Goal: Transaction & Acquisition: Book appointment/travel/reservation

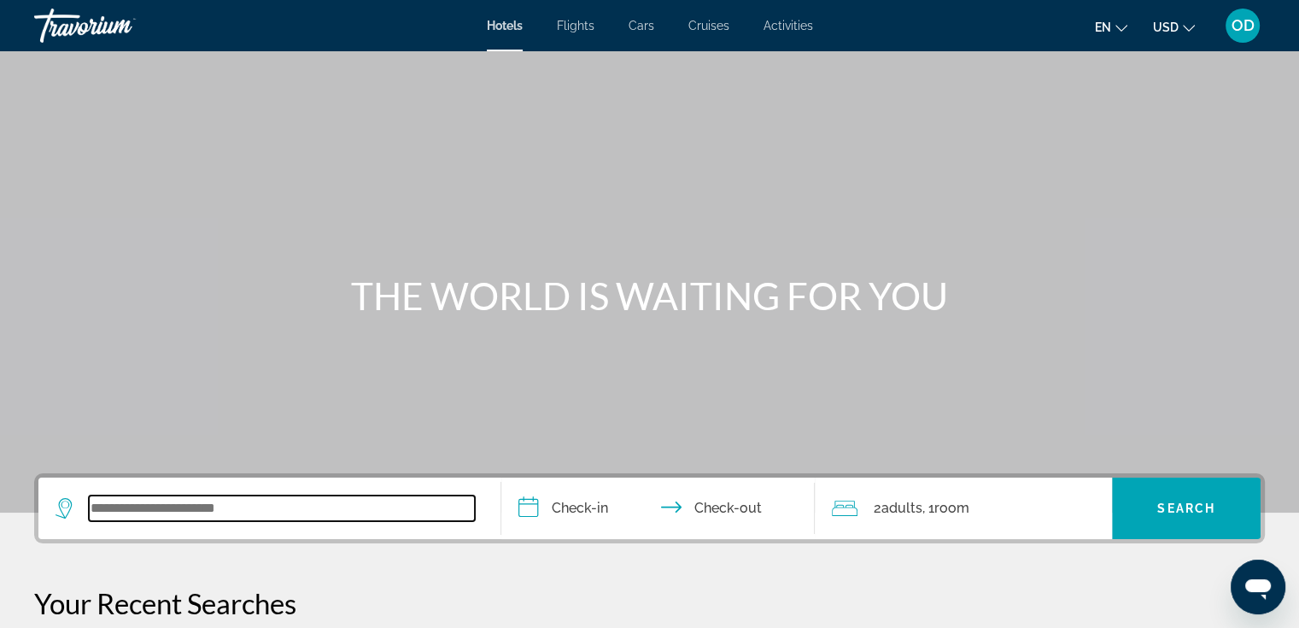
click at [284, 514] on input "Search widget" at bounding box center [282, 508] width 386 height 26
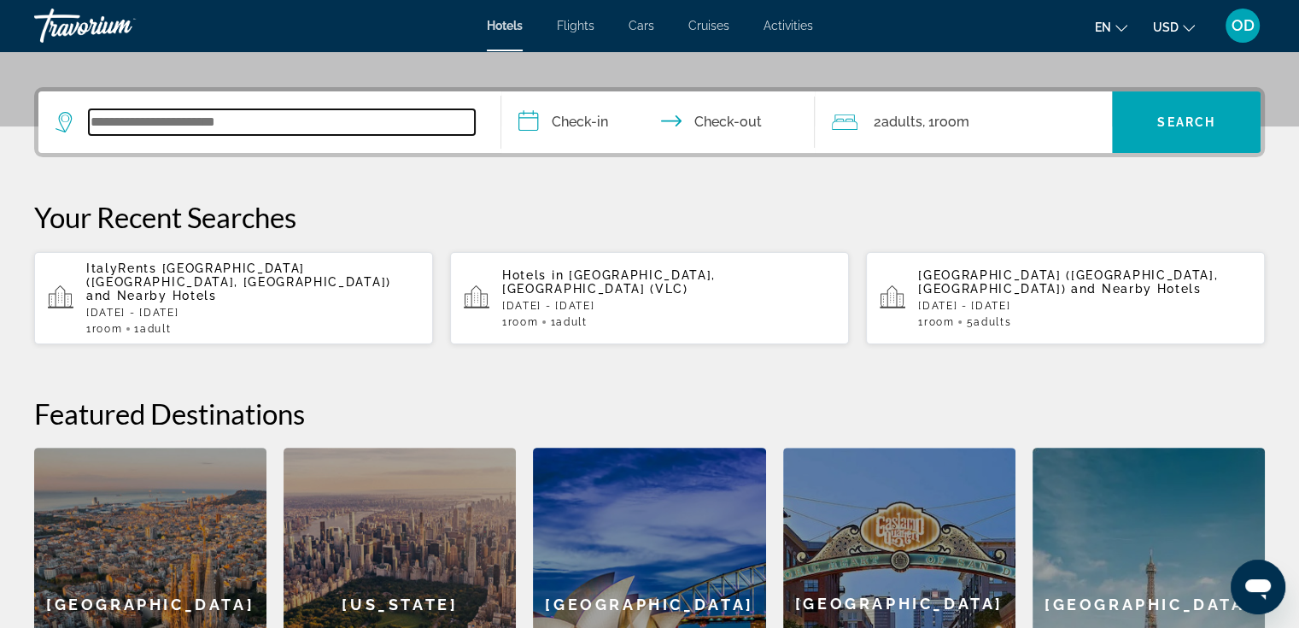
scroll to position [417, 0]
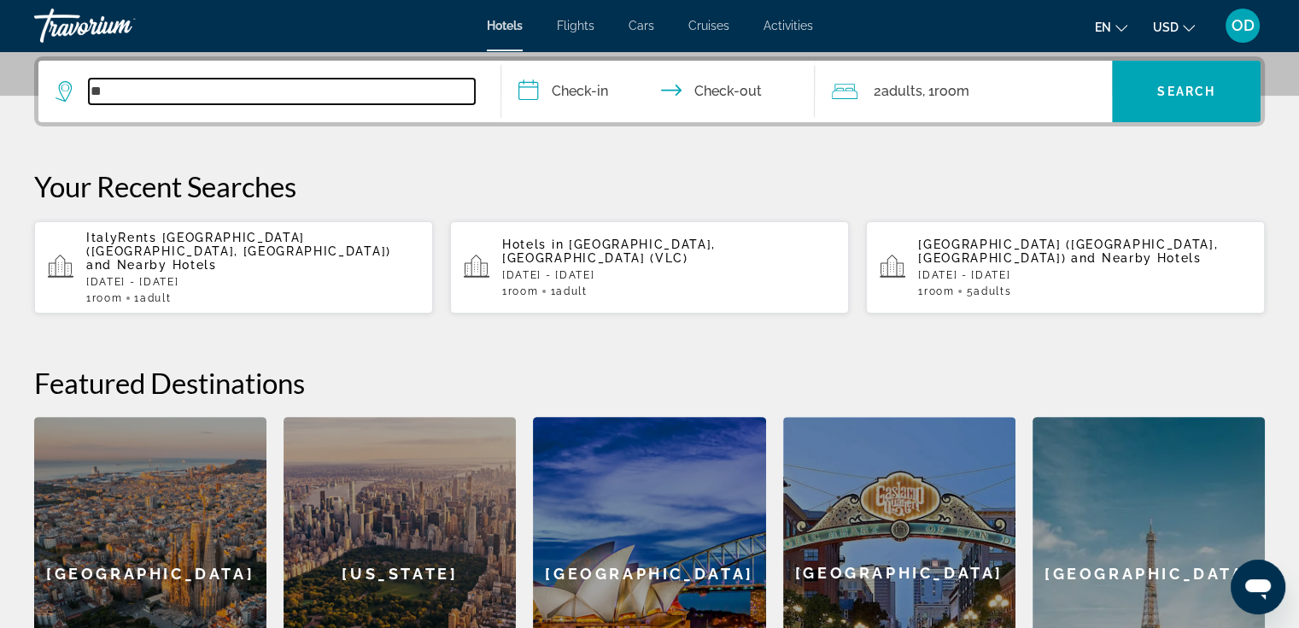
type input "*"
type input "****"
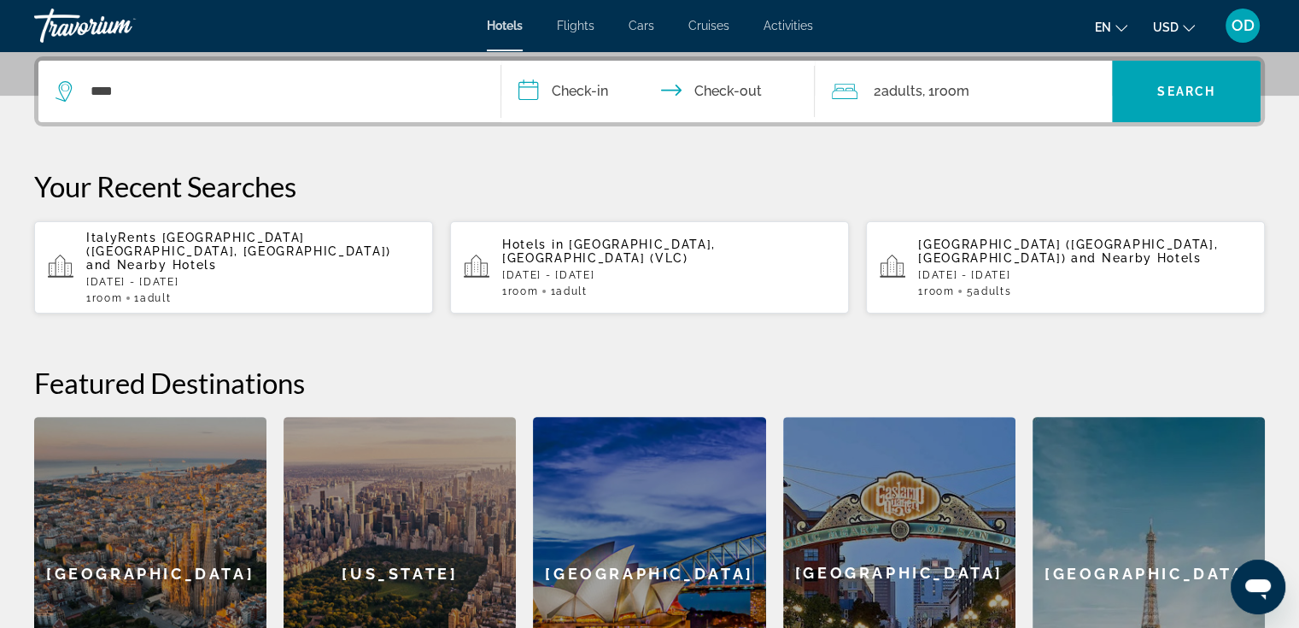
click at [598, 85] on input "**********" at bounding box center [661, 94] width 321 height 67
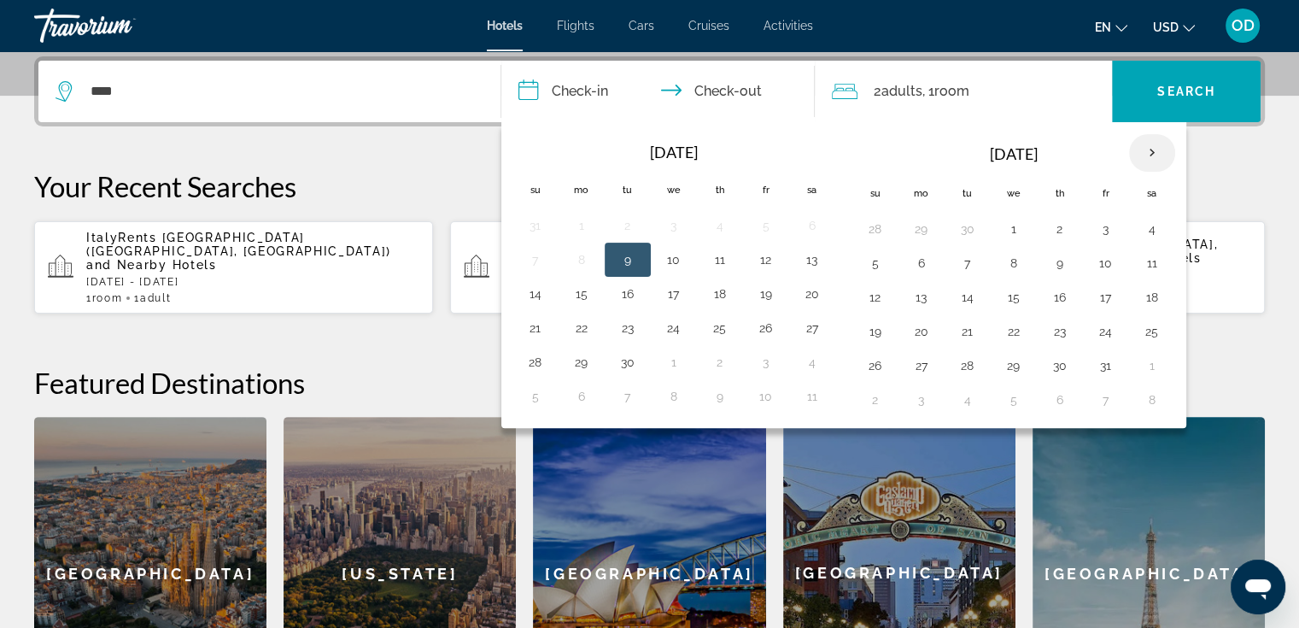
click at [1142, 153] on th "Next month" at bounding box center [1152, 153] width 46 height 38
click at [964, 266] on button "6" at bounding box center [967, 263] width 27 height 24
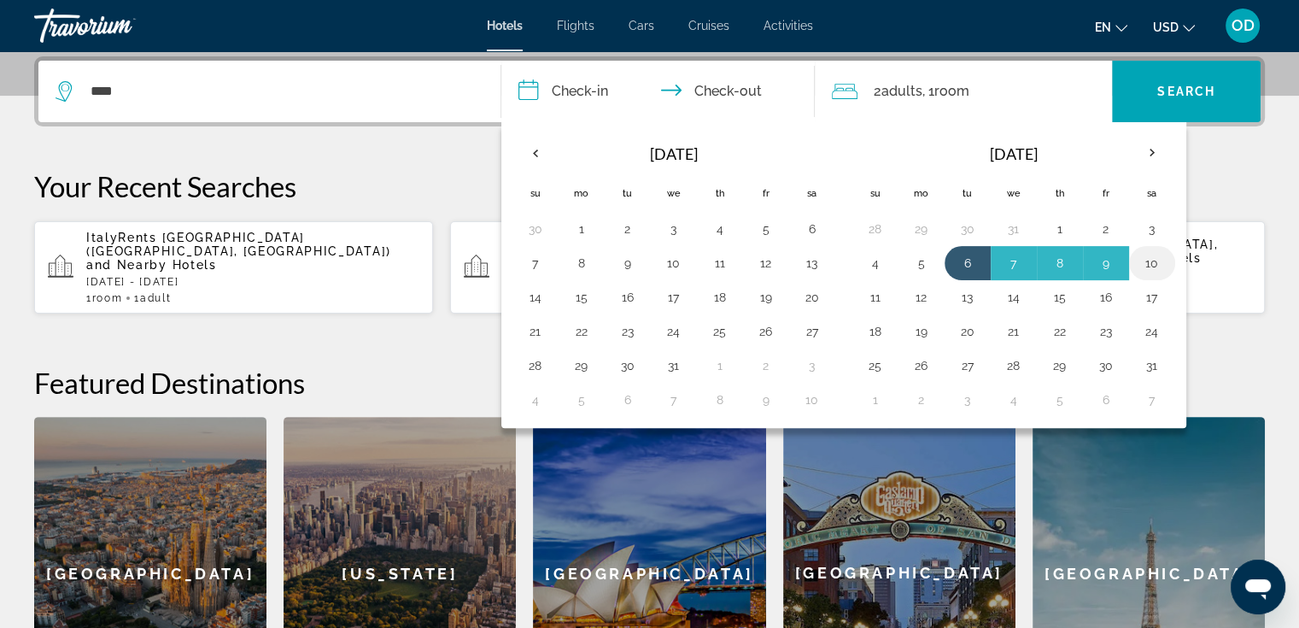
click at [1144, 263] on button "10" at bounding box center [1151, 263] width 27 height 24
type input "**********"
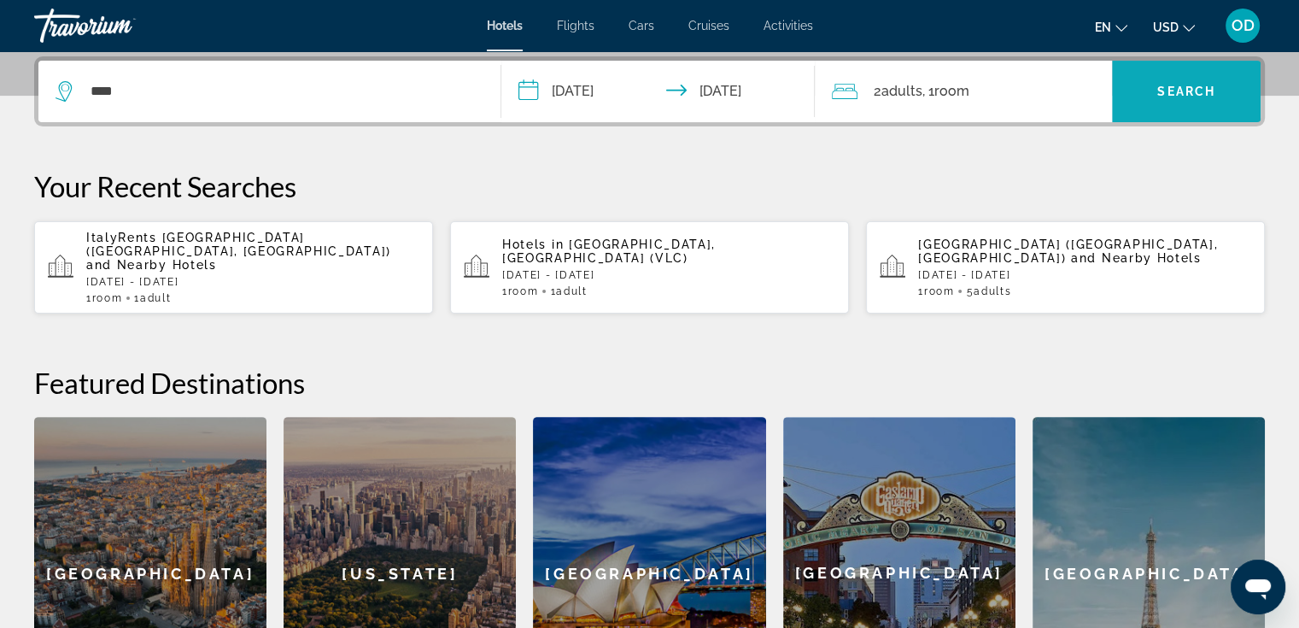
click at [1181, 91] on span "Search" at bounding box center [1186, 92] width 58 height 14
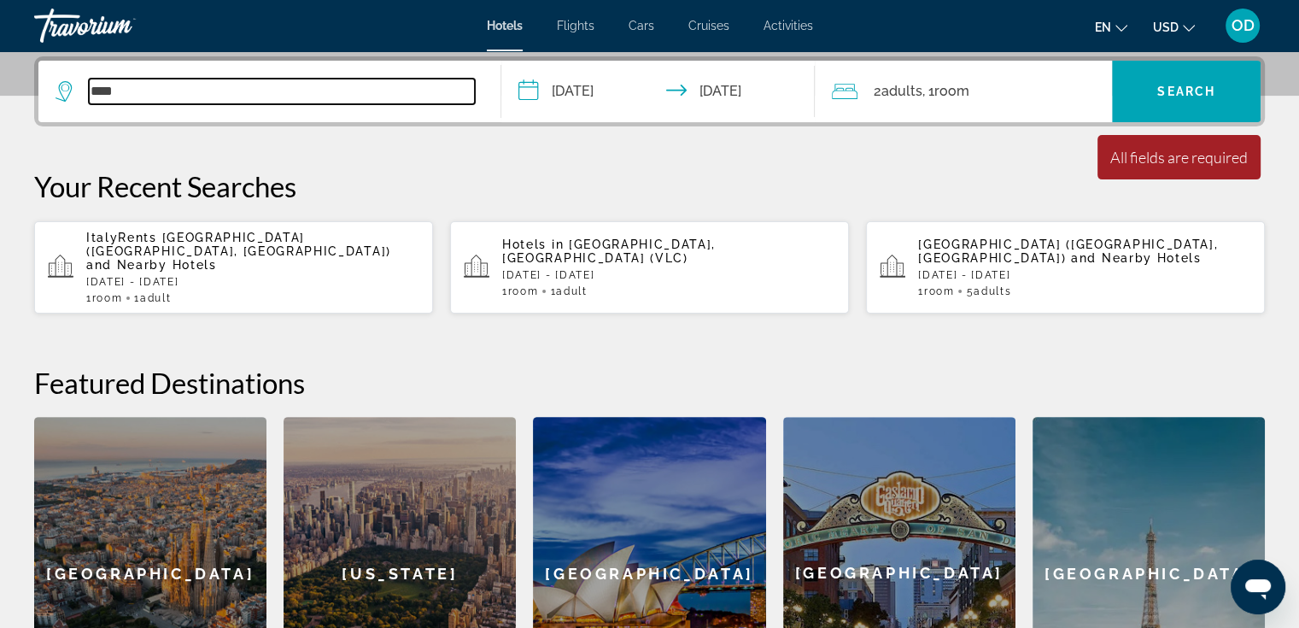
drag, startPoint x: 321, startPoint y: 96, endPoint x: 10, endPoint y: 88, distance: 310.9
click at [10, 88] on div "**********" at bounding box center [649, 392] width 1299 height 673
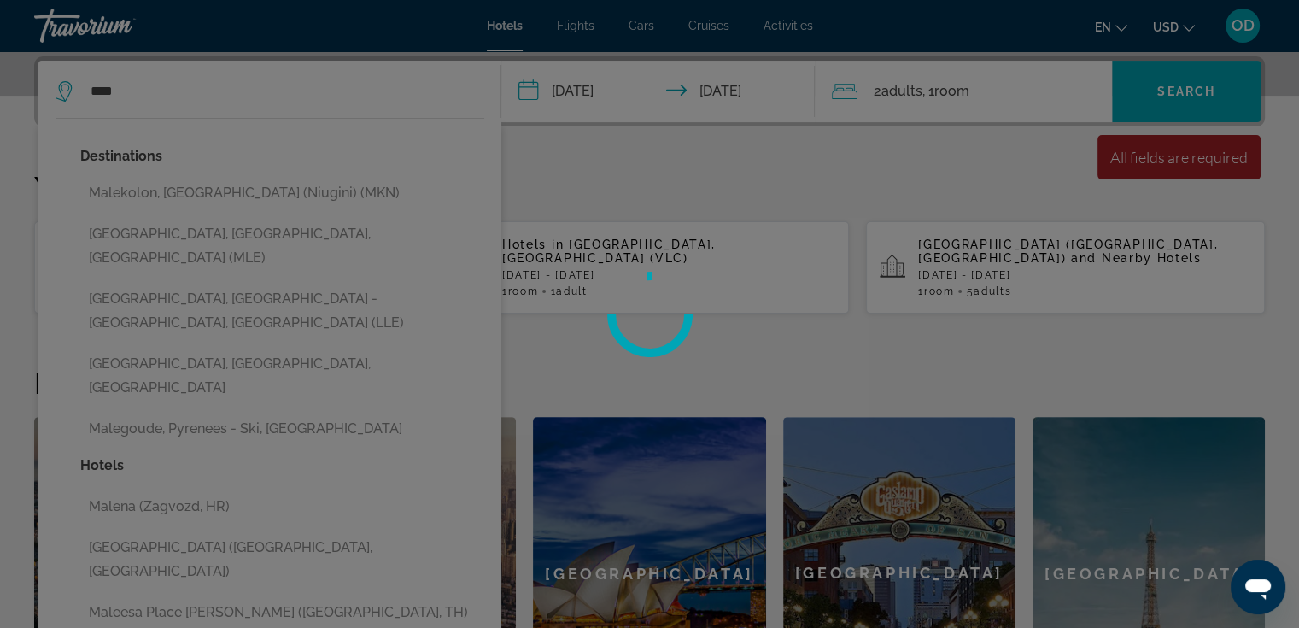
click at [171, 231] on div at bounding box center [649, 314] width 1299 height 628
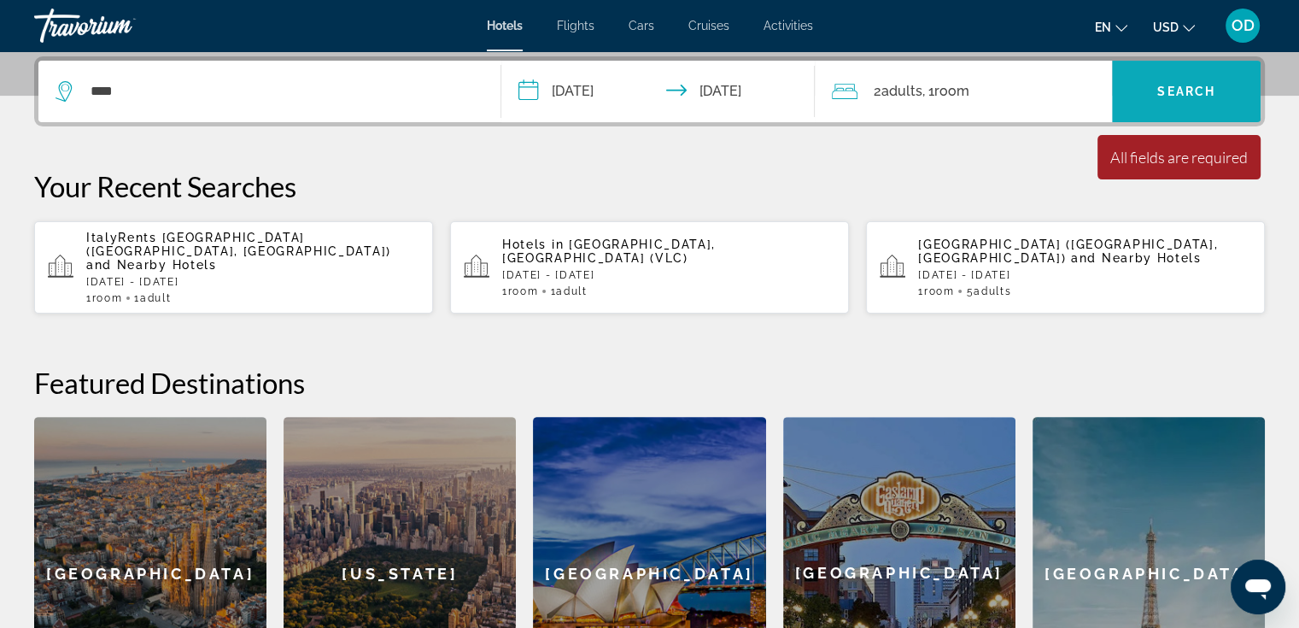
click at [1192, 95] on span "Search" at bounding box center [1186, 92] width 58 height 14
click at [1177, 88] on span "Search" at bounding box center [1186, 92] width 58 height 14
click at [464, 365] on h2 "Featured Destinations" at bounding box center [649, 382] width 1230 height 34
click at [1196, 91] on span "Search" at bounding box center [1186, 92] width 58 height 14
click at [1180, 163] on div "All fields are required" at bounding box center [1178, 157] width 137 height 19
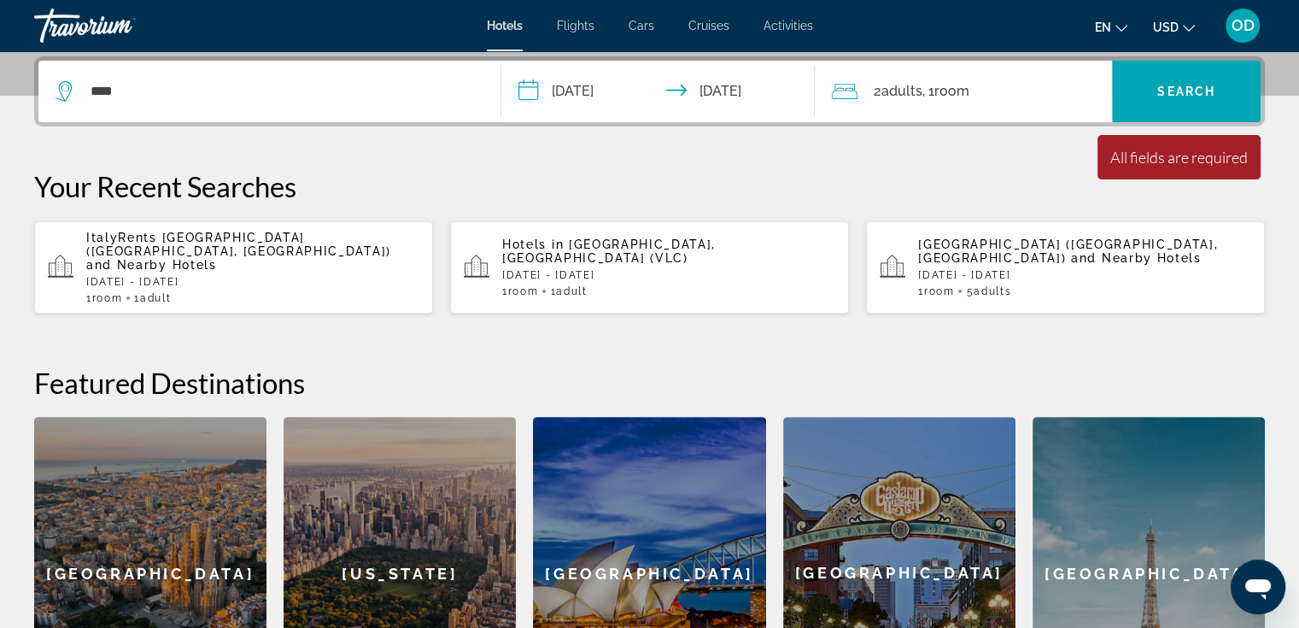
click at [606, 96] on input "**********" at bounding box center [661, 94] width 321 height 67
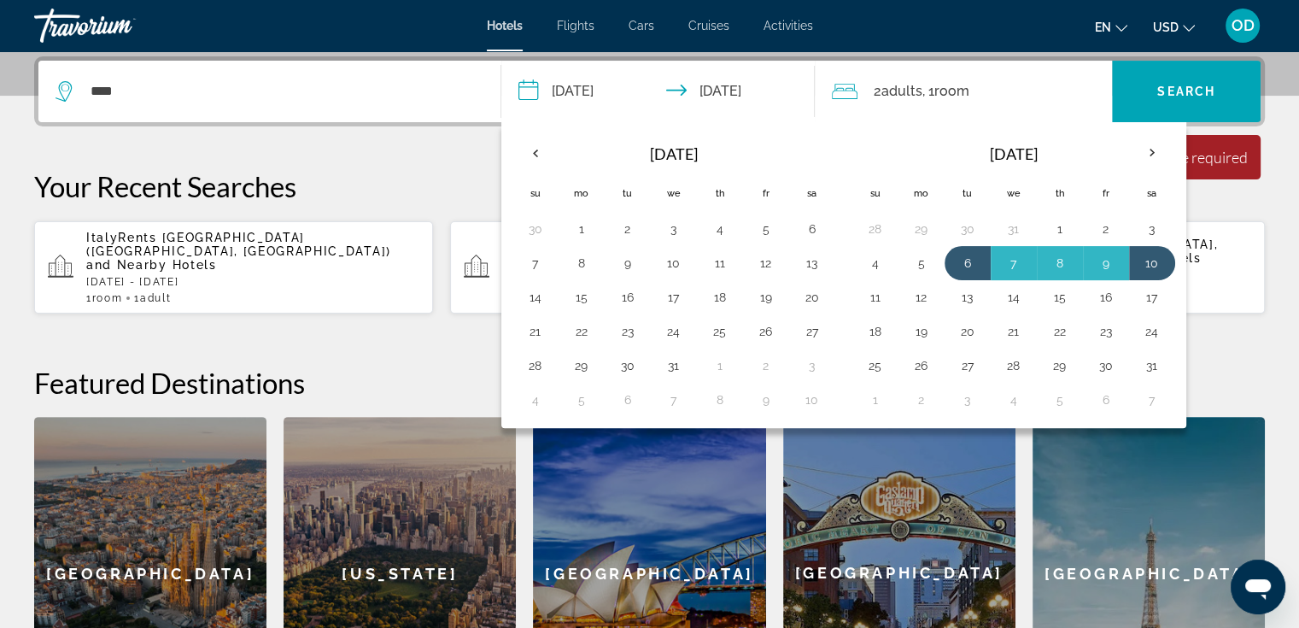
click at [606, 96] on input "**********" at bounding box center [661, 94] width 321 height 67
click at [935, 102] on div "2 Adult Adults , 1 Room rooms" at bounding box center [972, 91] width 280 height 61
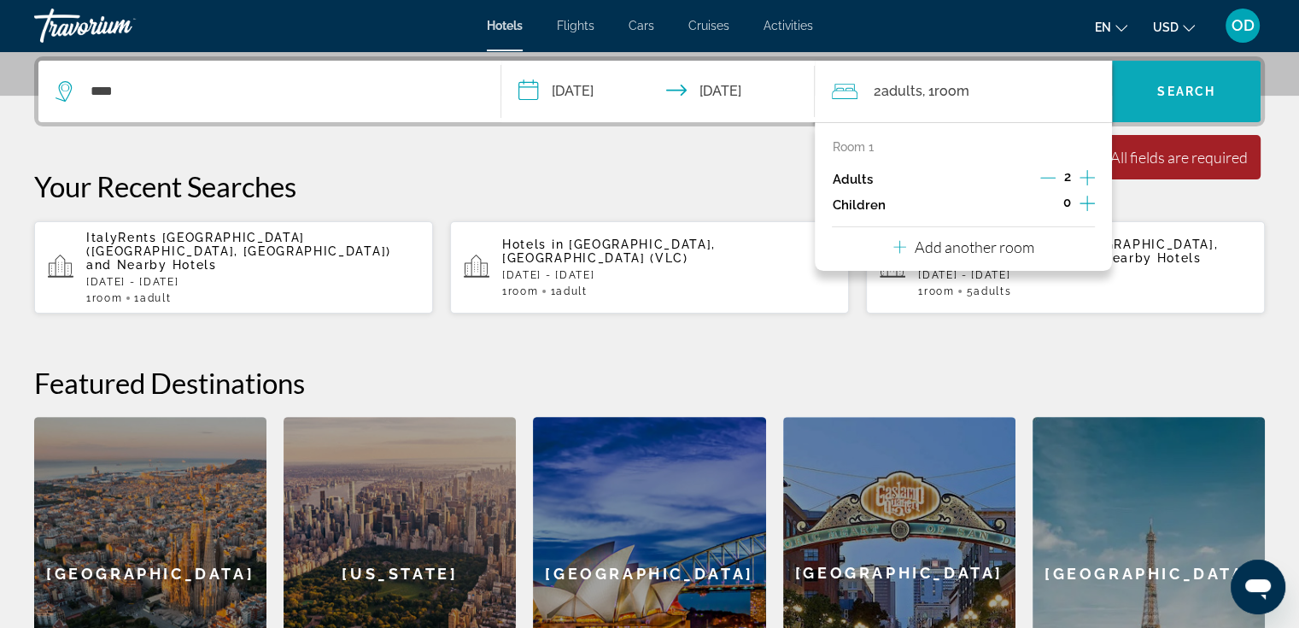
click at [1166, 85] on span "Search" at bounding box center [1186, 92] width 58 height 14
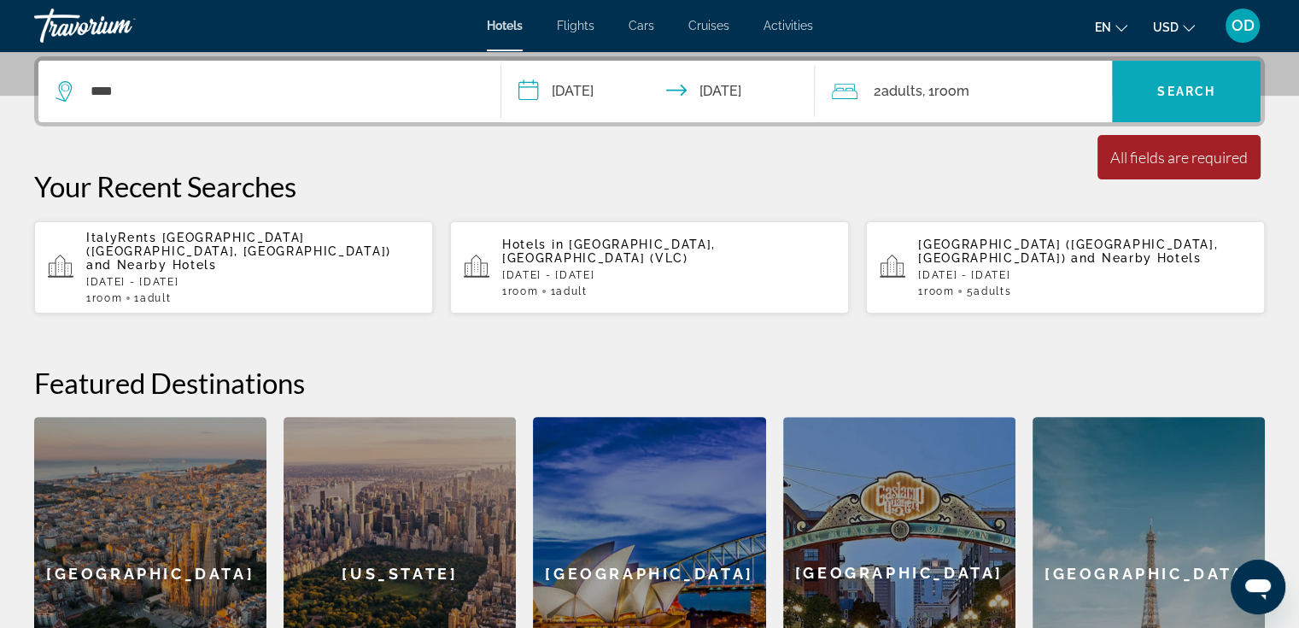
click at [1163, 85] on span "Search" at bounding box center [1186, 92] width 58 height 14
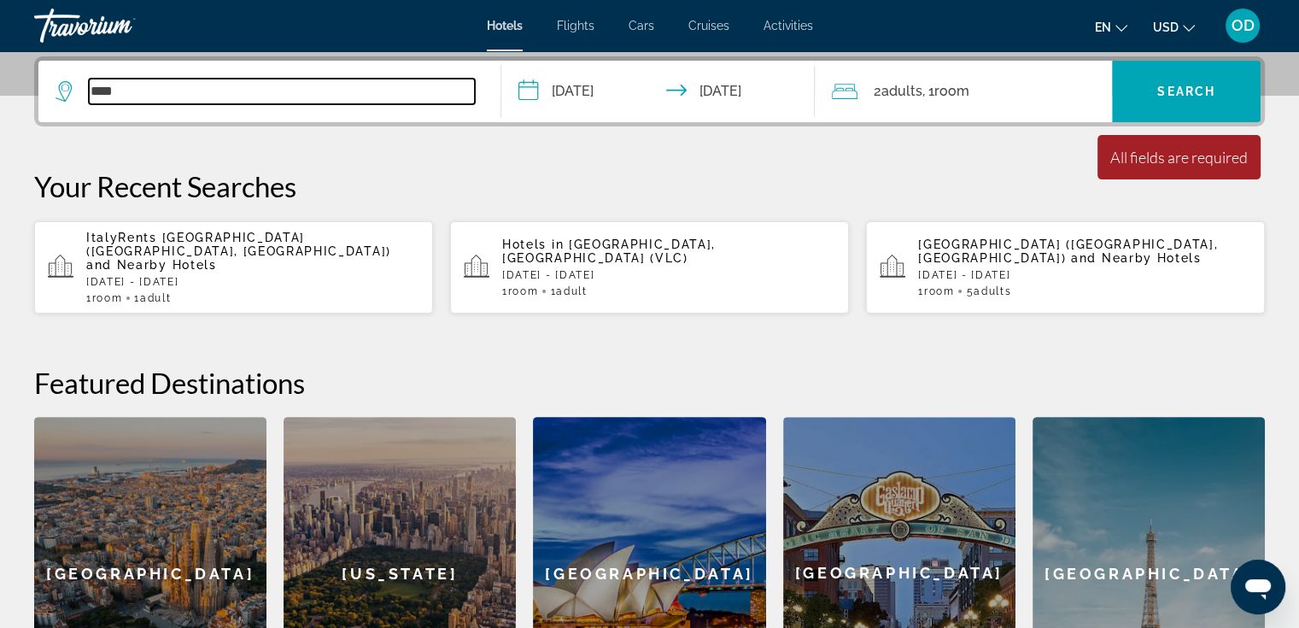
click at [150, 95] on input "****" at bounding box center [282, 92] width 386 height 26
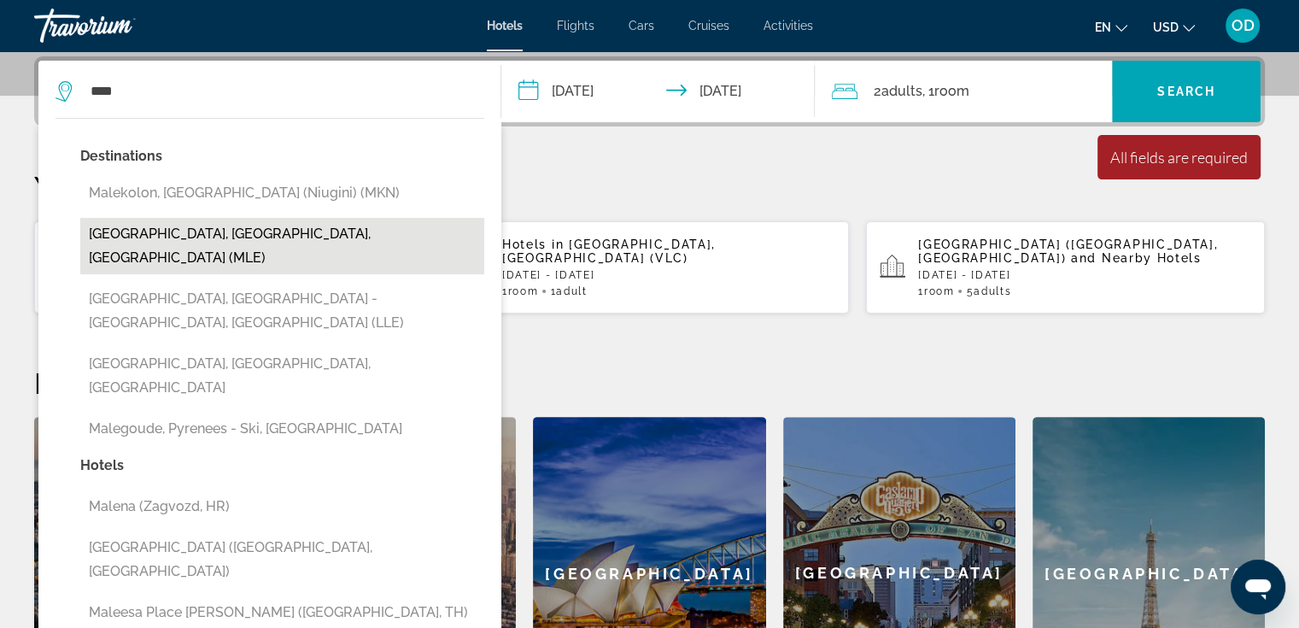
click at [201, 238] on button "[GEOGRAPHIC_DATA], [GEOGRAPHIC_DATA], [GEOGRAPHIC_DATA] (MLE)" at bounding box center [282, 246] width 404 height 56
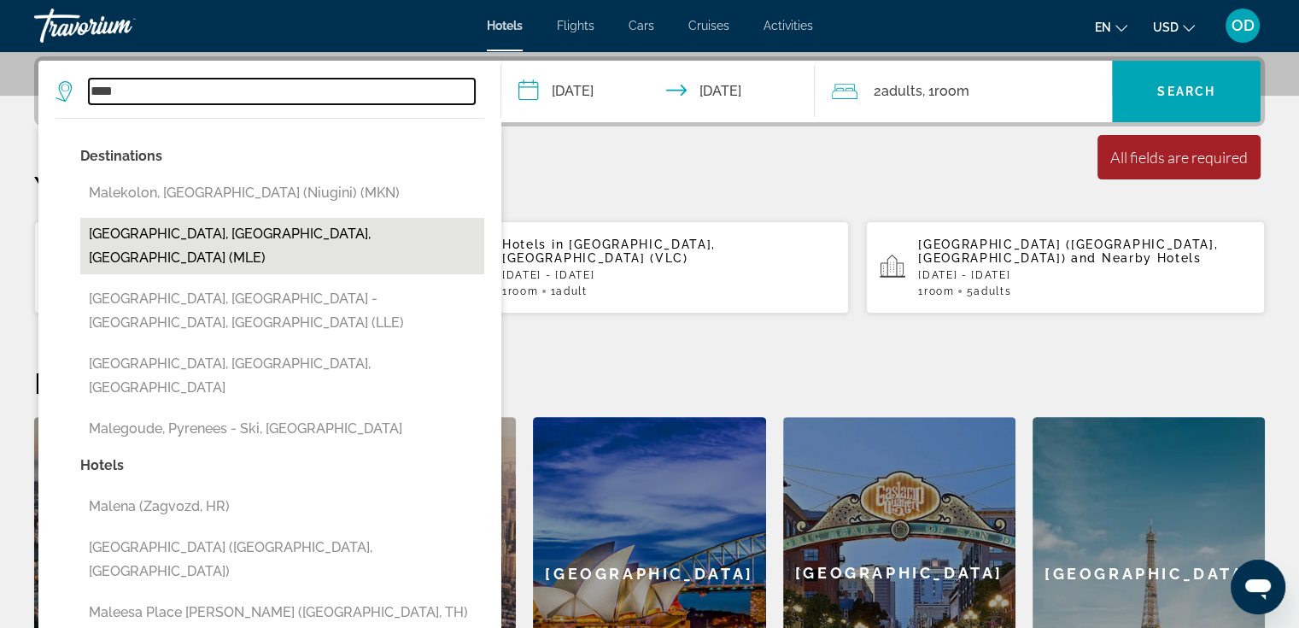
type input "**********"
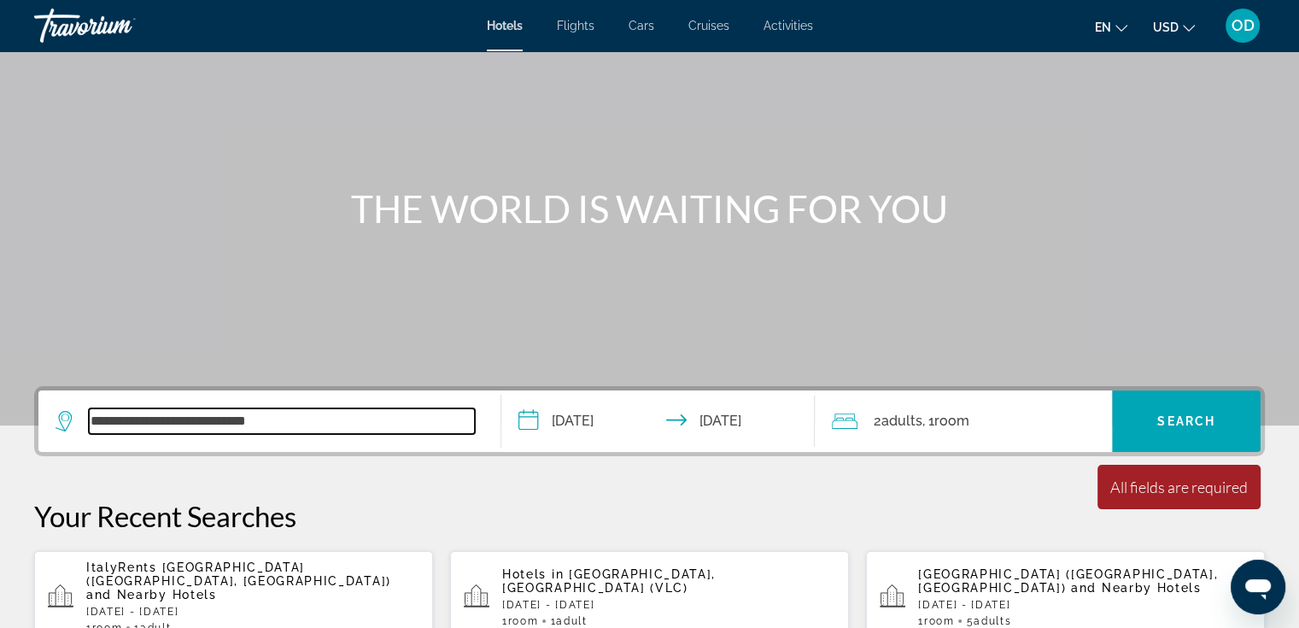
scroll to position [73, 0]
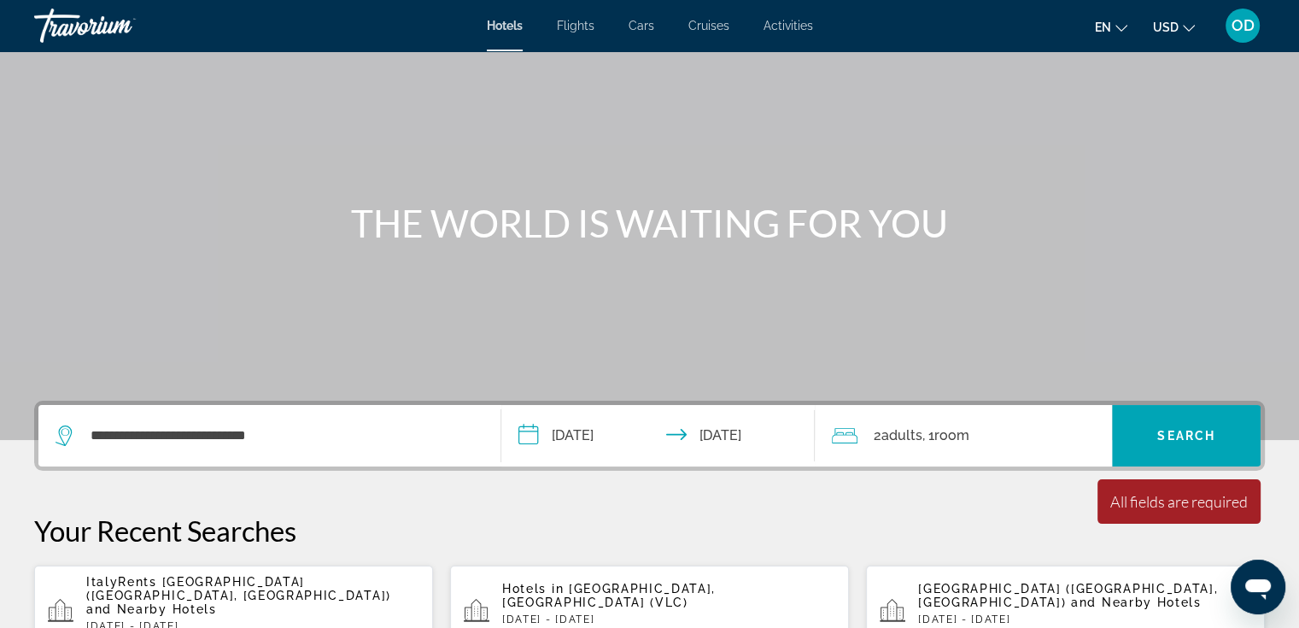
click at [1212, 499] on div "All fields are required" at bounding box center [1178, 501] width 137 height 19
click at [1214, 448] on span "Search widget" at bounding box center [1186, 435] width 149 height 41
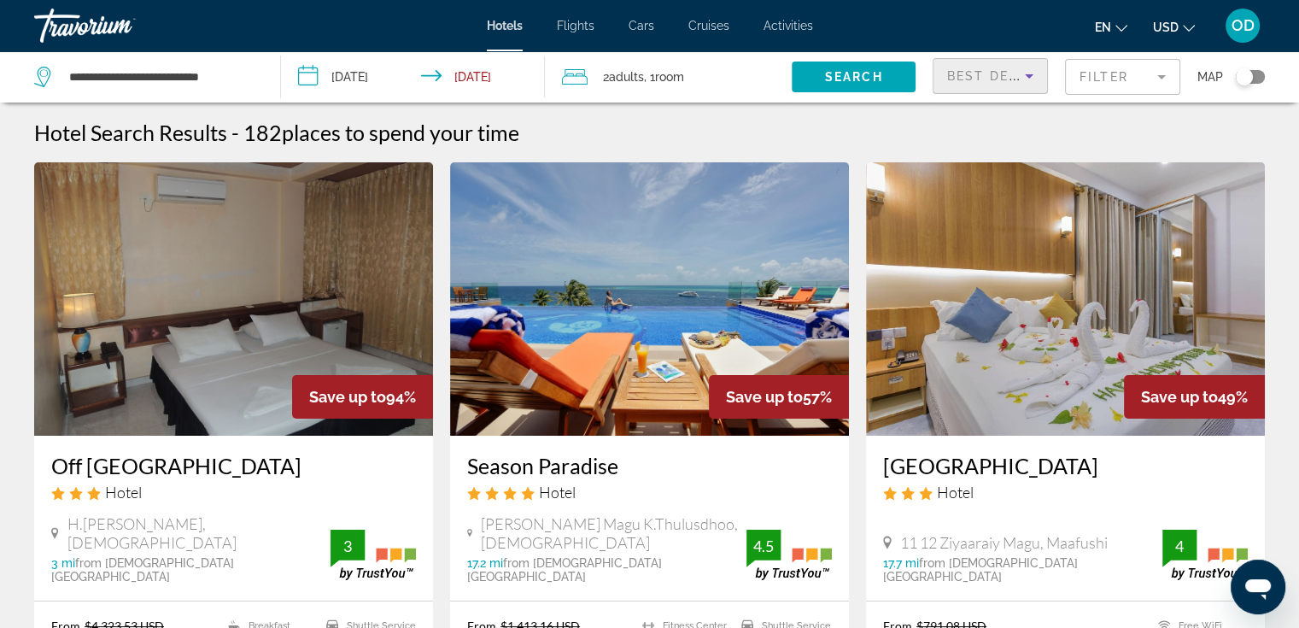
click at [1020, 74] on icon "Sort by" at bounding box center [1029, 76] width 20 height 20
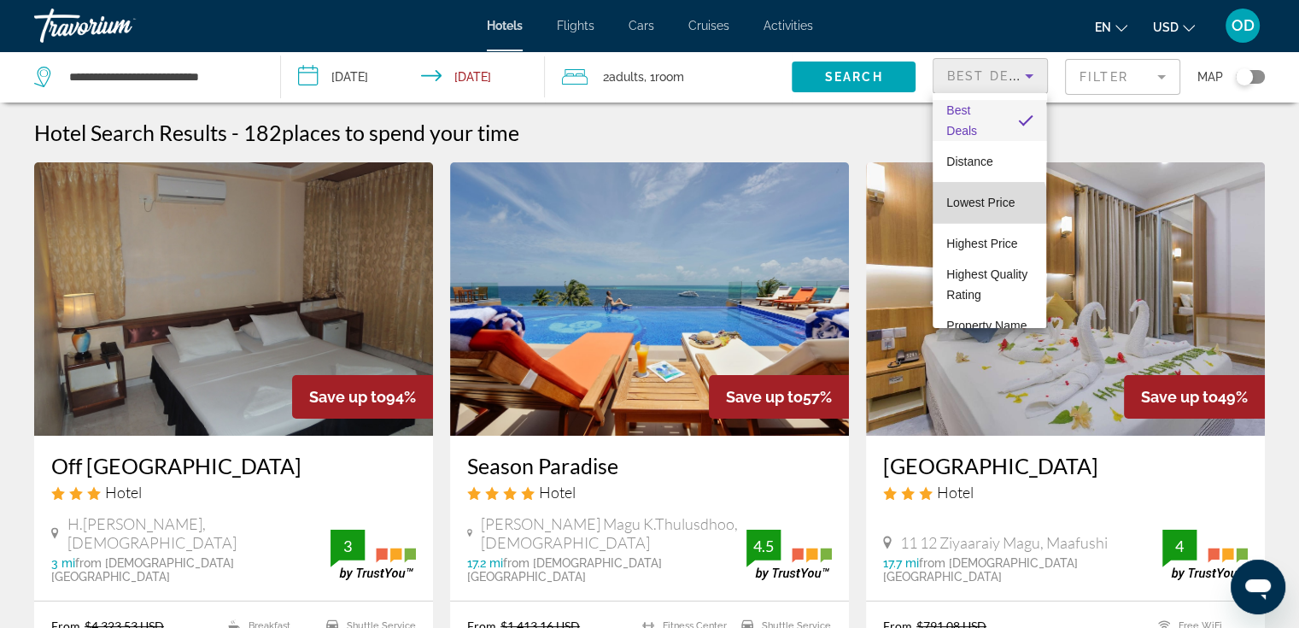
click at [988, 207] on span "Lowest Price" at bounding box center [980, 203] width 68 height 14
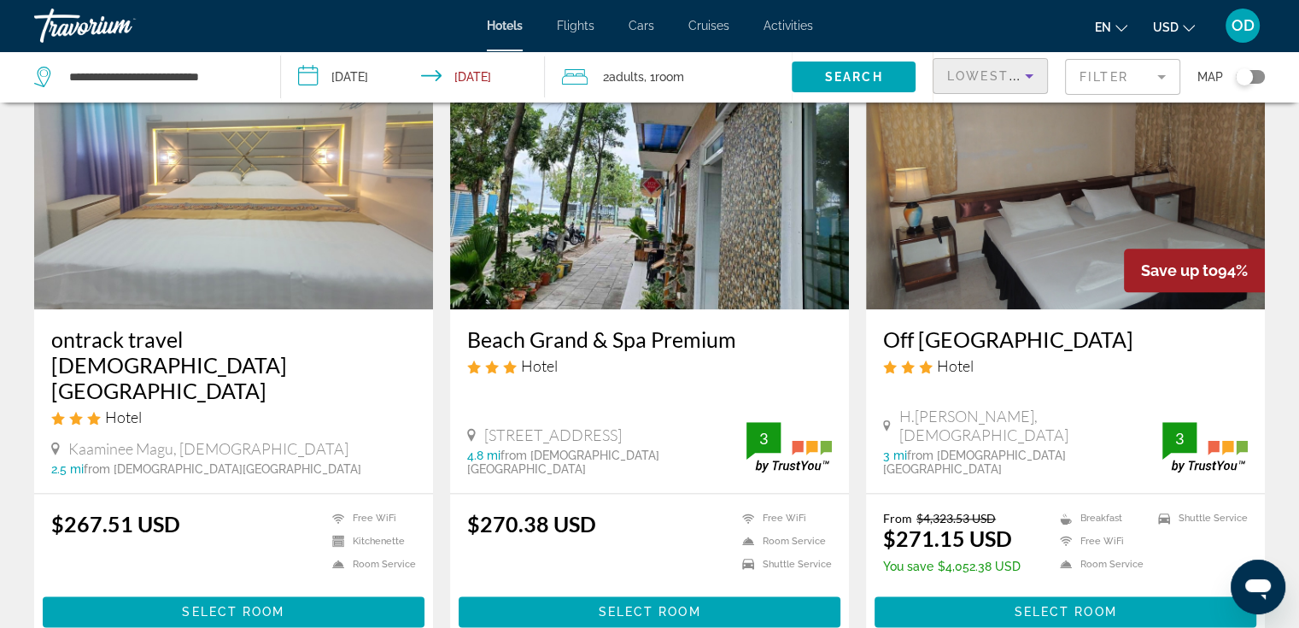
scroll to position [1964, 0]
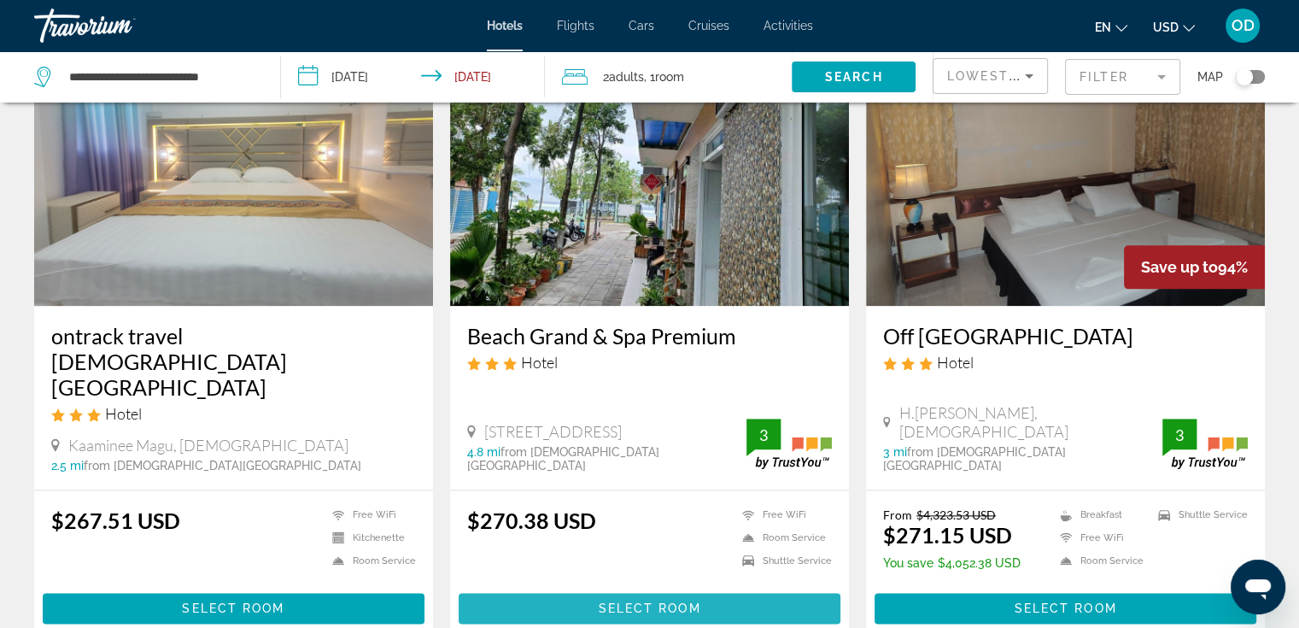
click at [683, 601] on span "Select Room" at bounding box center [649, 608] width 102 height 14
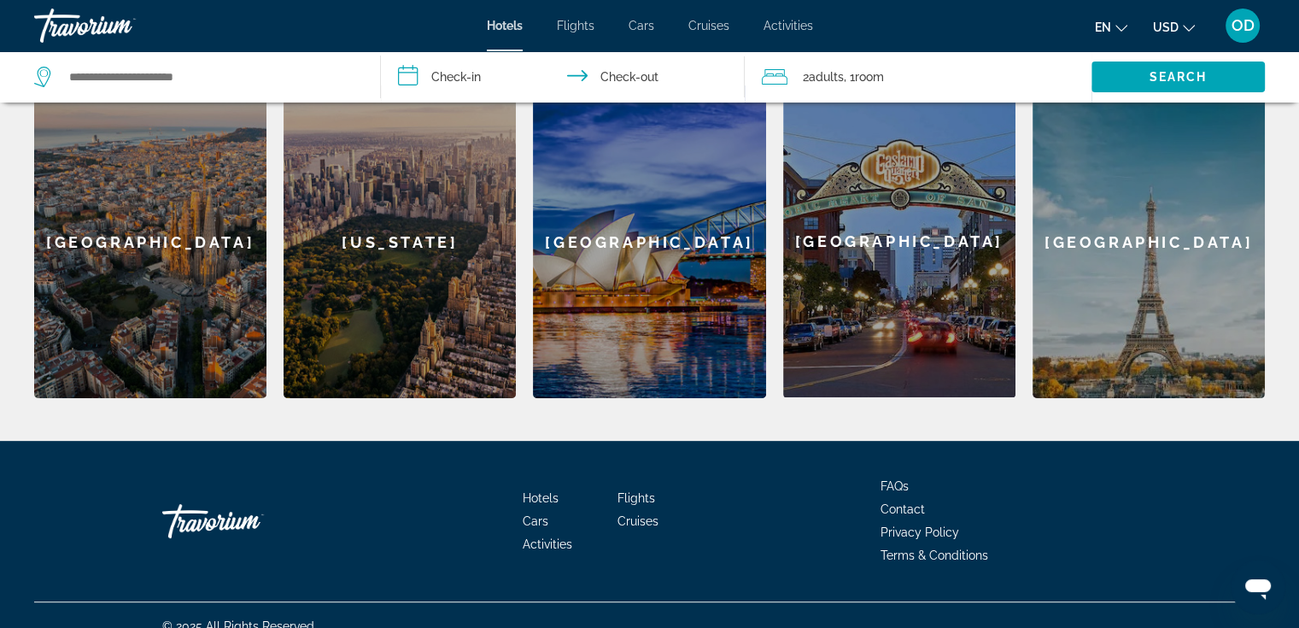
scroll to position [574, 0]
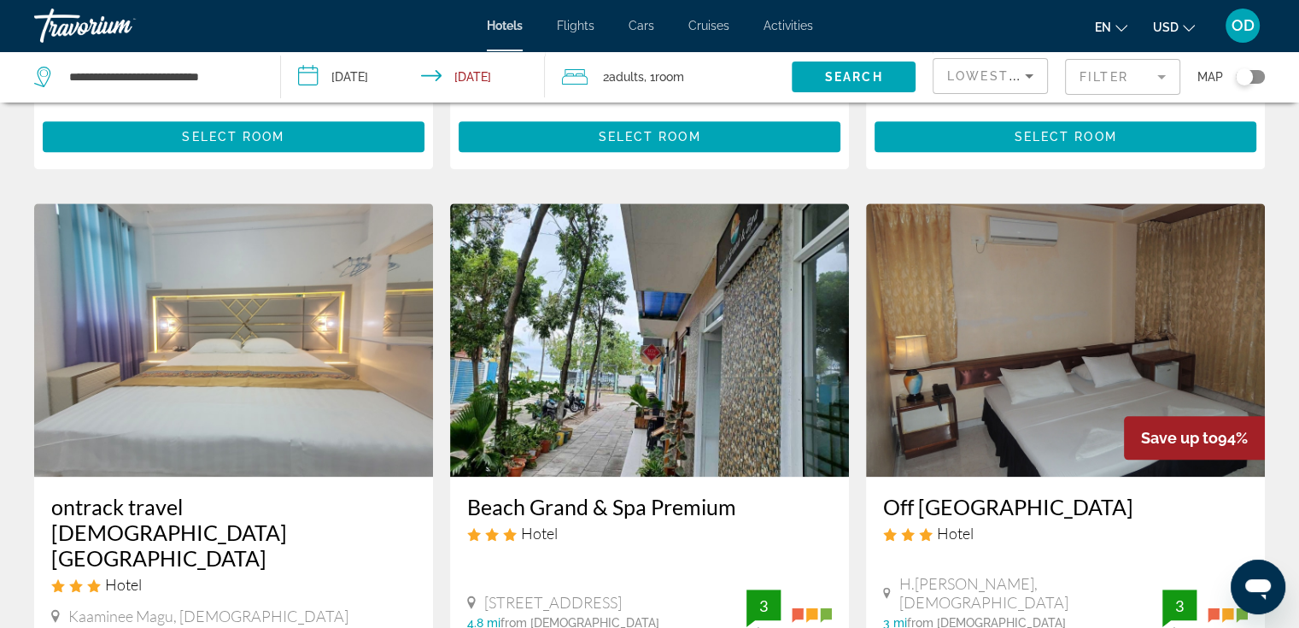
scroll to position [1964, 0]
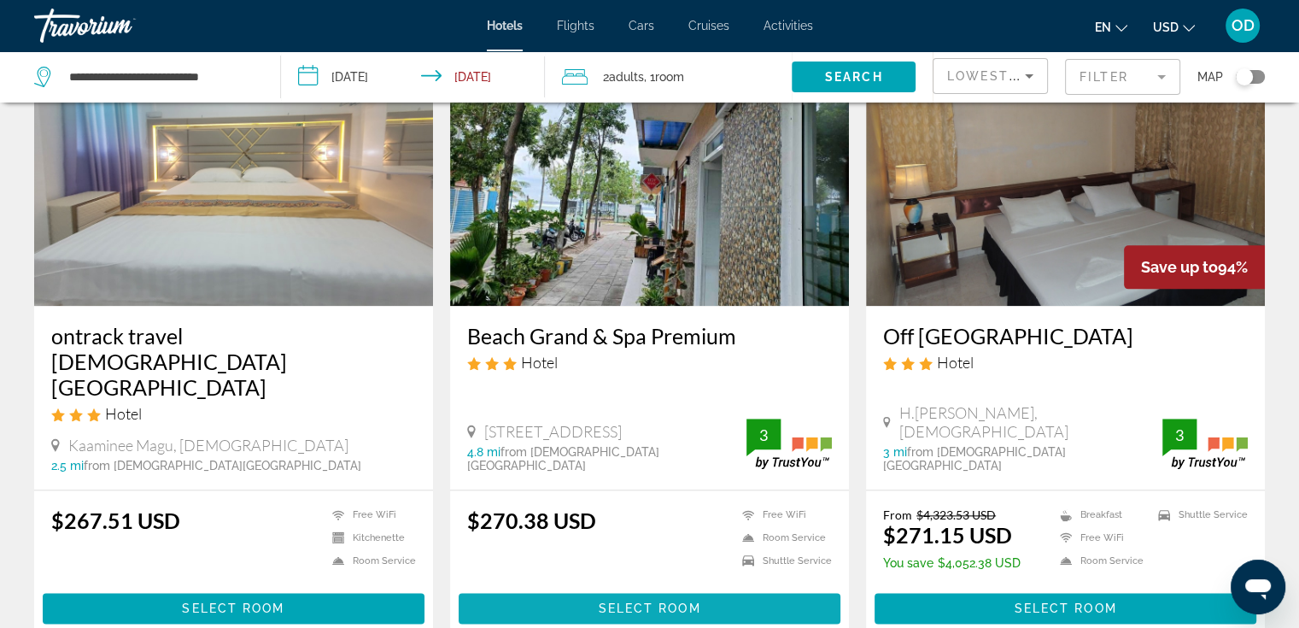
click at [607, 601] on span "Select Room" at bounding box center [649, 608] width 102 height 14
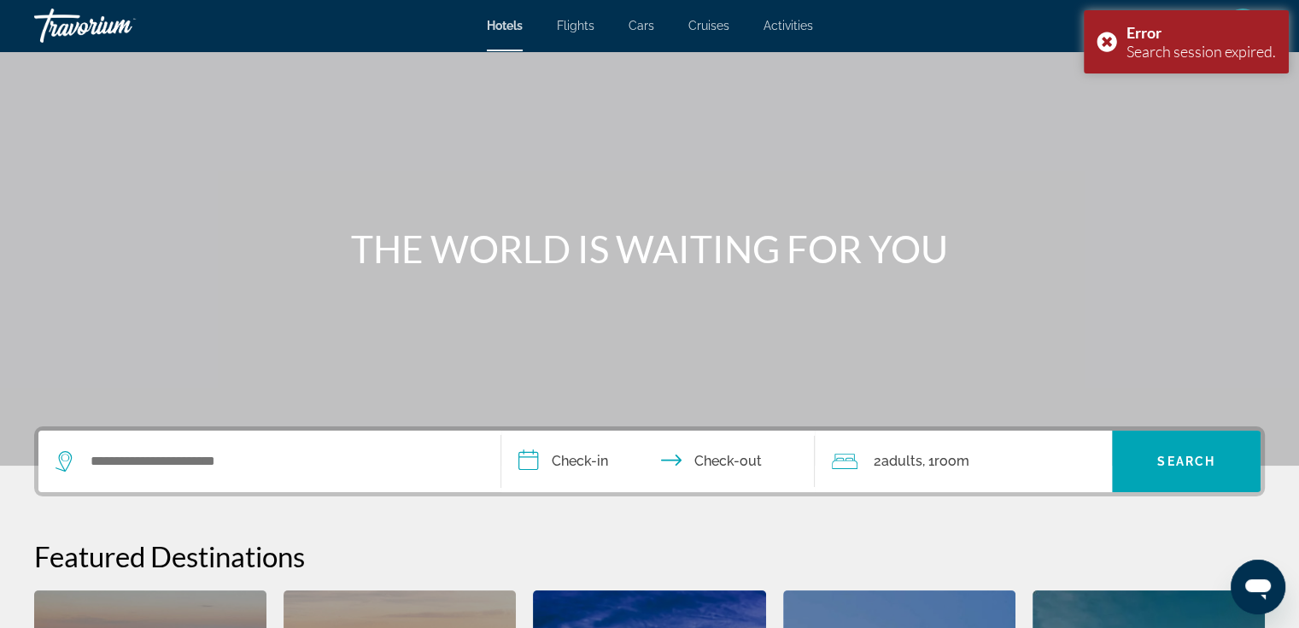
scroll to position [85, 0]
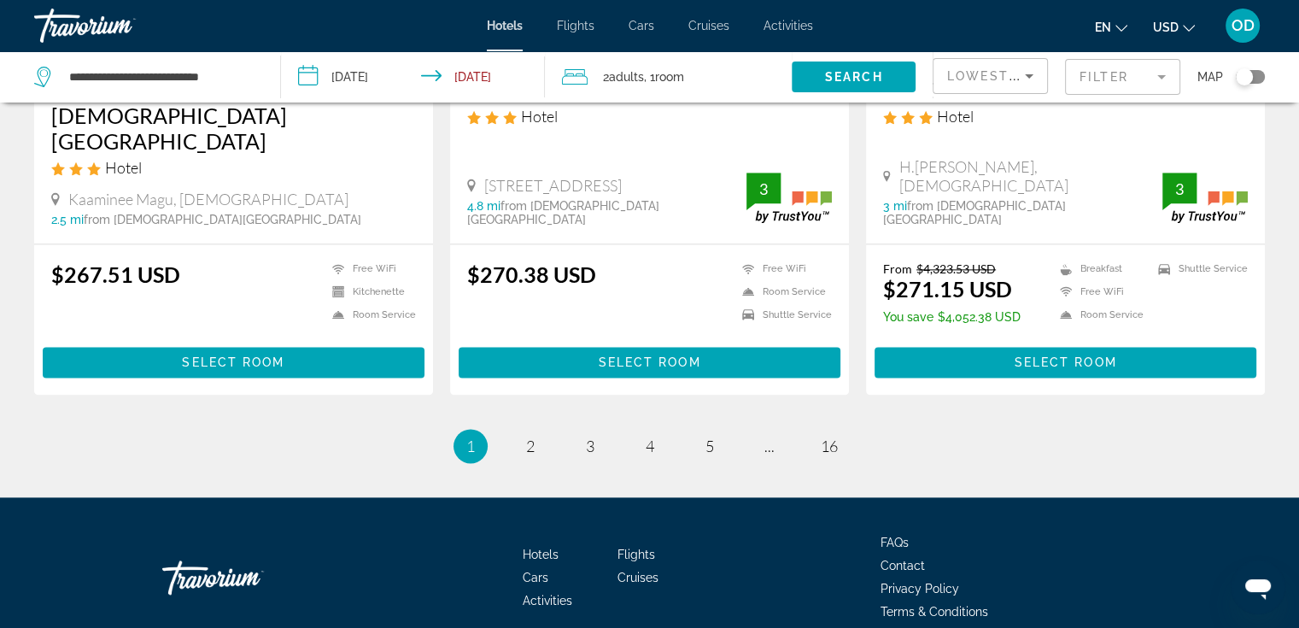
scroll to position [2220, 0]
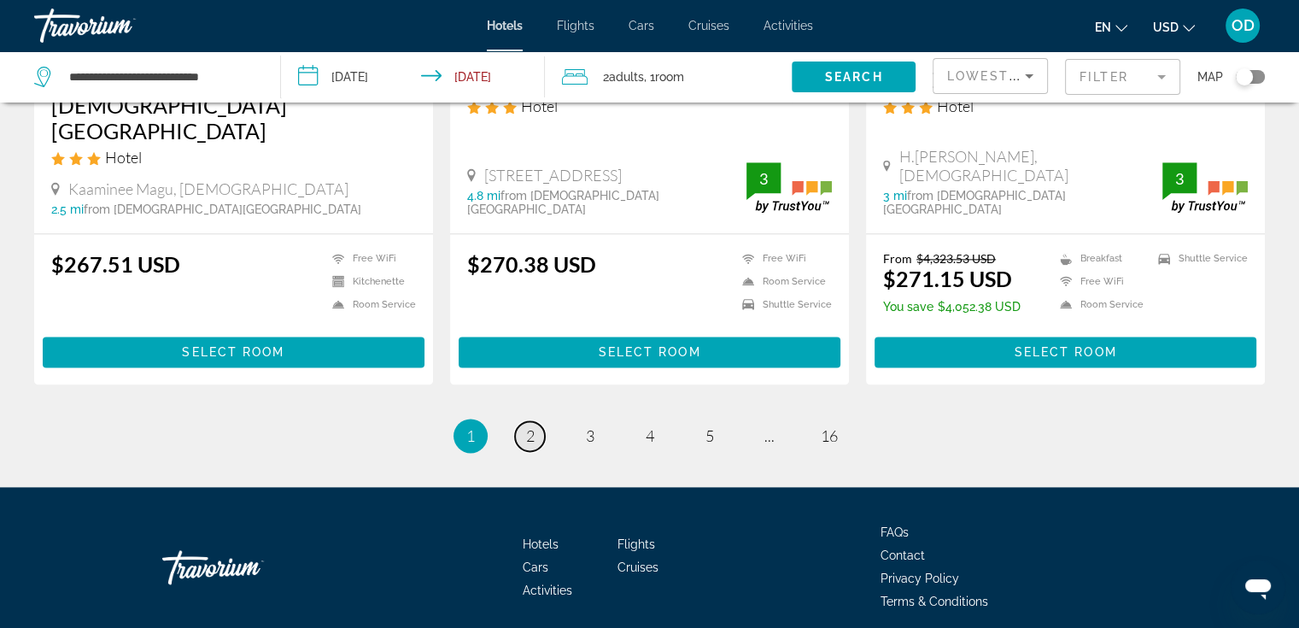
click at [527, 426] on span "2" at bounding box center [530, 435] width 9 height 19
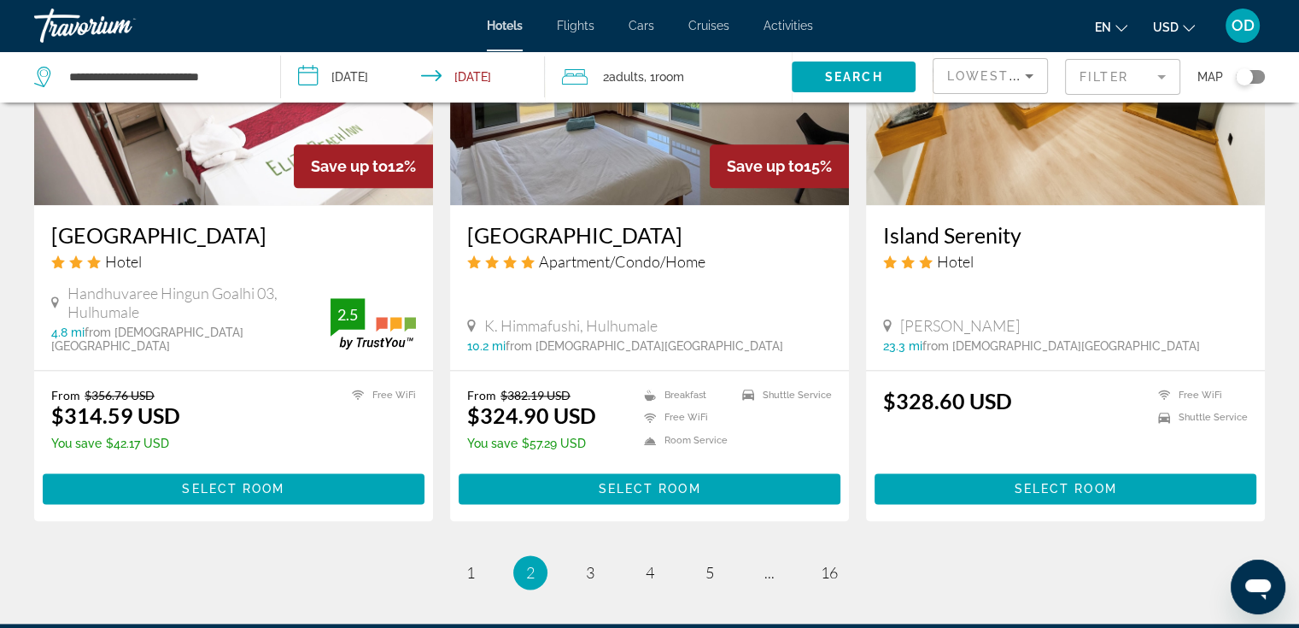
scroll to position [2135, 0]
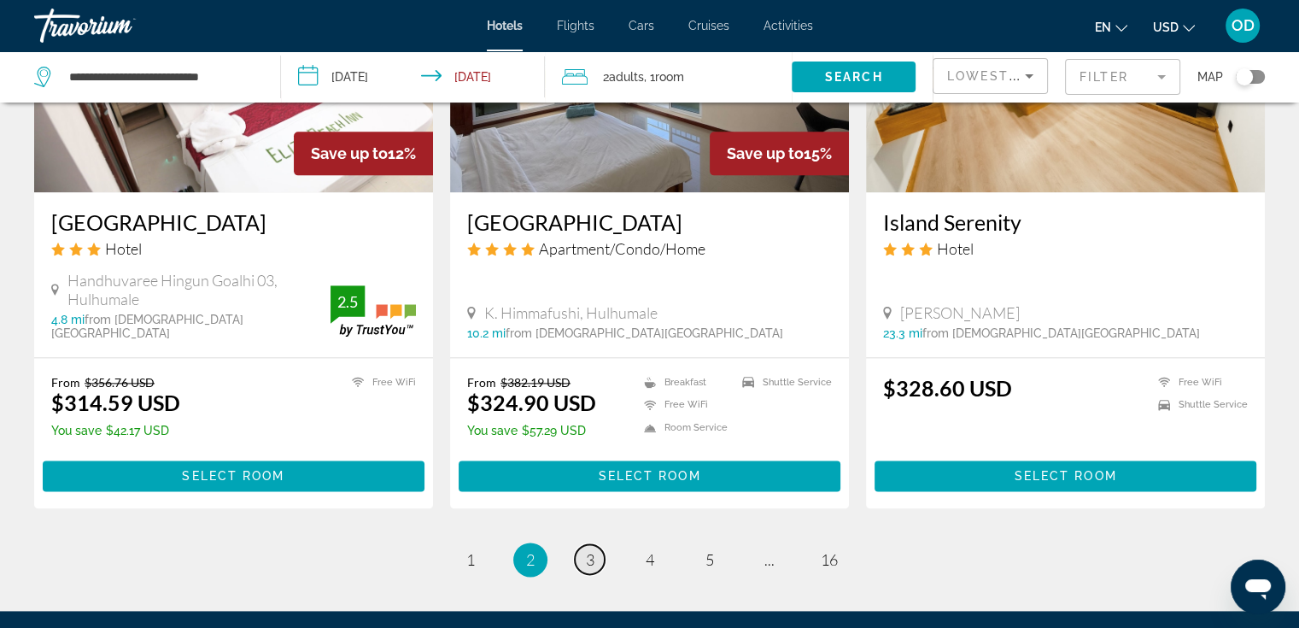
click at [587, 550] on span "3" at bounding box center [590, 559] width 9 height 19
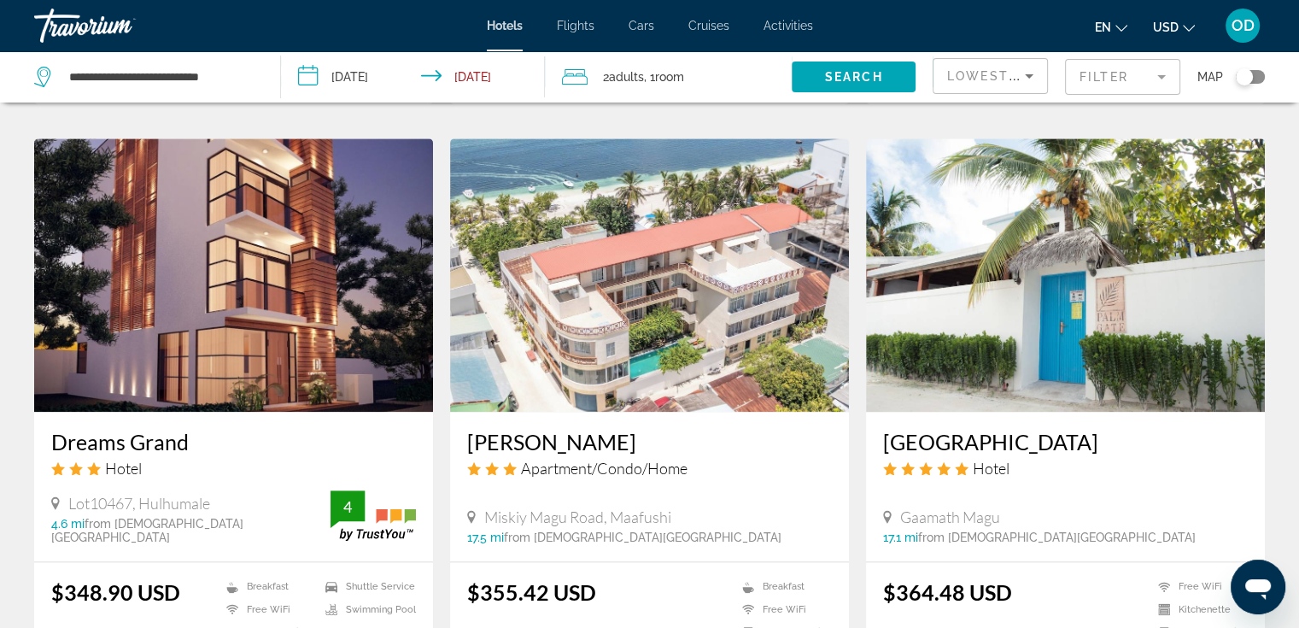
scroll to position [1964, 0]
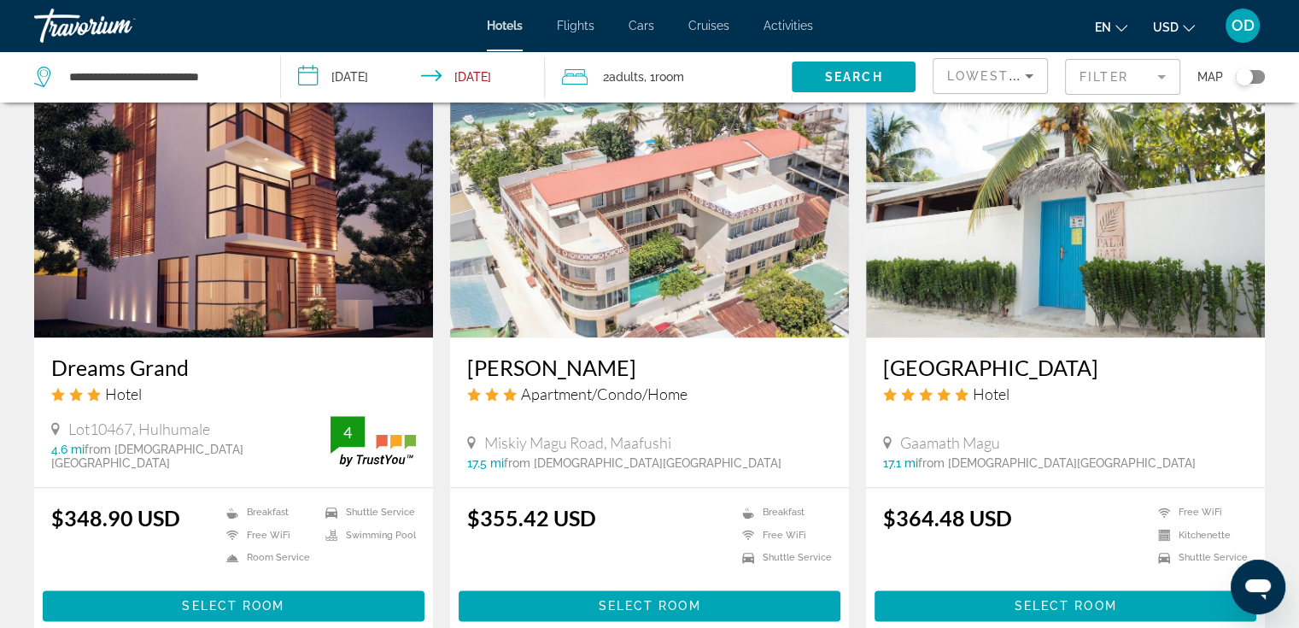
click at [1113, 252] on img "Main content" at bounding box center [1065, 200] width 399 height 273
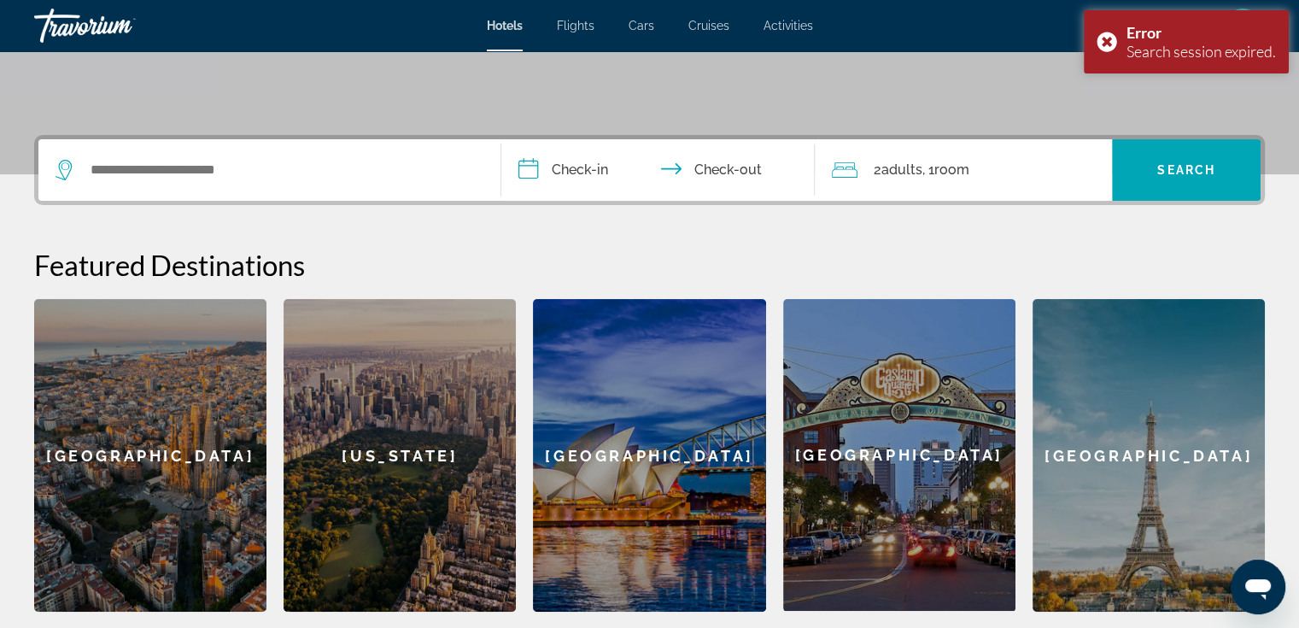
scroll to position [342, 0]
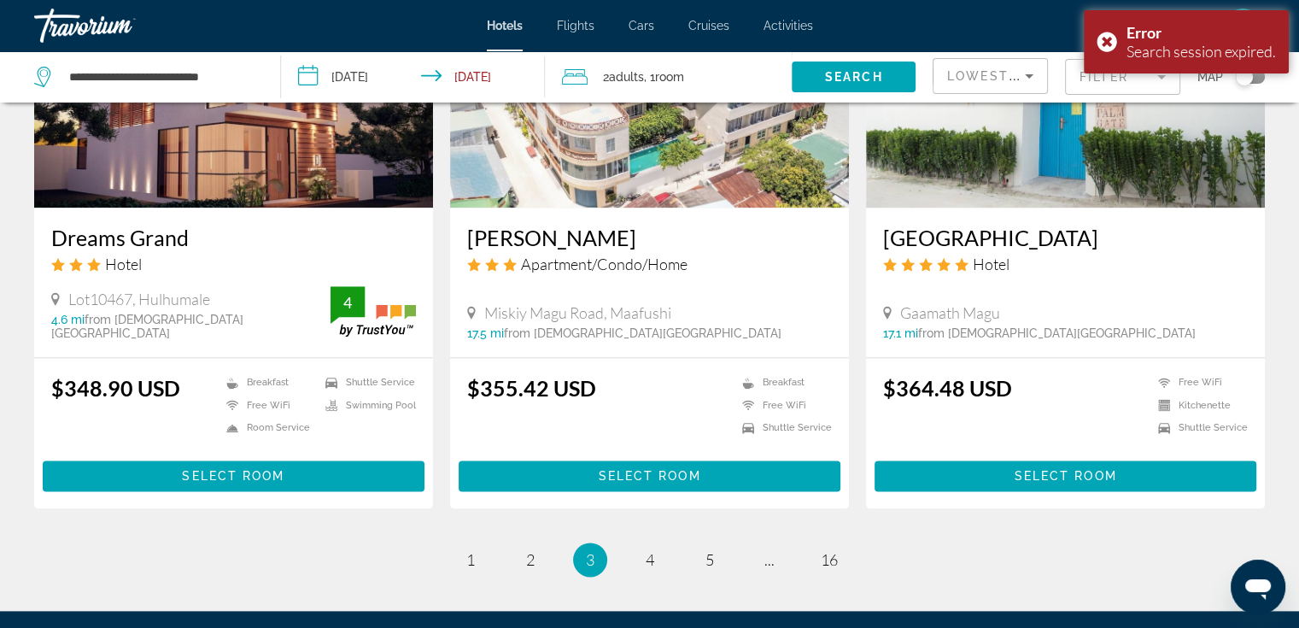
scroll to position [2135, 0]
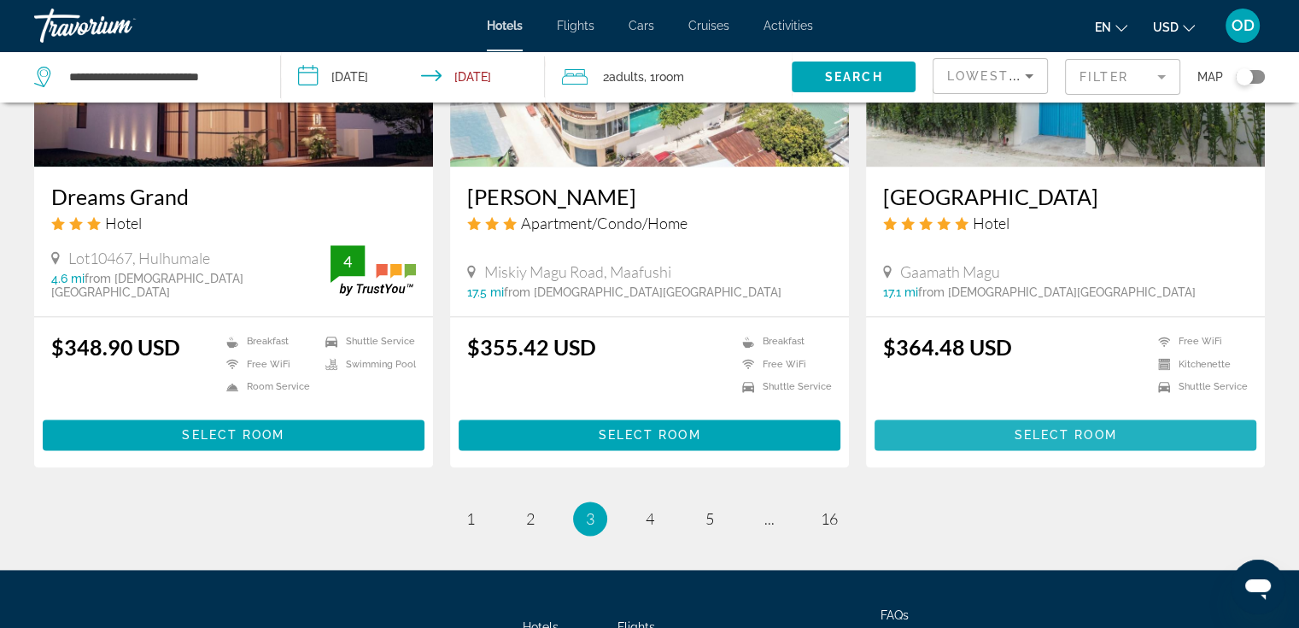
click at [1060, 428] on span "Select Room" at bounding box center [1065, 435] width 102 height 14
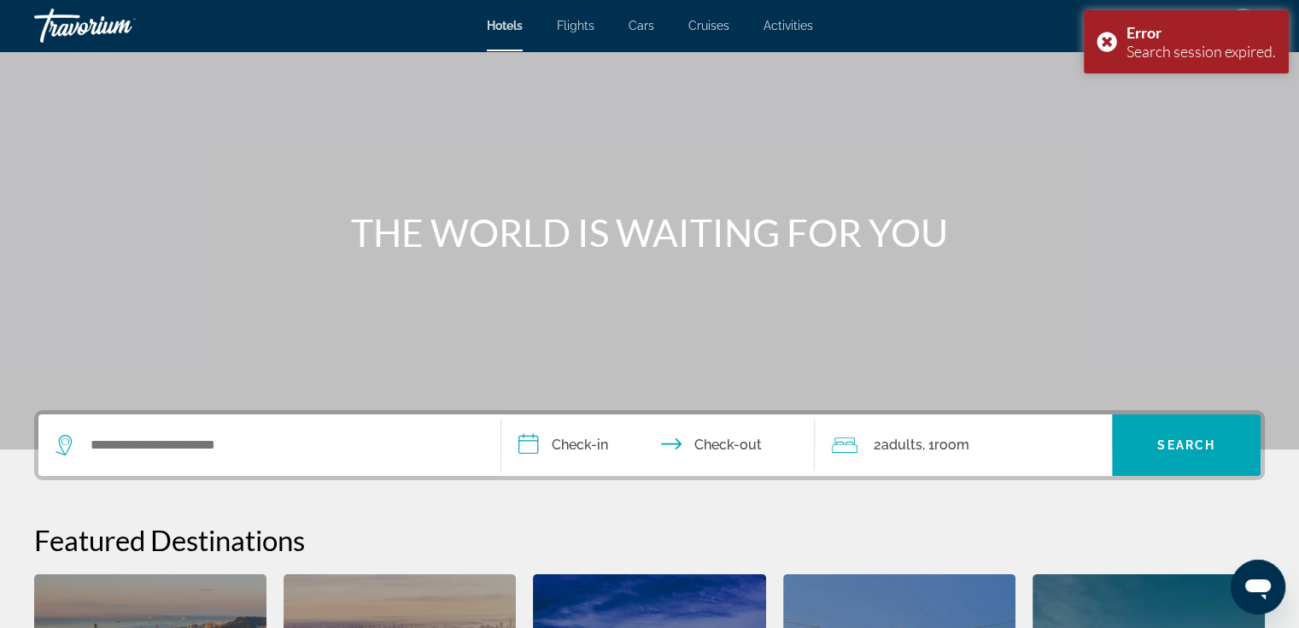
scroll to position [61, 0]
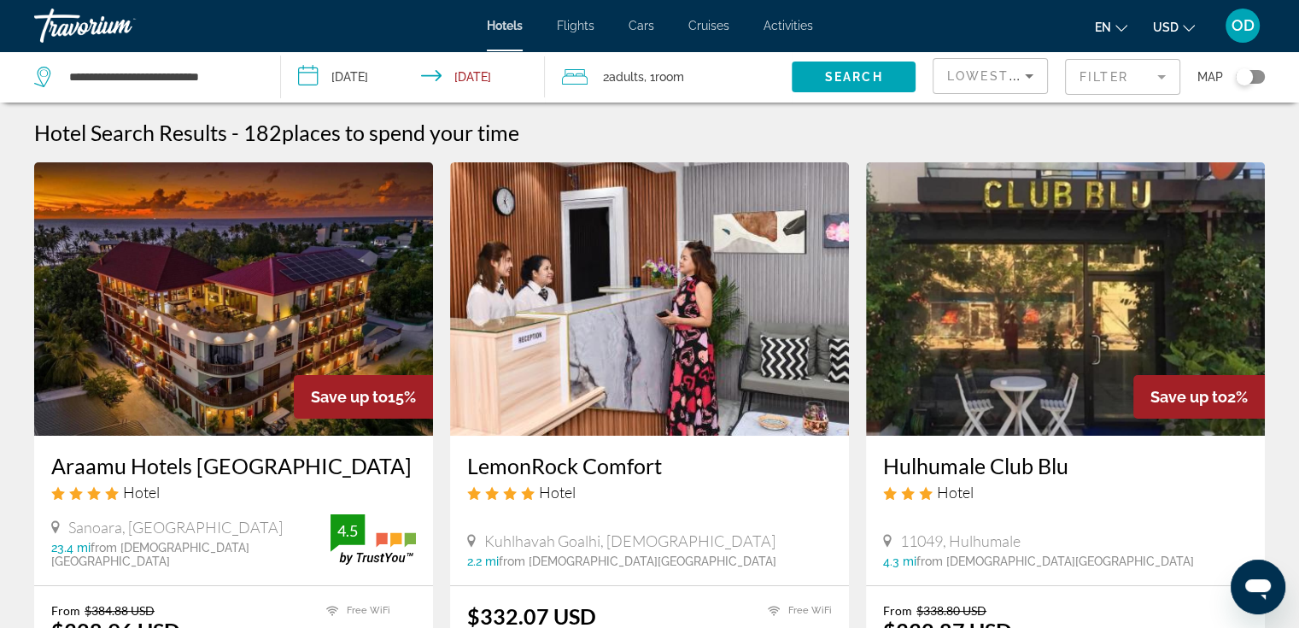
scroll to position [171, 0]
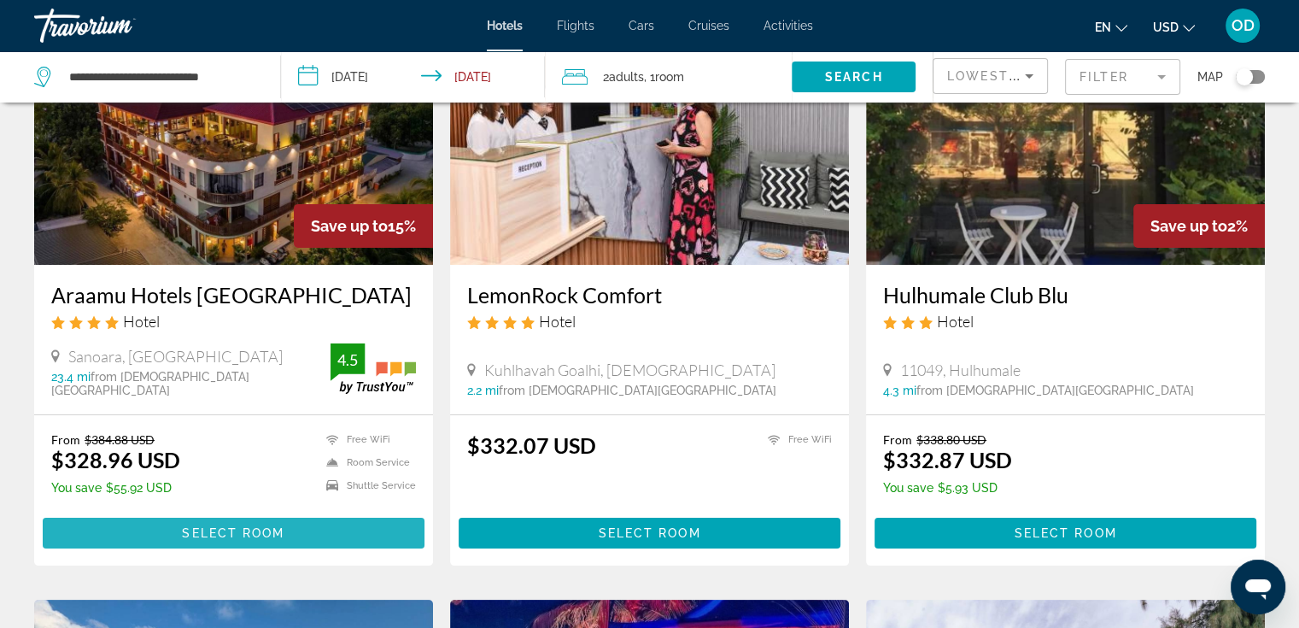
click at [236, 539] on span "Select Room" at bounding box center [233, 533] width 102 height 14
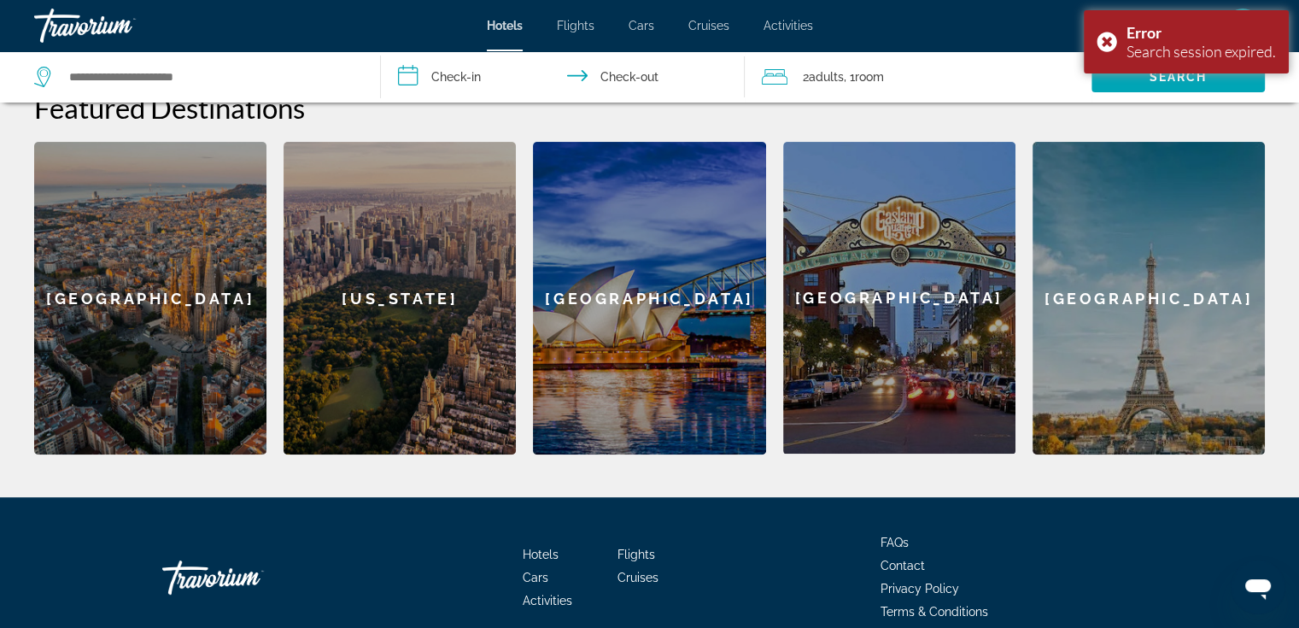
scroll to position [573, 0]
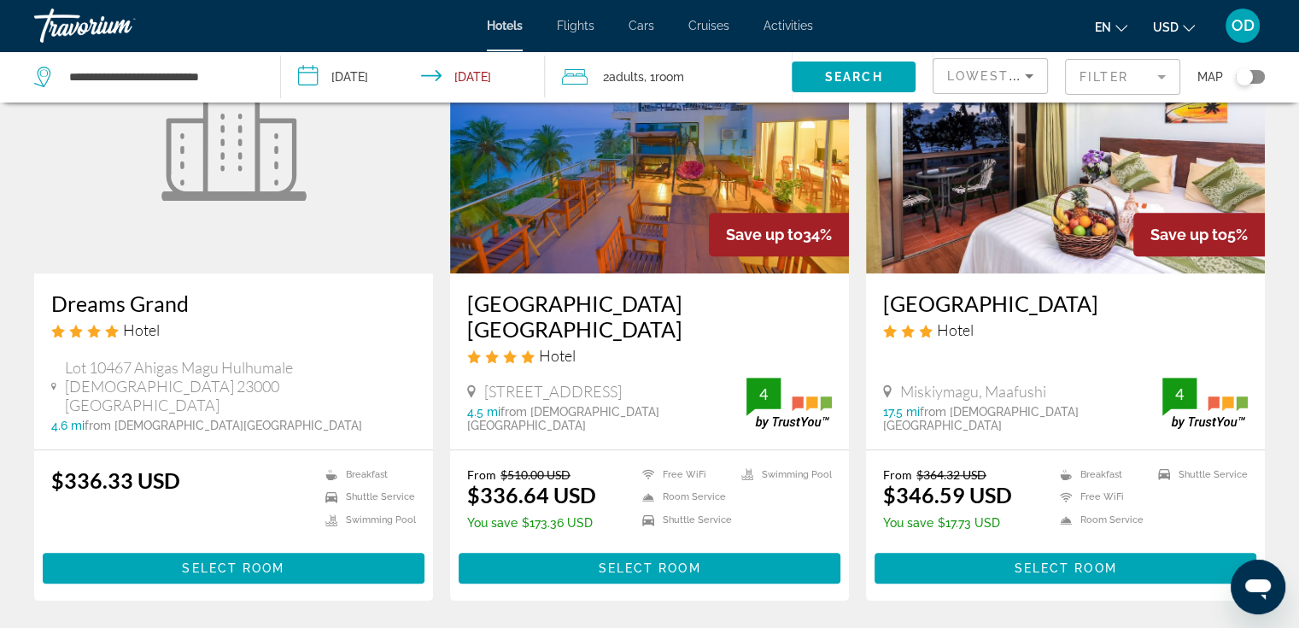
scroll to position [1537, 0]
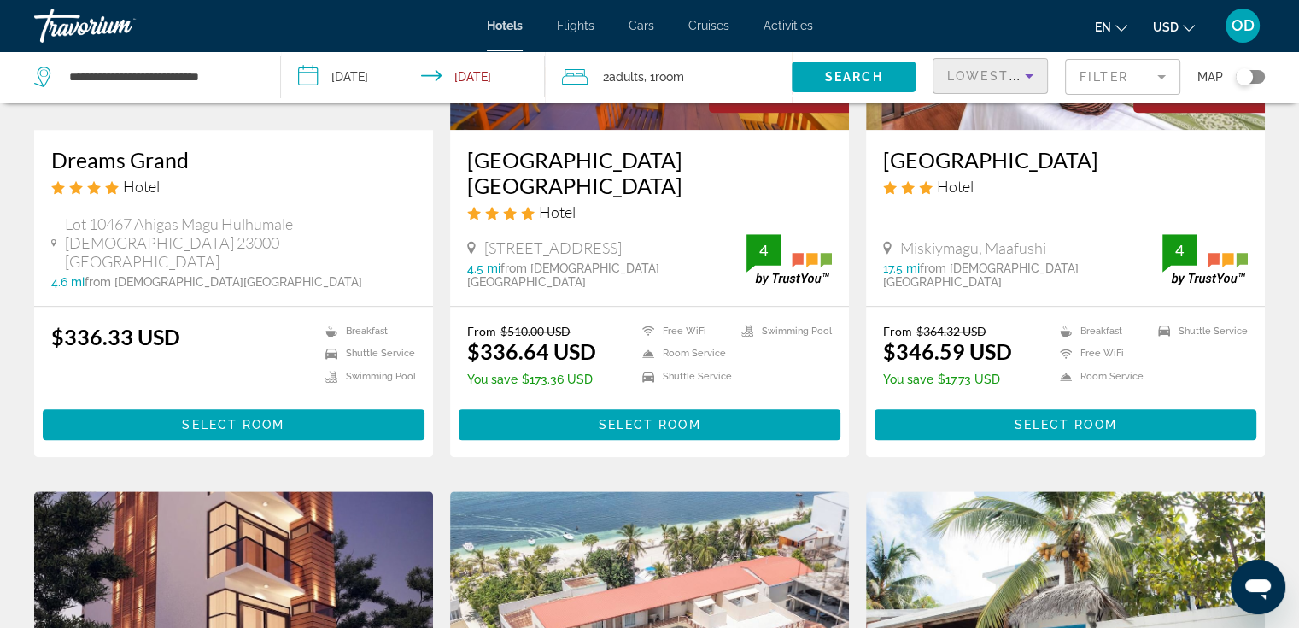
click at [1026, 78] on icon "Sort by" at bounding box center [1029, 76] width 20 height 20
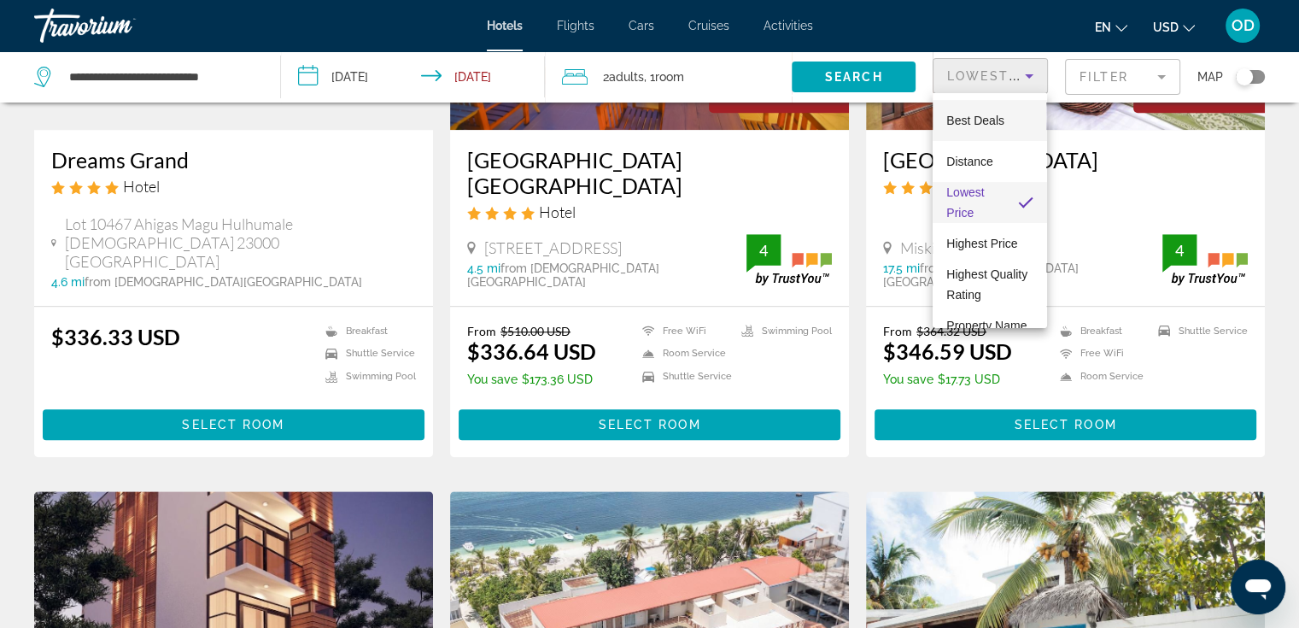
click at [1001, 125] on span "Best Deals" at bounding box center [975, 121] width 58 height 14
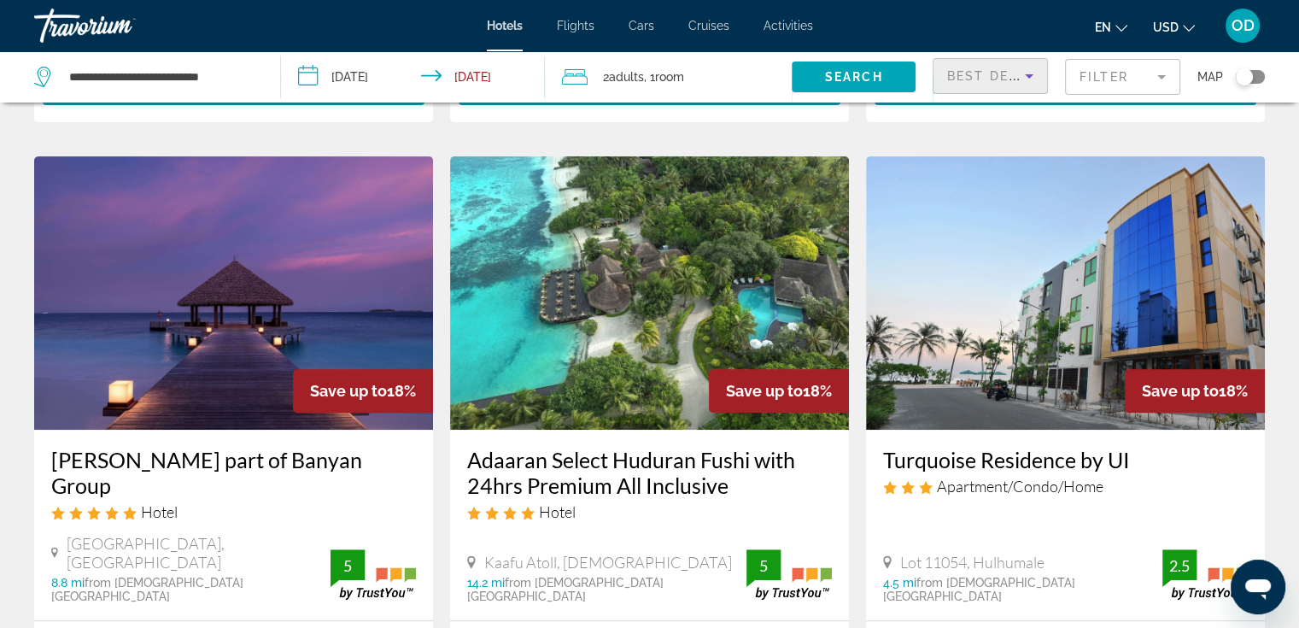
scroll to position [598, 0]
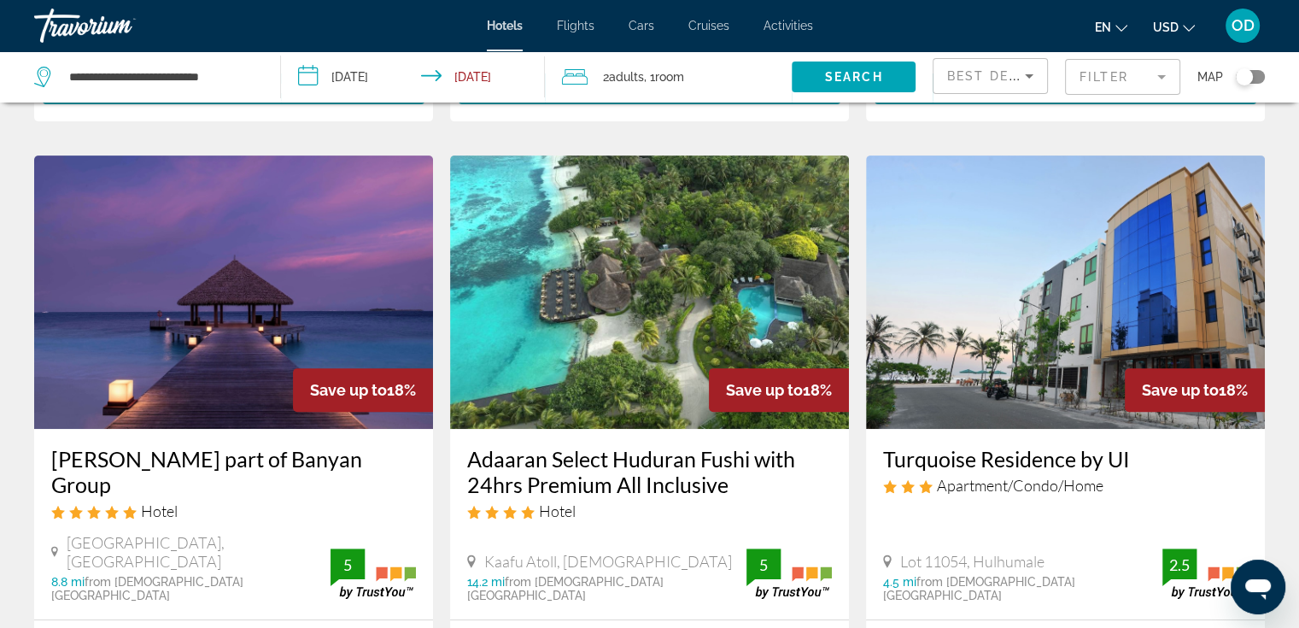
click at [1040, 74] on div "Best Deals" at bounding box center [990, 76] width 114 height 34
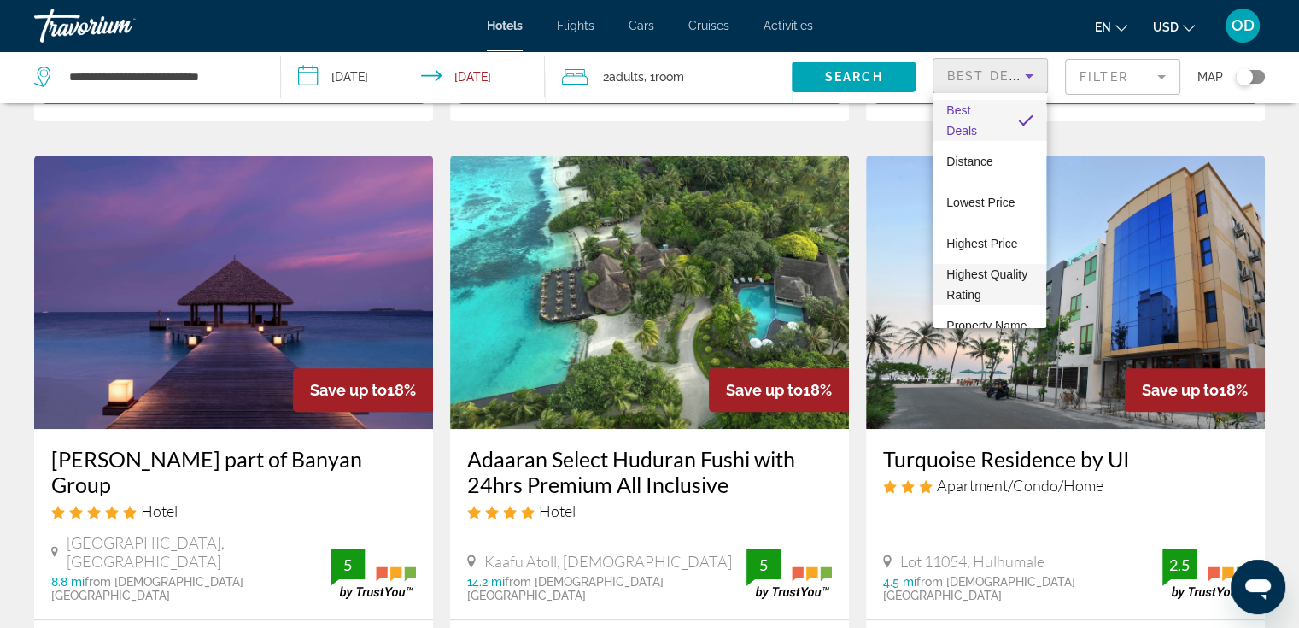
click at [954, 272] on span "Highest Quality Rating" at bounding box center [986, 284] width 81 height 34
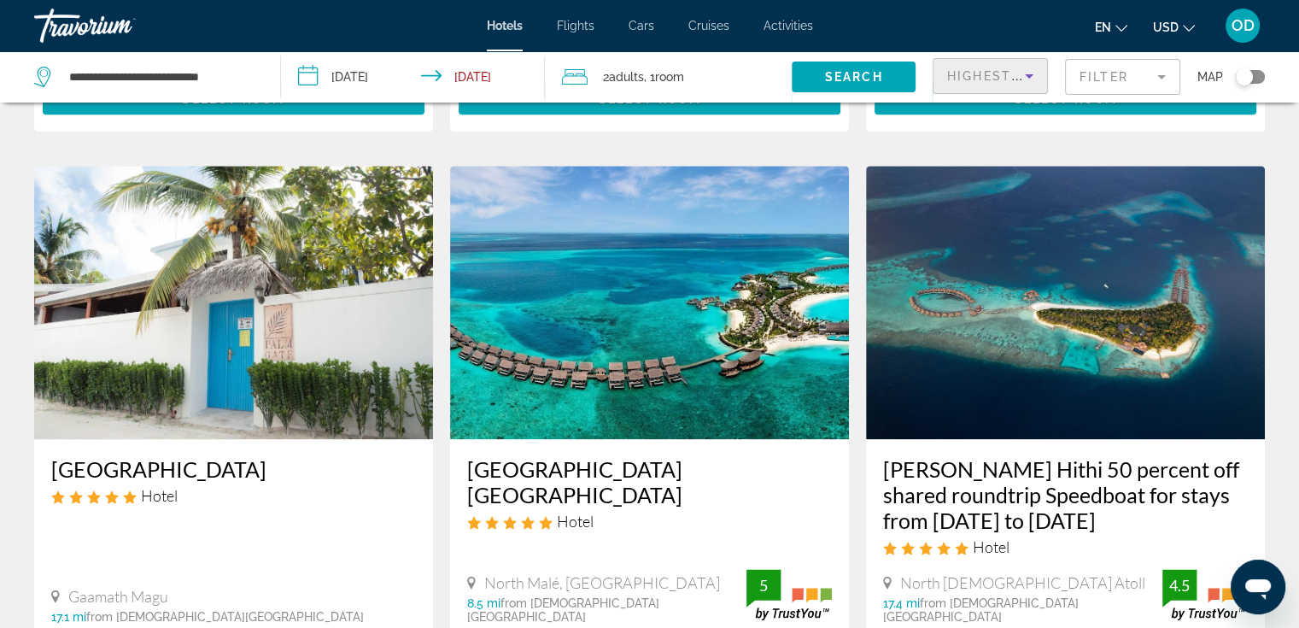
scroll to position [2220, 0]
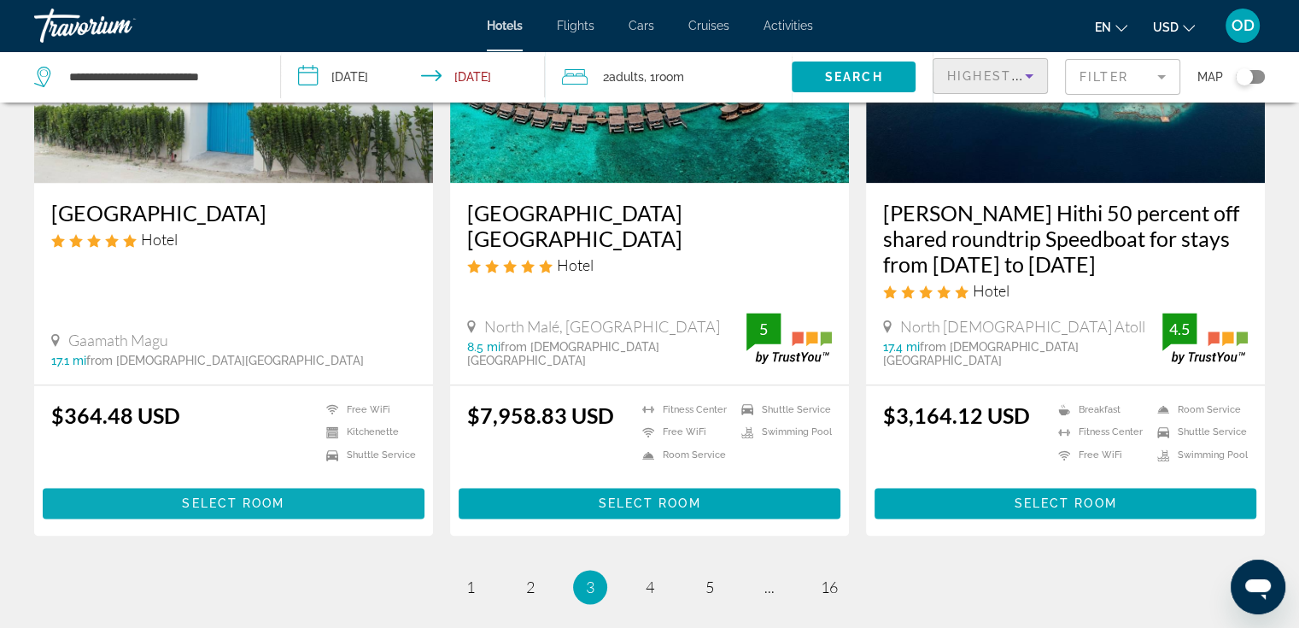
click at [225, 496] on span "Select Room" at bounding box center [233, 503] width 102 height 14
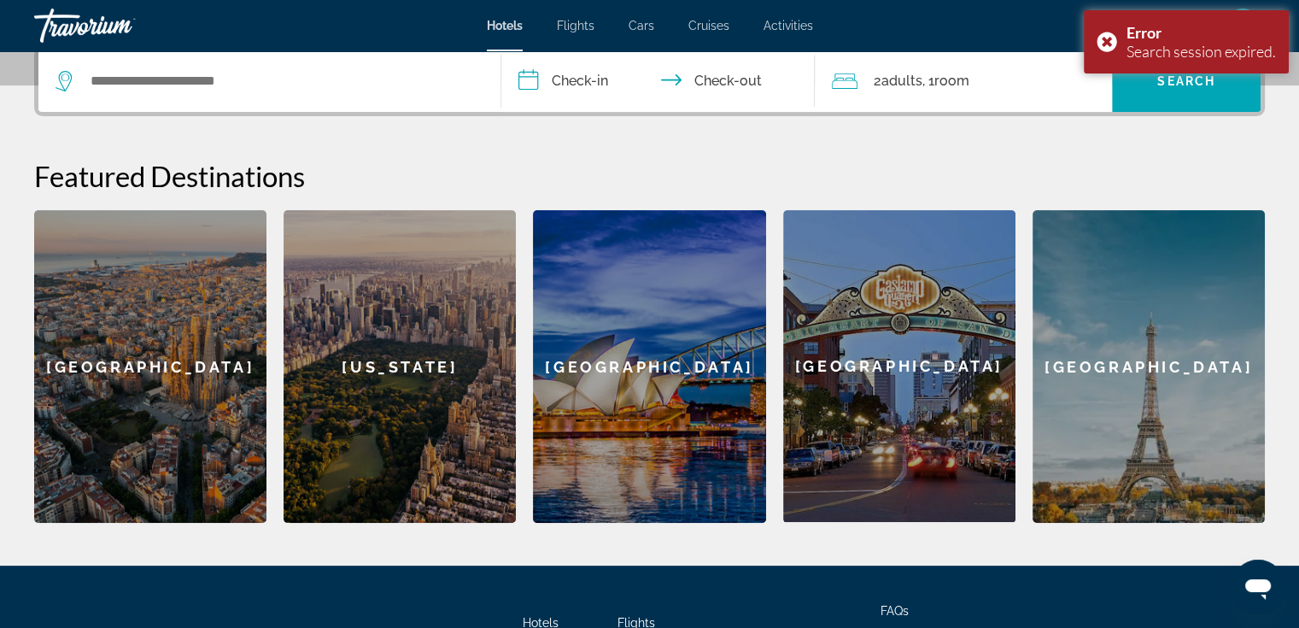
scroll to position [573, 0]
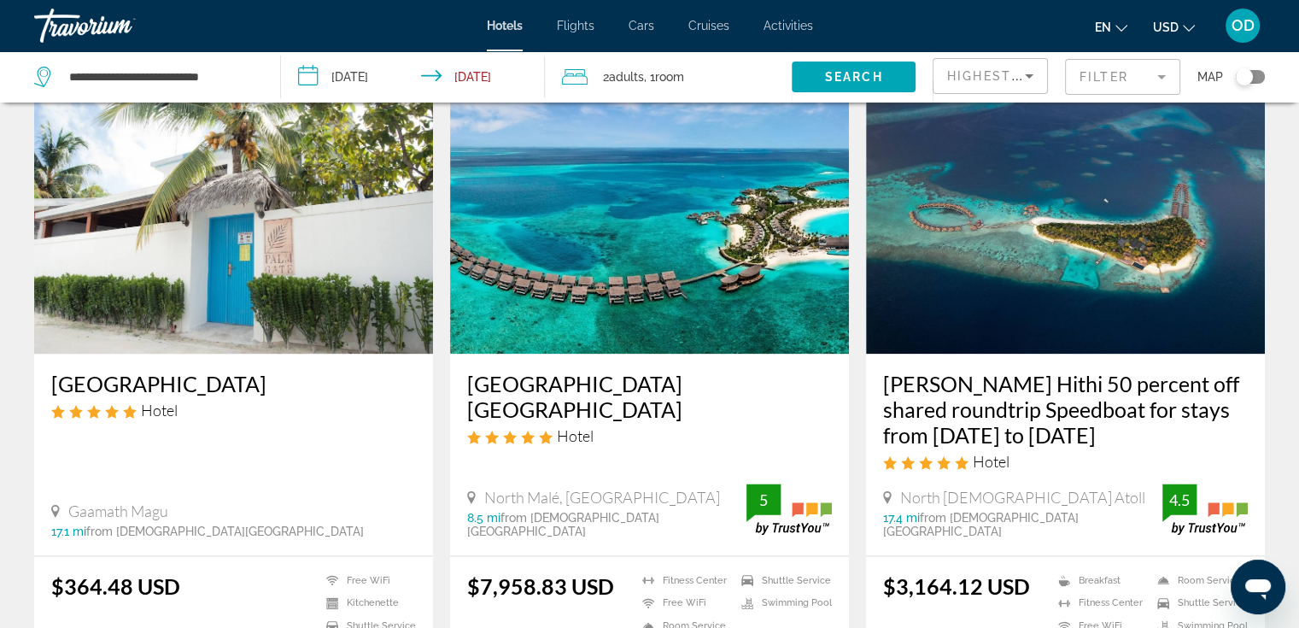
scroll to position [2381, 0]
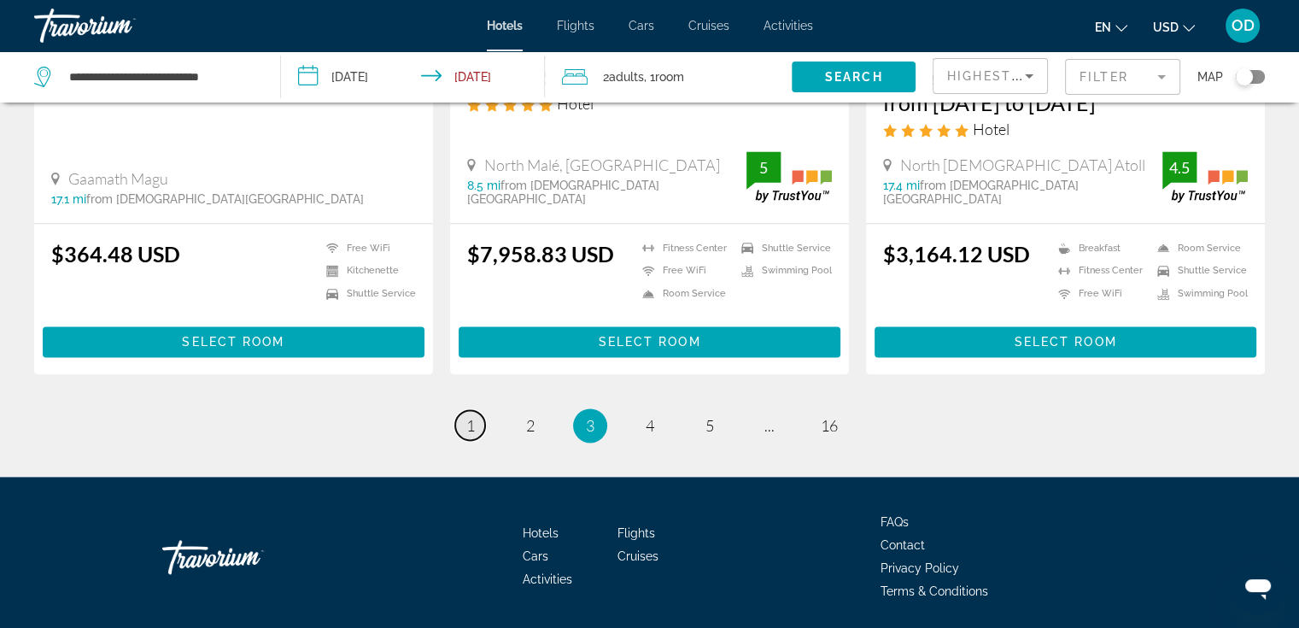
click at [472, 416] on span "1" at bounding box center [470, 425] width 9 height 19
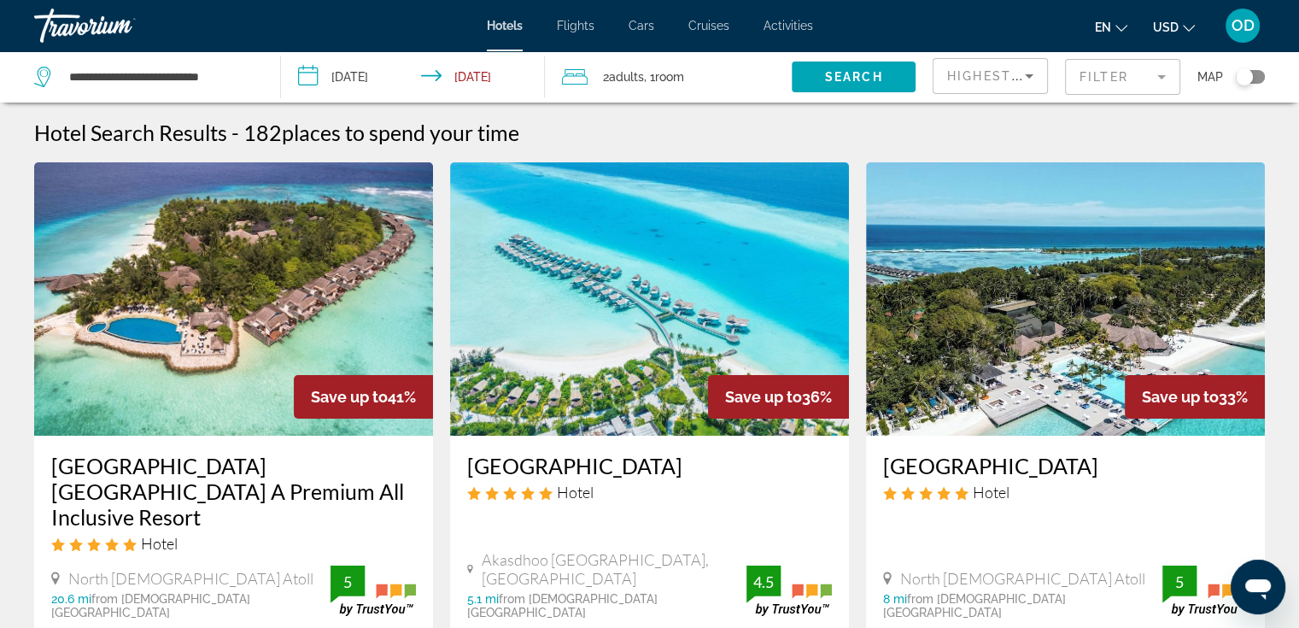
scroll to position [85, 0]
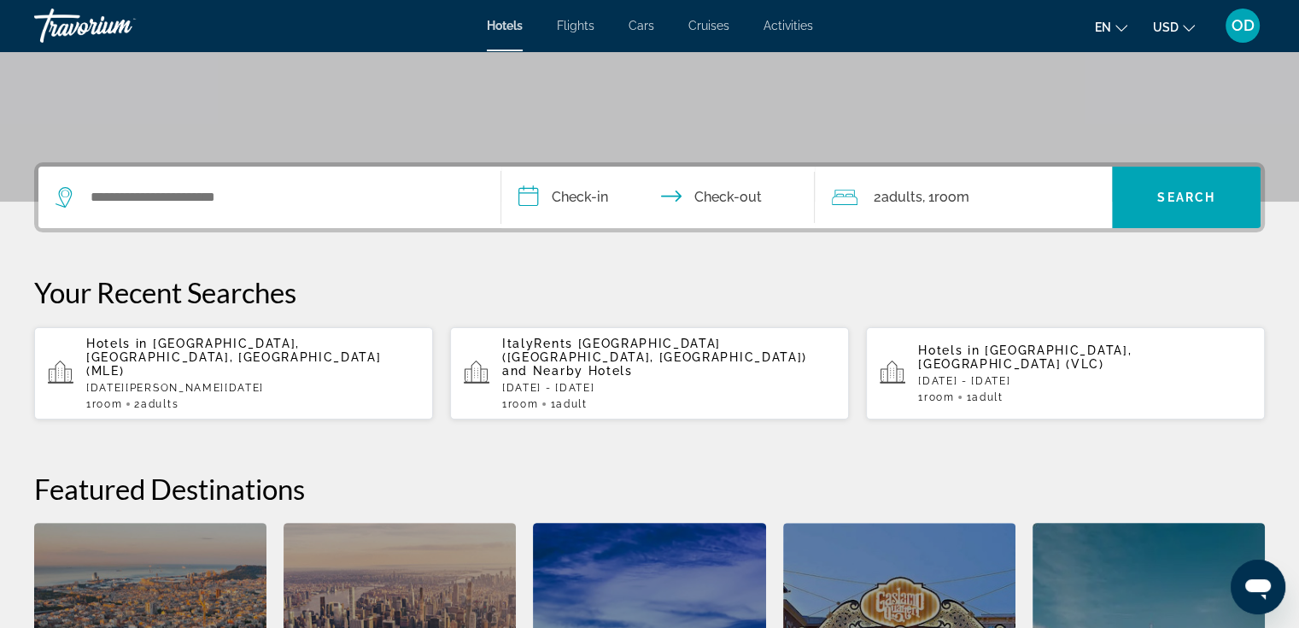
scroll to position [342, 0]
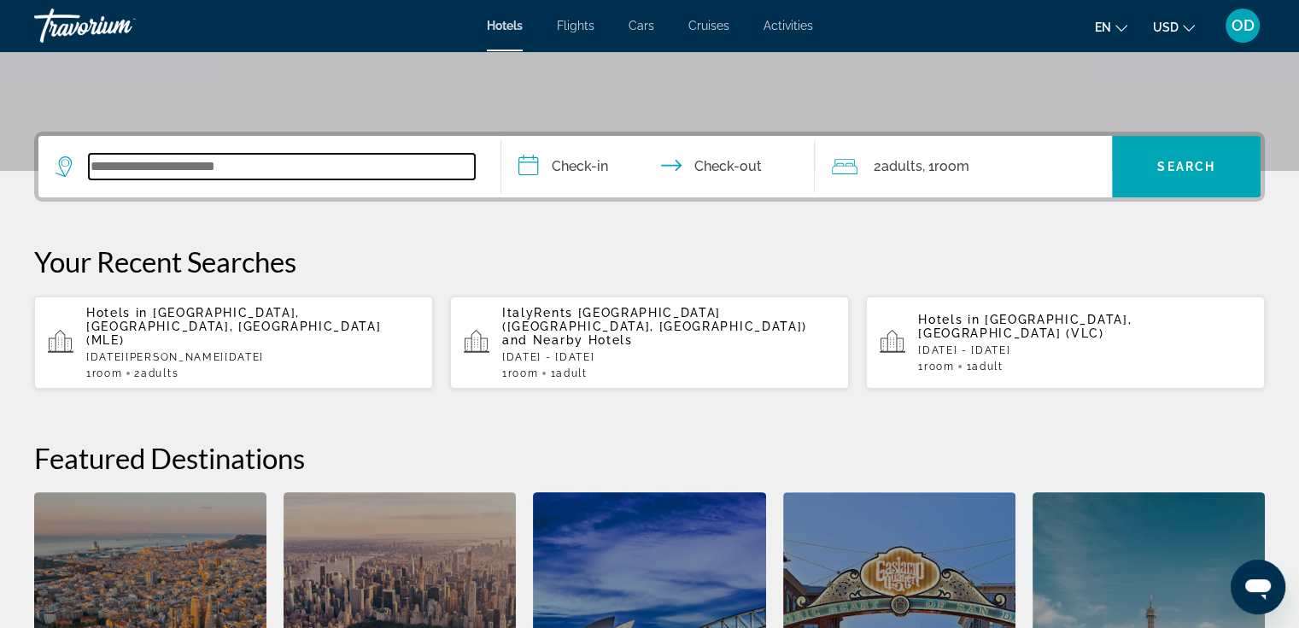
click at [374, 179] on div "Search widget" at bounding box center [269, 166] width 428 height 61
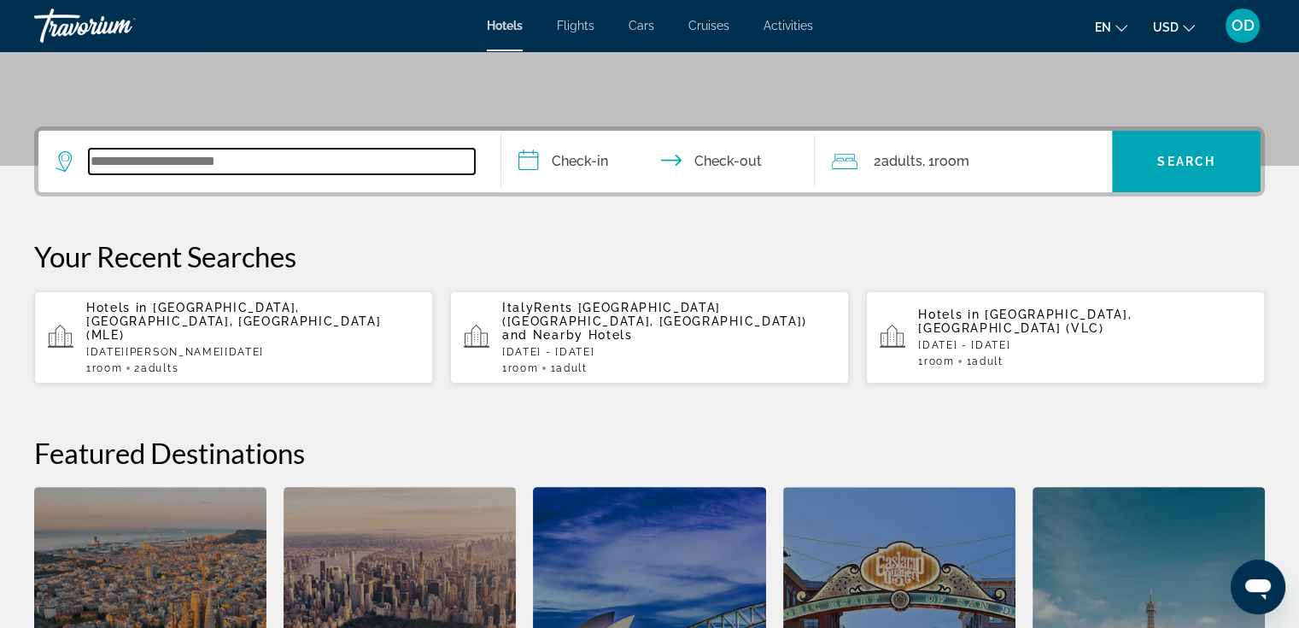
scroll to position [417, 0]
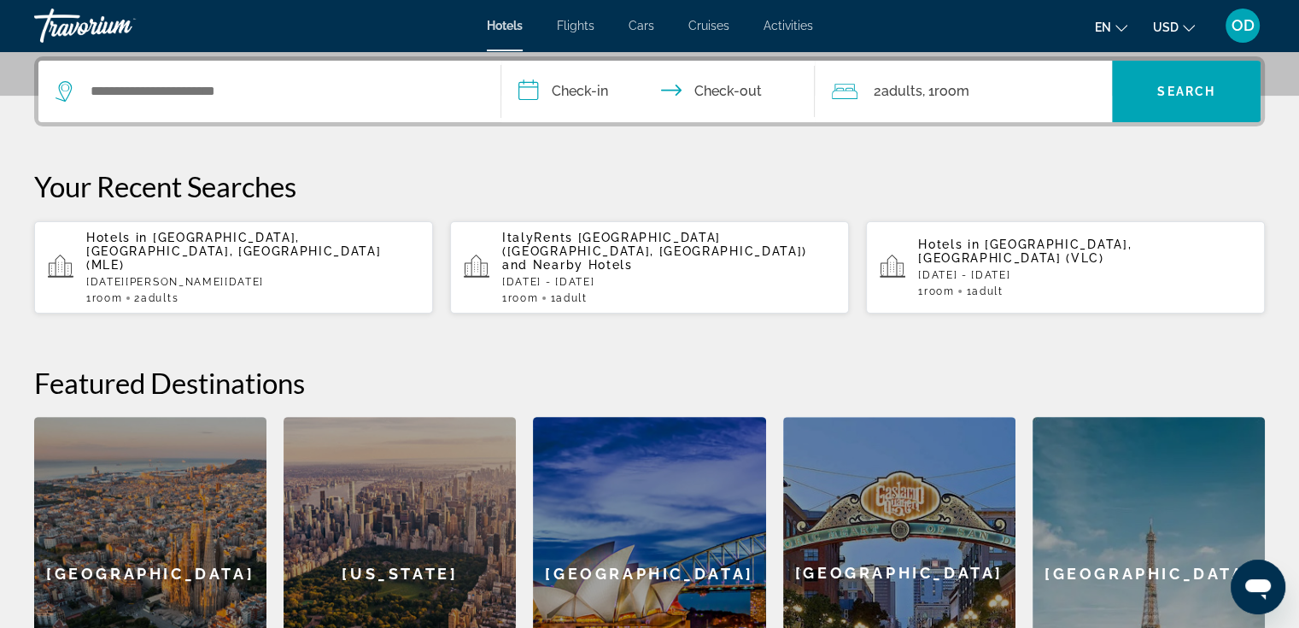
click at [266, 292] on div "1 Room rooms 2 Adult Adults" at bounding box center [252, 298] width 333 height 12
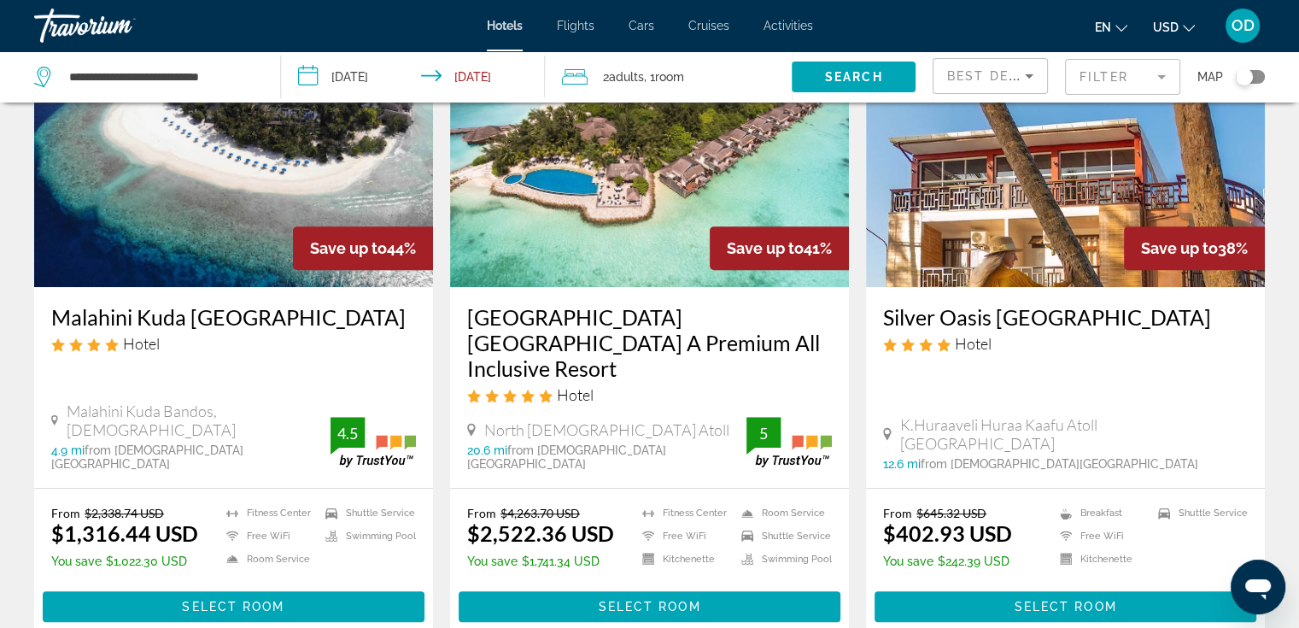
scroll to position [768, 0]
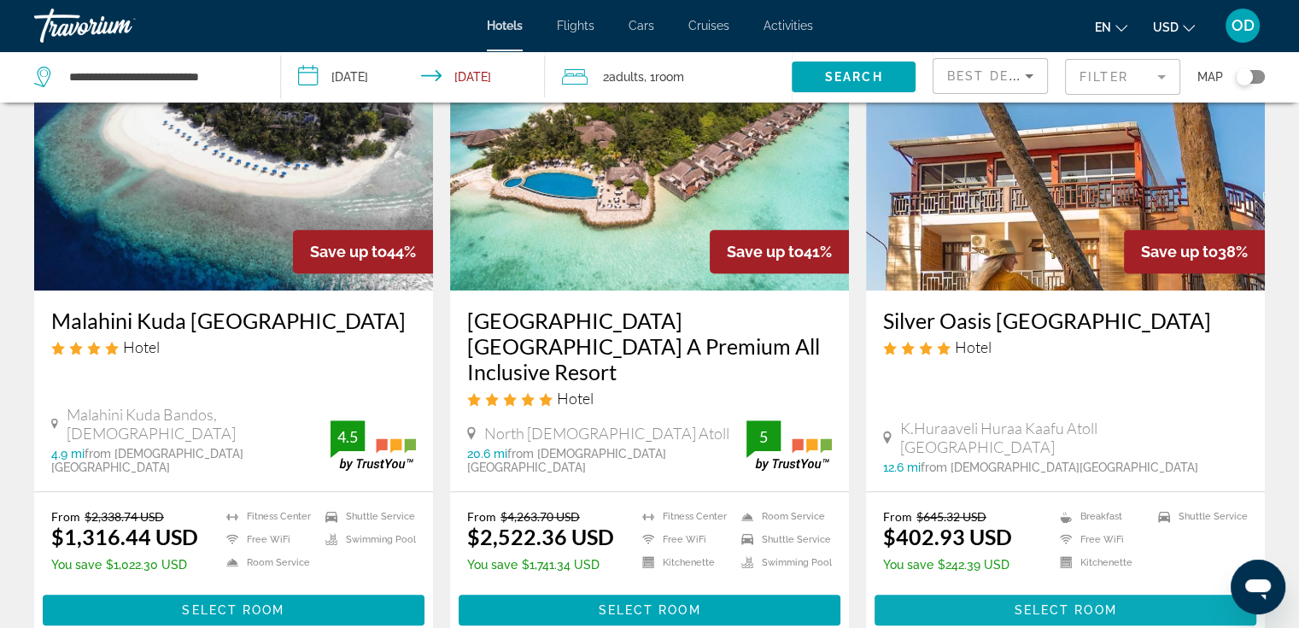
click at [1078, 589] on span "Main content" at bounding box center [1065, 609] width 382 height 41
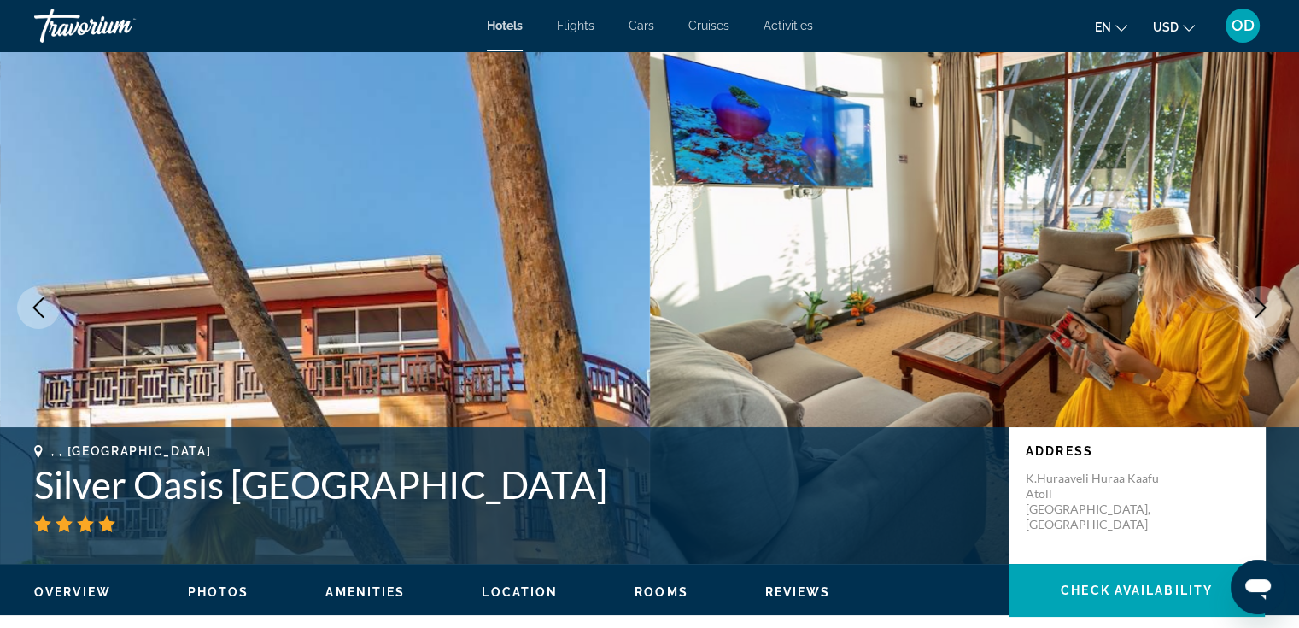
click at [1262, 307] on icon "Next image" at bounding box center [1260, 307] width 20 height 20
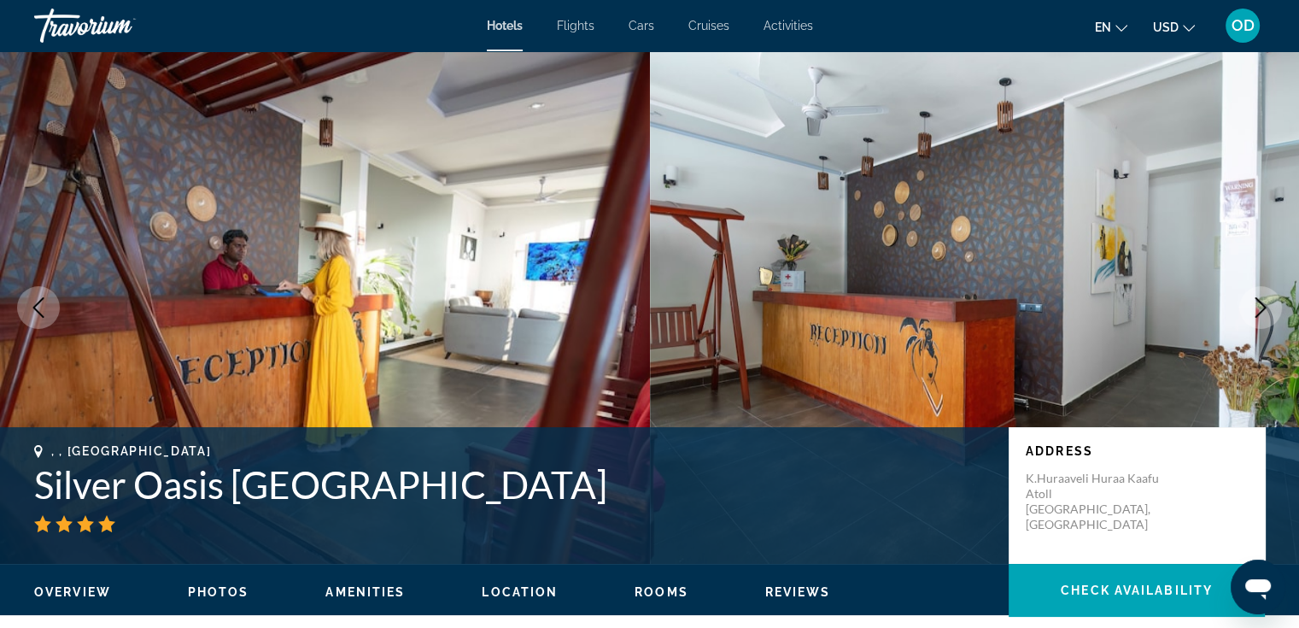
click at [1262, 307] on icon "Next image" at bounding box center [1260, 307] width 20 height 20
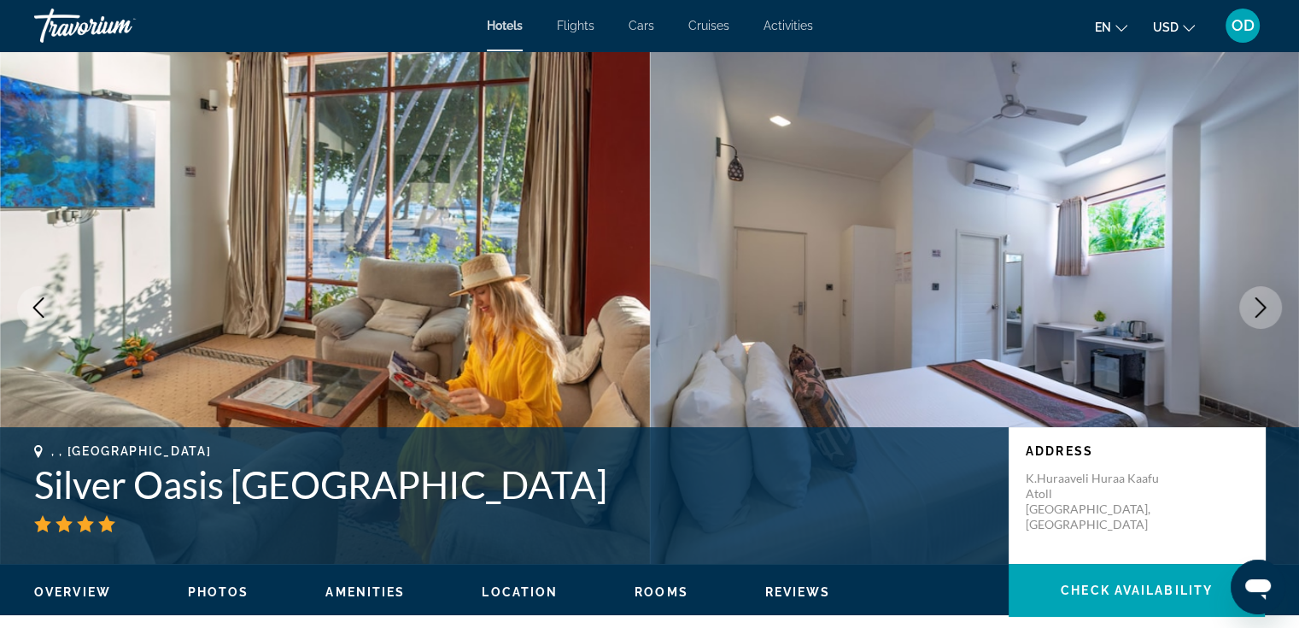
click at [1262, 307] on icon "Next image" at bounding box center [1260, 307] width 20 height 20
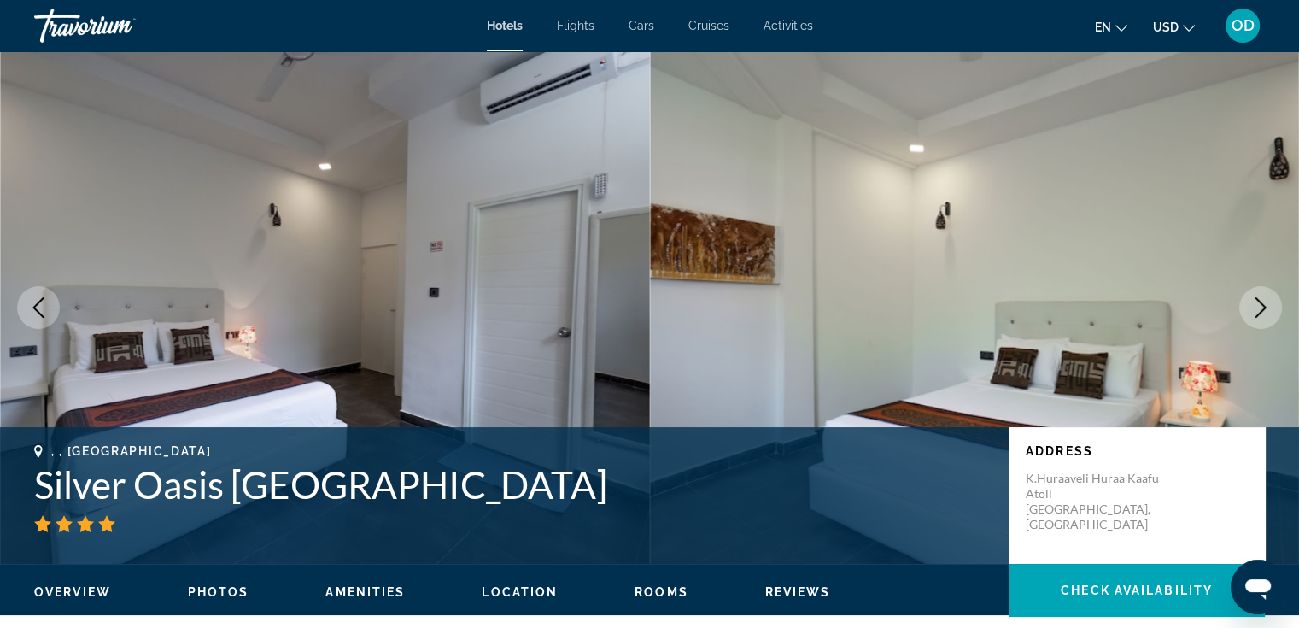
click at [1262, 307] on icon "Next image" at bounding box center [1260, 307] width 20 height 20
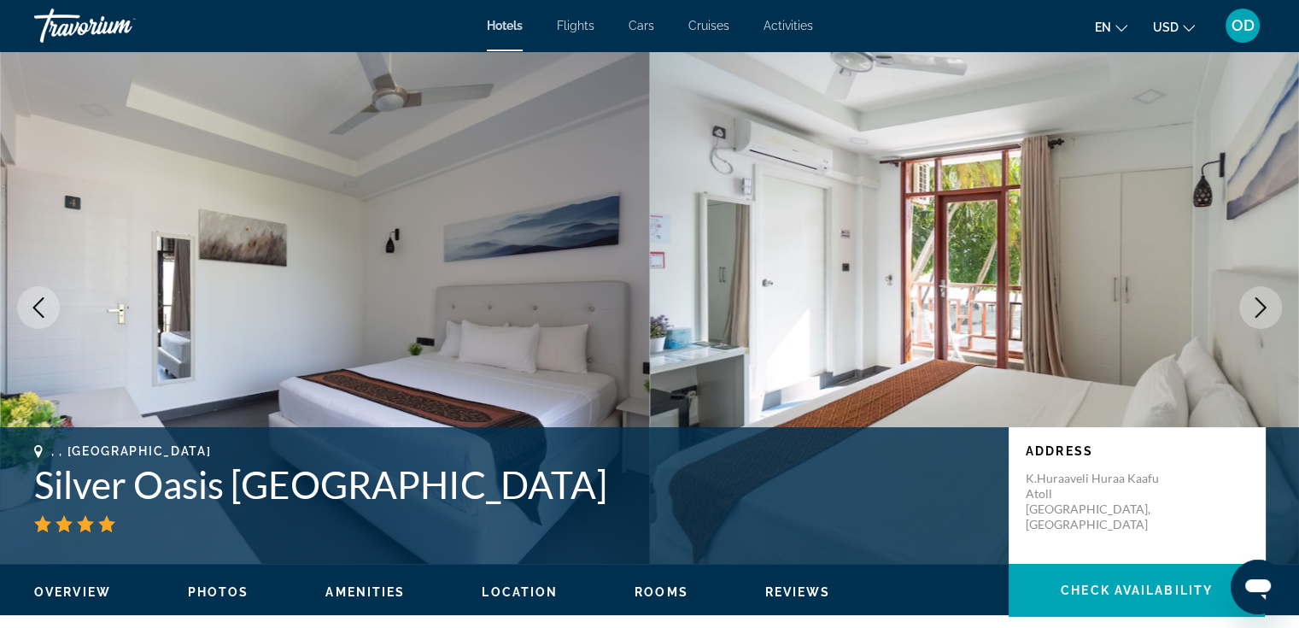
click at [1262, 307] on icon "Next image" at bounding box center [1260, 307] width 20 height 20
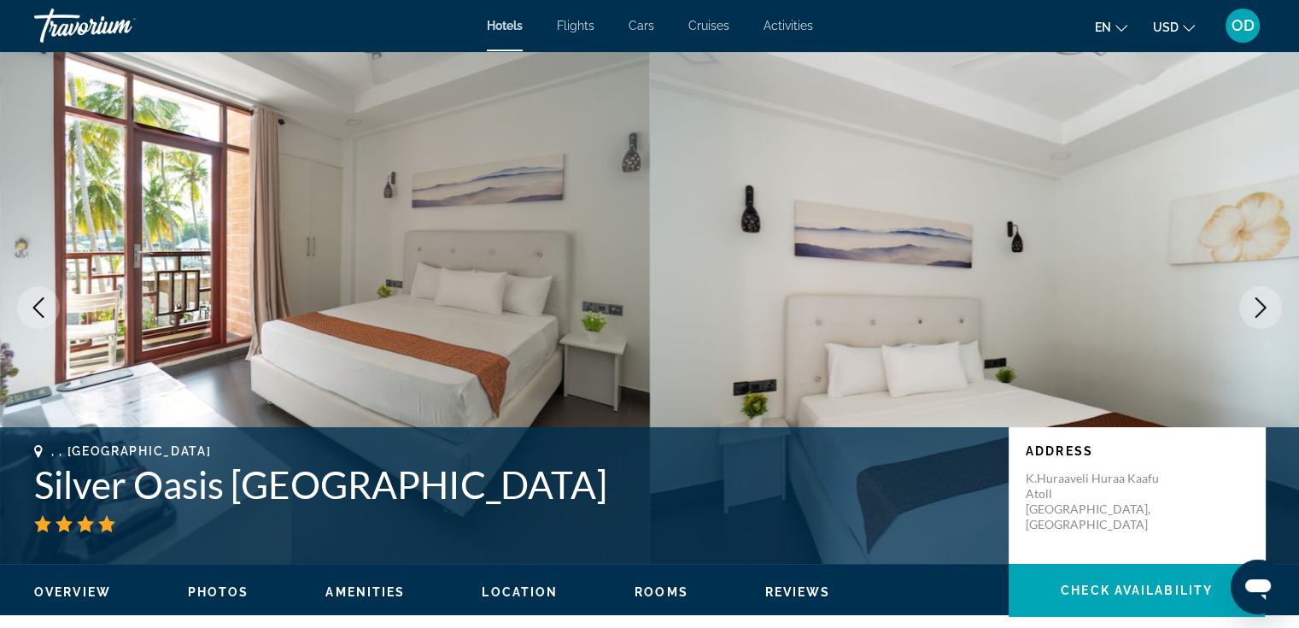
click at [1262, 307] on icon "Next image" at bounding box center [1260, 307] width 20 height 20
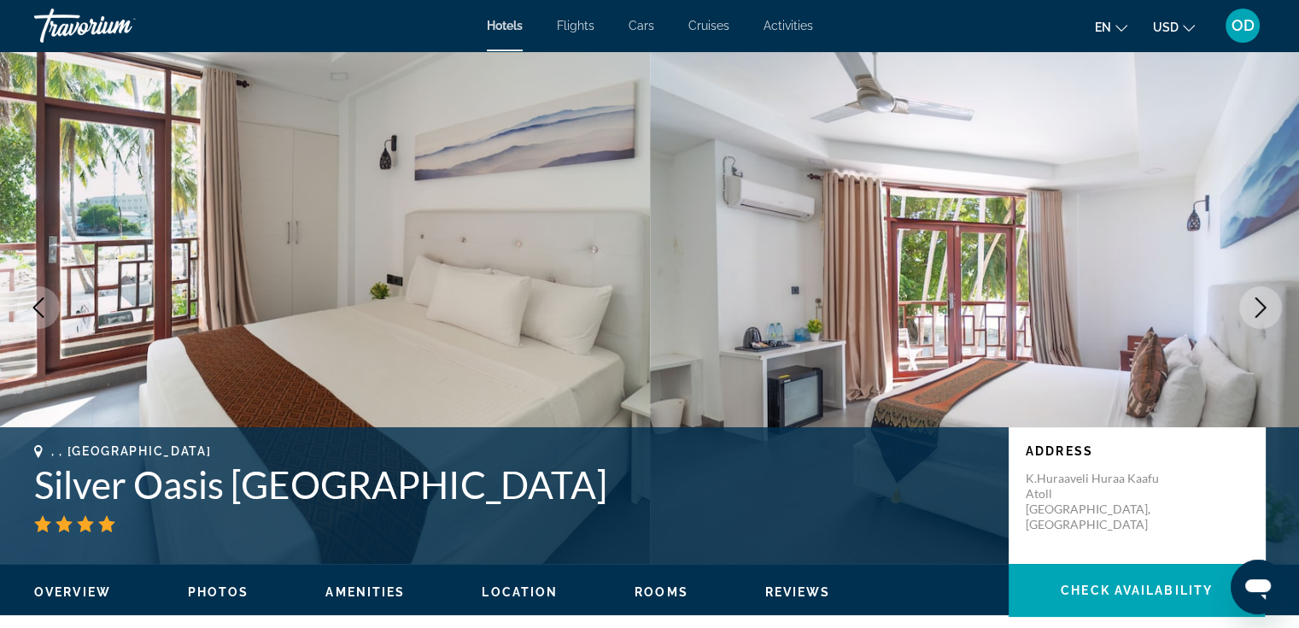
click at [1262, 307] on icon "Next image" at bounding box center [1260, 307] width 20 height 20
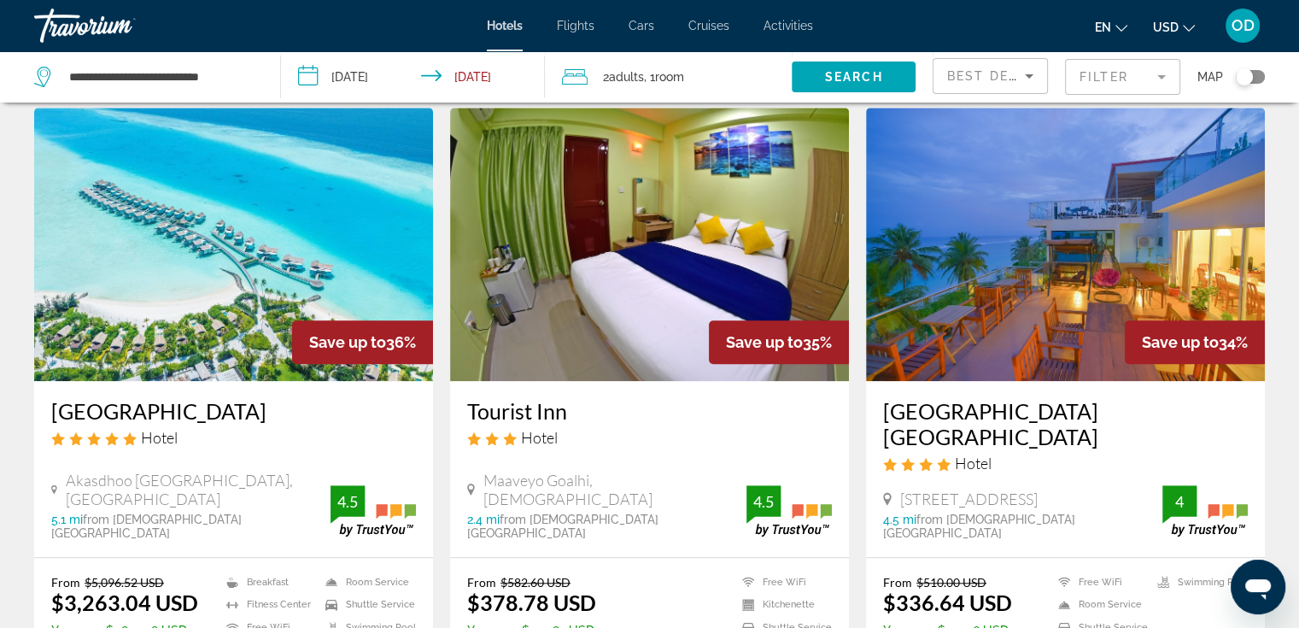
scroll to position [1366, 0]
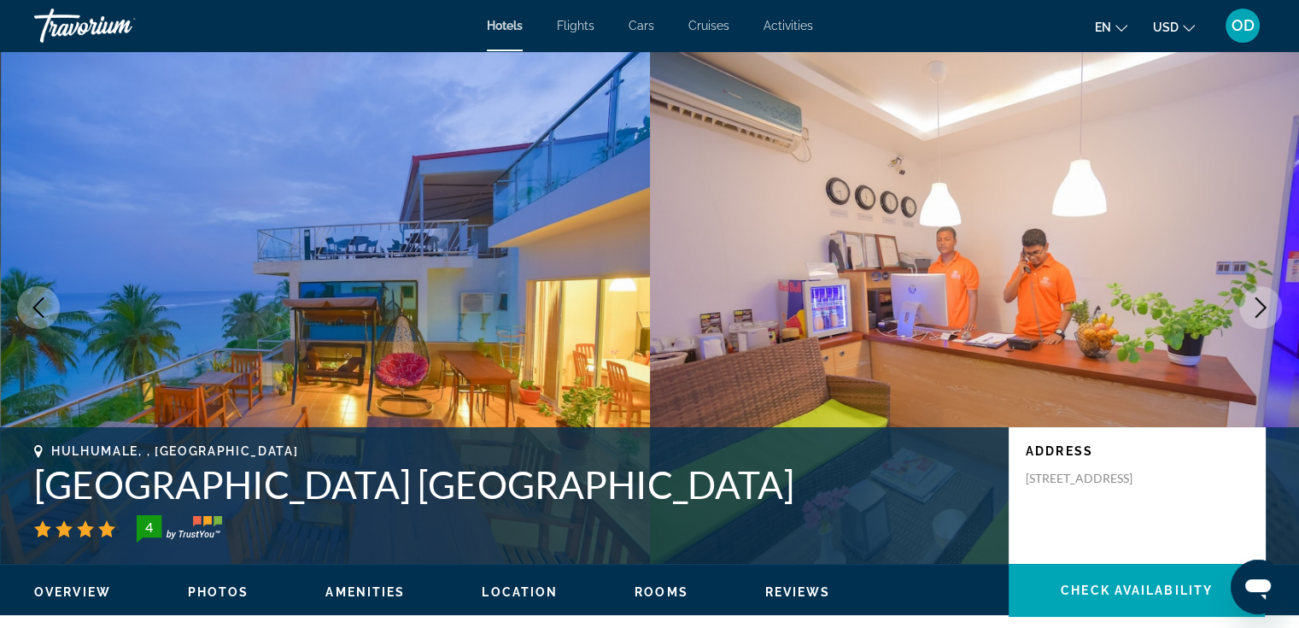
click at [42, 313] on icon "Previous image" at bounding box center [38, 307] width 20 height 20
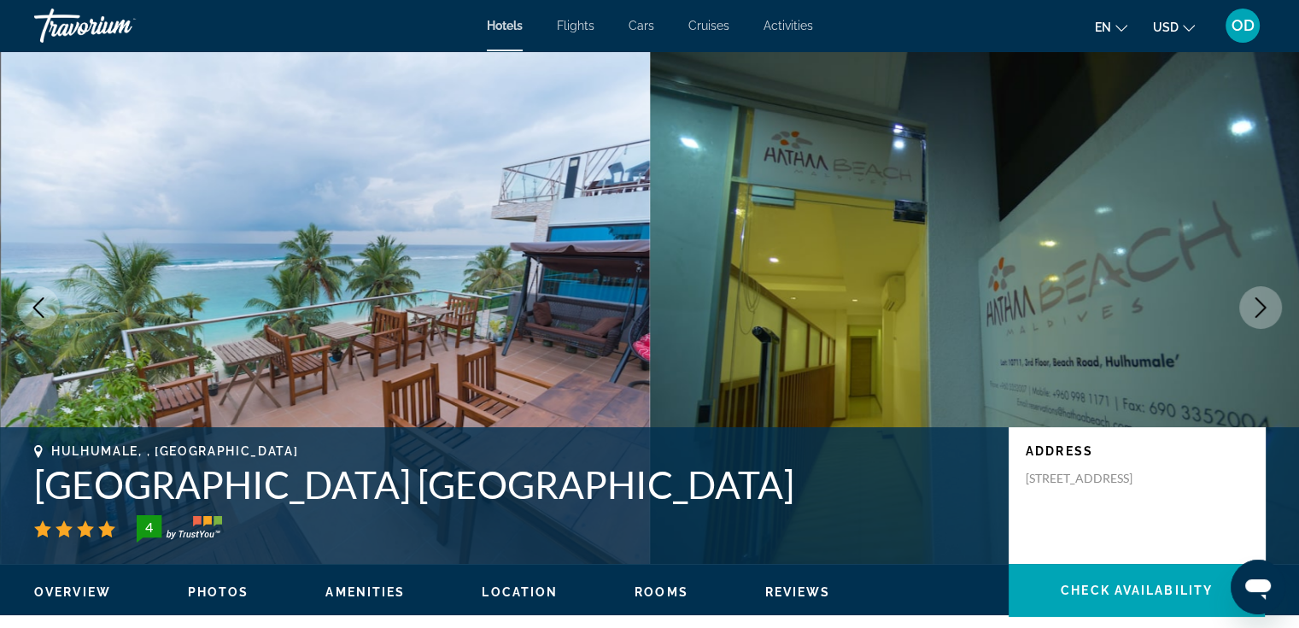
click at [42, 313] on icon "Previous image" at bounding box center [38, 307] width 20 height 20
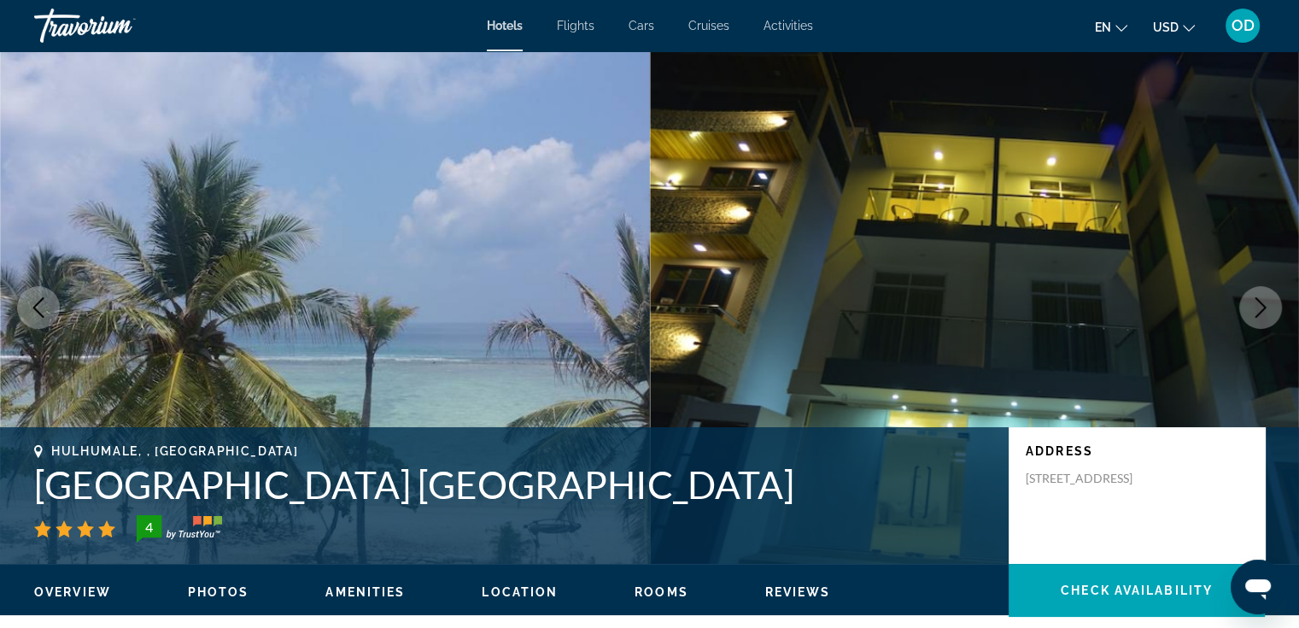
click at [42, 313] on icon "Previous image" at bounding box center [38, 307] width 20 height 20
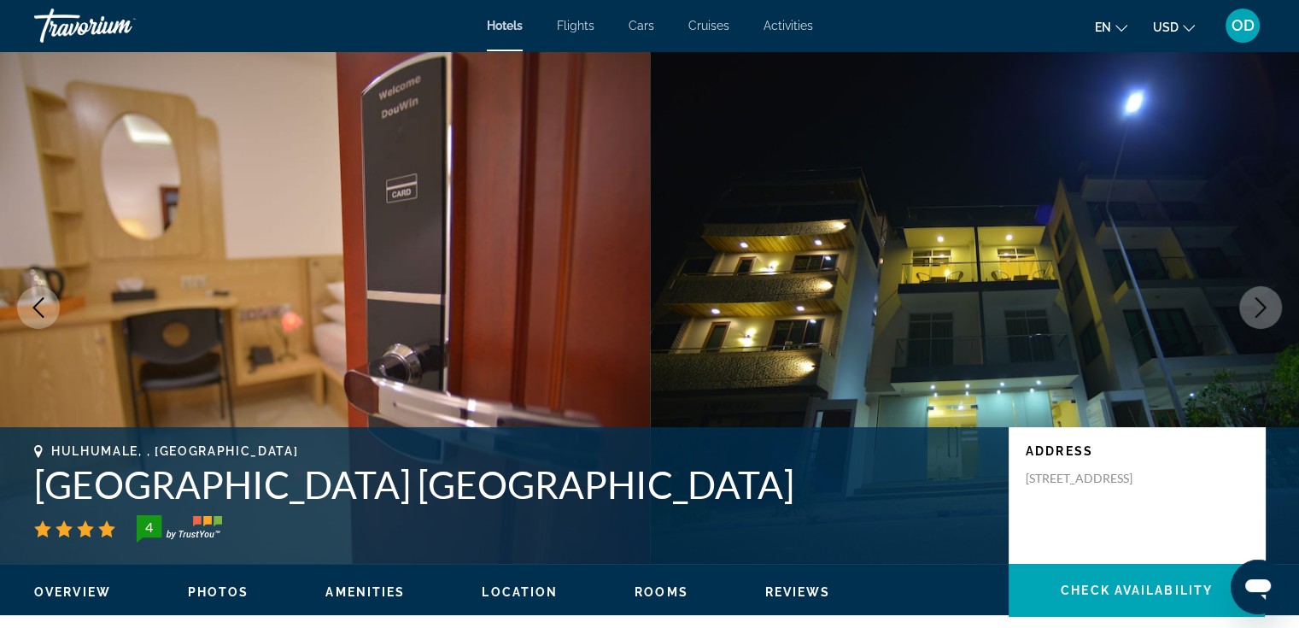
click at [42, 313] on icon "Previous image" at bounding box center [38, 307] width 20 height 20
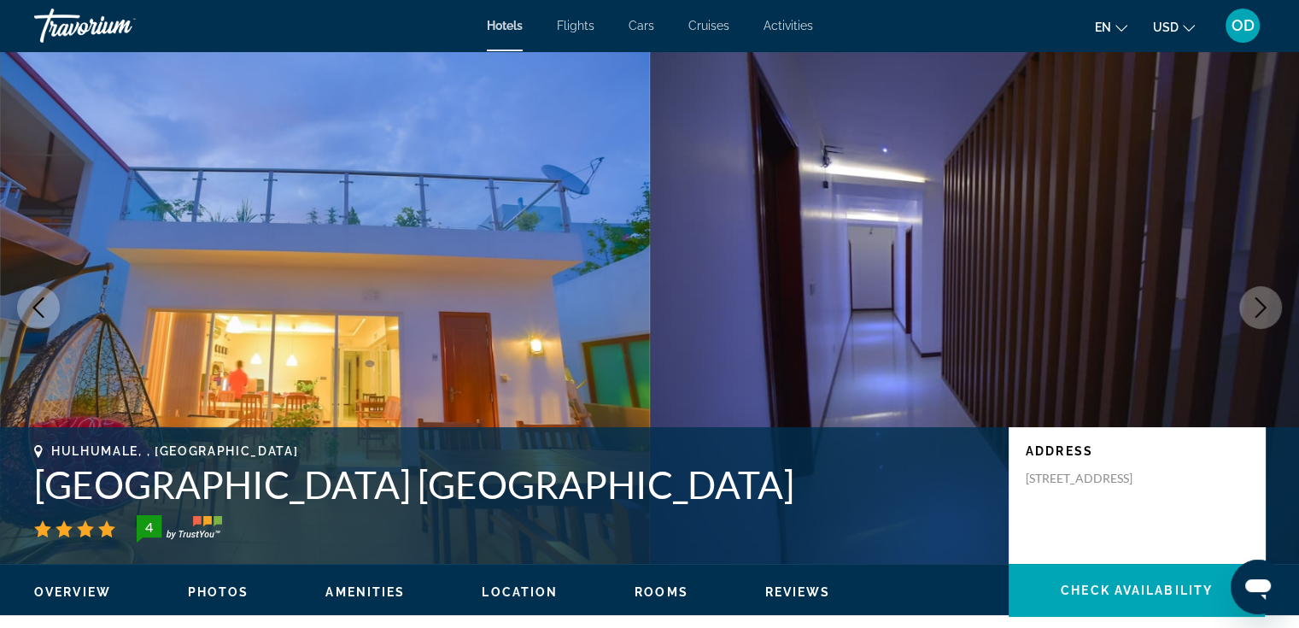
click at [42, 313] on icon "Previous image" at bounding box center [38, 307] width 20 height 20
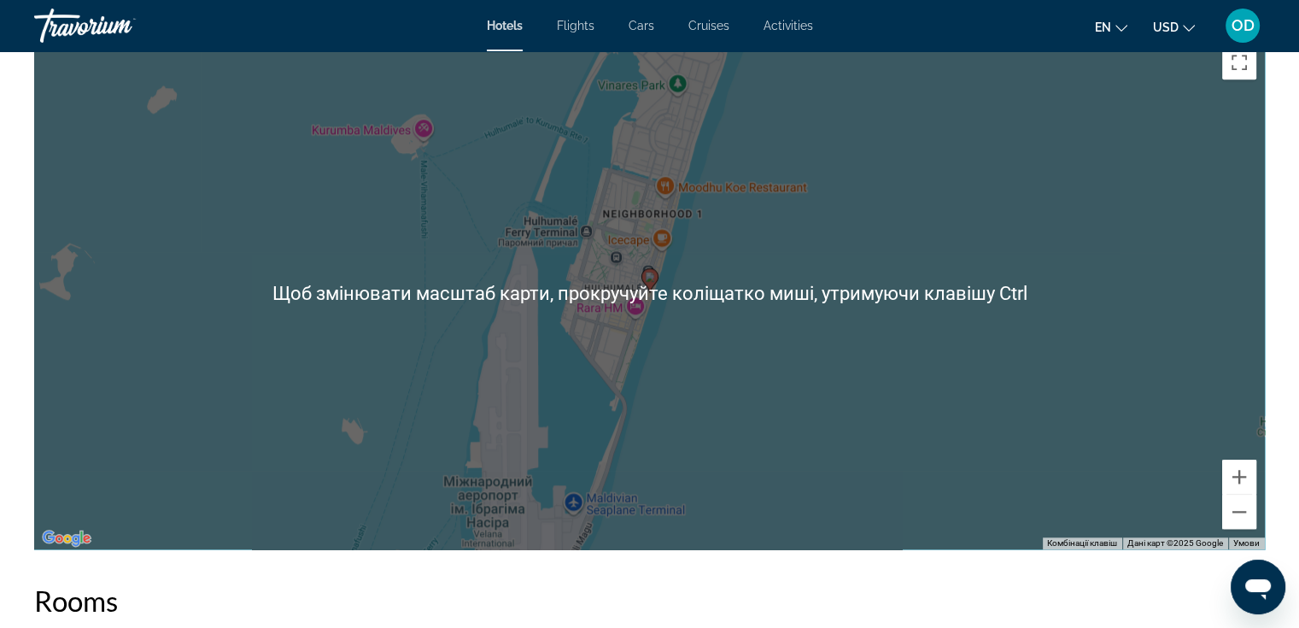
scroll to position [1708, 0]
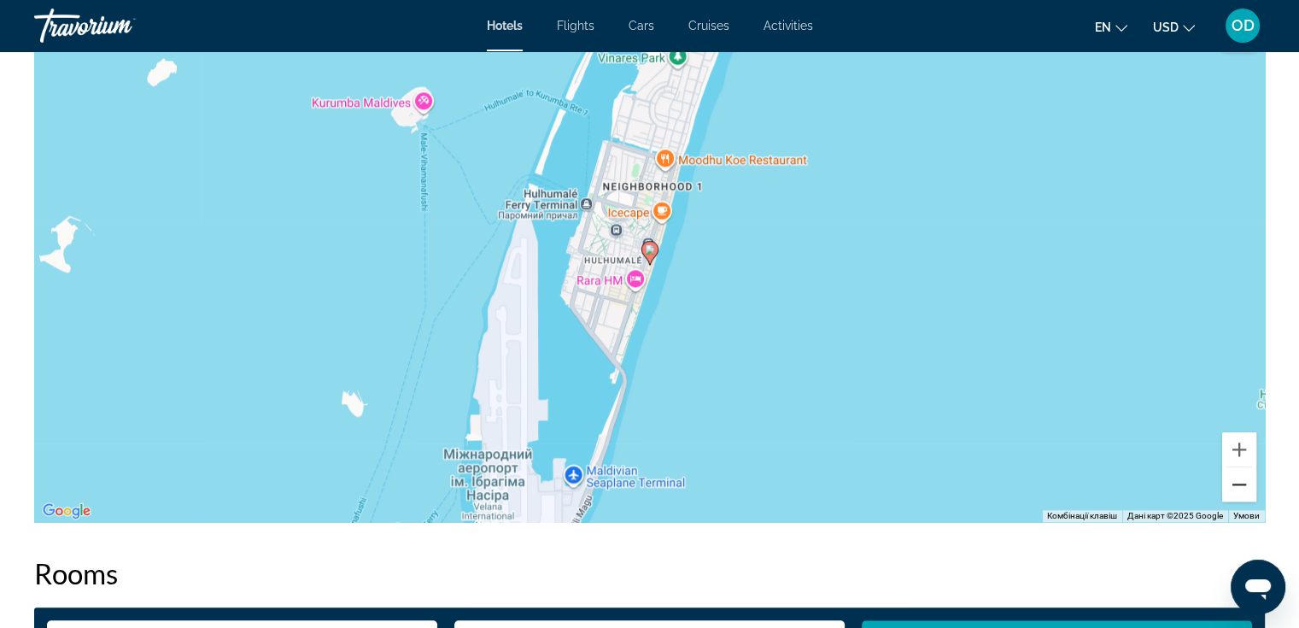
click at [1242, 484] on button "Зменшити" at bounding box center [1239, 484] width 34 height 34
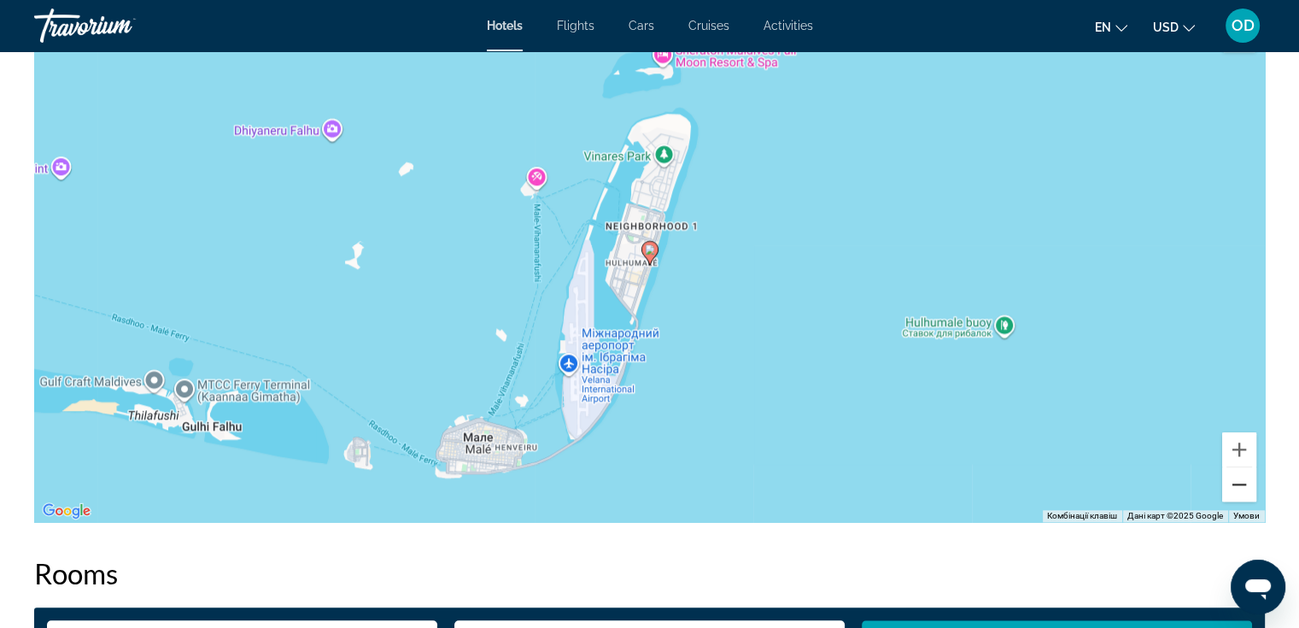
click at [1237, 489] on button "Зменшити" at bounding box center [1239, 484] width 34 height 34
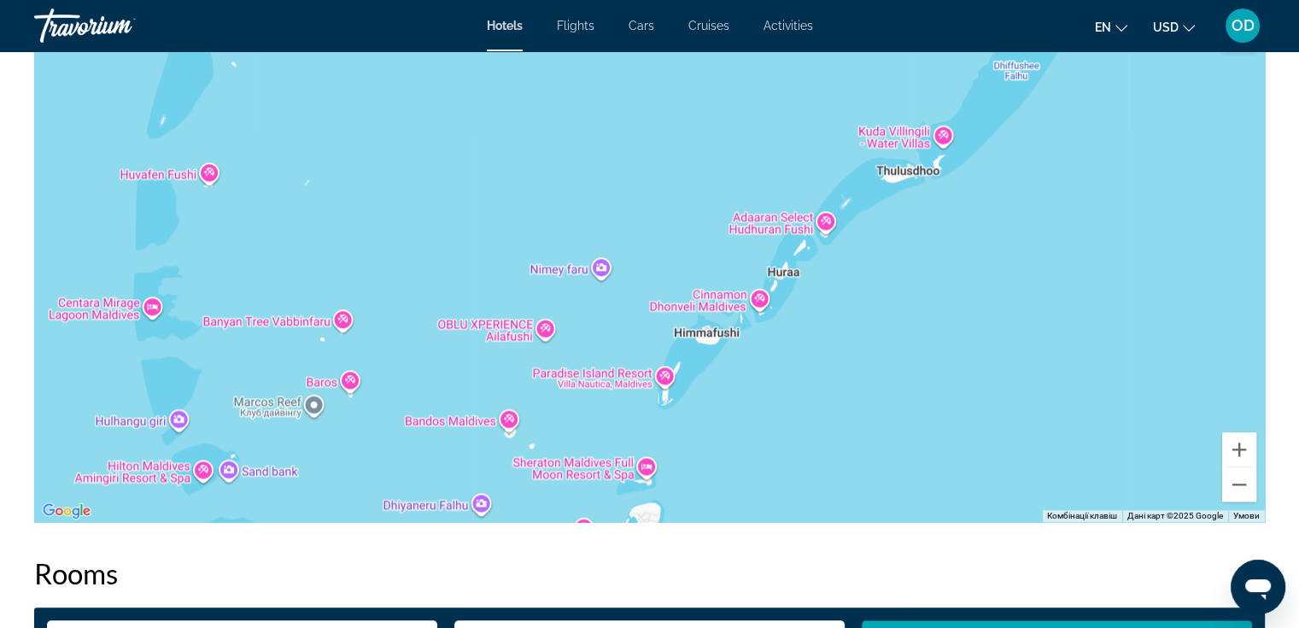
drag, startPoint x: 938, startPoint y: 320, endPoint x: 926, endPoint y: 638, distance: 317.8
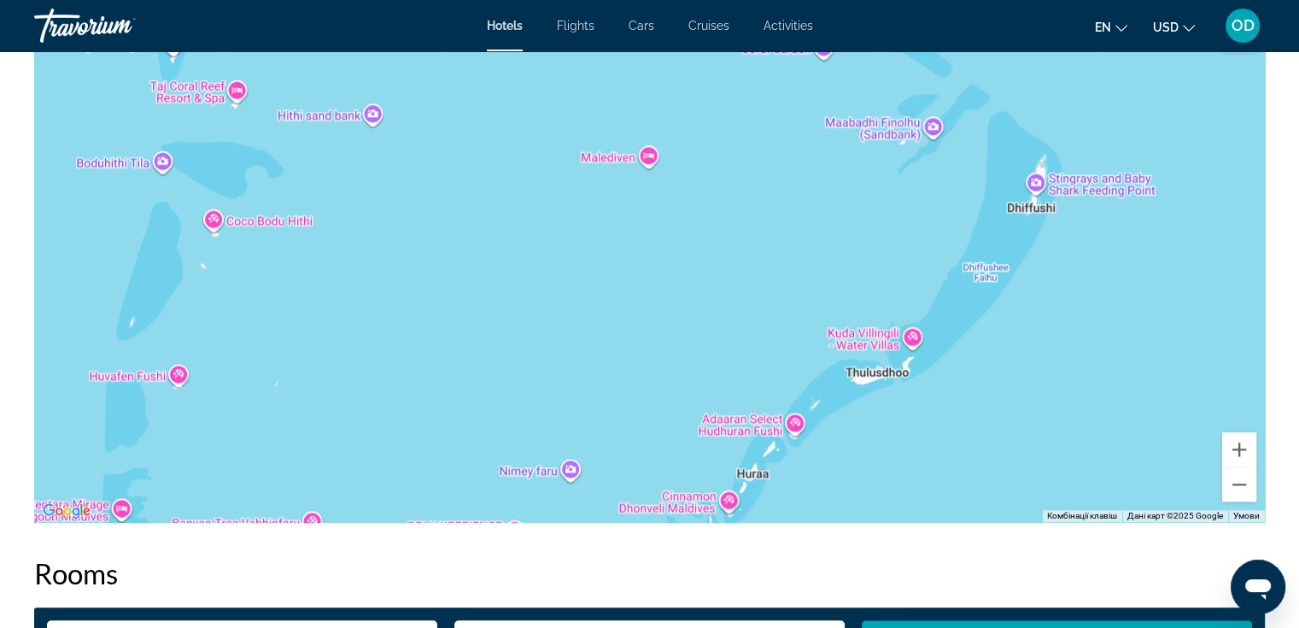
drag, startPoint x: 953, startPoint y: 348, endPoint x: 922, endPoint y: 551, distance: 205.5
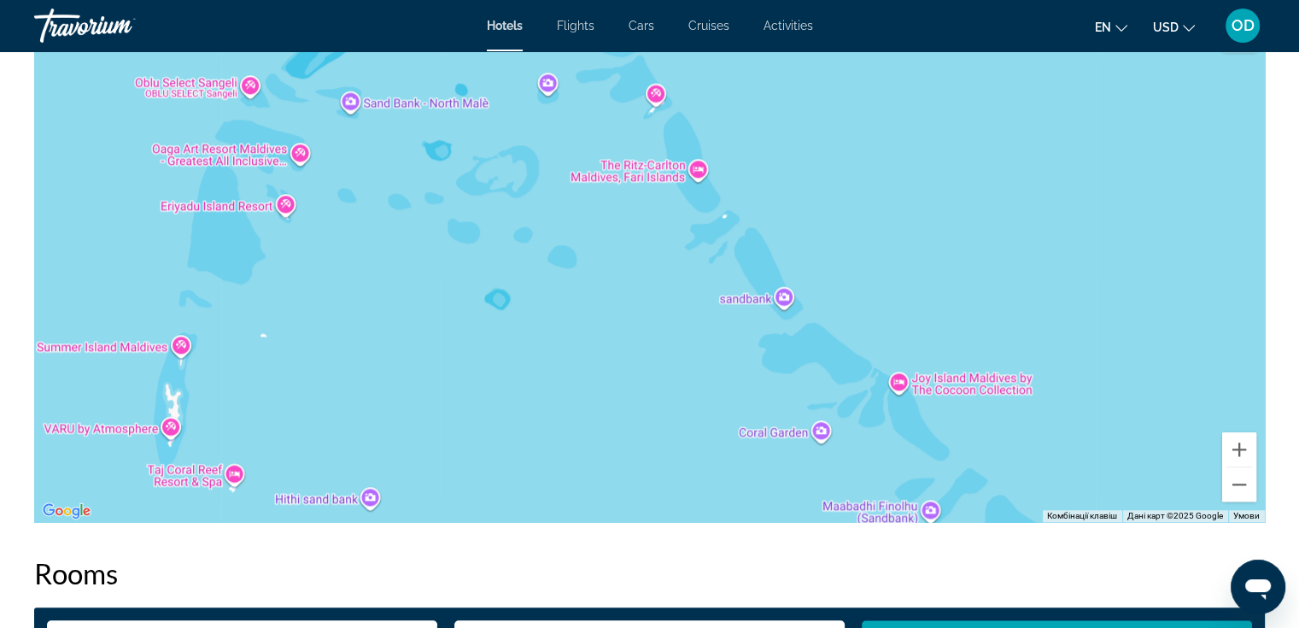
drag, startPoint x: 822, startPoint y: 265, endPoint x: 740, endPoint y: 513, distance: 261.6
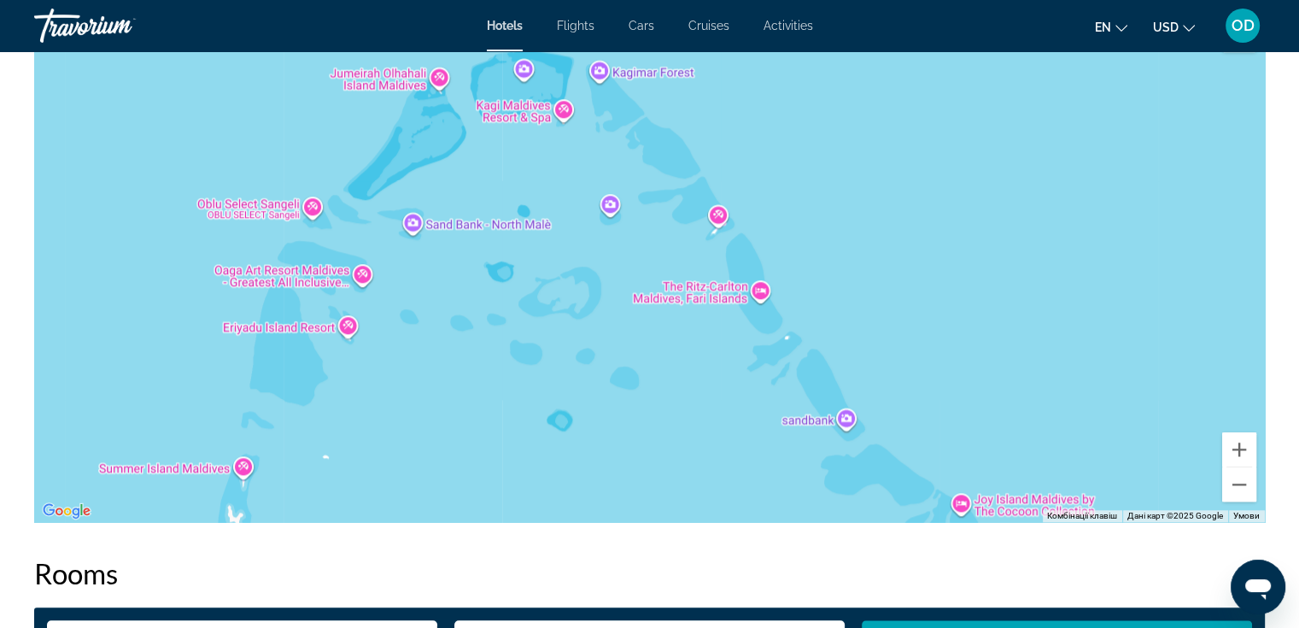
drag, startPoint x: 615, startPoint y: 332, endPoint x: 687, endPoint y: 470, distance: 155.4
click at [690, 477] on div "Main content" at bounding box center [649, 265] width 1230 height 512
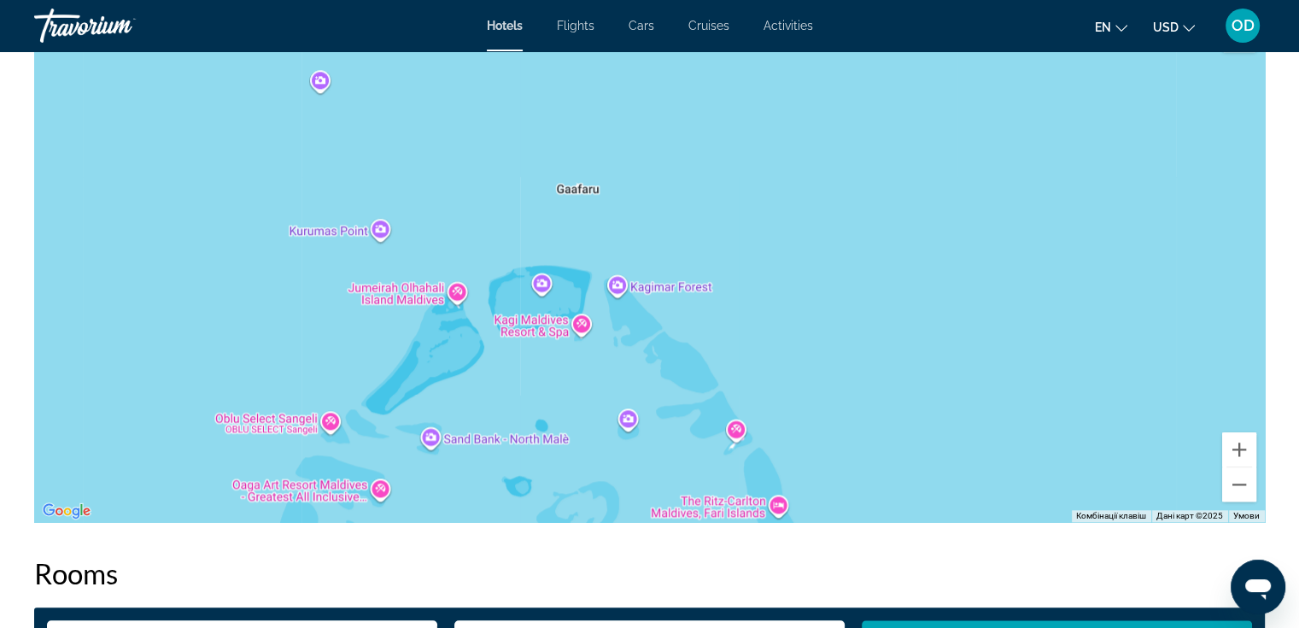
drag, startPoint x: 623, startPoint y: 194, endPoint x: 649, endPoint y: 418, distance: 225.2
click at [649, 418] on div "Main content" at bounding box center [649, 265] width 1230 height 512
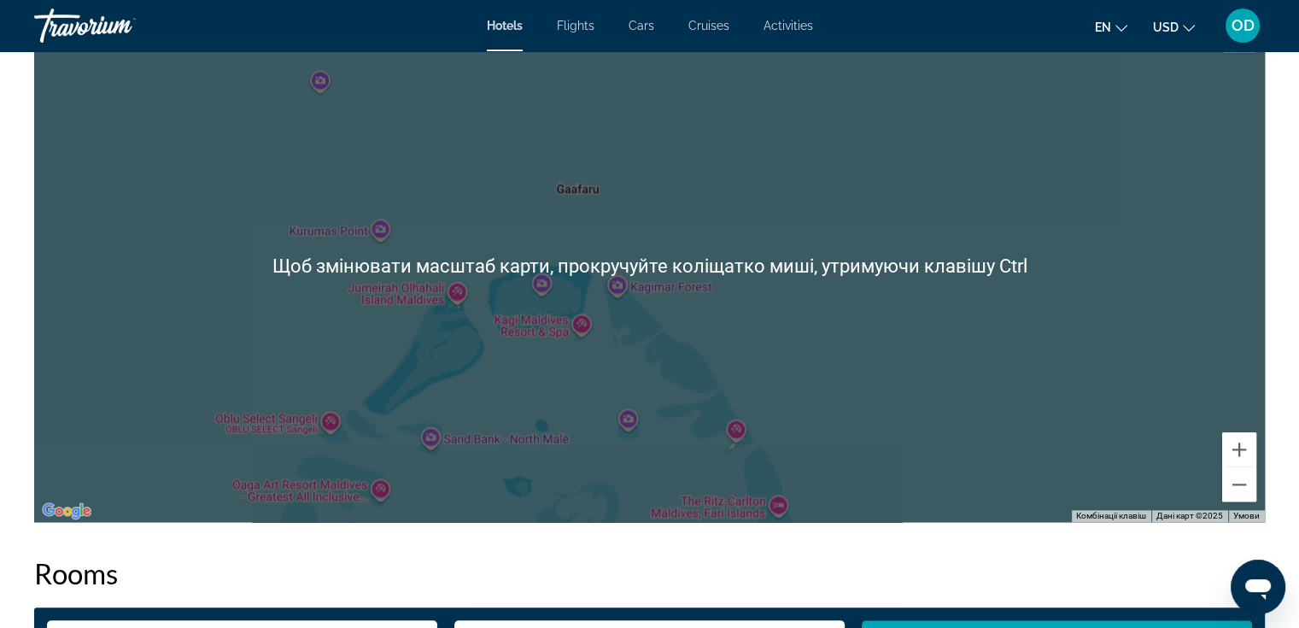
scroll to position [1878, 0]
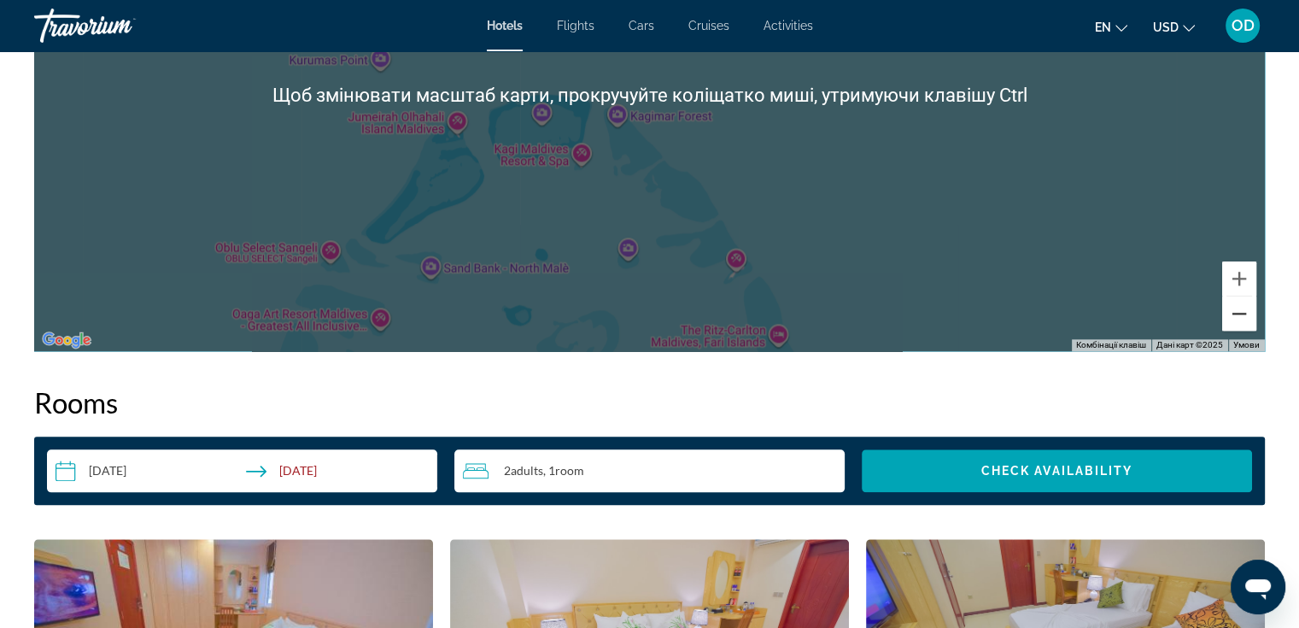
click at [1250, 319] on button "Зменшити" at bounding box center [1239, 313] width 34 height 34
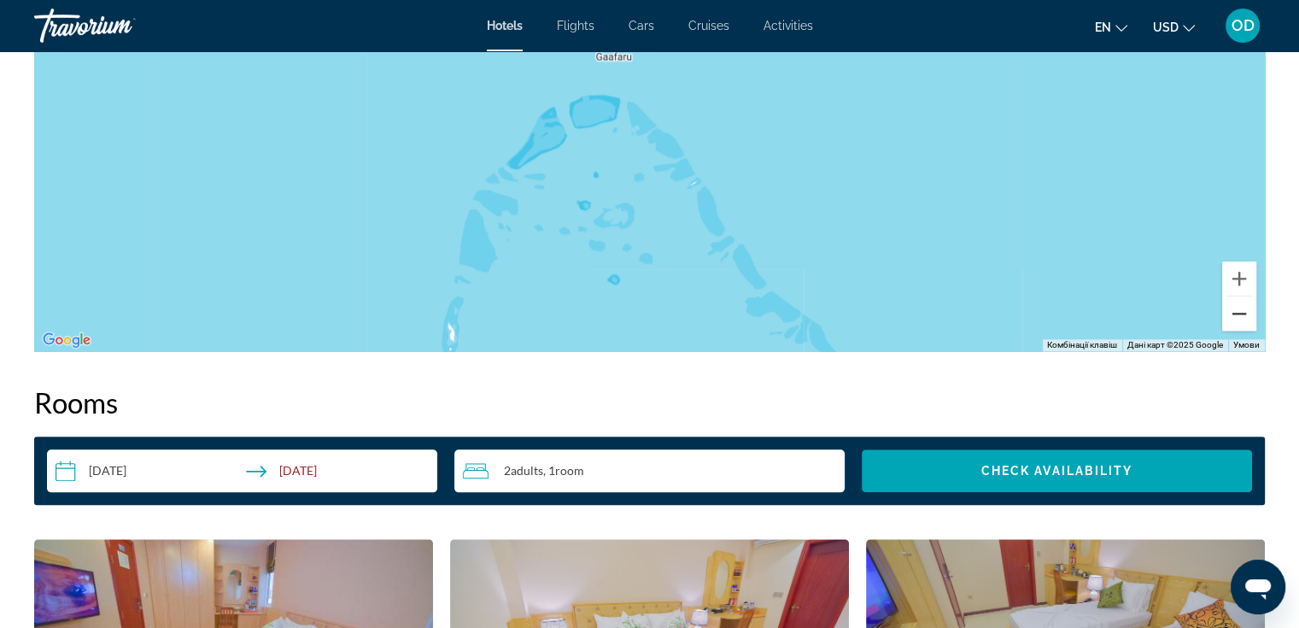
click at [1250, 319] on button "Зменшити" at bounding box center [1239, 313] width 34 height 34
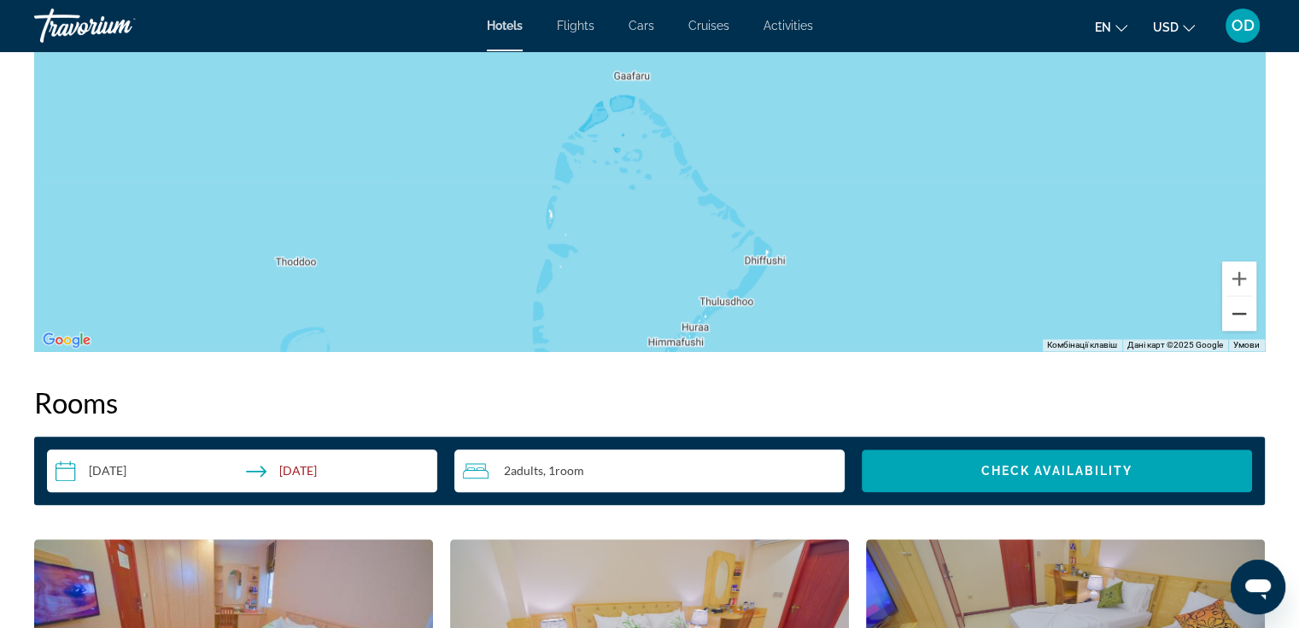
click at [1250, 319] on button "Зменшити" at bounding box center [1239, 313] width 34 height 34
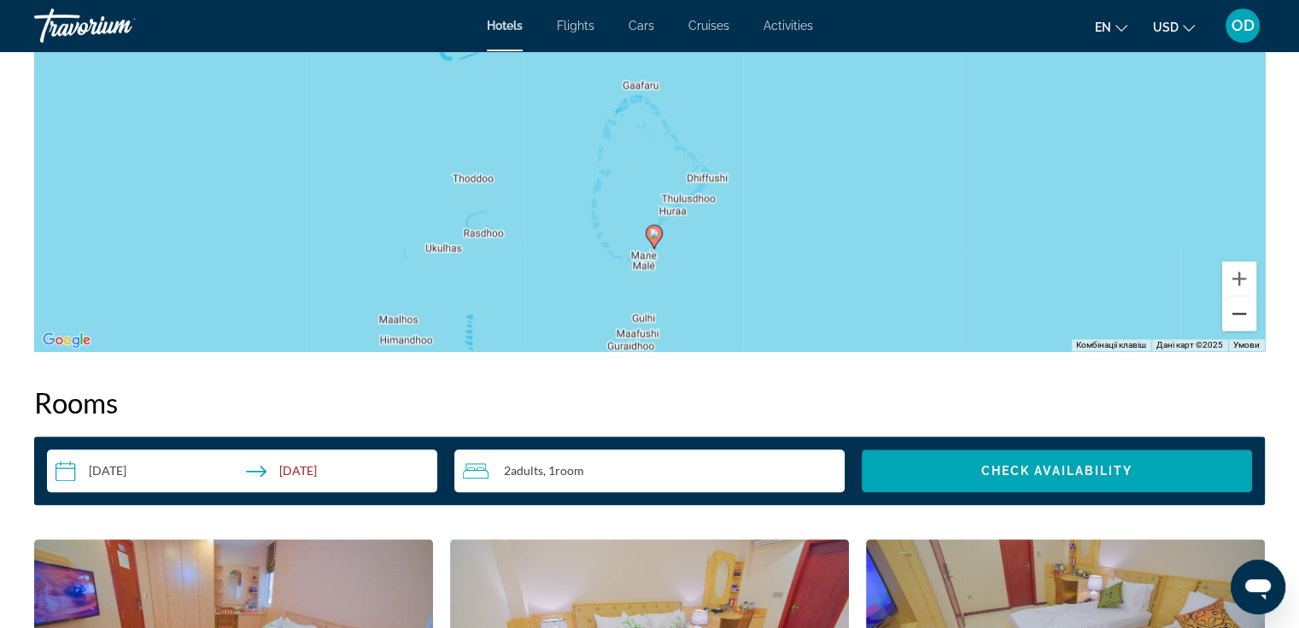
click at [1250, 319] on button "Зменшити" at bounding box center [1239, 313] width 34 height 34
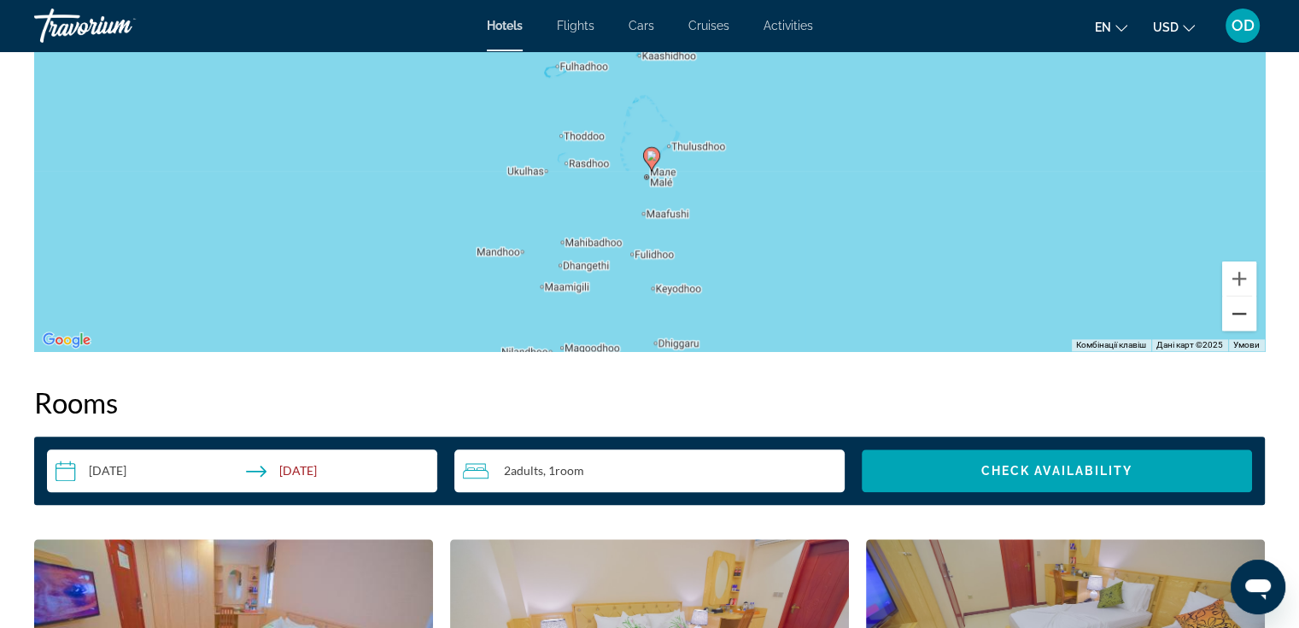
click at [1250, 319] on button "Зменшити" at bounding box center [1239, 313] width 34 height 34
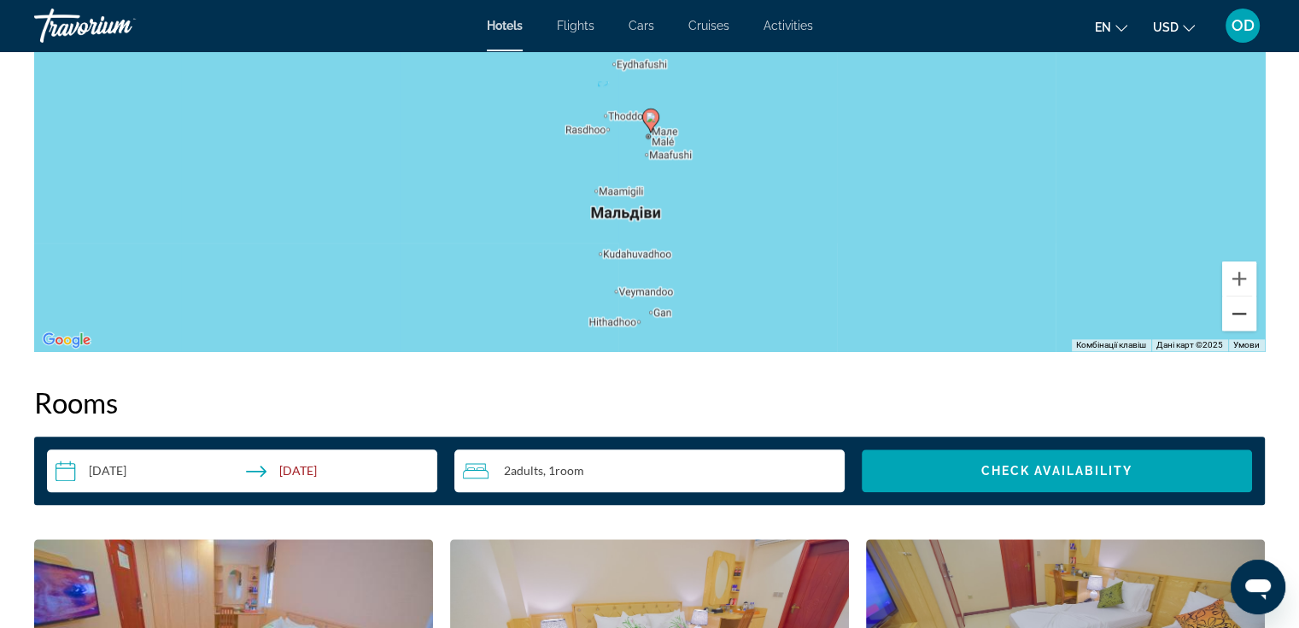
click at [1250, 319] on button "Зменшити" at bounding box center [1239, 313] width 34 height 34
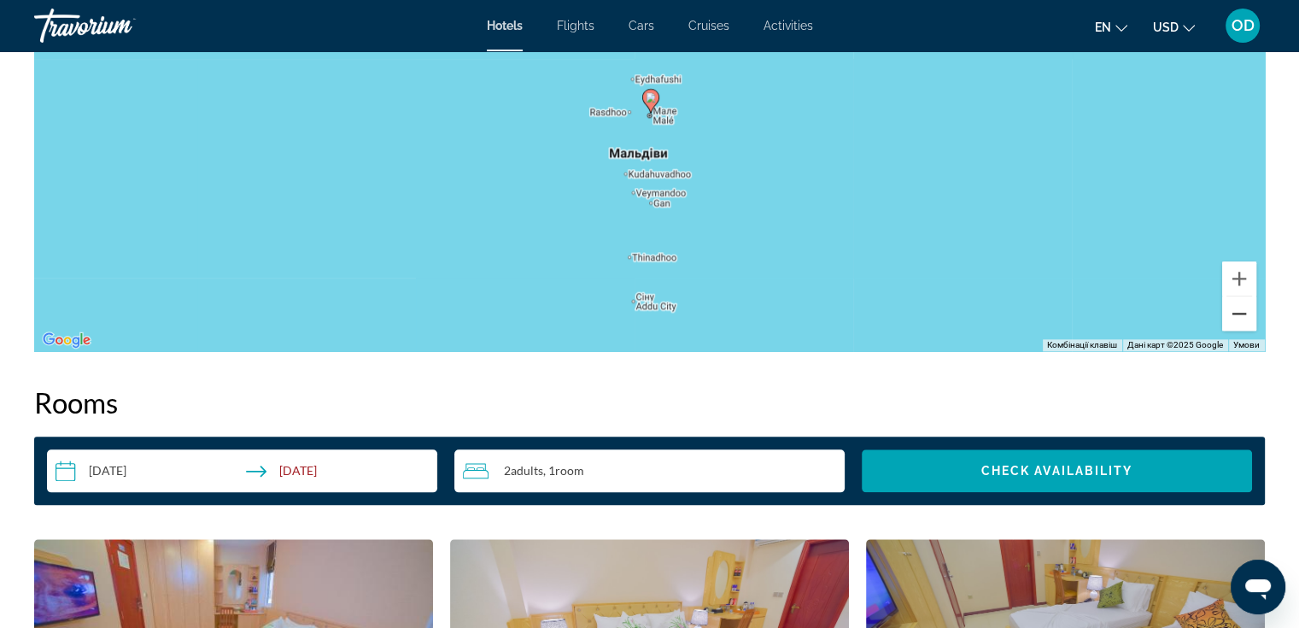
click at [1250, 319] on button "Зменшити" at bounding box center [1239, 313] width 34 height 34
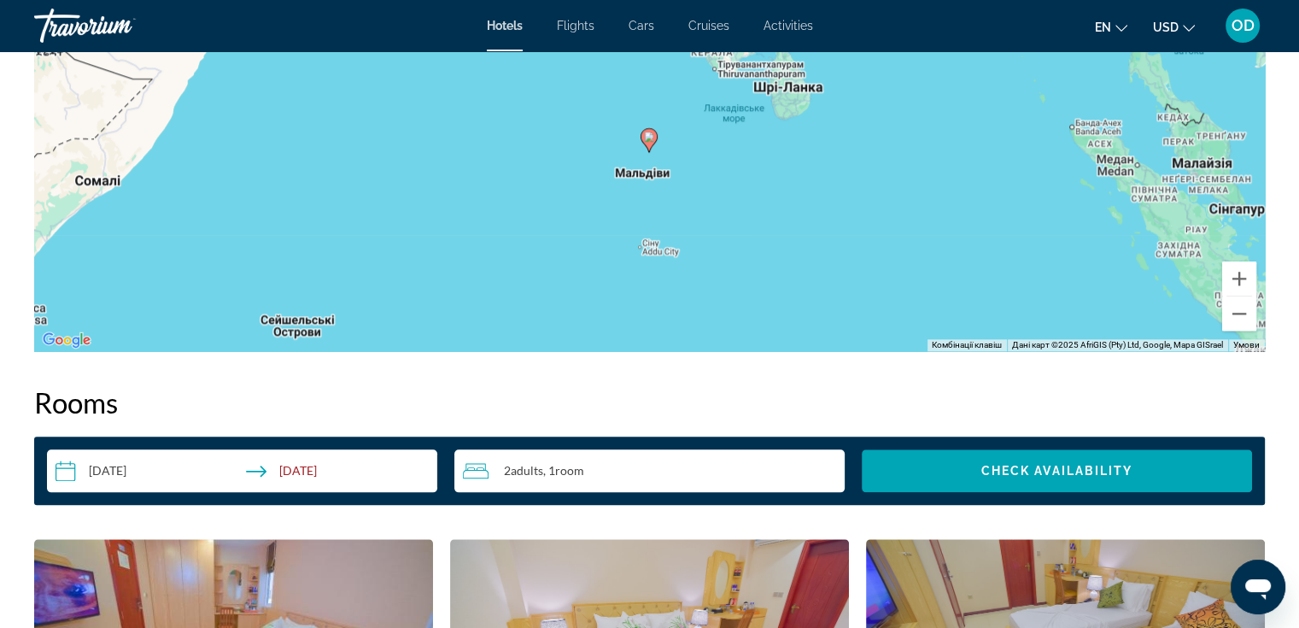
drag, startPoint x: 1026, startPoint y: 257, endPoint x: 1021, endPoint y: 307, distance: 50.6
click at [1023, 307] on div "Увімкніть режим перетягування за допомогою клавіатури, натиснувши Alt + Enter. …" at bounding box center [649, 95] width 1230 height 512
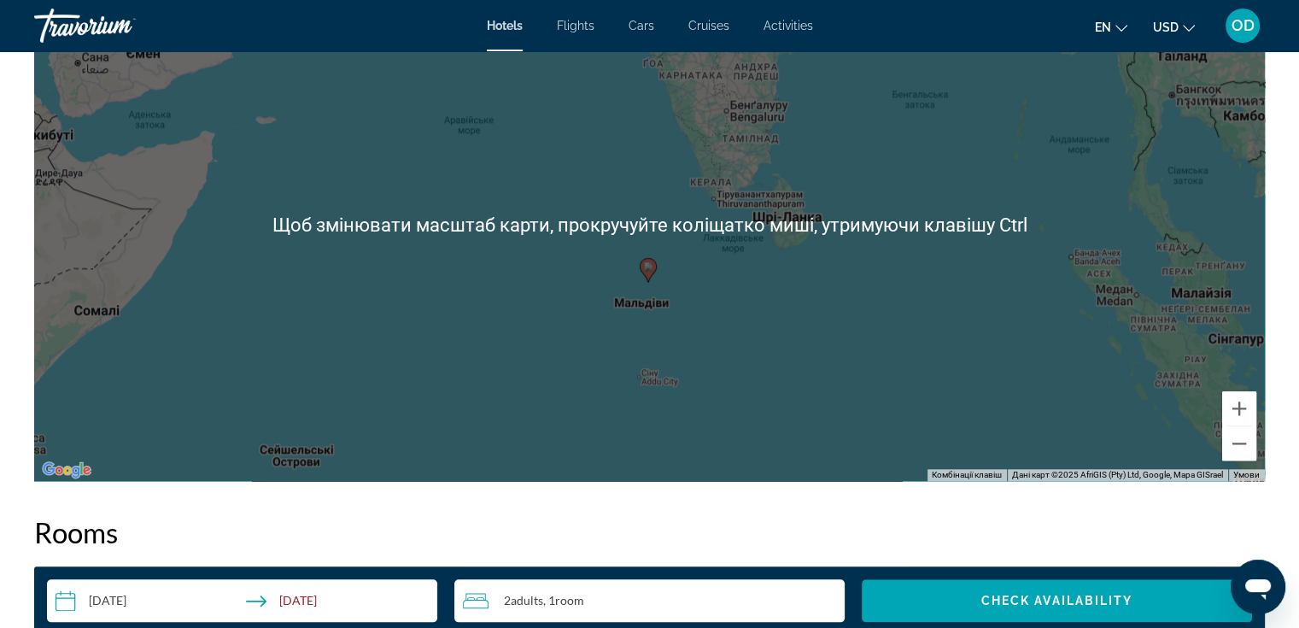
scroll to position [1708, 0]
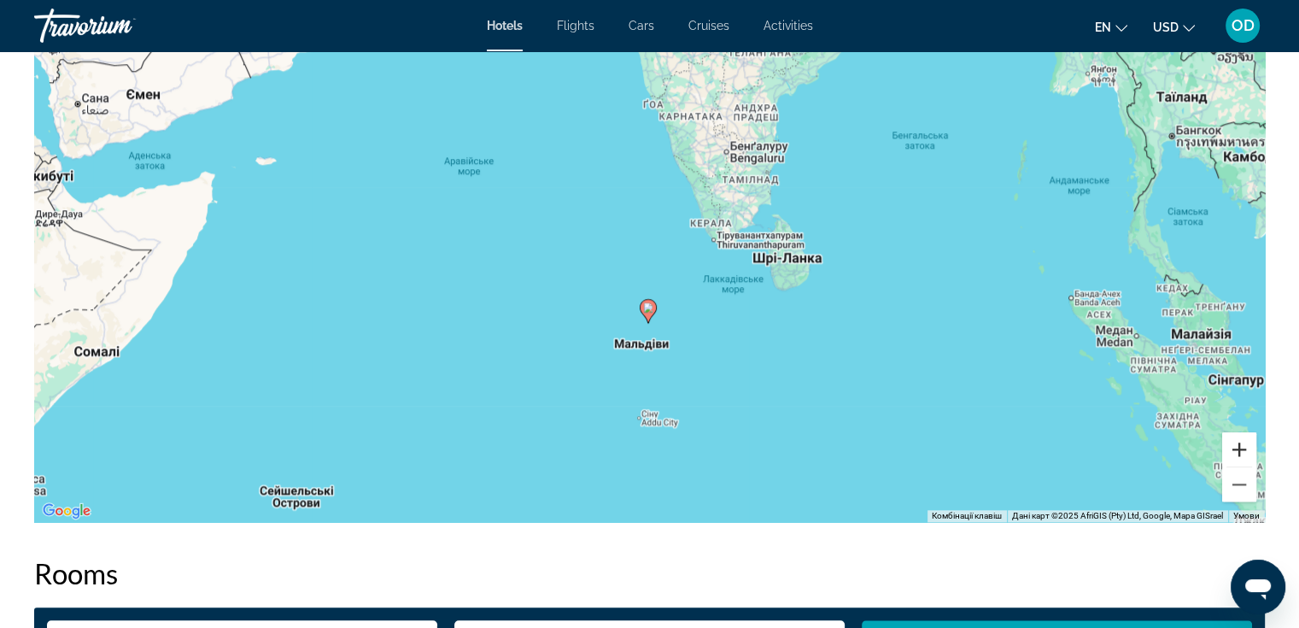
click at [1241, 447] on button "Збільшити" at bounding box center [1239, 449] width 34 height 34
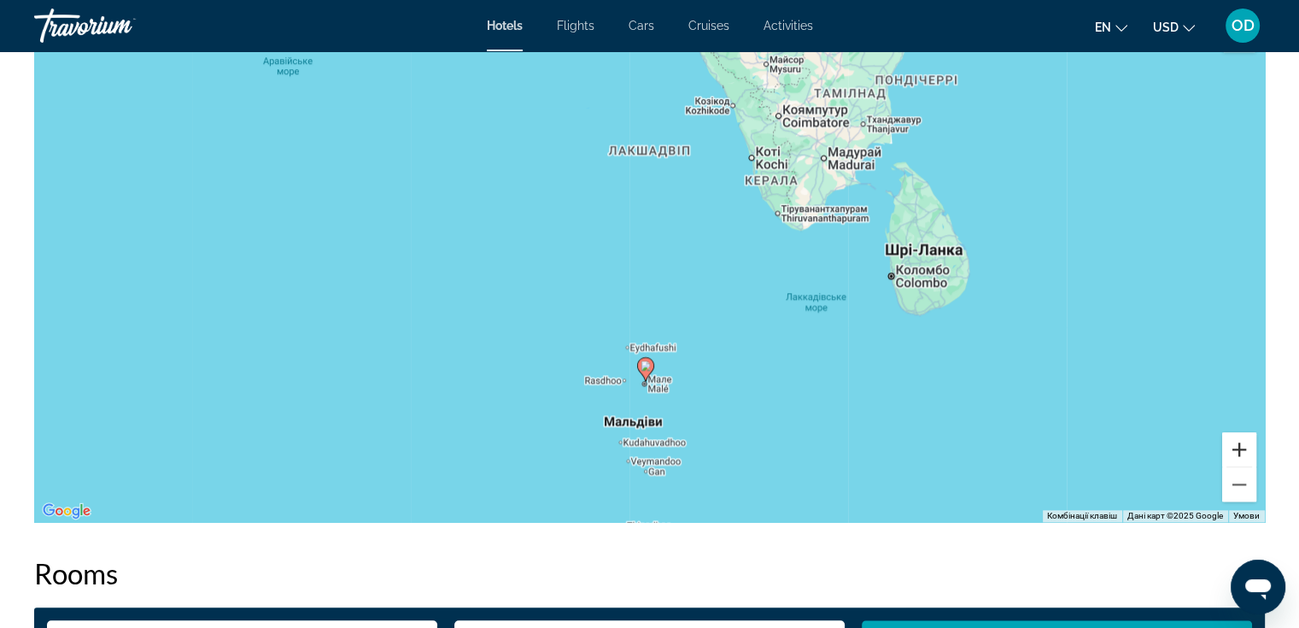
click at [1240, 449] on button "Збільшити" at bounding box center [1239, 449] width 34 height 34
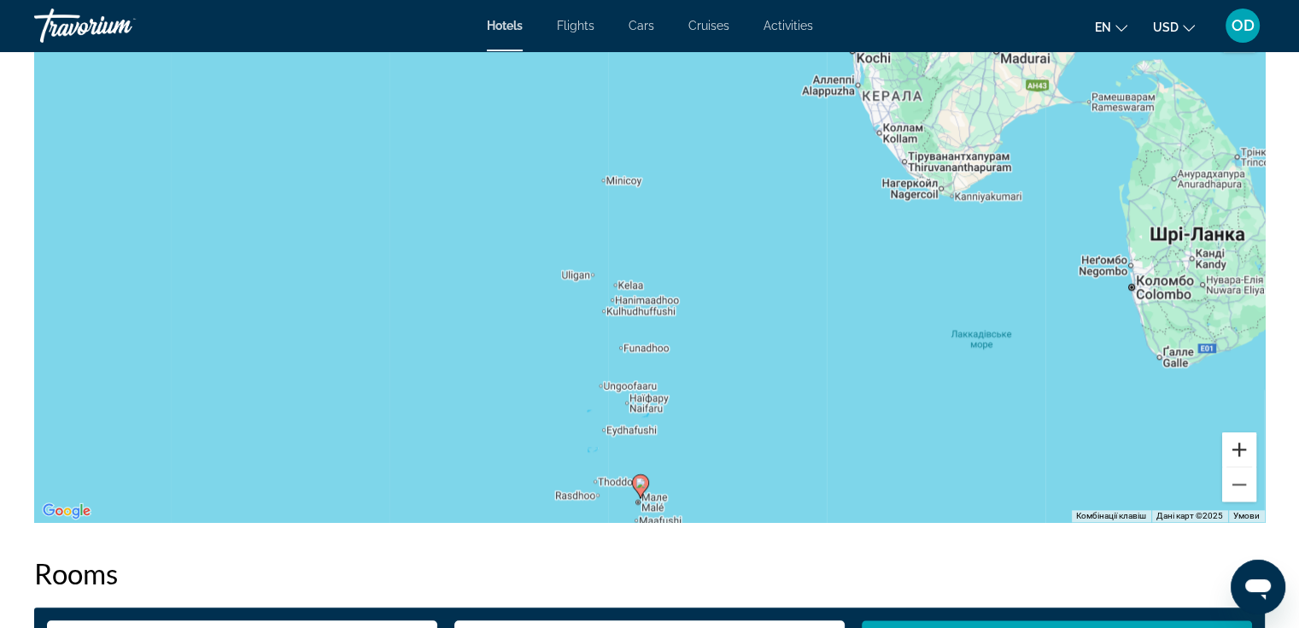
click at [1240, 449] on button "Збільшити" at bounding box center [1239, 449] width 34 height 34
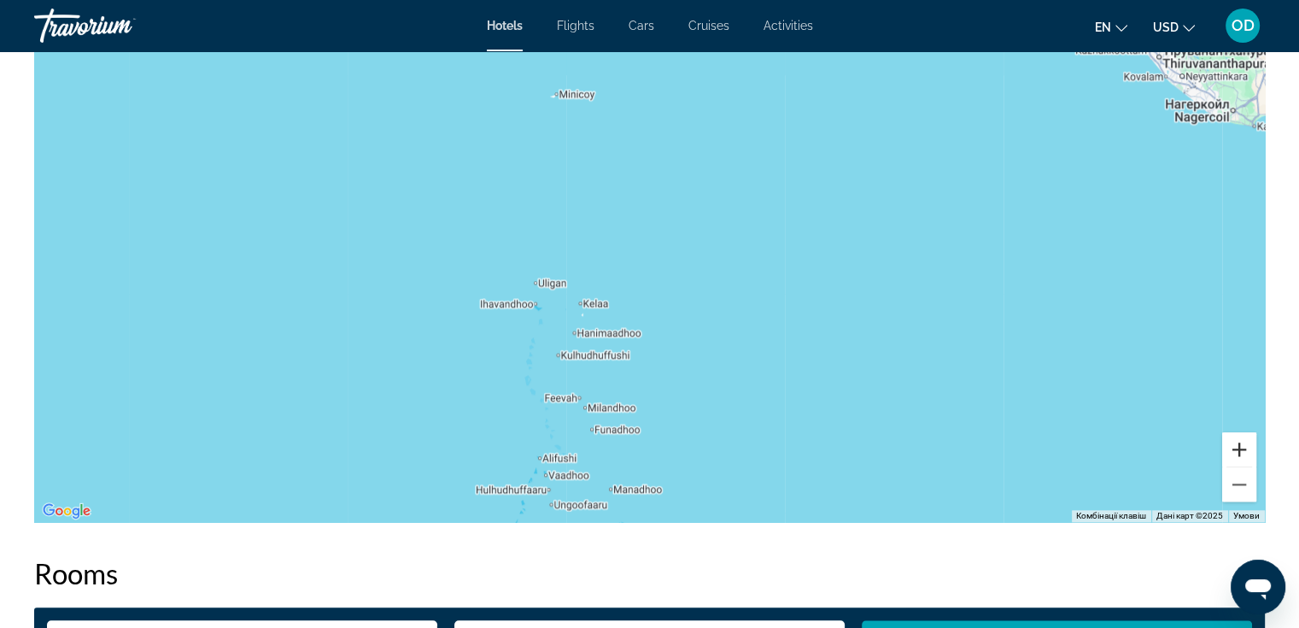
click at [1240, 449] on button "Збільшити" at bounding box center [1239, 449] width 34 height 34
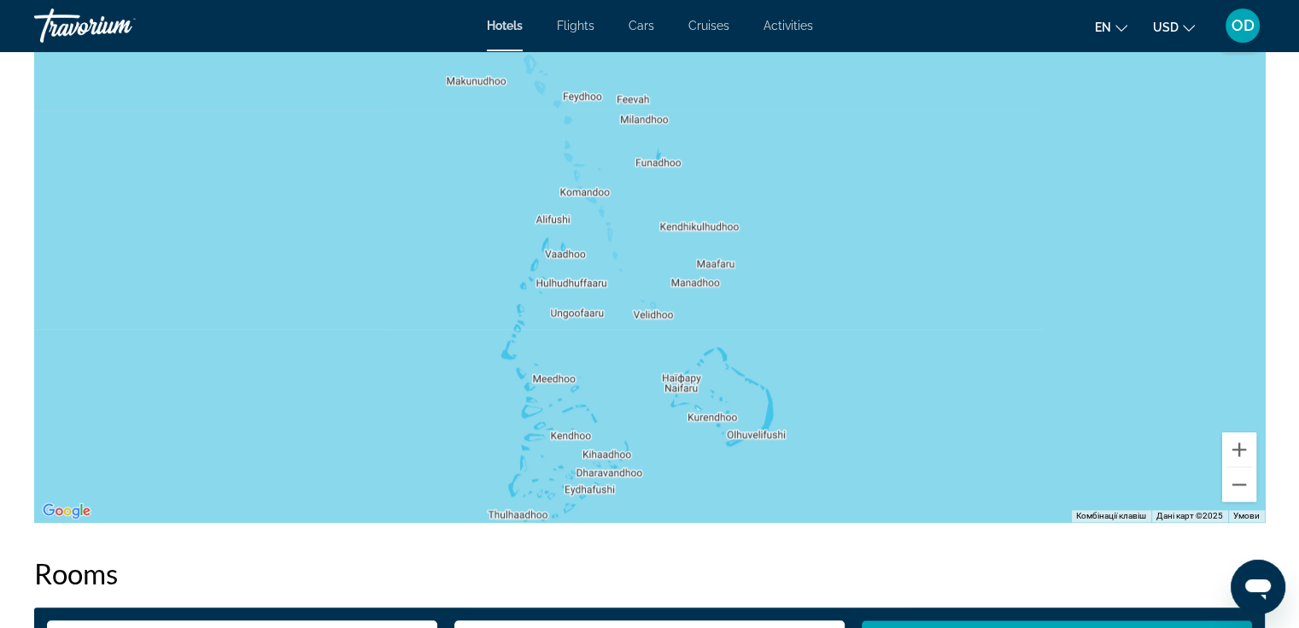
drag, startPoint x: 677, startPoint y: 468, endPoint x: 799, endPoint y: 26, distance: 458.8
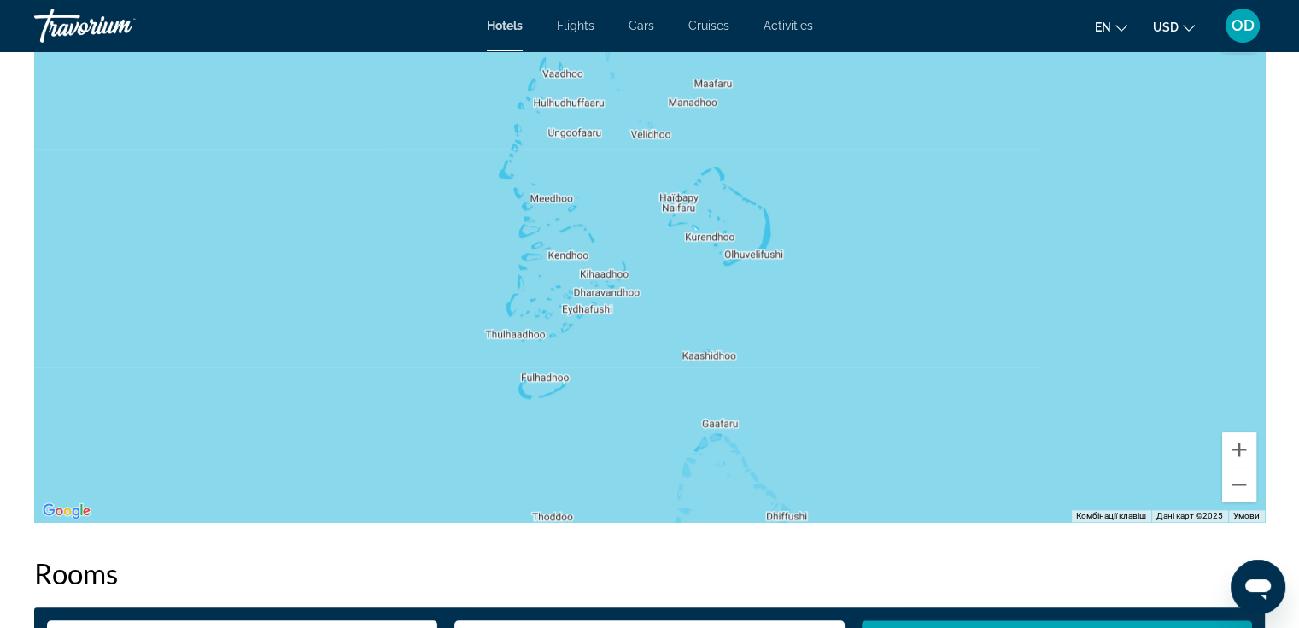
drag, startPoint x: 838, startPoint y: 352, endPoint x: 835, endPoint y: 175, distance: 176.8
click at [835, 175] on div "Main content" at bounding box center [649, 265] width 1230 height 512
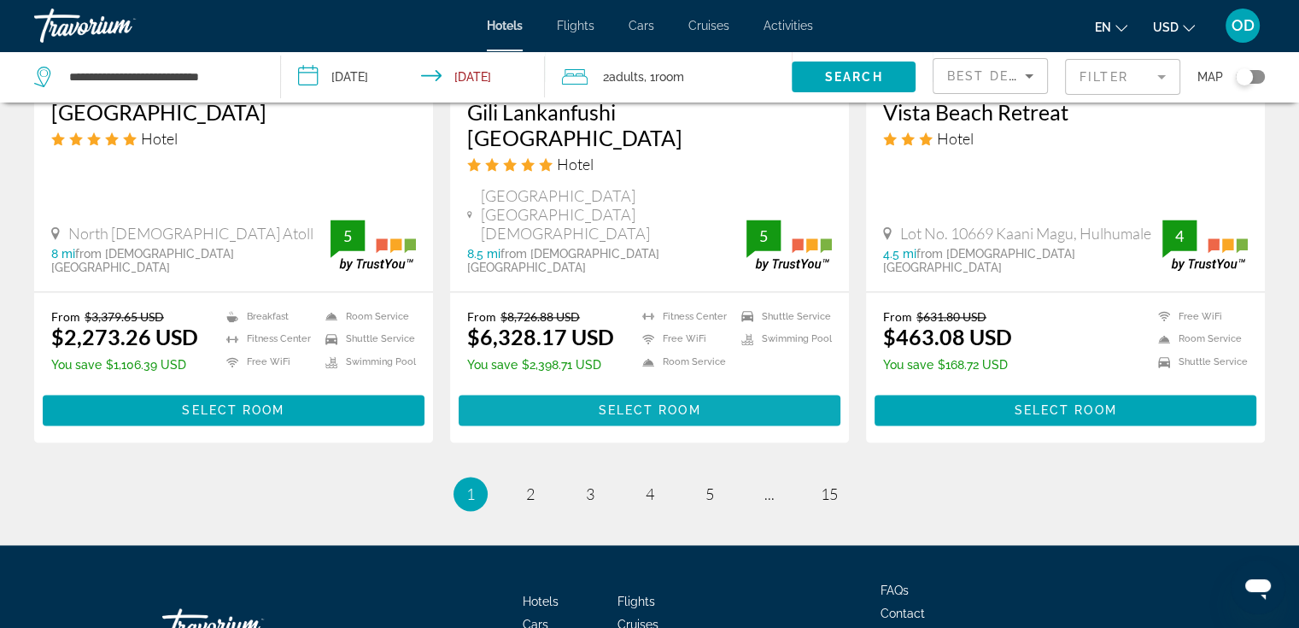
scroll to position [2187, 0]
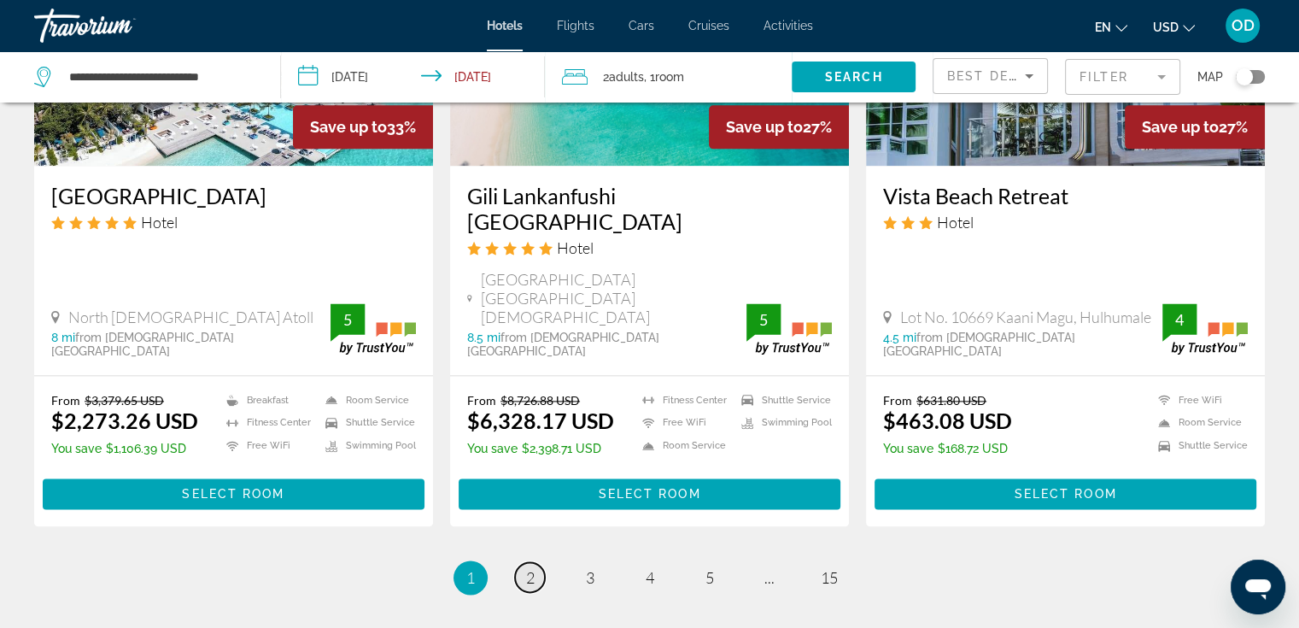
click at [528, 568] on span "2" at bounding box center [530, 577] width 9 height 19
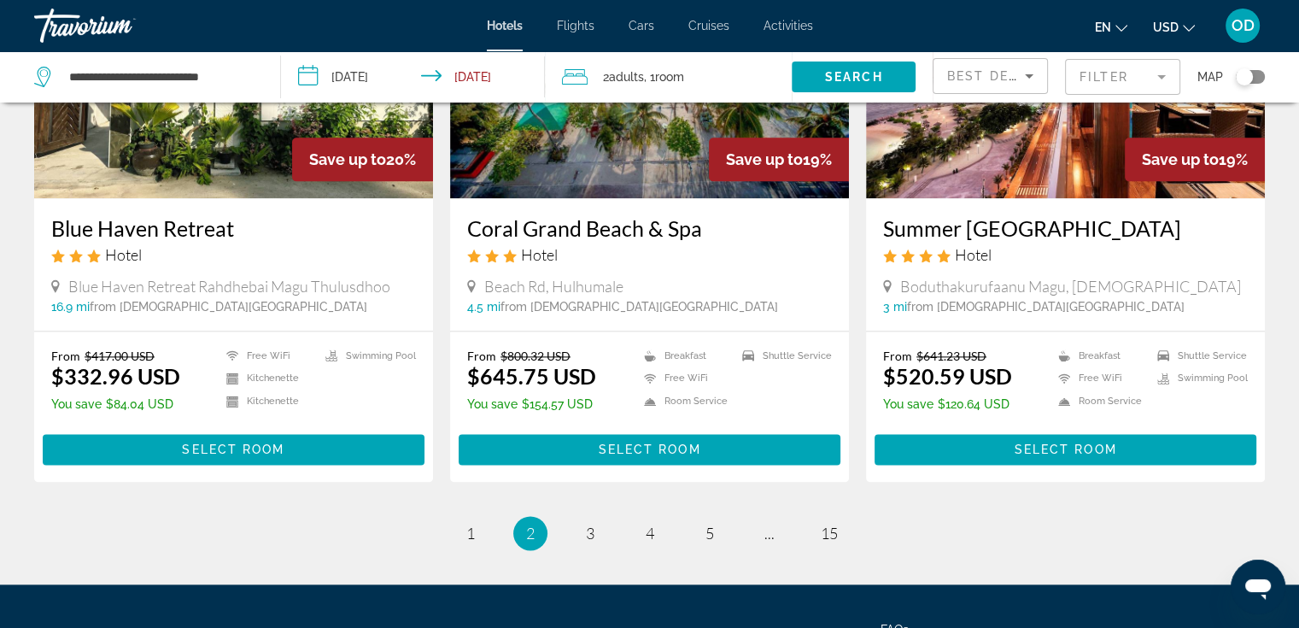
scroll to position [2135, 0]
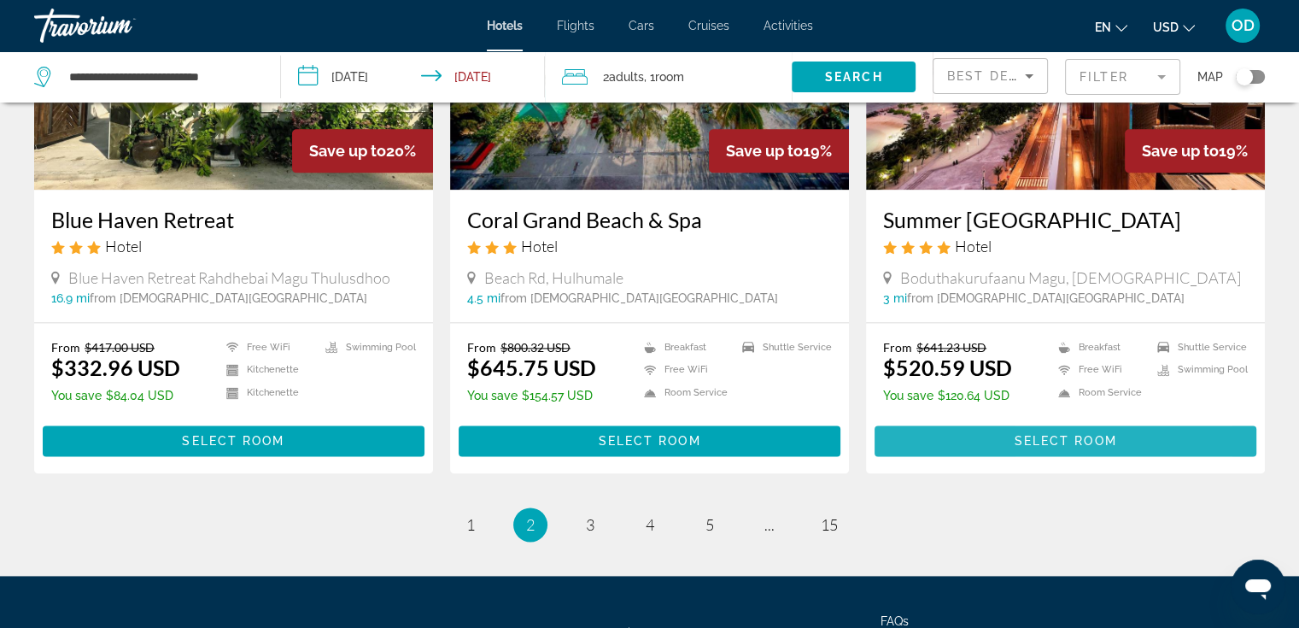
click at [1027, 434] on span "Select Room" at bounding box center [1065, 441] width 102 height 14
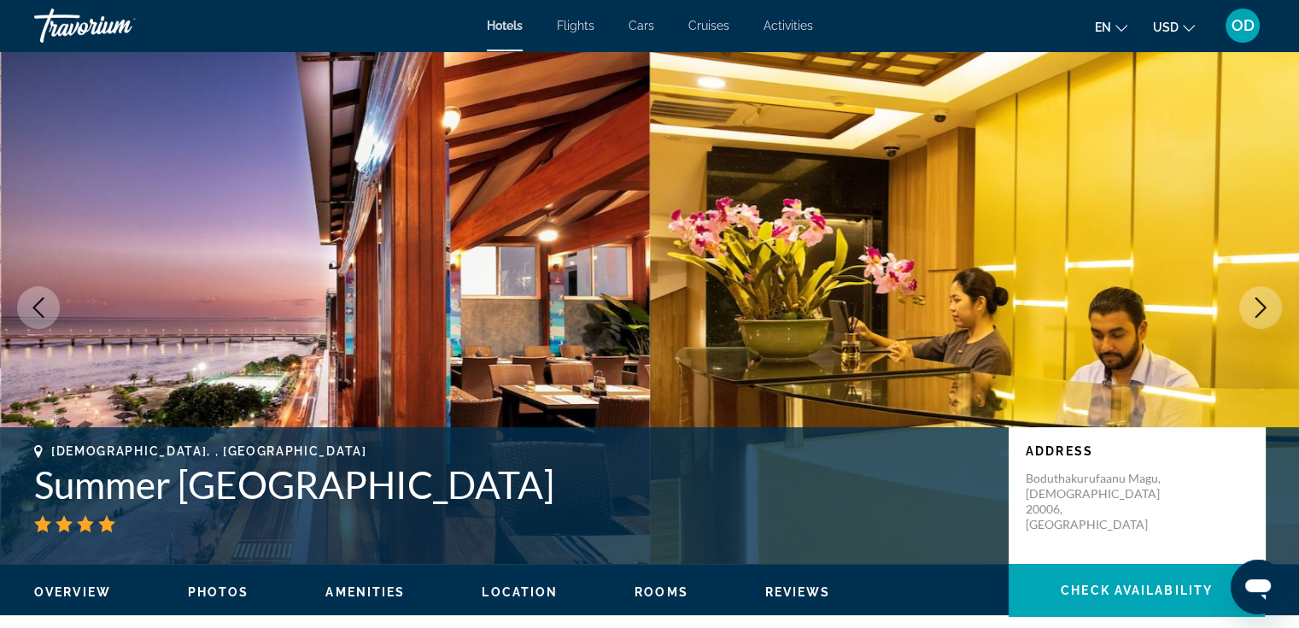
click at [1265, 303] on icon "Next image" at bounding box center [1260, 307] width 20 height 20
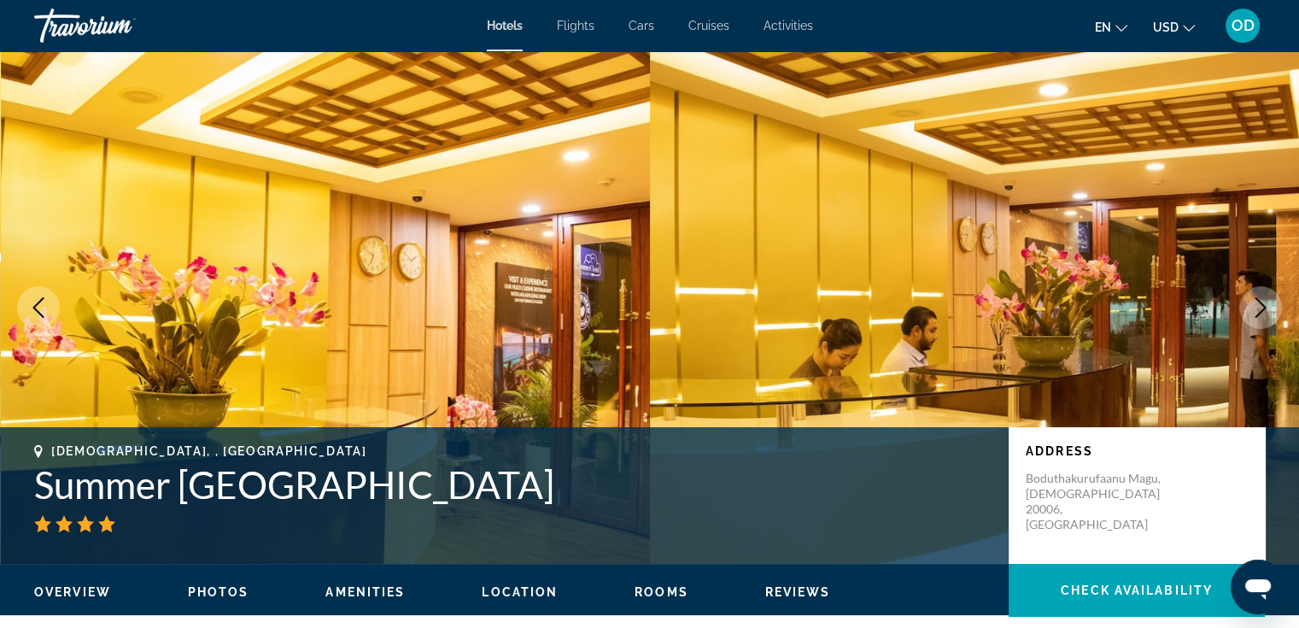
click at [1265, 303] on icon "Next image" at bounding box center [1260, 307] width 20 height 20
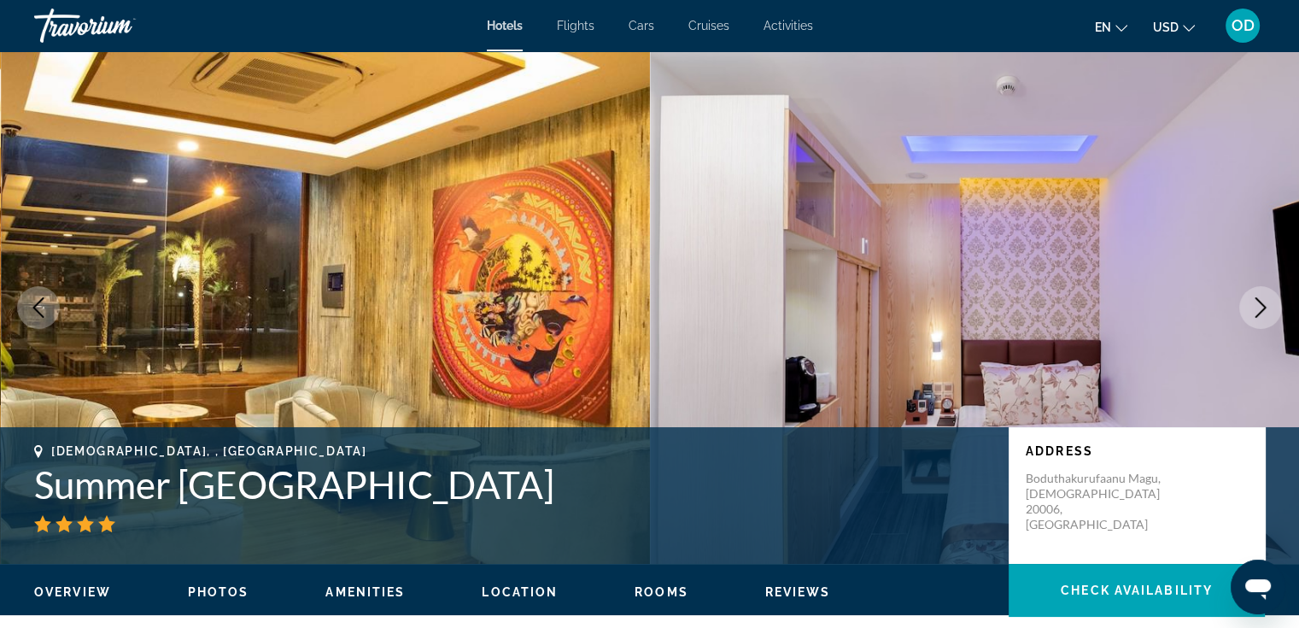
click at [1263, 304] on icon "Next image" at bounding box center [1260, 307] width 11 height 20
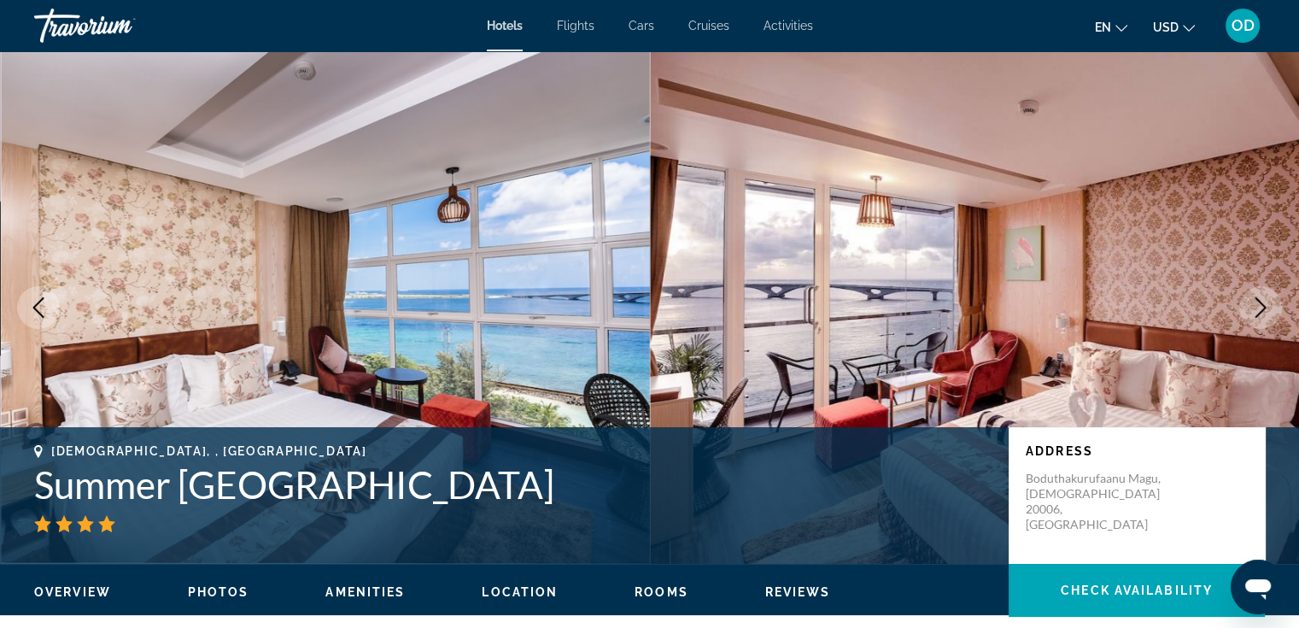
click at [1263, 304] on icon "Next image" at bounding box center [1260, 307] width 11 height 20
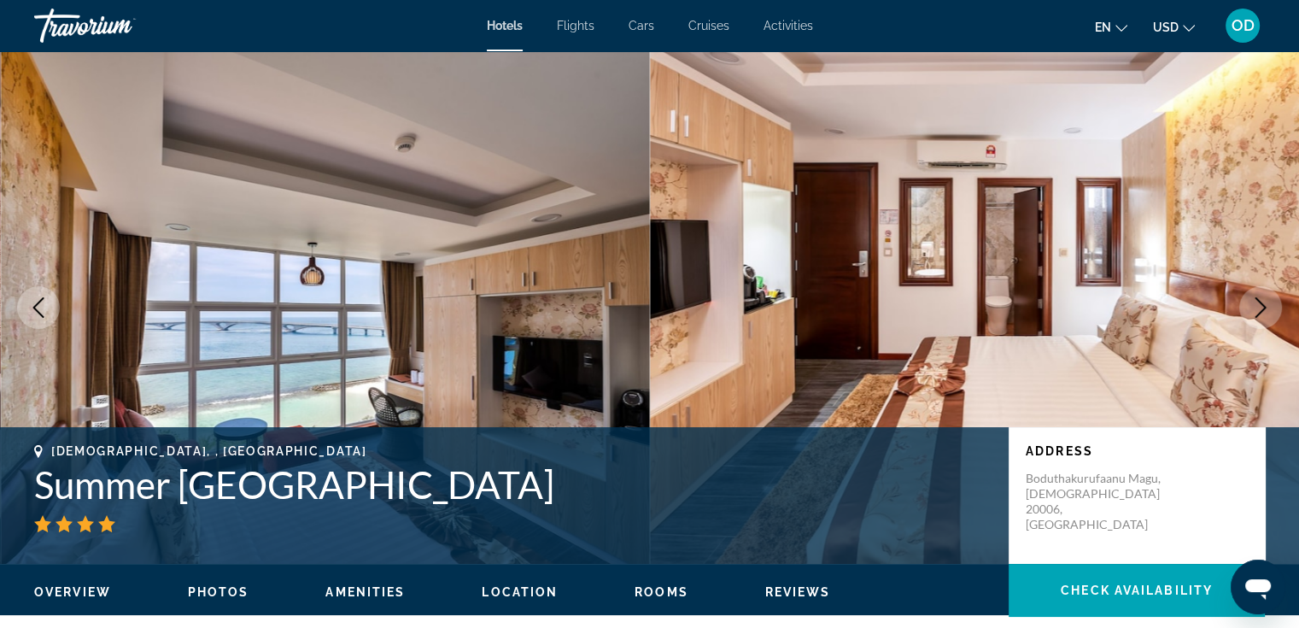
click at [1263, 304] on icon "Next image" at bounding box center [1260, 307] width 11 height 20
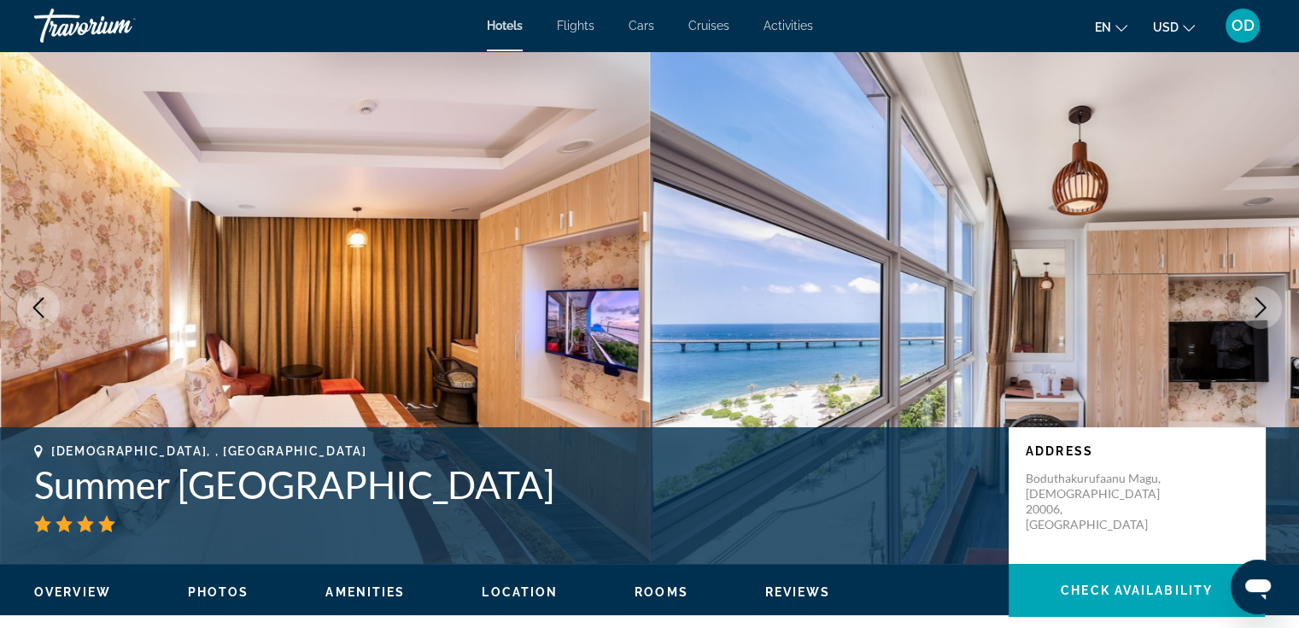
click at [1263, 304] on icon "Next image" at bounding box center [1260, 307] width 11 height 20
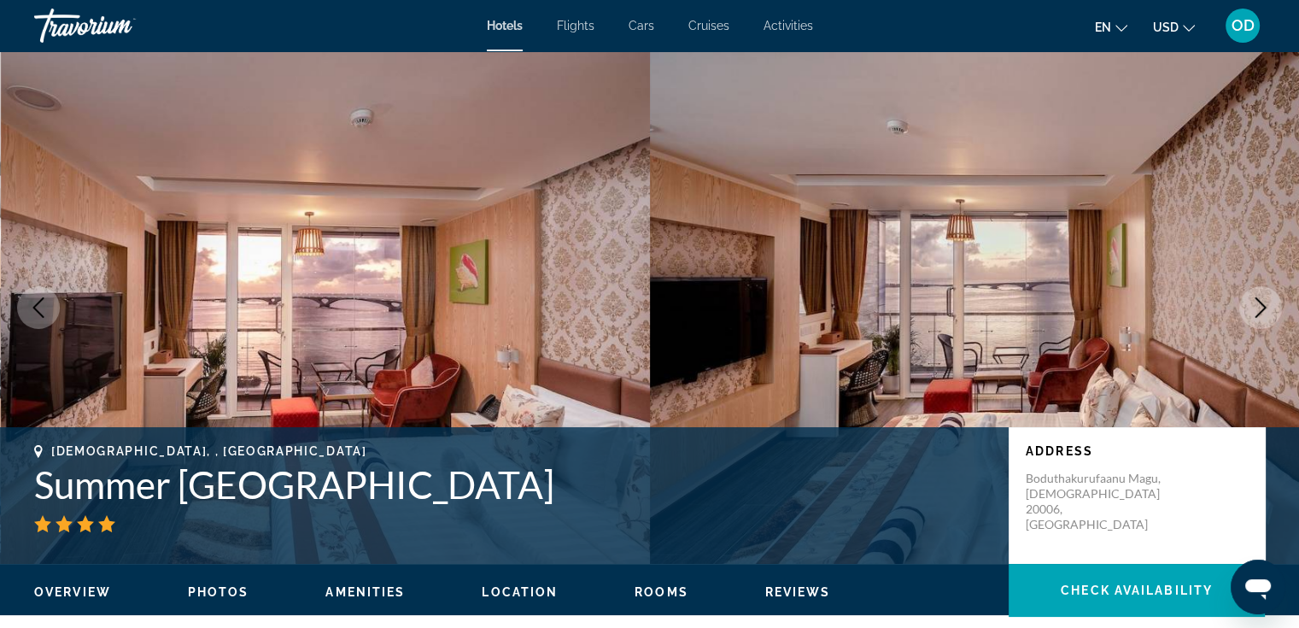
click at [1263, 304] on icon "Next image" at bounding box center [1260, 307] width 11 height 20
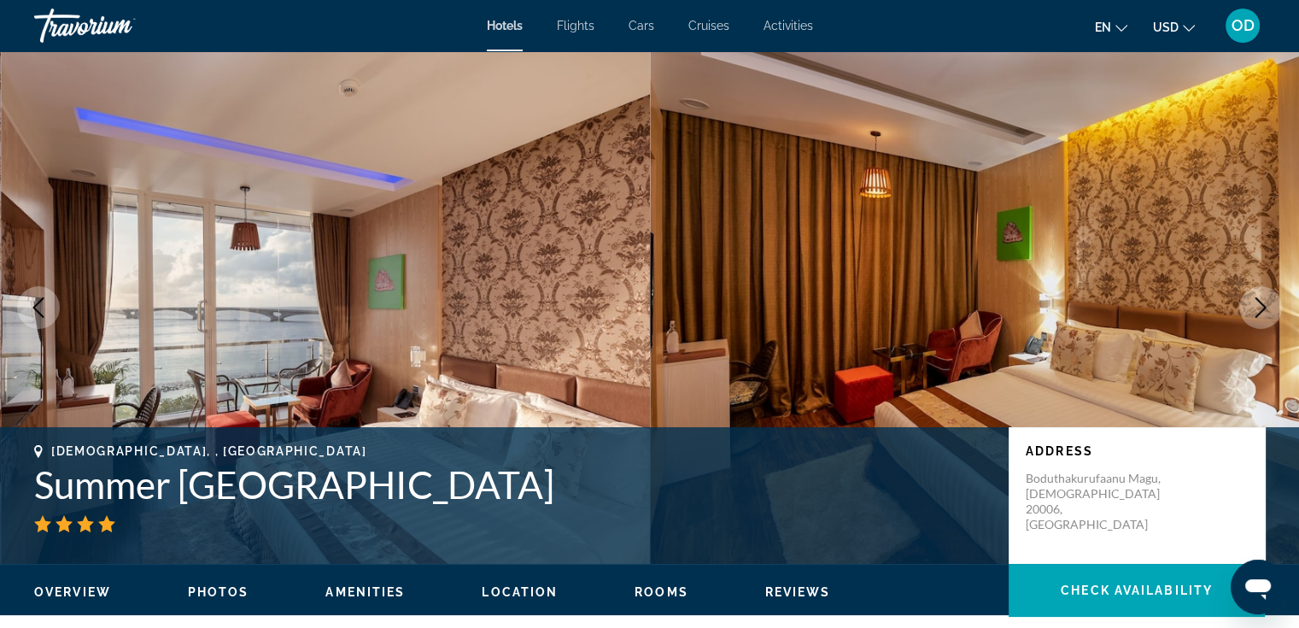
click at [1263, 304] on icon "Next image" at bounding box center [1260, 307] width 11 height 20
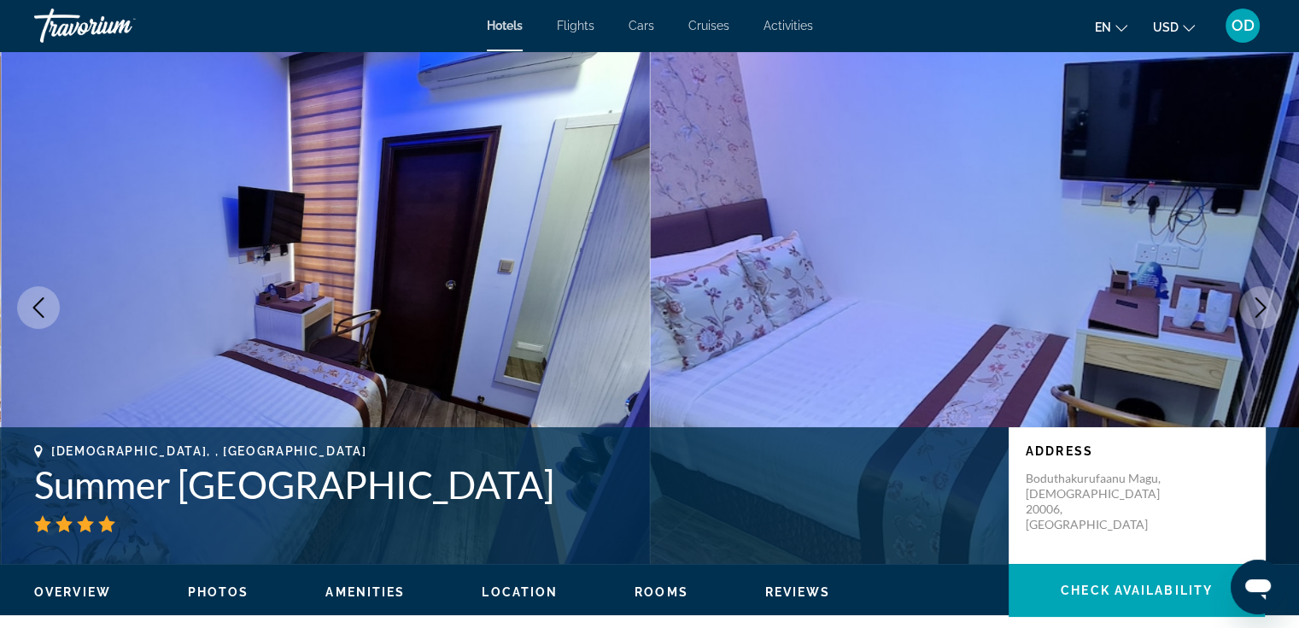
click at [1263, 304] on icon "Next image" at bounding box center [1260, 307] width 11 height 20
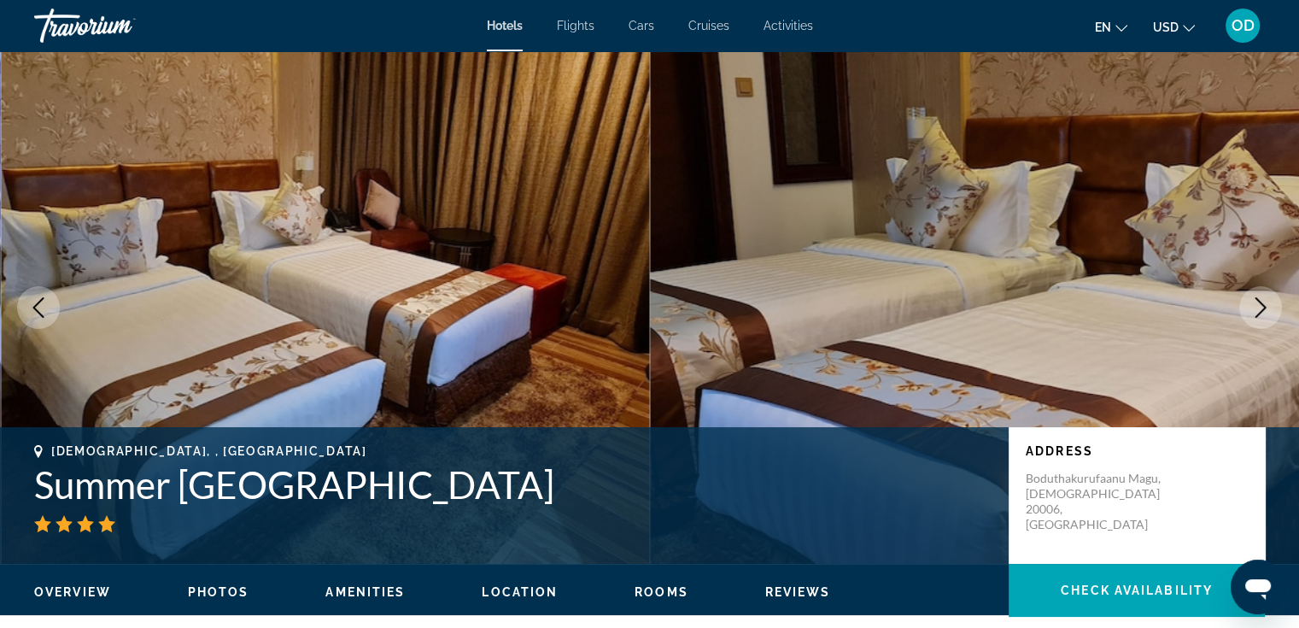
click at [1263, 304] on icon "Next image" at bounding box center [1260, 307] width 11 height 20
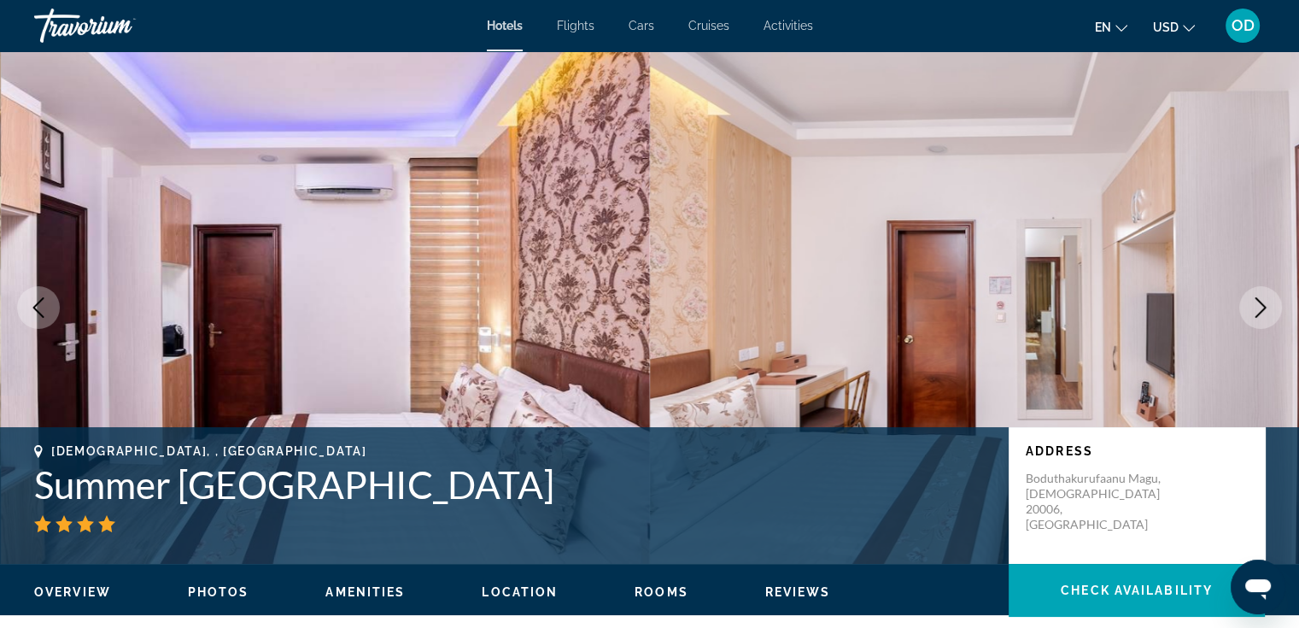
click at [1263, 304] on icon "Next image" at bounding box center [1260, 307] width 11 height 20
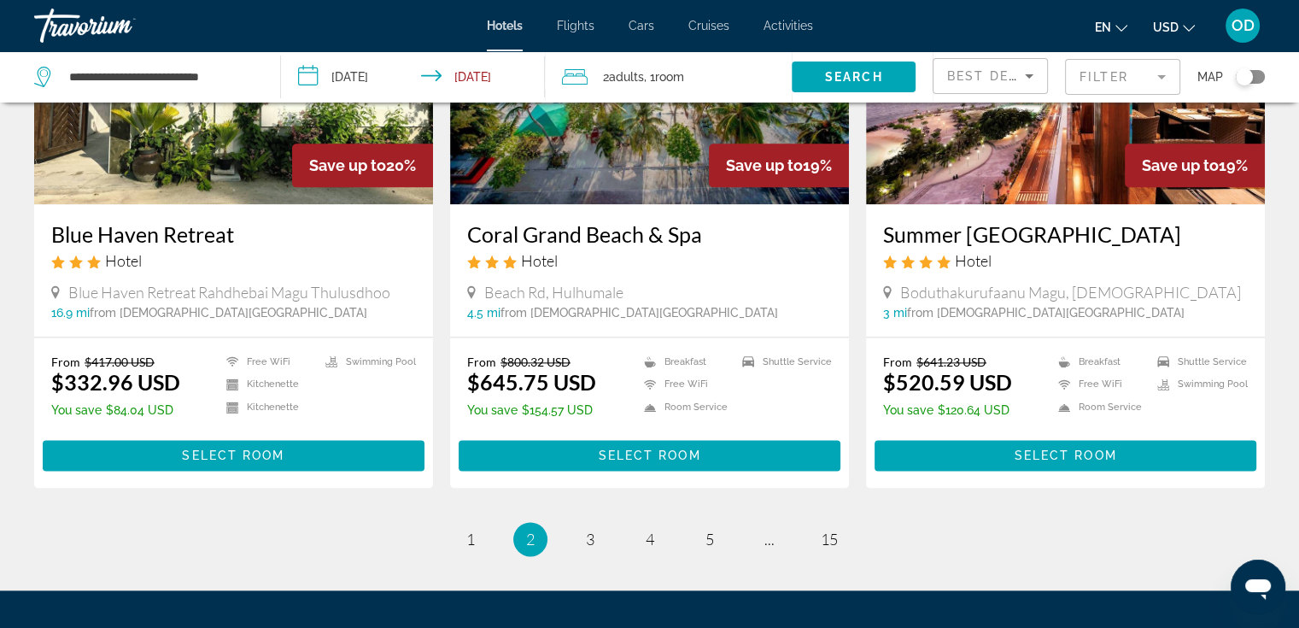
scroll to position [2135, 0]
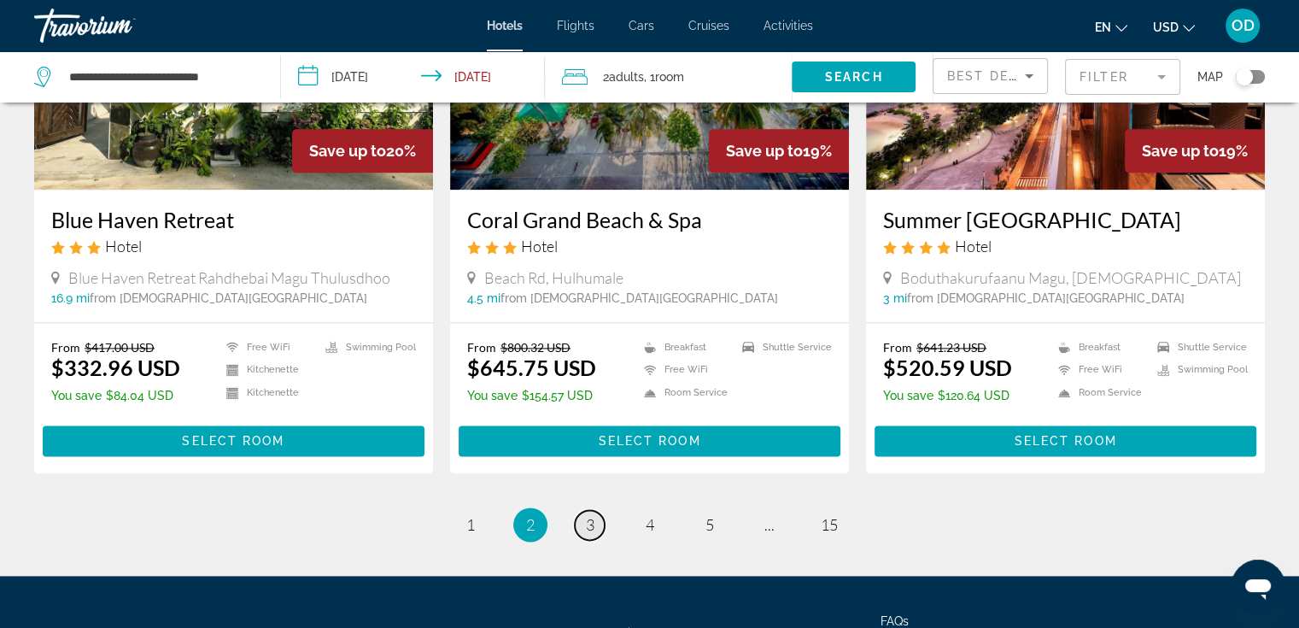
click at [587, 515] on span "3" at bounding box center [590, 524] width 9 height 19
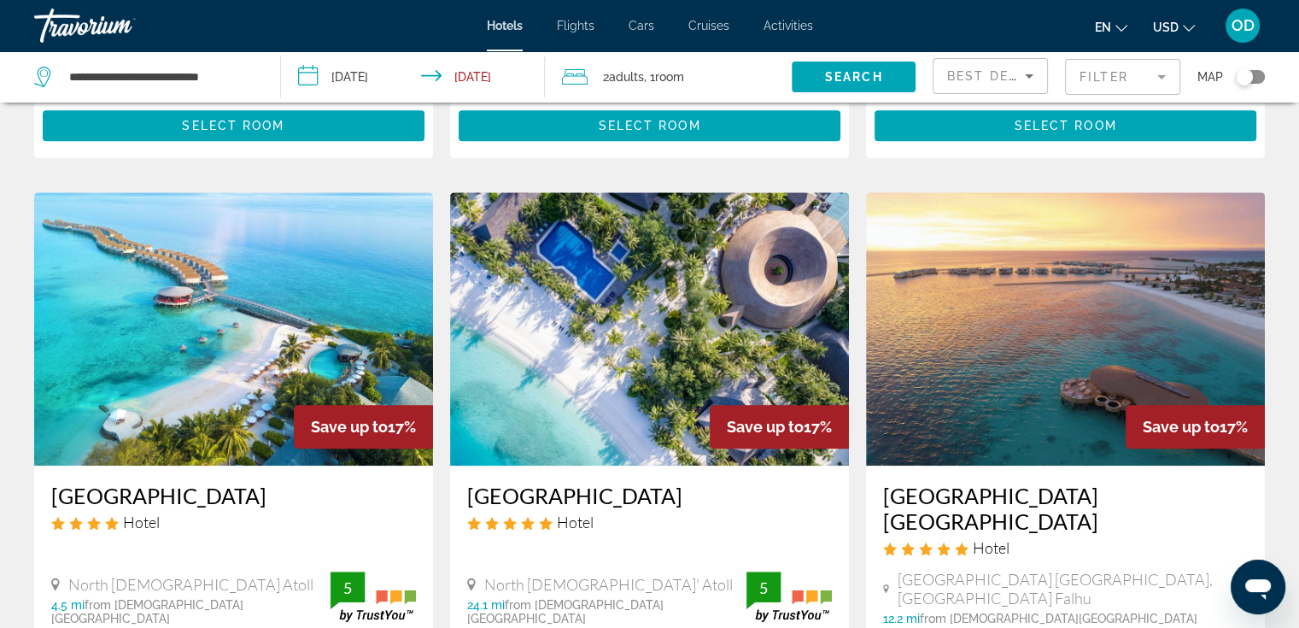
scroll to position [1281, 0]
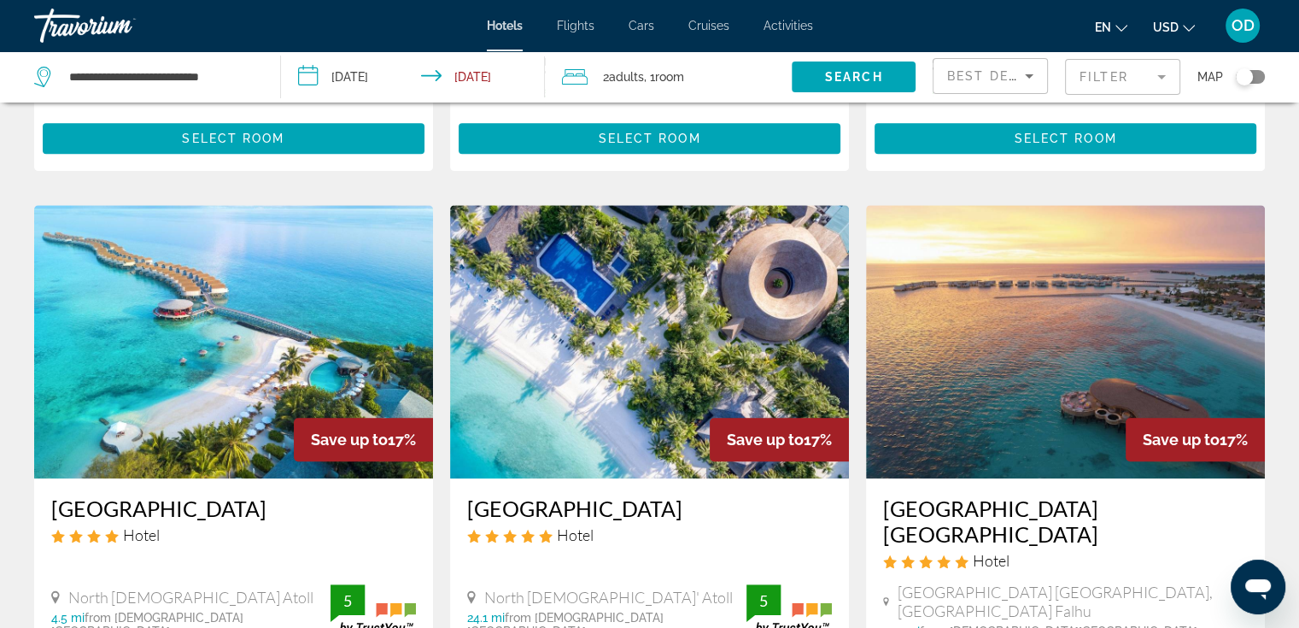
click at [704, 20] on span "Cruises" at bounding box center [708, 26] width 41 height 14
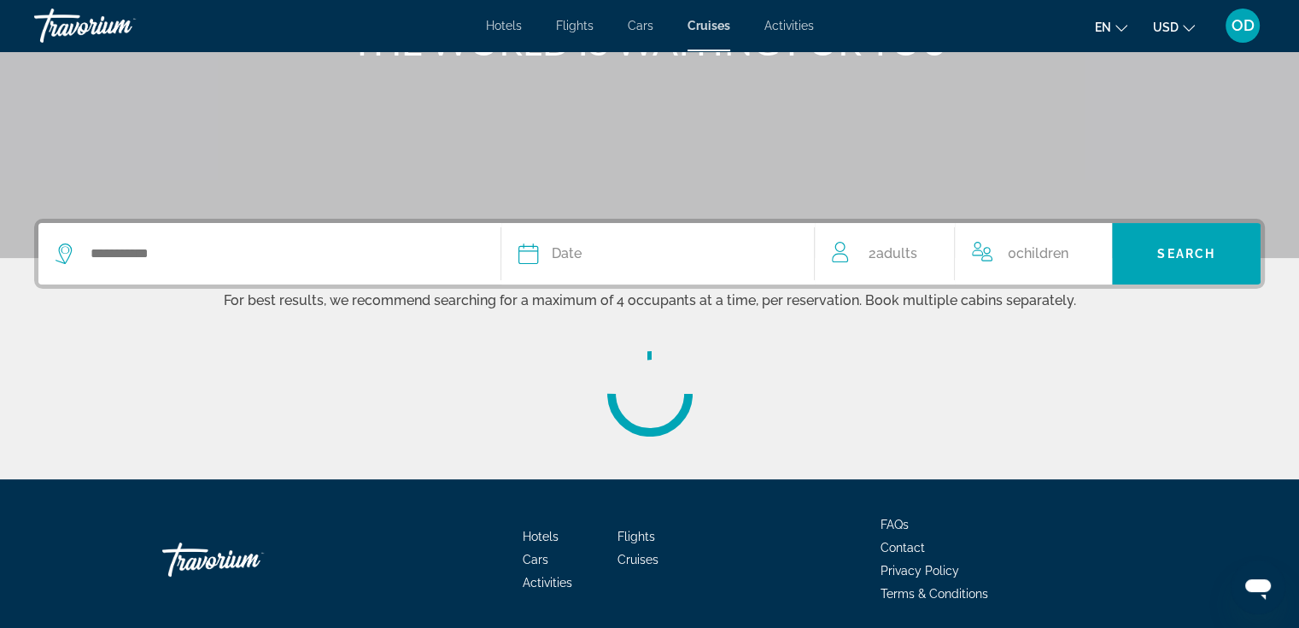
scroll to position [256, 0]
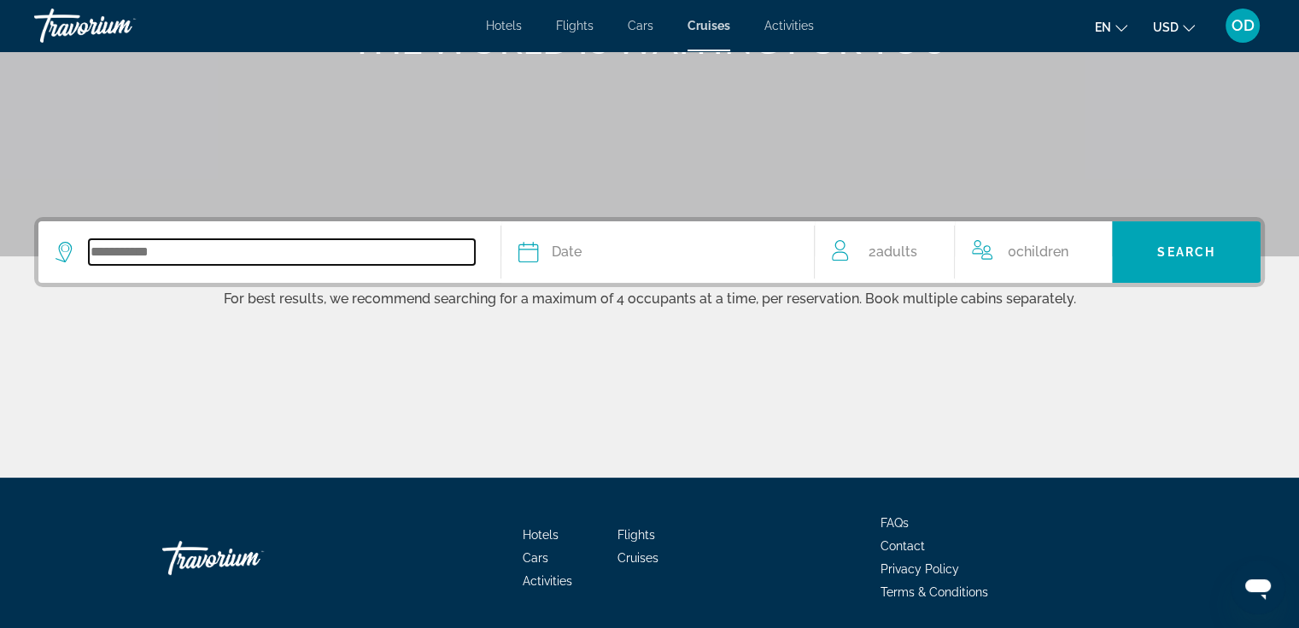
click at [222, 255] on input "Search widget" at bounding box center [282, 252] width 386 height 26
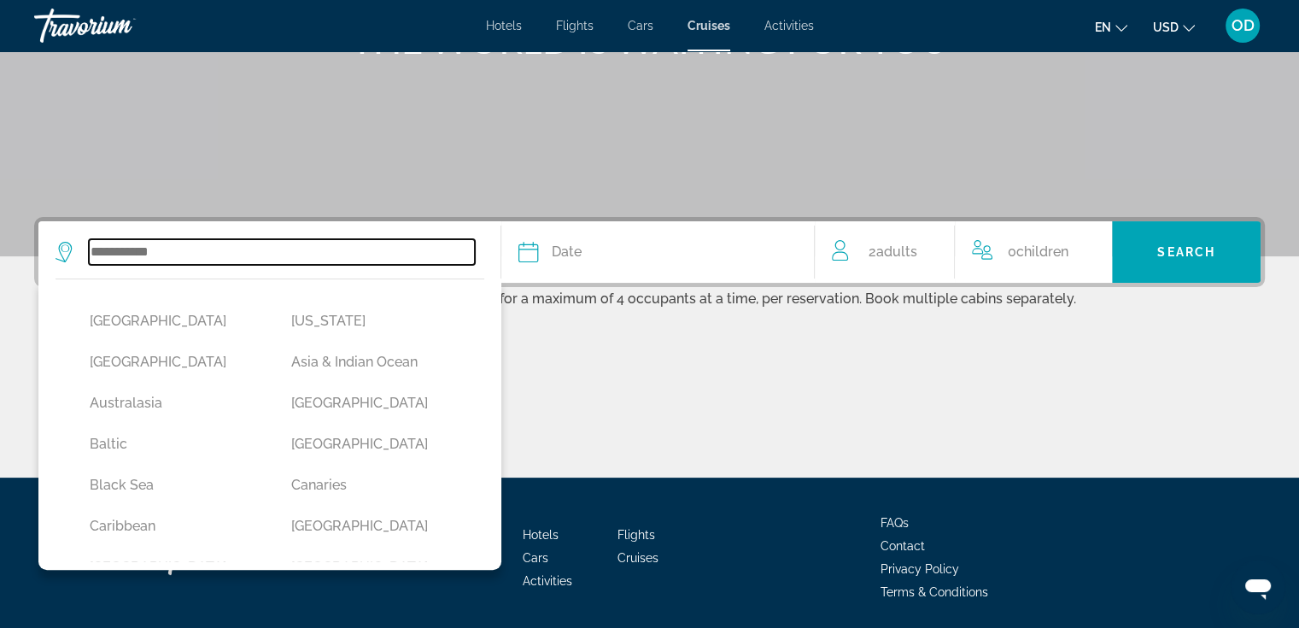
scroll to position [314, 0]
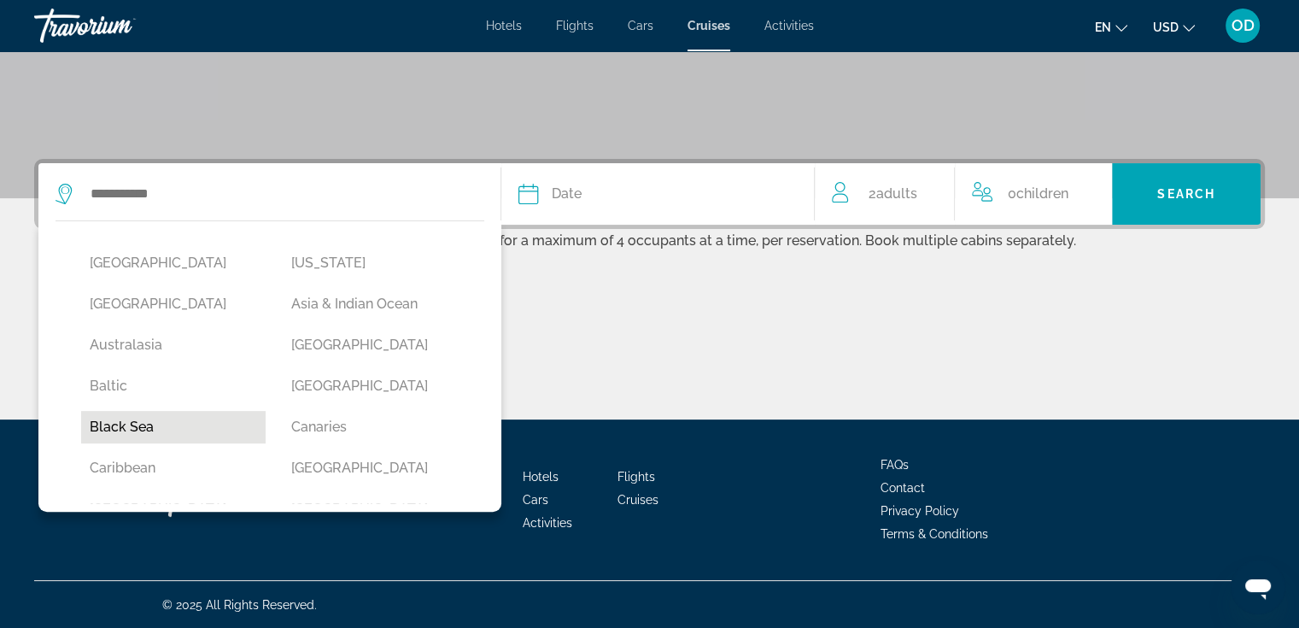
click at [149, 422] on button "Black Sea" at bounding box center [173, 427] width 184 height 32
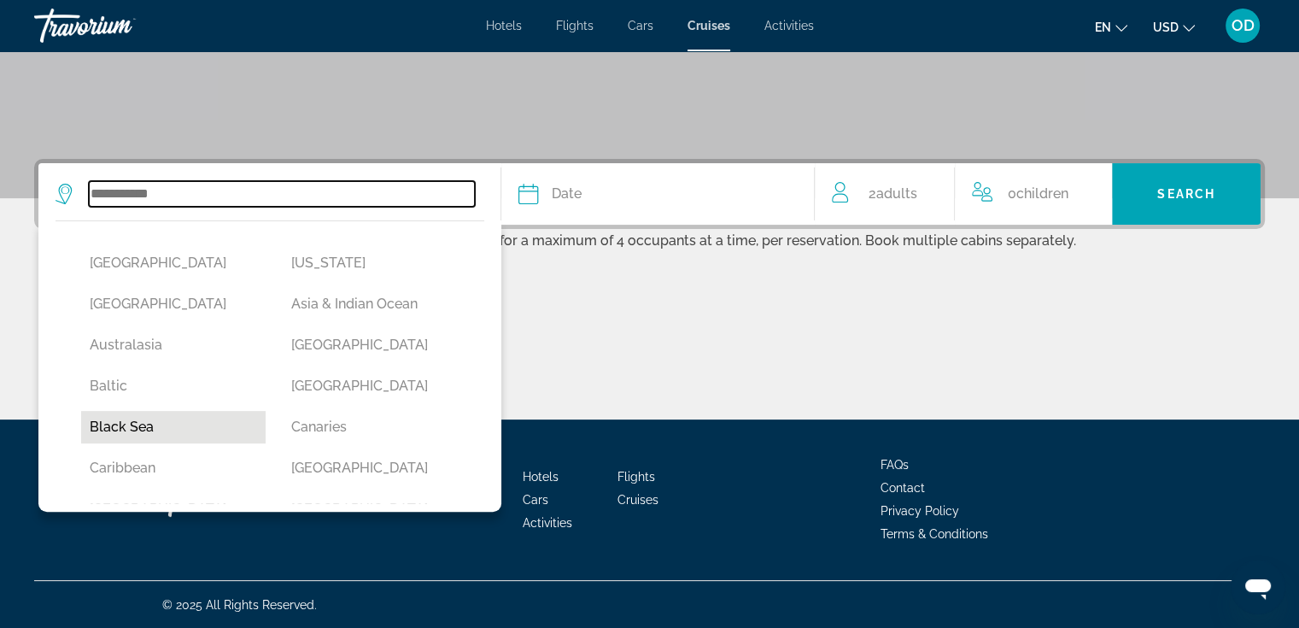
type input "*********"
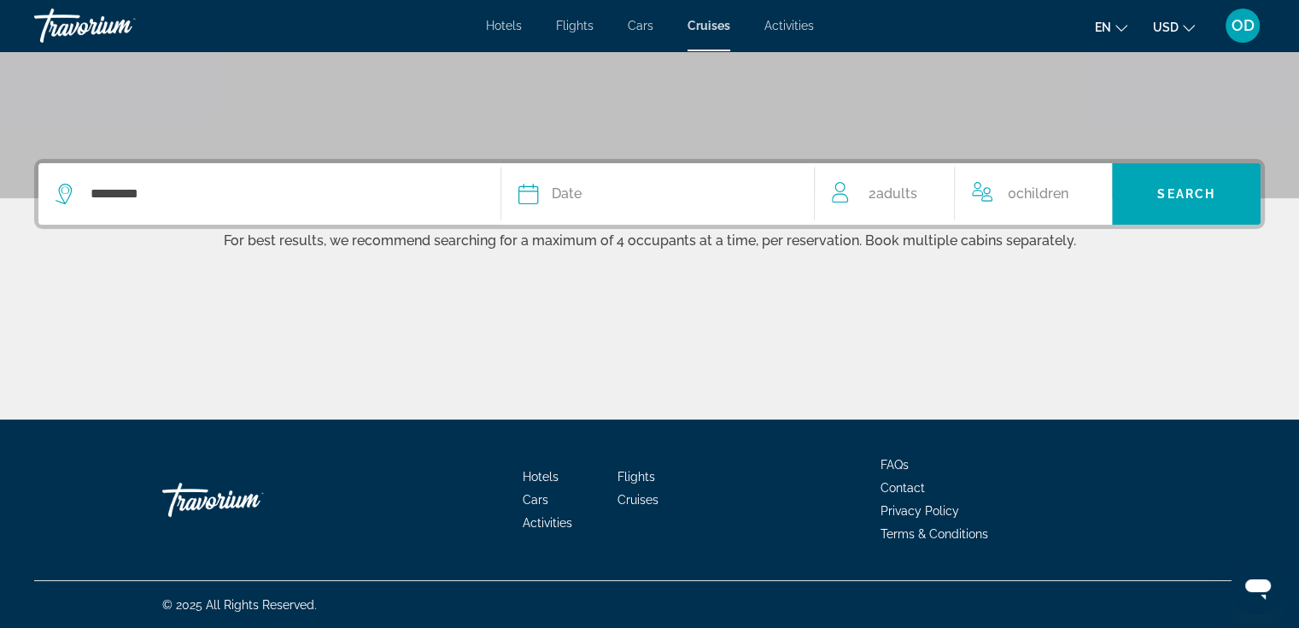
click at [591, 205] on div "Date" at bounding box center [657, 194] width 279 height 24
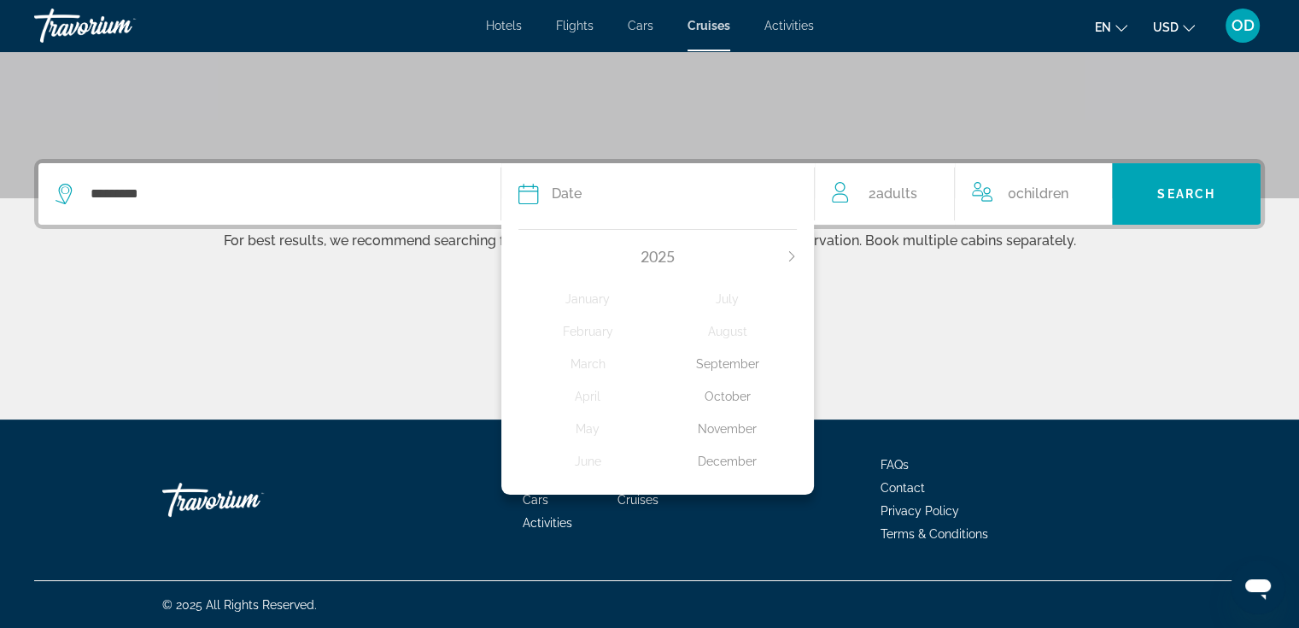
click at [790, 257] on icon "Next month" at bounding box center [791, 256] width 10 height 10
click at [522, 262] on div "2026" at bounding box center [657, 256] width 279 height 19
click at [523, 259] on icon "Previous month" at bounding box center [522, 256] width 5 height 10
click at [734, 395] on div "October" at bounding box center [726, 396] width 139 height 31
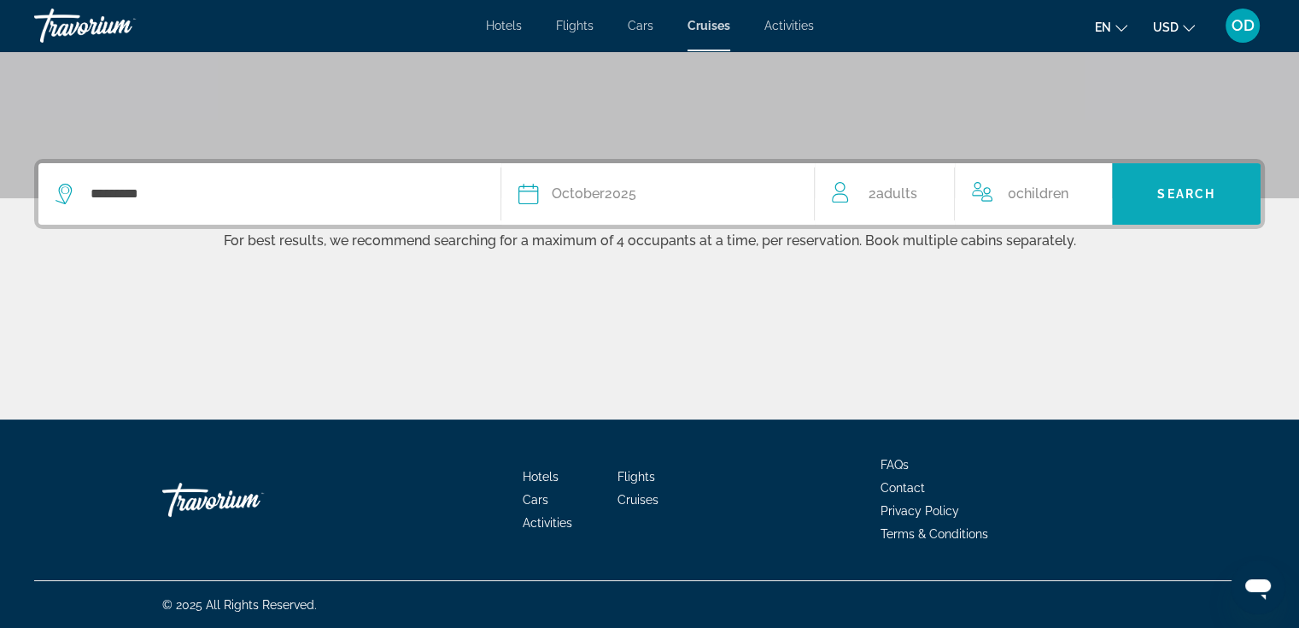
click at [1178, 194] on span "Search" at bounding box center [1186, 194] width 58 height 14
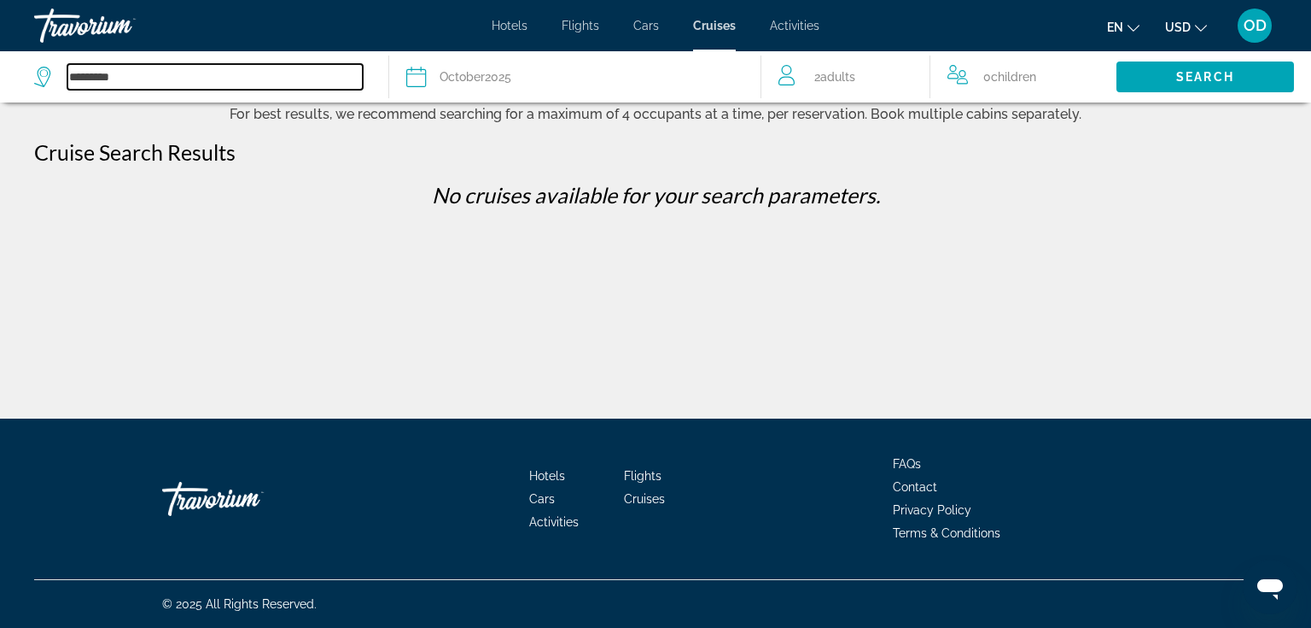
click at [171, 78] on input "*********" at bounding box center [214, 77] width 295 height 26
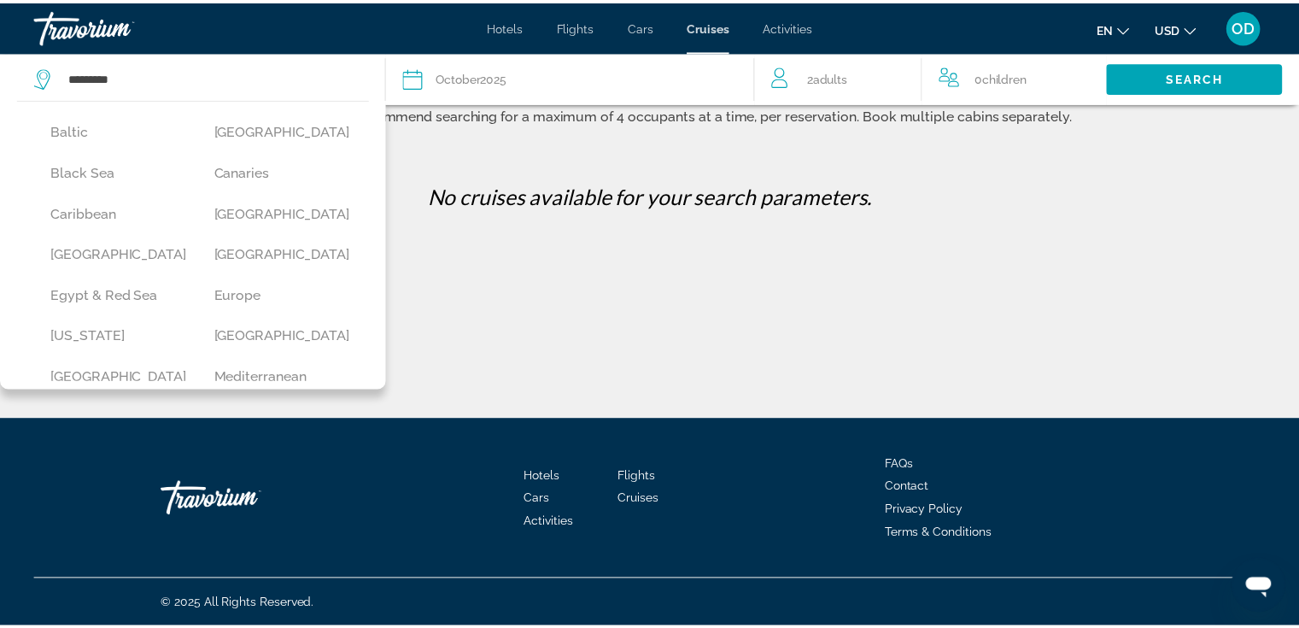
scroll to position [184, 0]
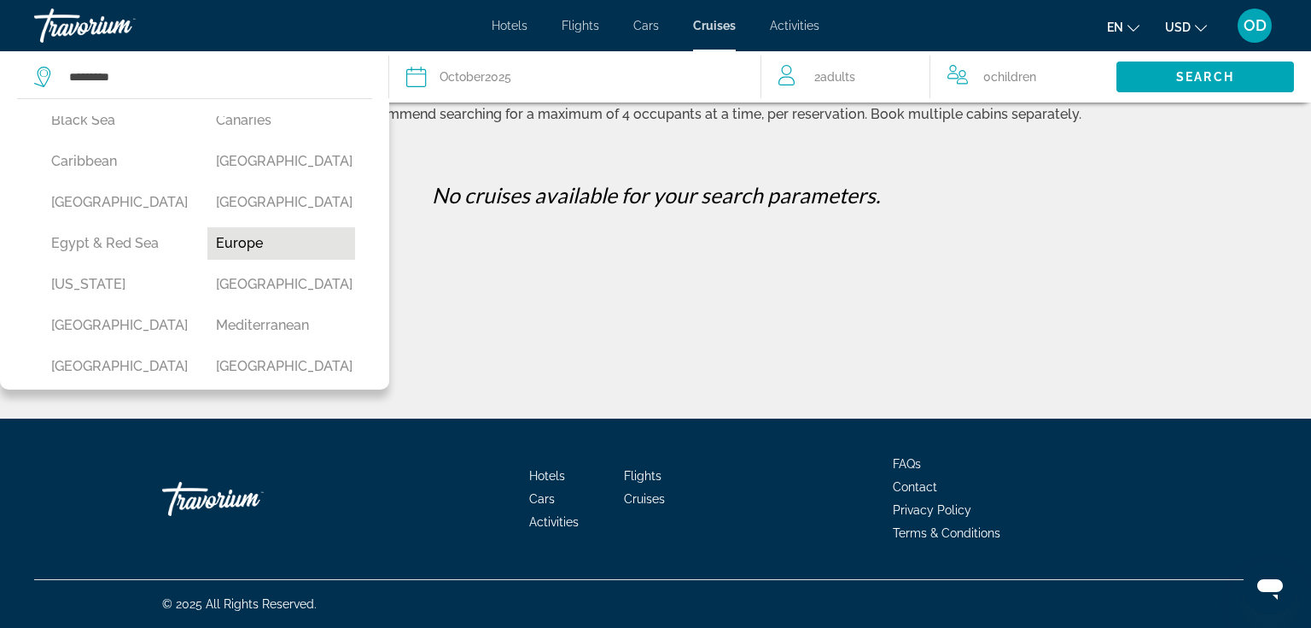
click at [277, 260] on button "Europe" at bounding box center [281, 243] width 148 height 32
type input "******"
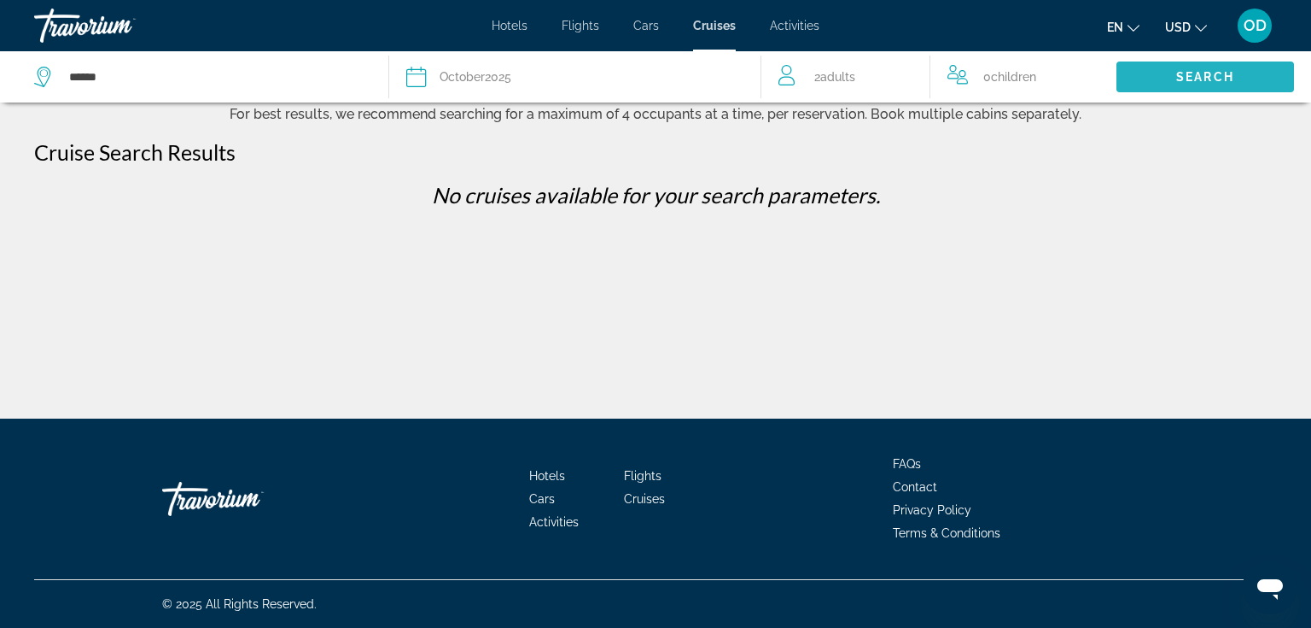
click at [1203, 81] on span "Search" at bounding box center [1206, 77] width 58 height 14
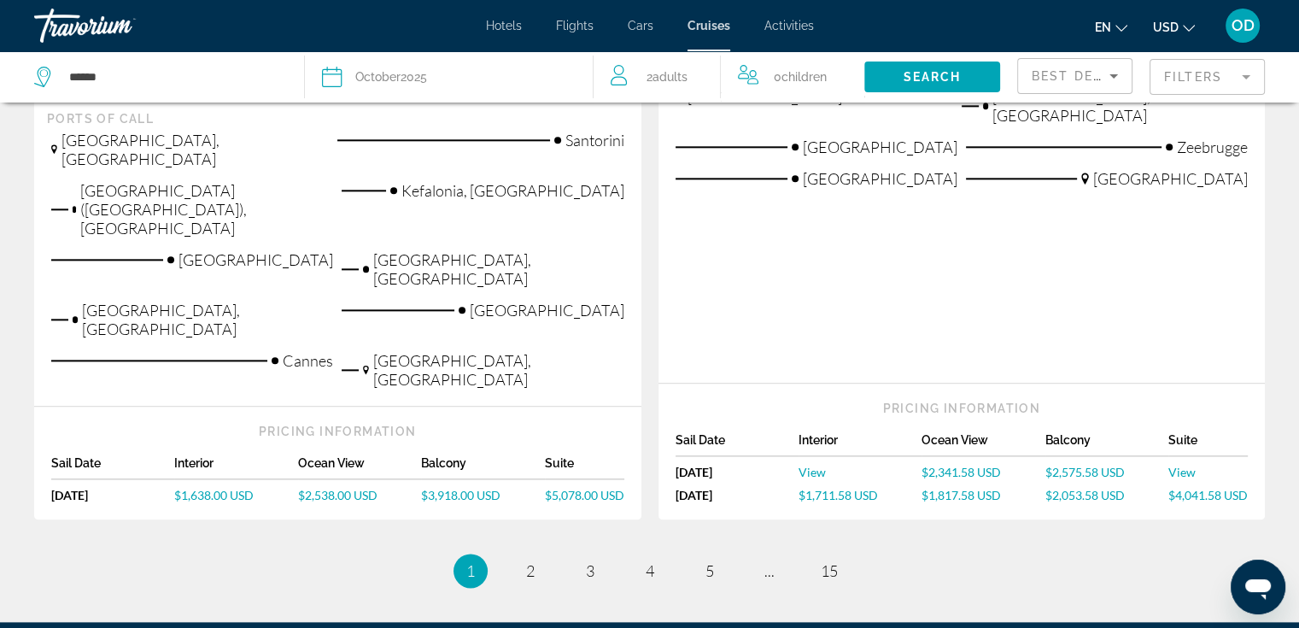
scroll to position [1824, 0]
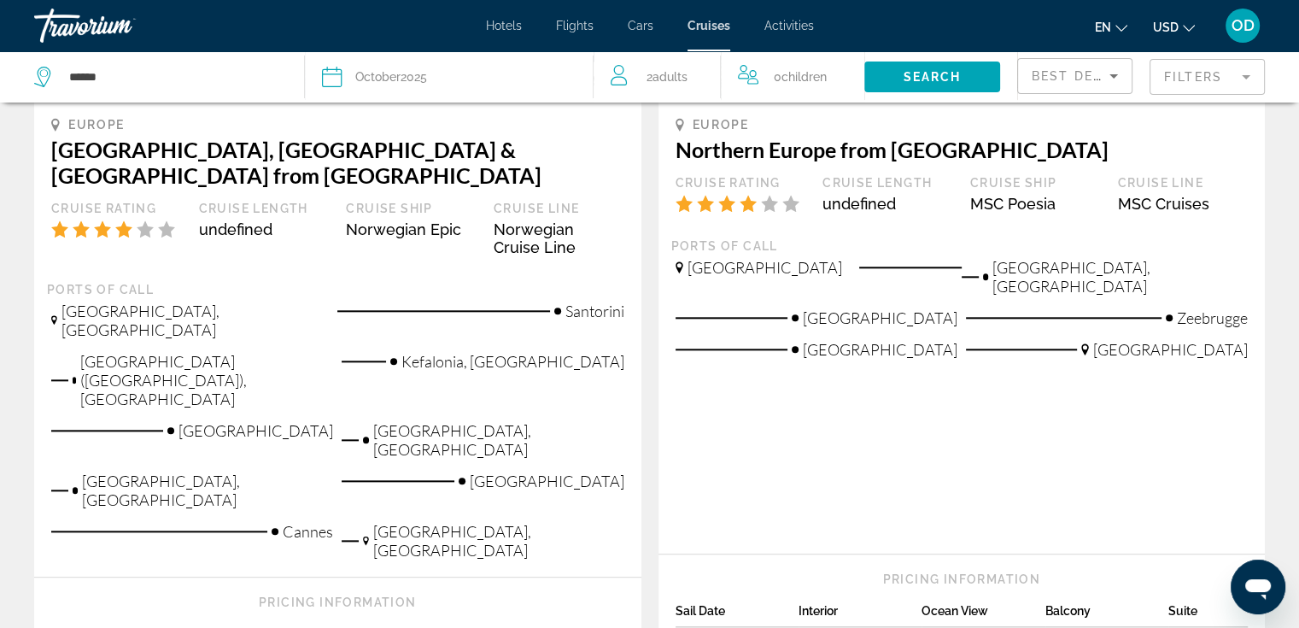
click at [1103, 74] on icon "Sort by" at bounding box center [1113, 76] width 20 height 20
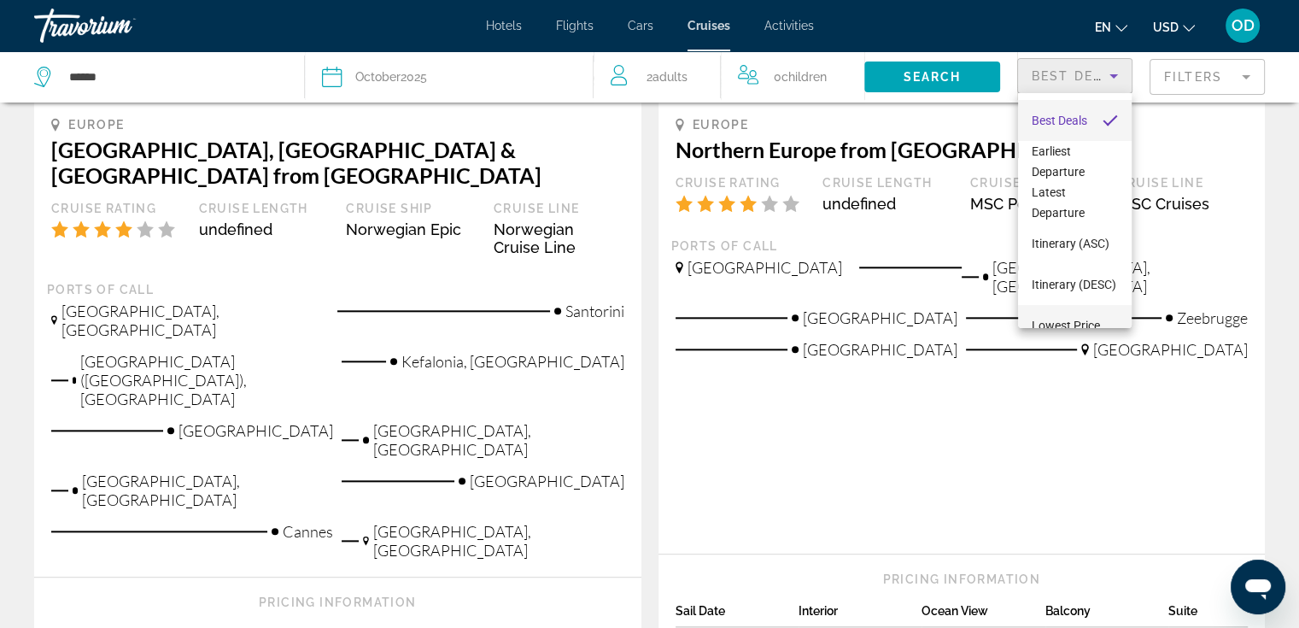
click at [1092, 320] on span "Lowest Price" at bounding box center [1065, 325] width 68 height 14
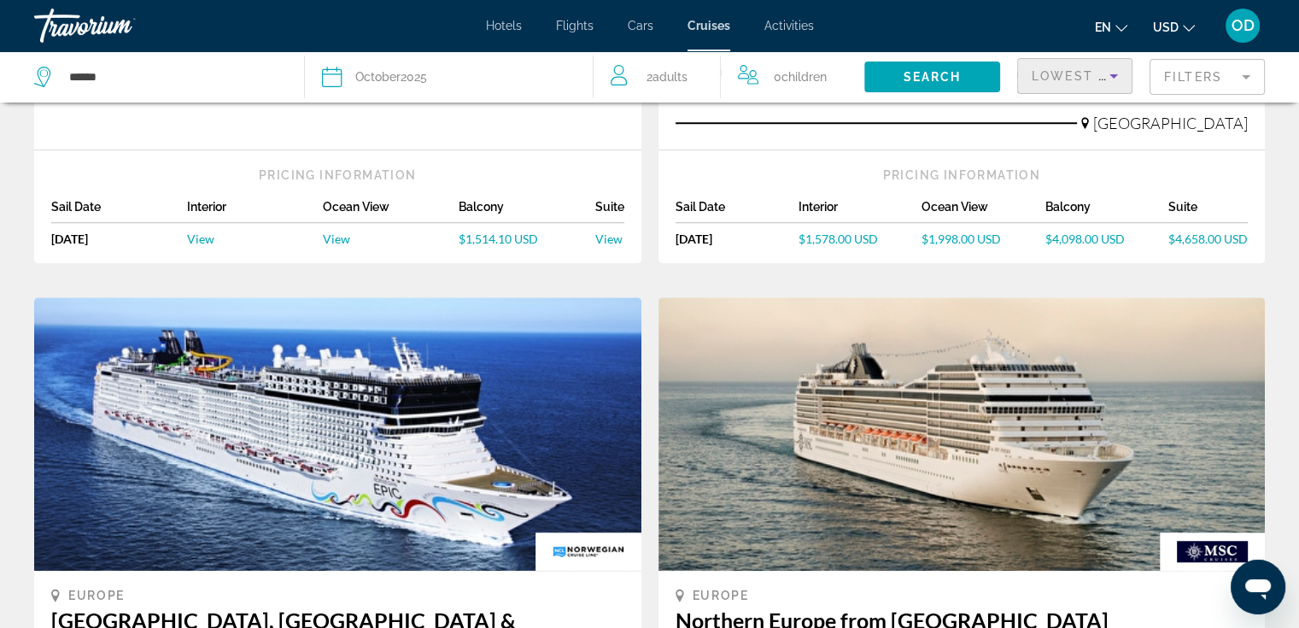
scroll to position [1366, 0]
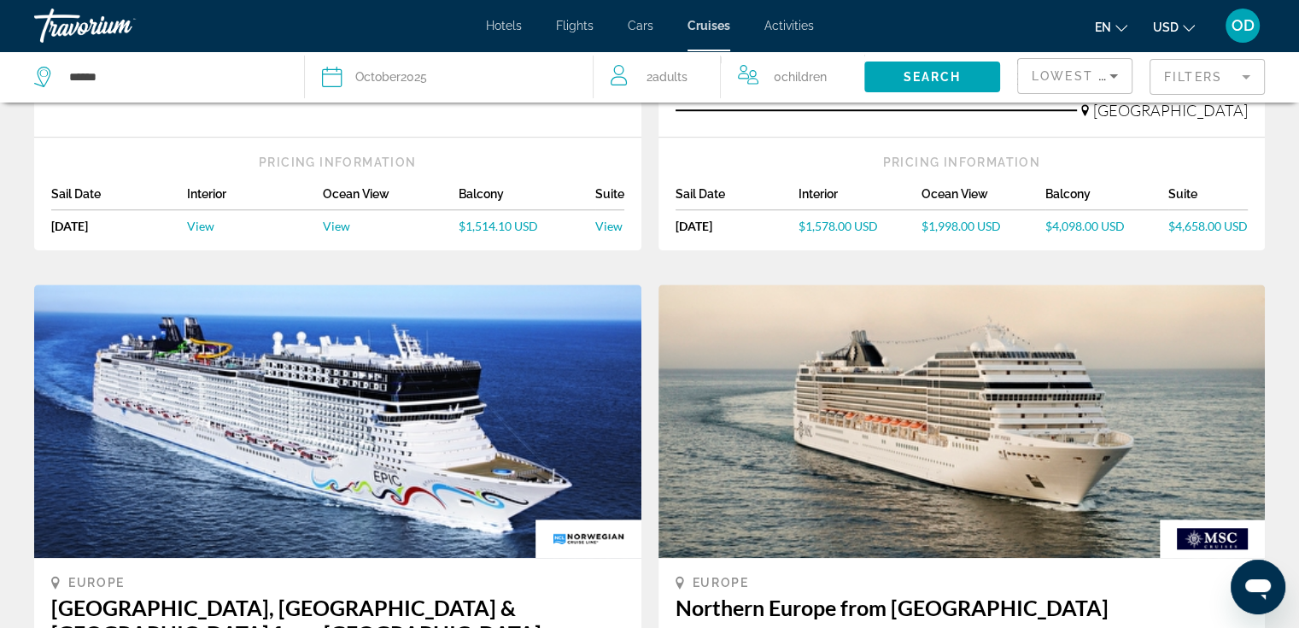
click at [683, 72] on span "Adults" at bounding box center [669, 77] width 35 height 14
click at [619, 74] on icon "Decrement adults" at bounding box center [617, 73] width 15 height 20
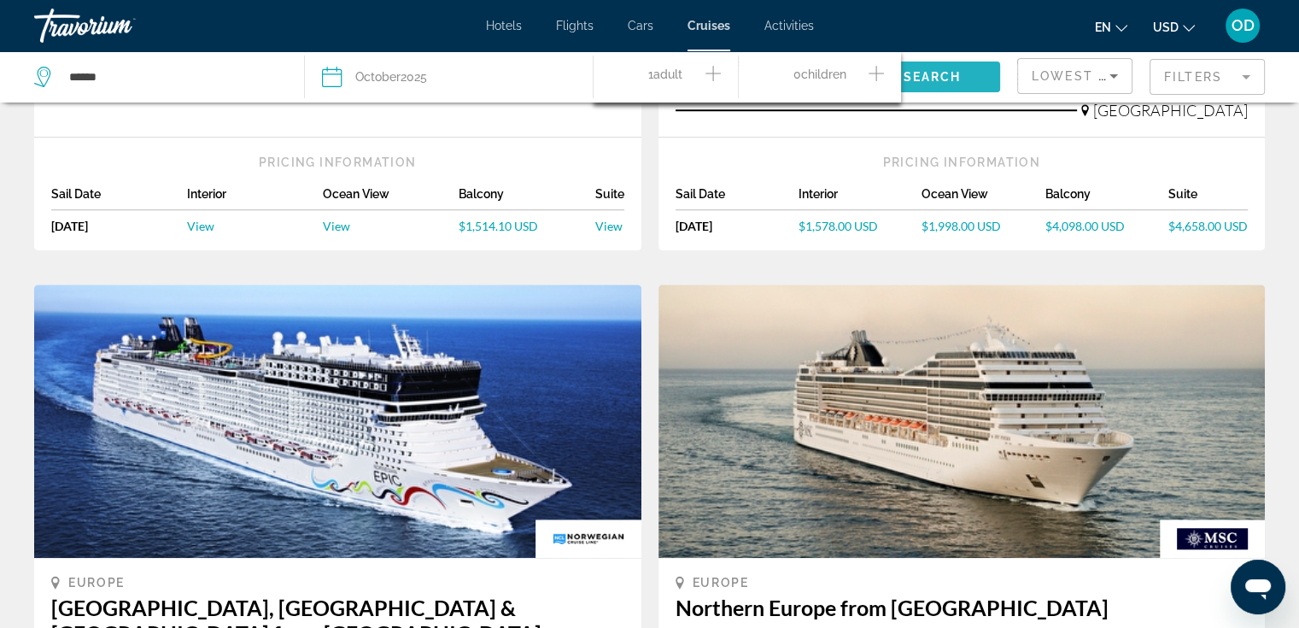
click at [912, 76] on span "Search" at bounding box center [932, 77] width 58 height 14
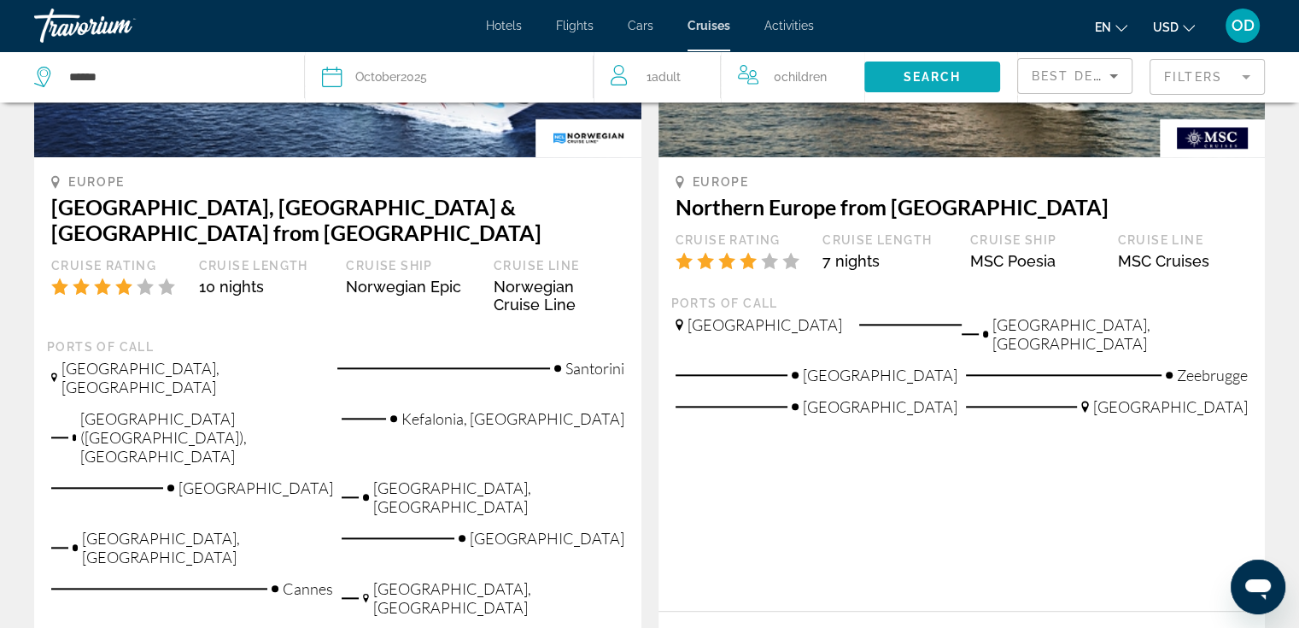
scroll to position [1793, 0]
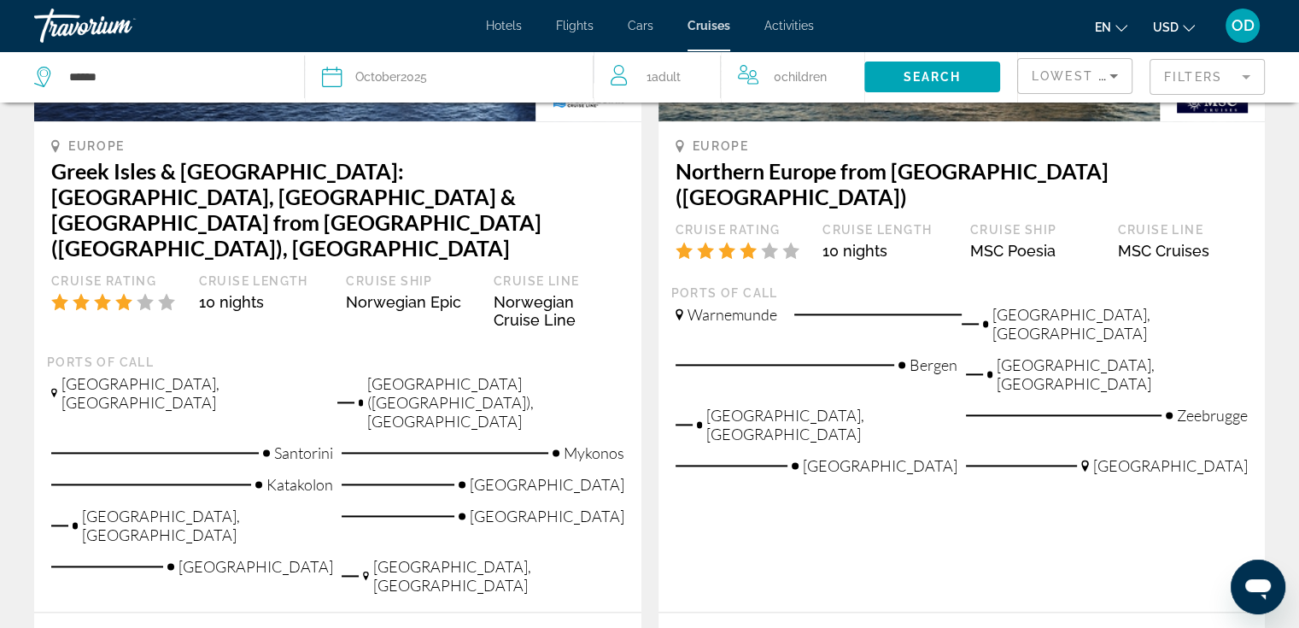
scroll to position [2135, 0]
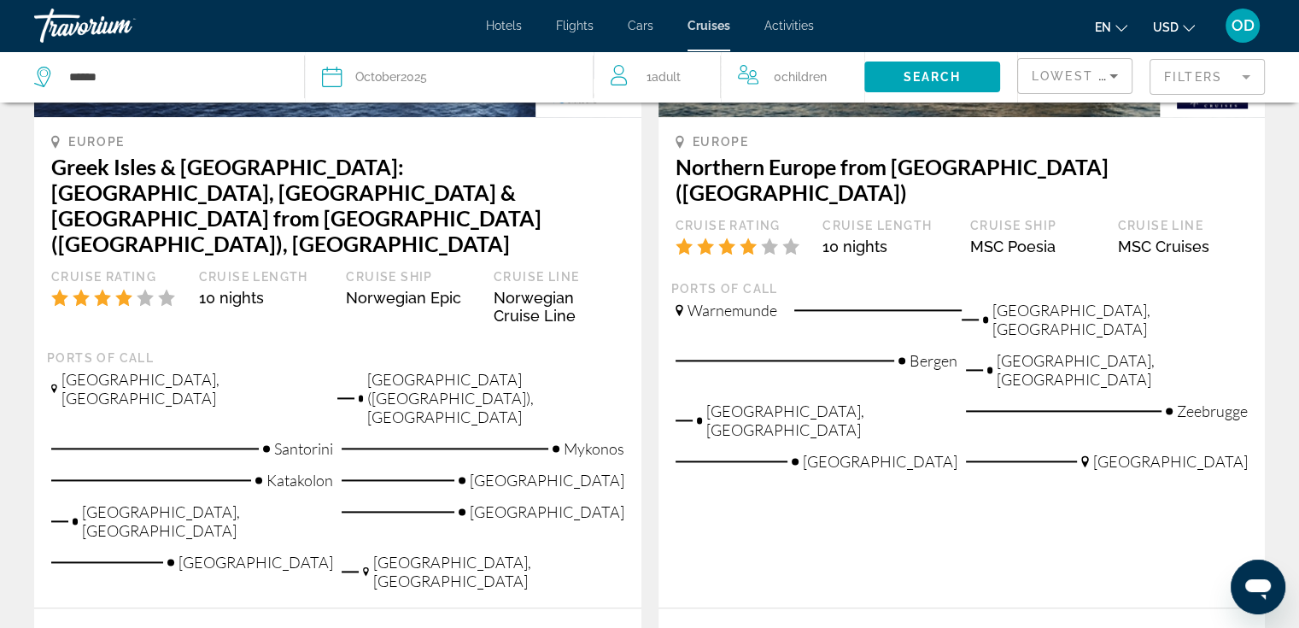
click at [777, 30] on span "Activities" at bounding box center [789, 26] width 50 height 14
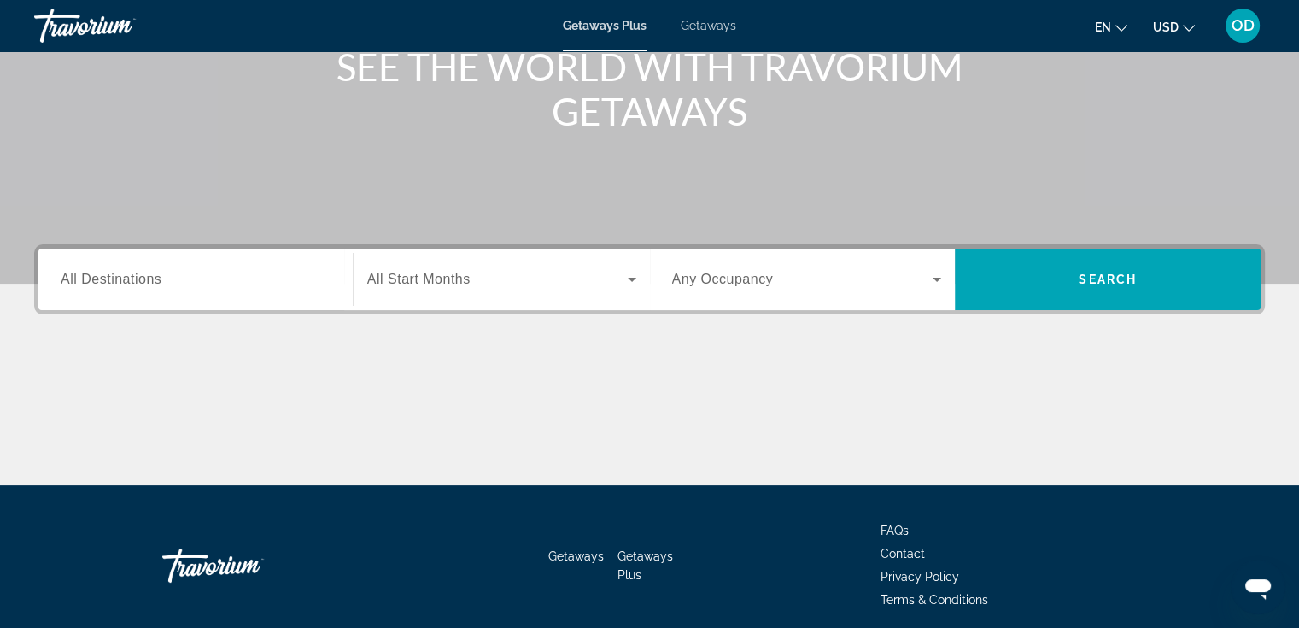
scroll to position [295, 0]
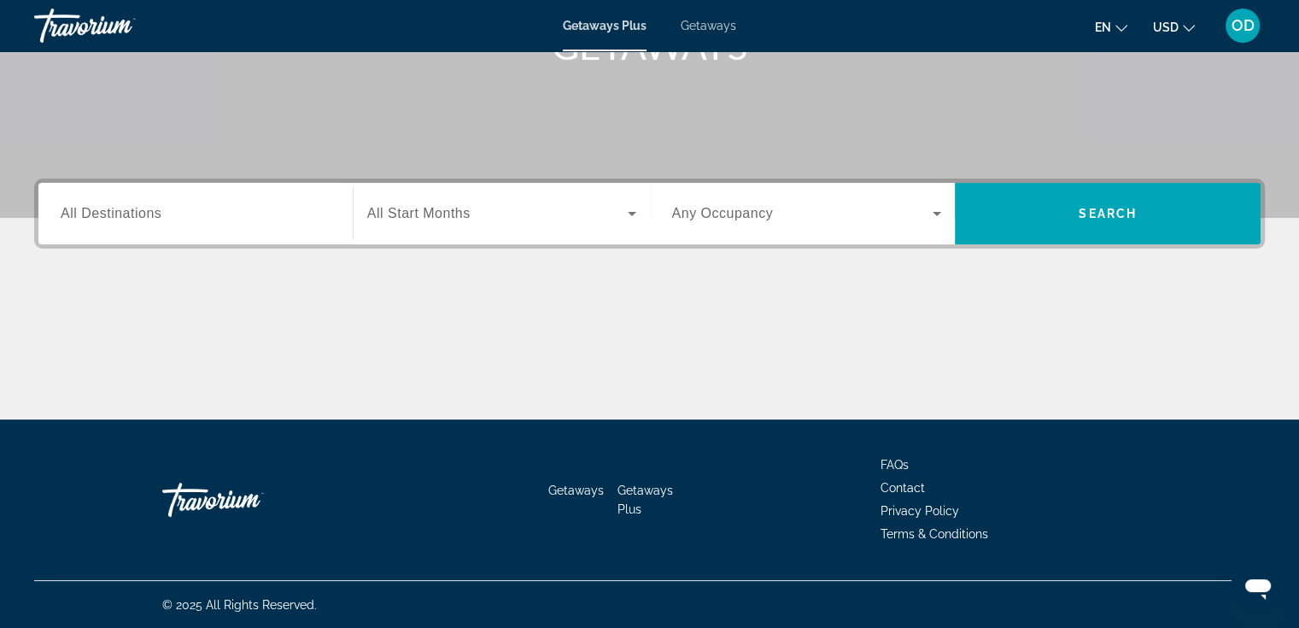
click at [234, 228] on div "Search widget" at bounding box center [196, 214] width 270 height 49
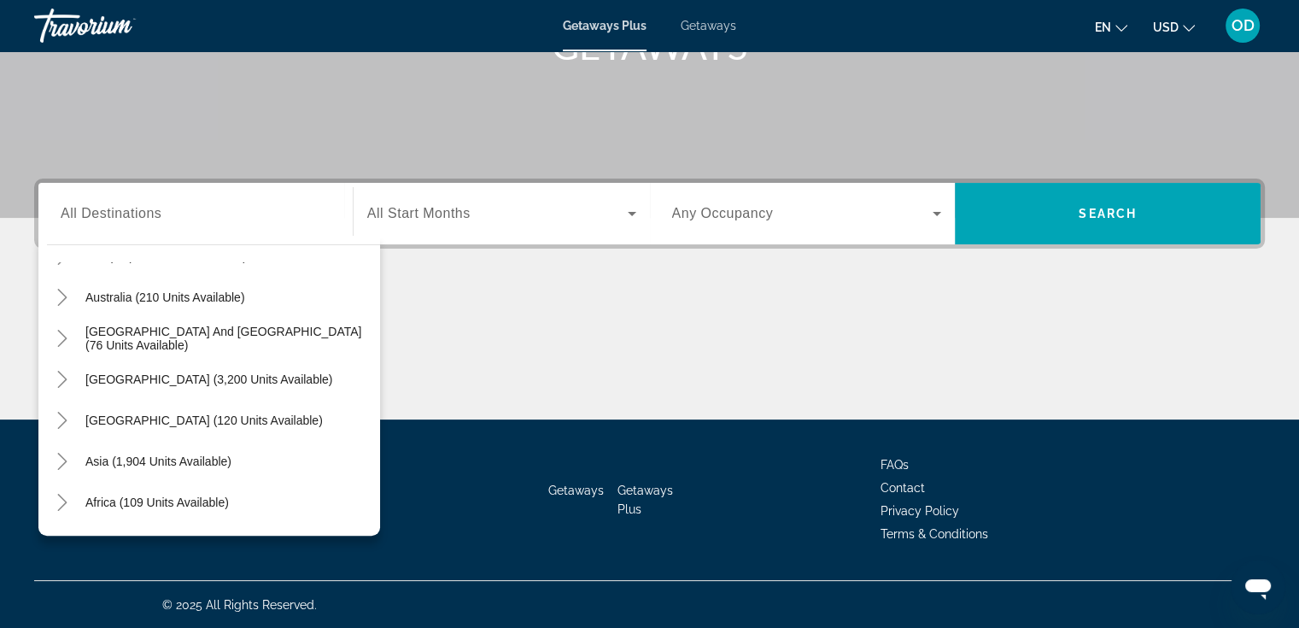
scroll to position [242, 0]
click at [158, 461] on span "Asia (1,904 units available)" at bounding box center [158, 460] width 146 height 14
type input "**********"
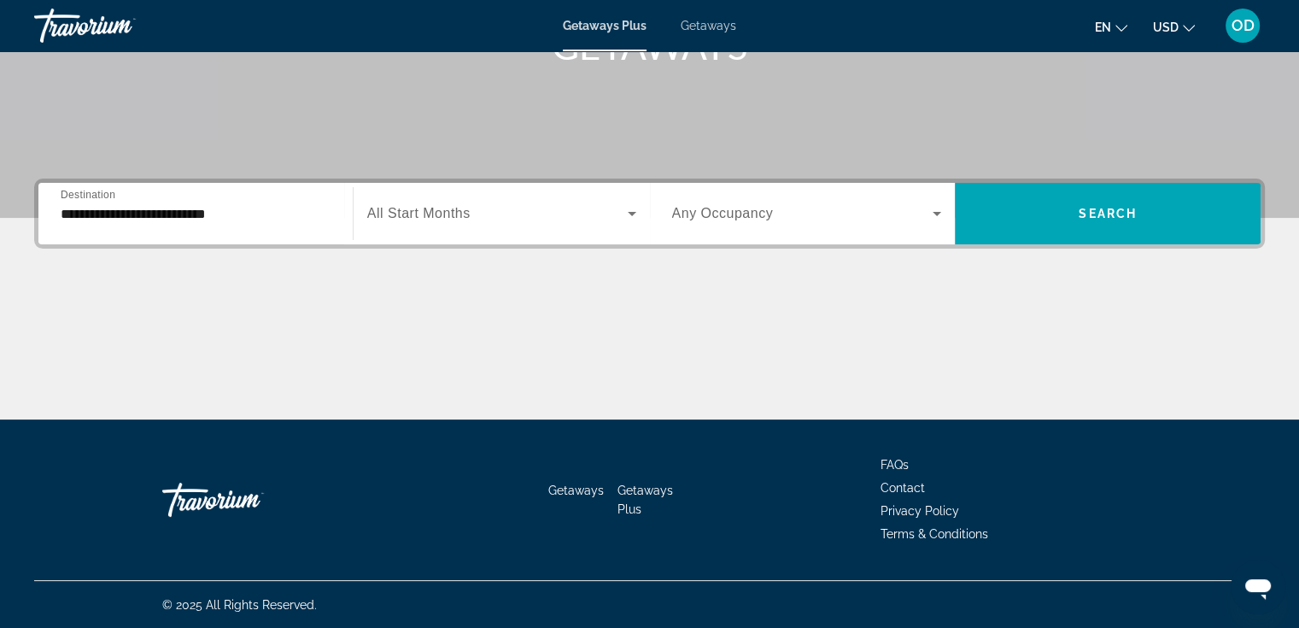
click at [458, 213] on span "All Start Months" at bounding box center [418, 213] width 103 height 15
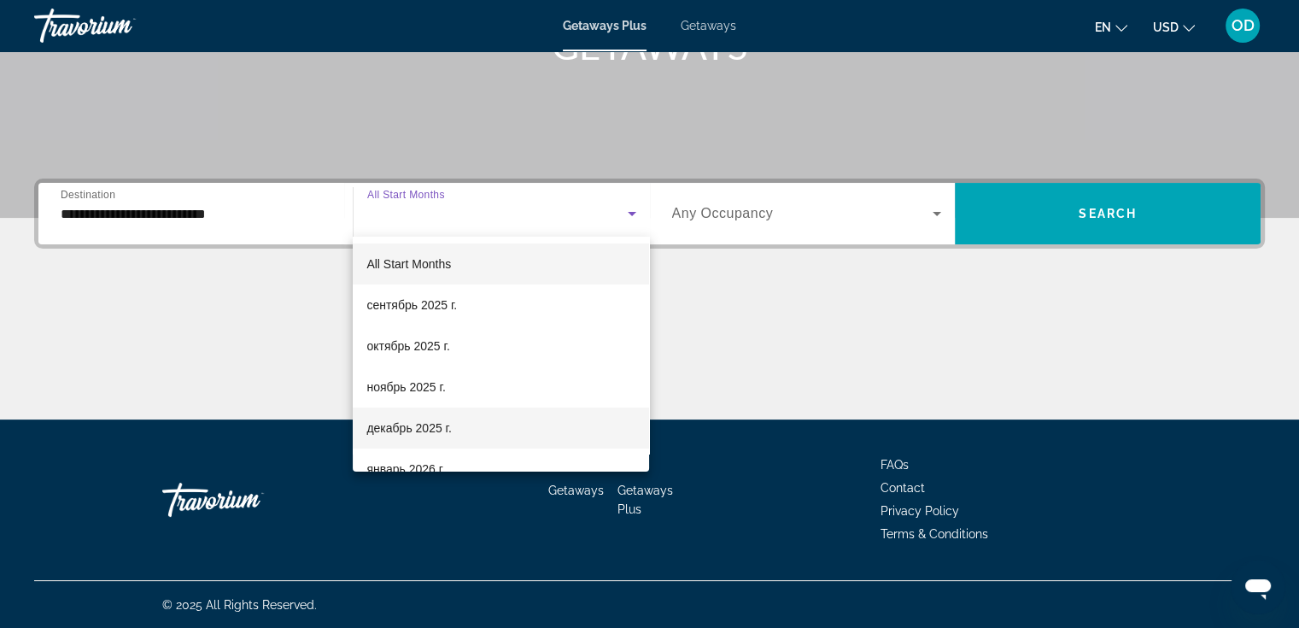
scroll to position [85, 0]
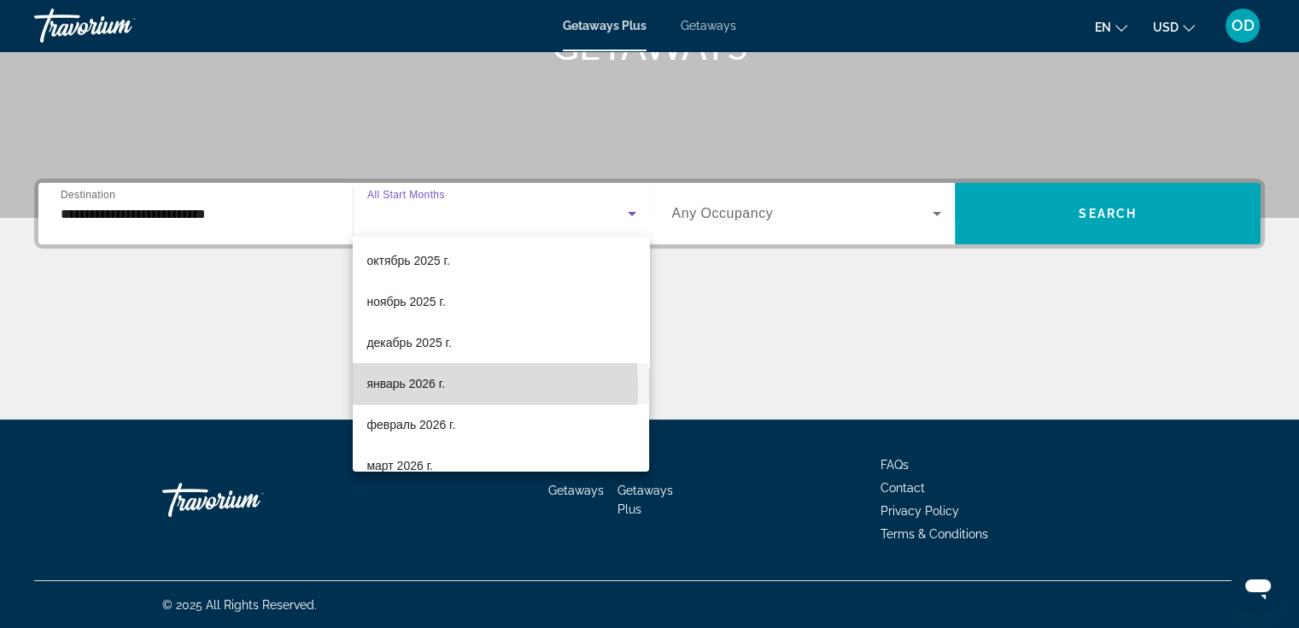
click at [414, 387] on span "январь 2026 г." at bounding box center [405, 383] width 79 height 20
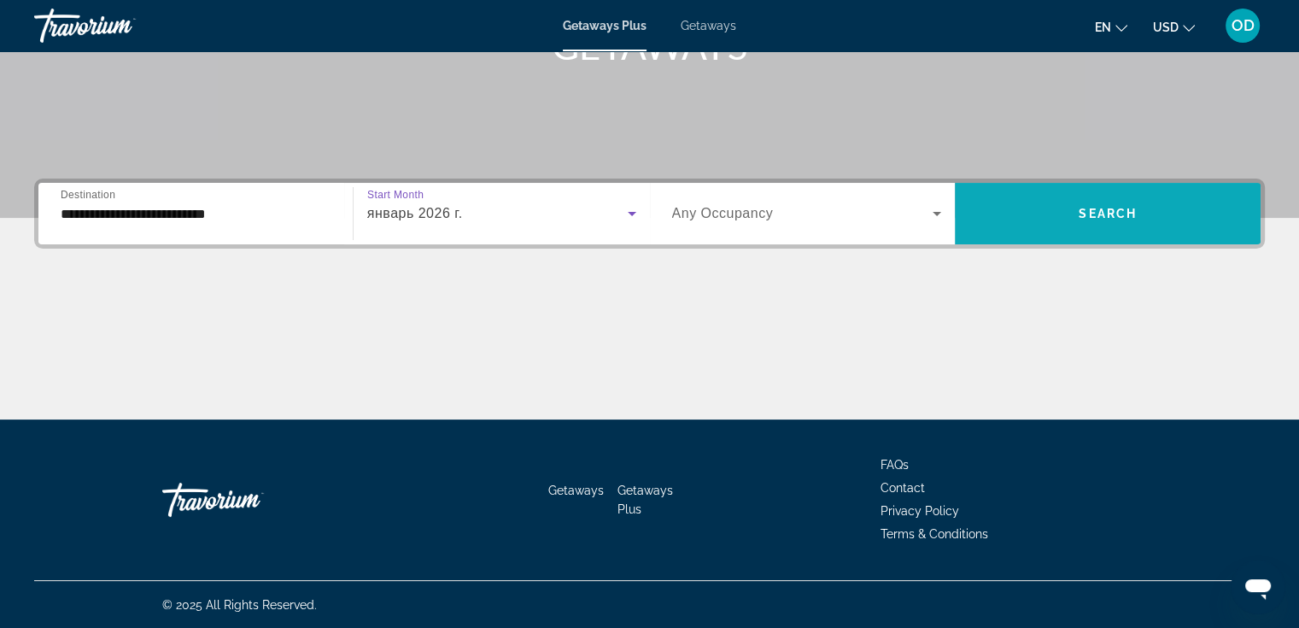
click at [1021, 214] on span "Search widget" at bounding box center [1108, 213] width 306 height 41
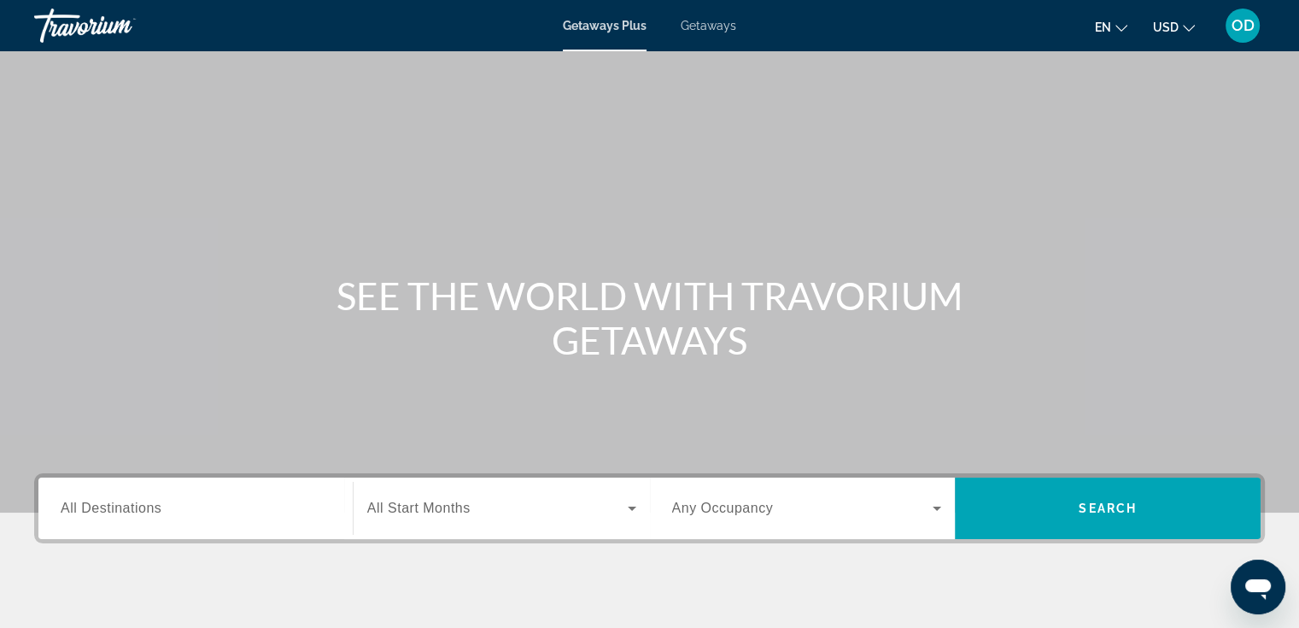
click at [157, 514] on span "All Destinations" at bounding box center [111, 507] width 101 height 15
click at [157, 514] on input "Destination All Destinations" at bounding box center [196, 509] width 270 height 20
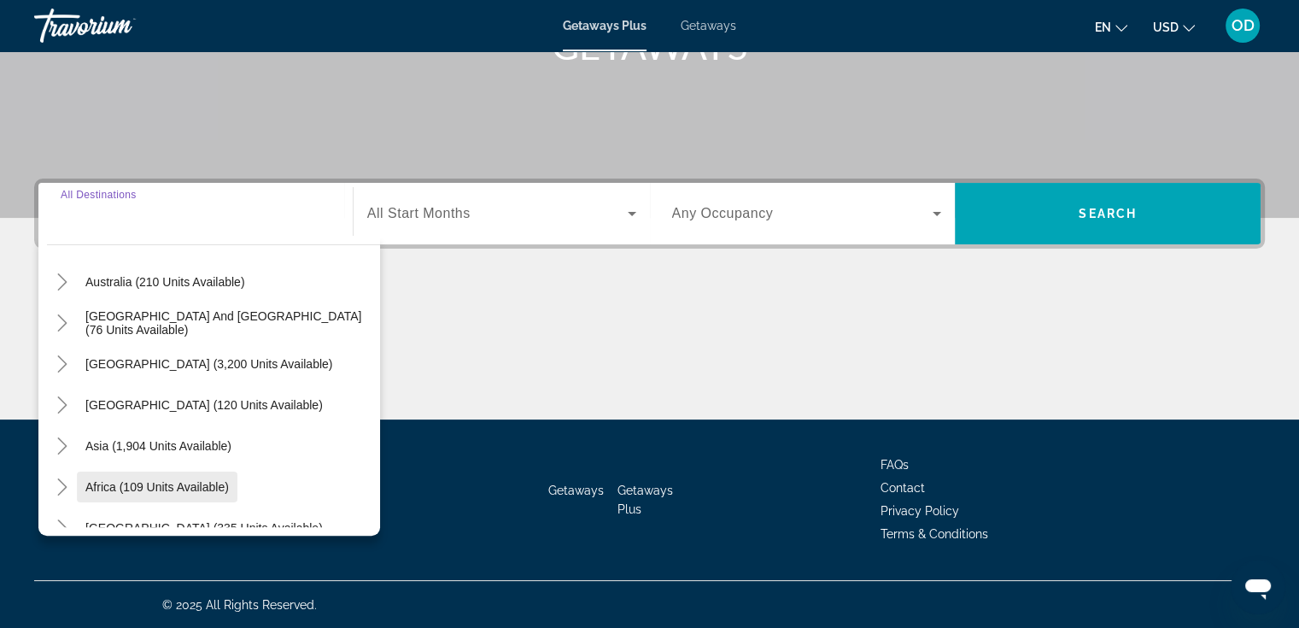
scroll to position [256, 0]
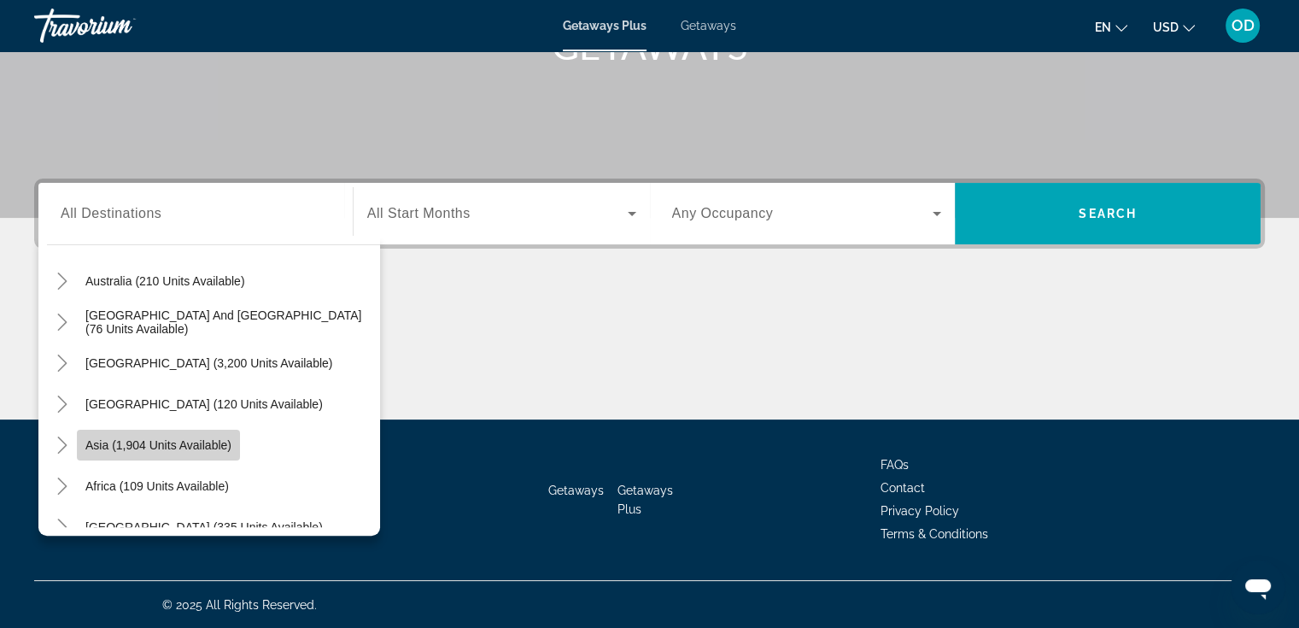
click at [127, 438] on span "Asia (1,904 units available)" at bounding box center [158, 445] width 146 height 14
type input "**********"
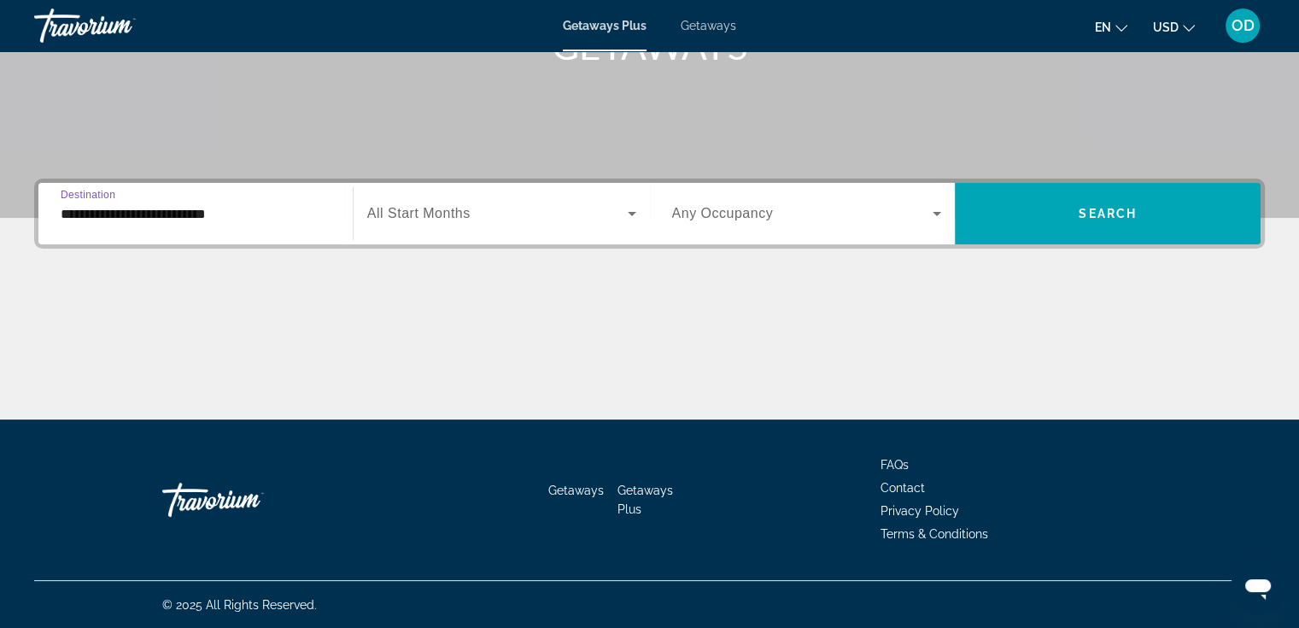
click at [481, 228] on div "Search widget" at bounding box center [501, 214] width 269 height 48
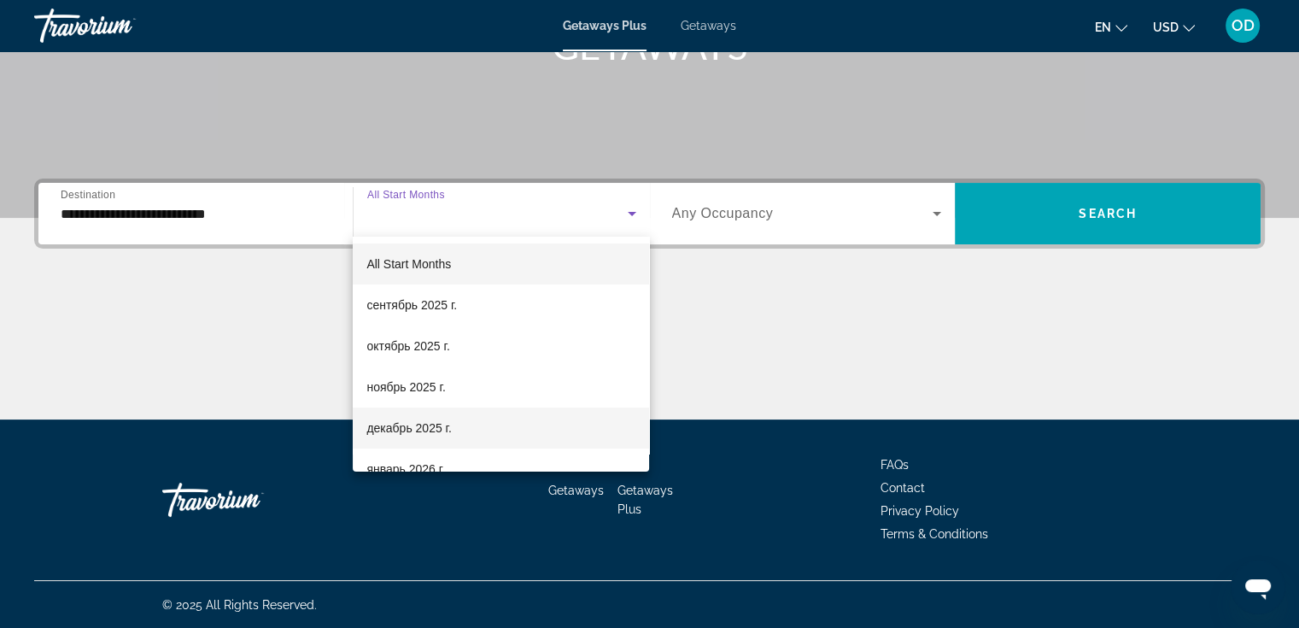
scroll to position [85, 0]
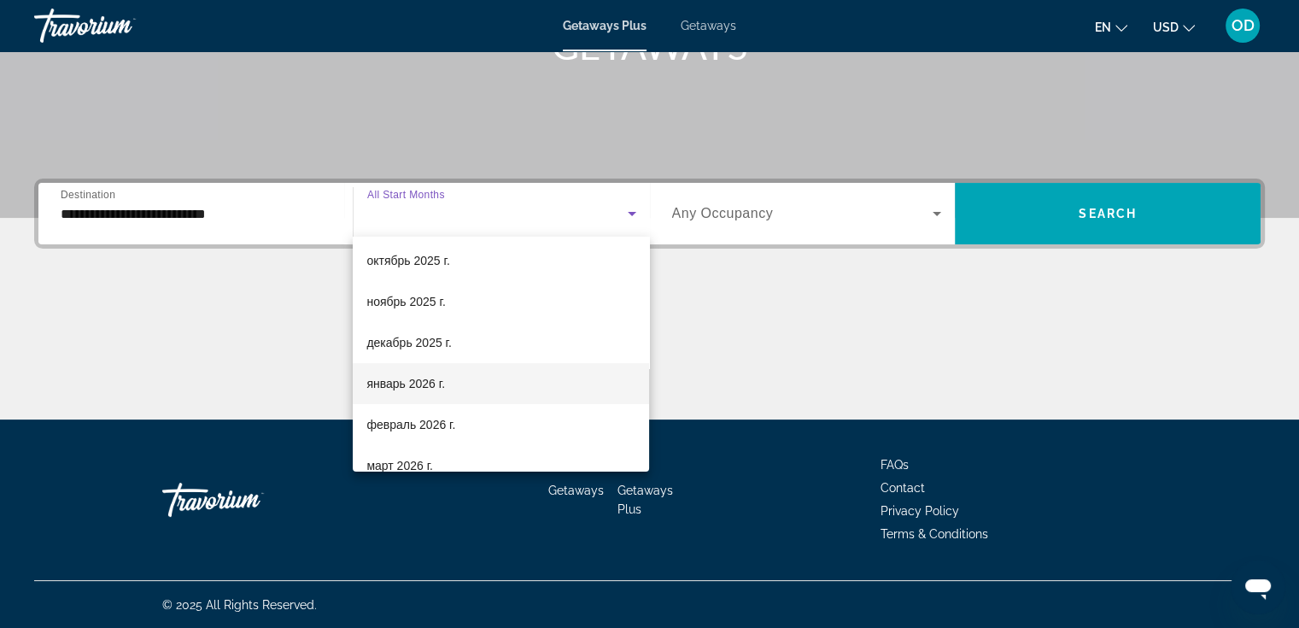
click at [438, 376] on span "январь 2026 г." at bounding box center [405, 383] width 79 height 20
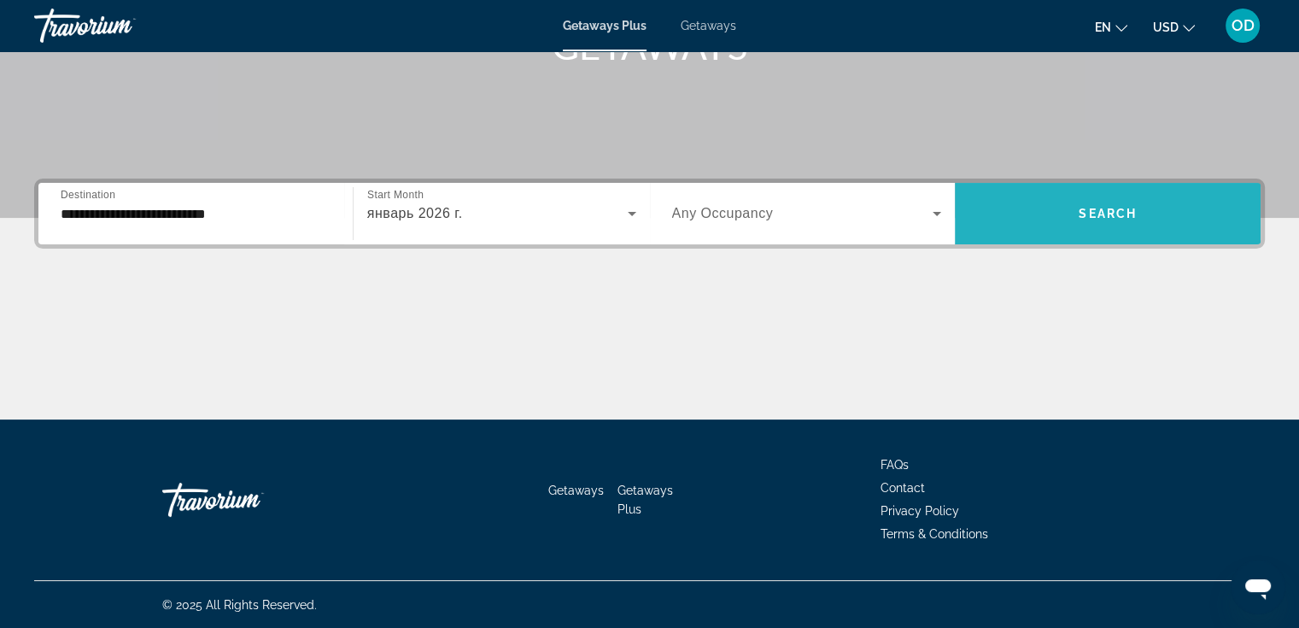
click at [1120, 216] on span "Search" at bounding box center [1107, 214] width 58 height 14
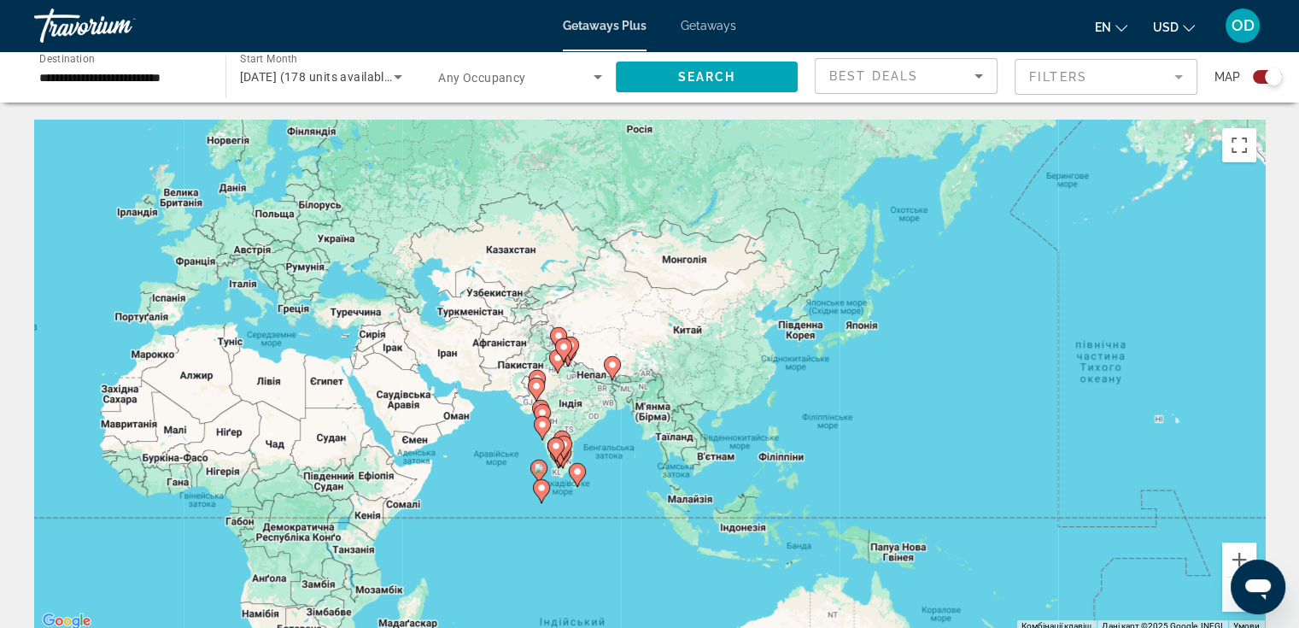
drag, startPoint x: 1195, startPoint y: 549, endPoint x: 578, endPoint y: 537, distance: 616.6
click at [578, 537] on div "Увімкніть режим перетягування за допомогою клавіатури, натиснувши Alt + Enter. …" at bounding box center [649, 376] width 1230 height 512
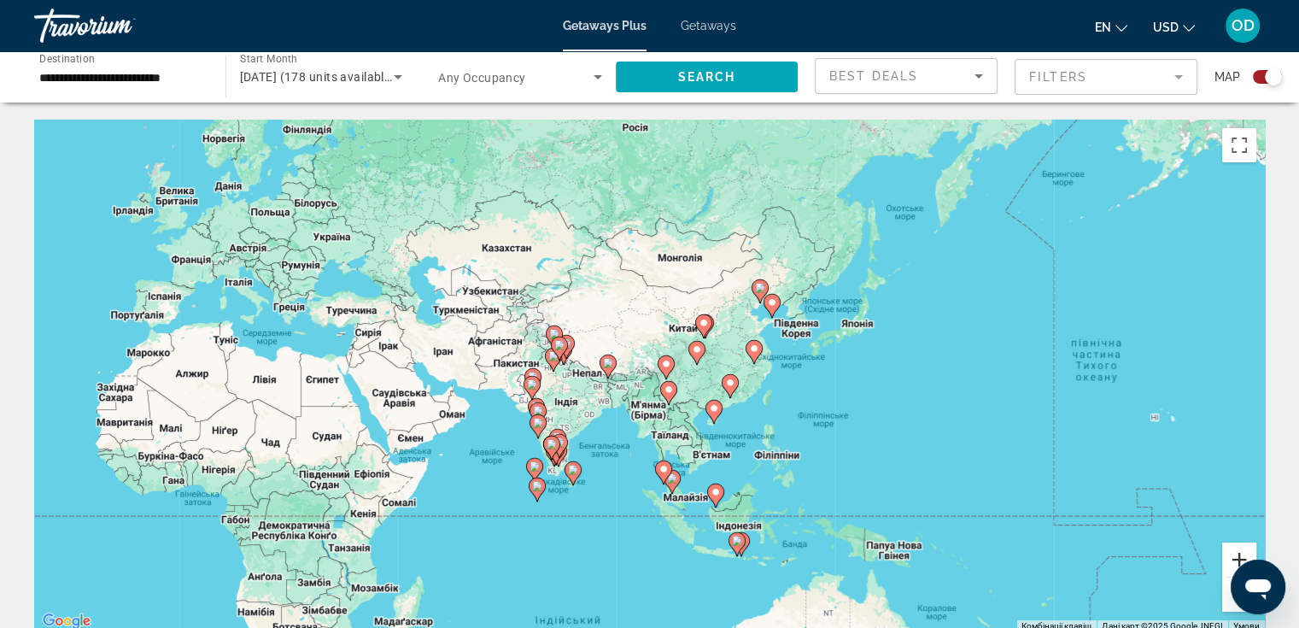
click at [1237, 553] on button "Збільшити" at bounding box center [1239, 559] width 34 height 34
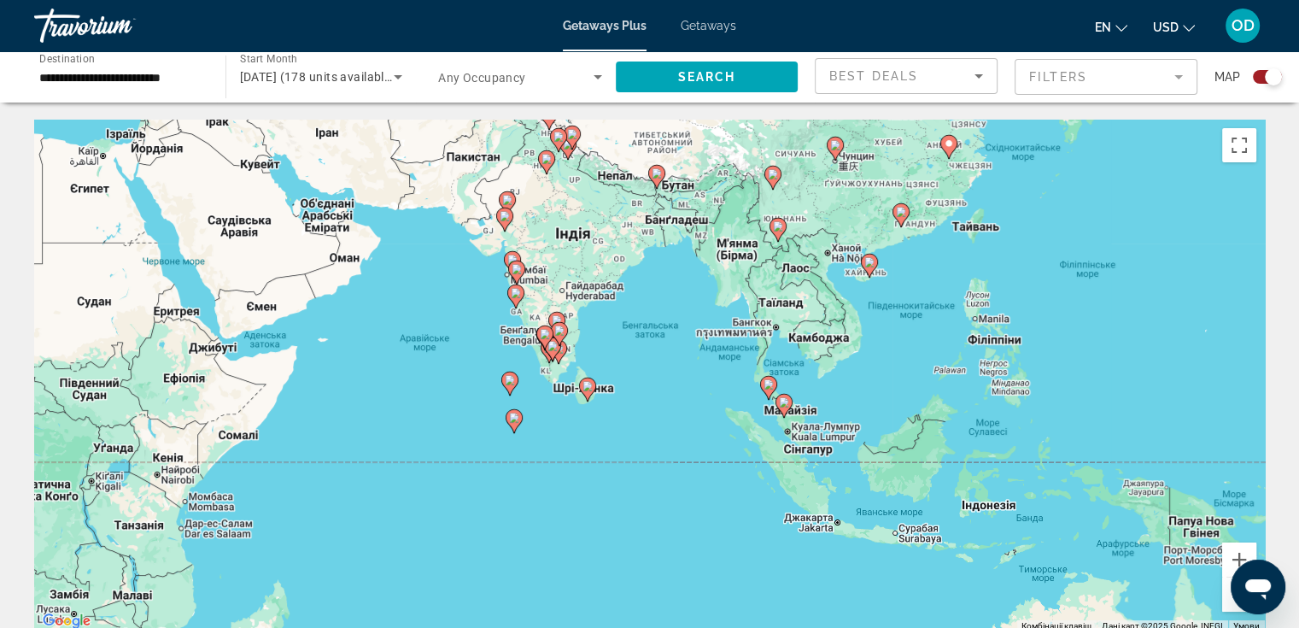
drag, startPoint x: 406, startPoint y: 616, endPoint x: 496, endPoint y: 418, distance: 217.0
click at [496, 418] on div "Увімкніть режим перетягування за допомогою клавіатури, натиснувши Alt + Enter. …" at bounding box center [649, 376] width 1230 height 512
click at [1224, 563] on button "Збільшити" at bounding box center [1239, 559] width 34 height 34
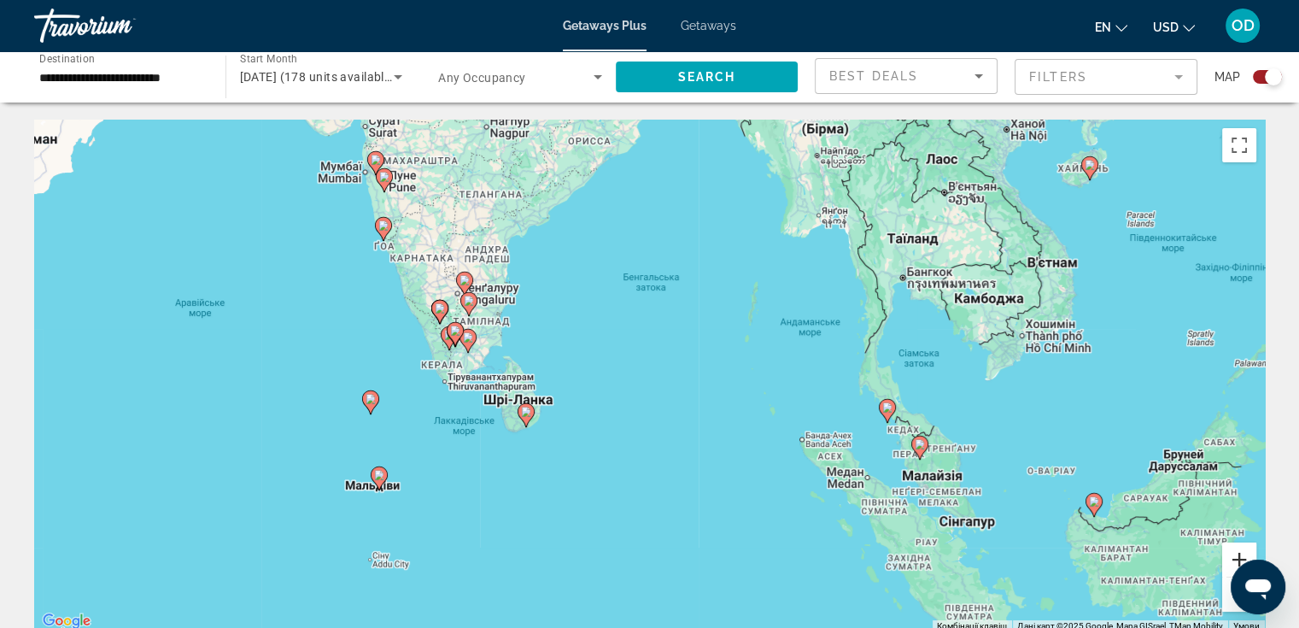
click at [1224, 563] on button "Збільшити" at bounding box center [1239, 559] width 34 height 34
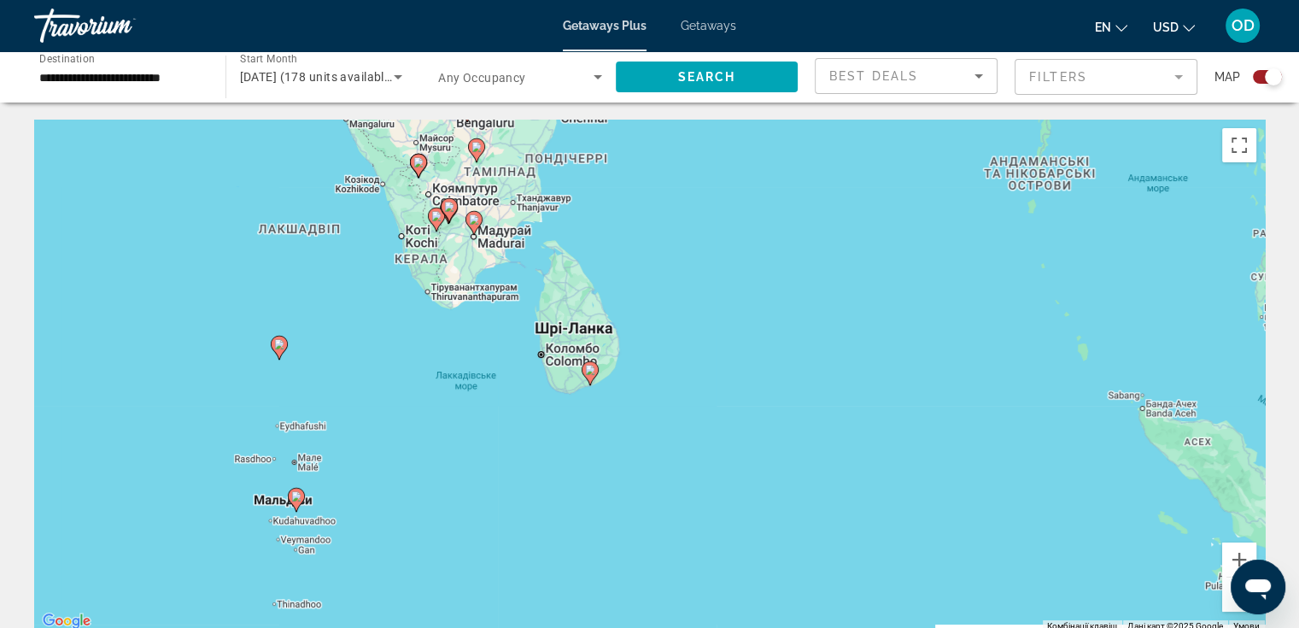
drag, startPoint x: 512, startPoint y: 595, endPoint x: 733, endPoint y: 485, distance: 246.3
click at [733, 485] on div "Увімкніть режим перетягування за допомогою клавіатури, натиснувши Alt + Enter. …" at bounding box center [649, 376] width 1230 height 512
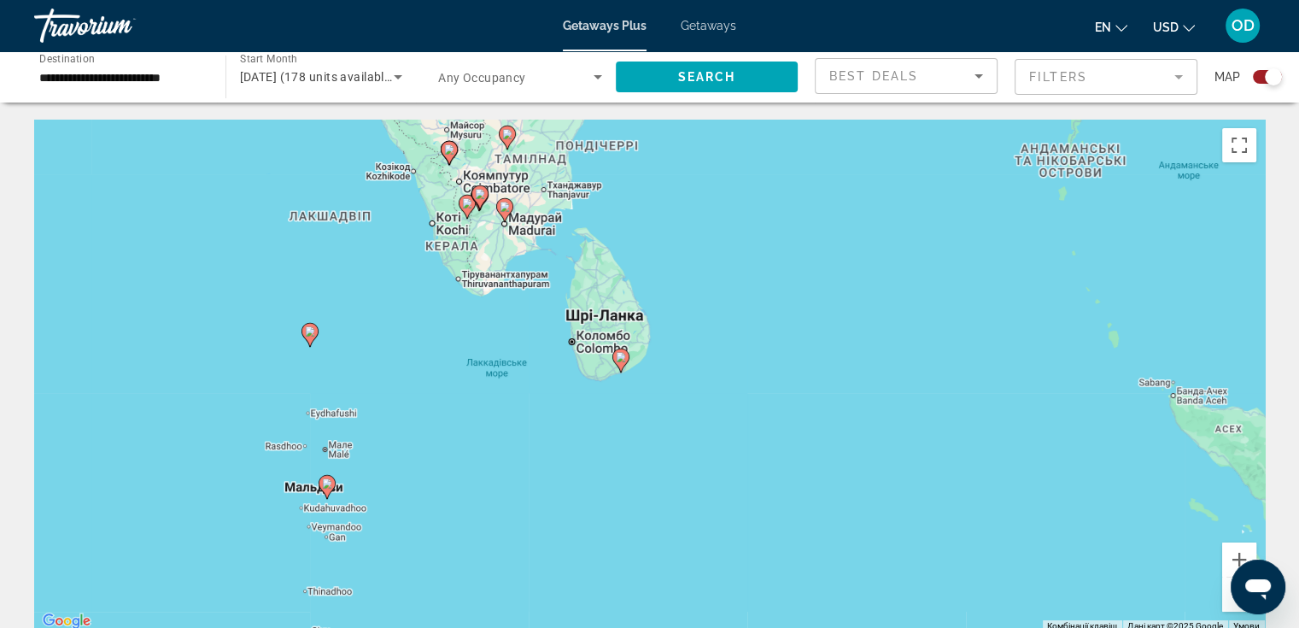
click at [326, 484] on image "Main content" at bounding box center [327, 483] width 10 height 10
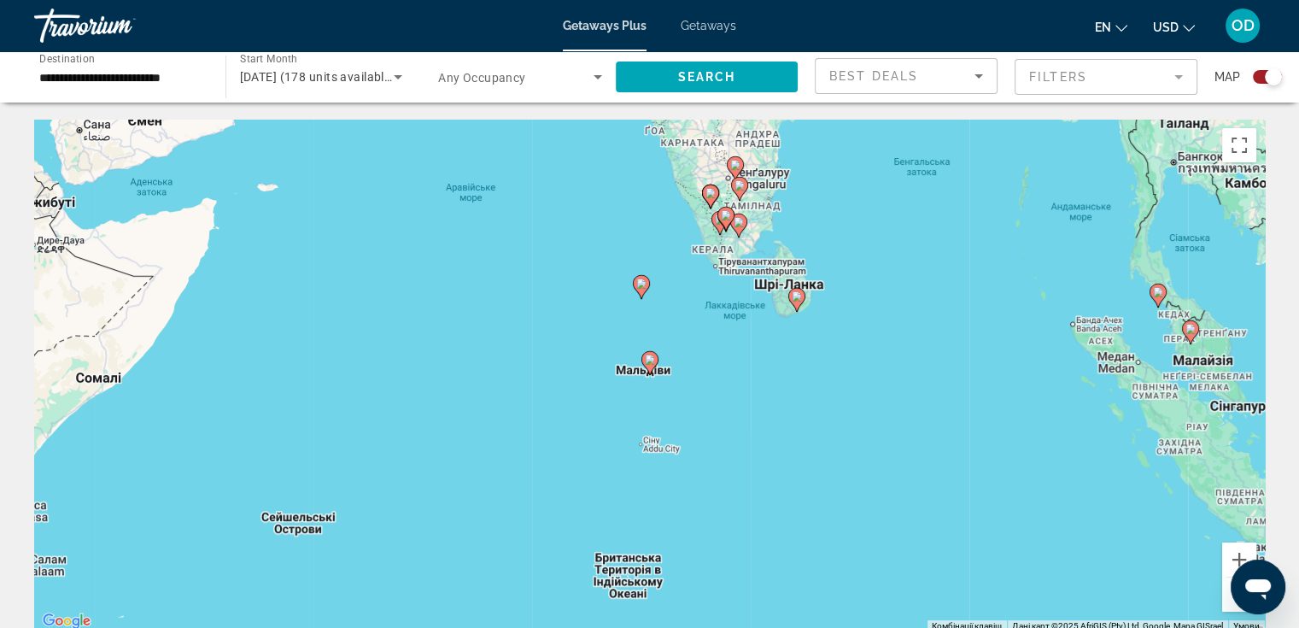
click at [652, 359] on image "Main content" at bounding box center [650, 359] width 10 height 10
type input "**********"
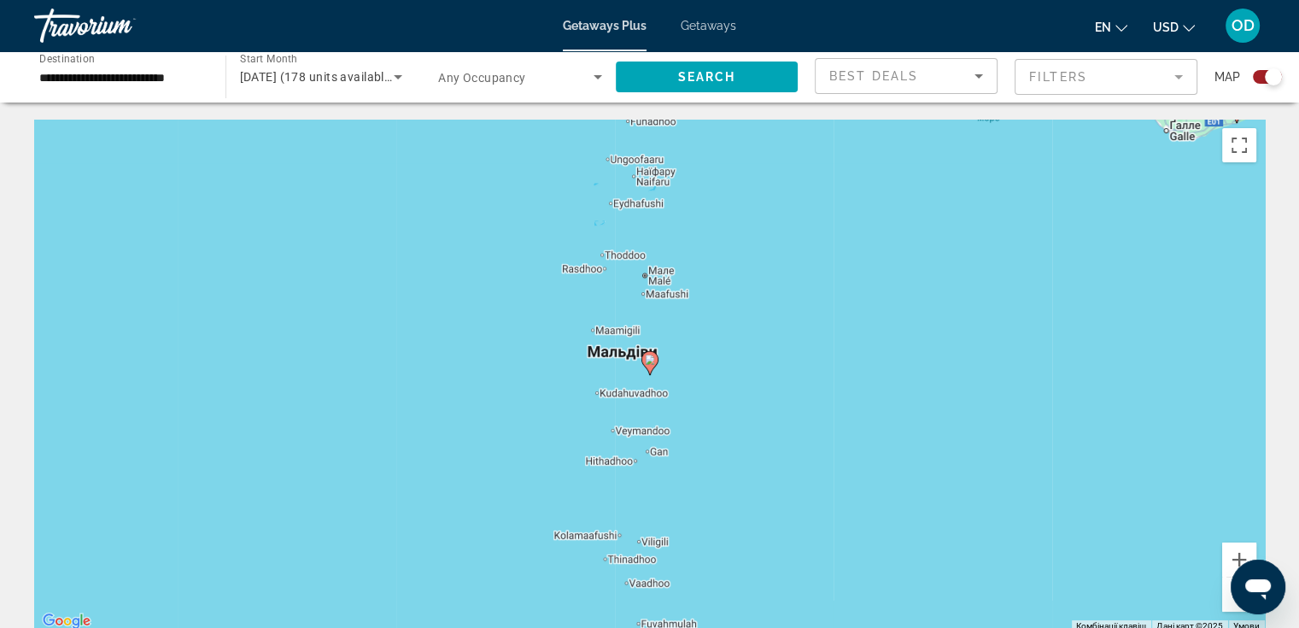
click at [651, 354] on icon "Main content" at bounding box center [648, 363] width 15 height 22
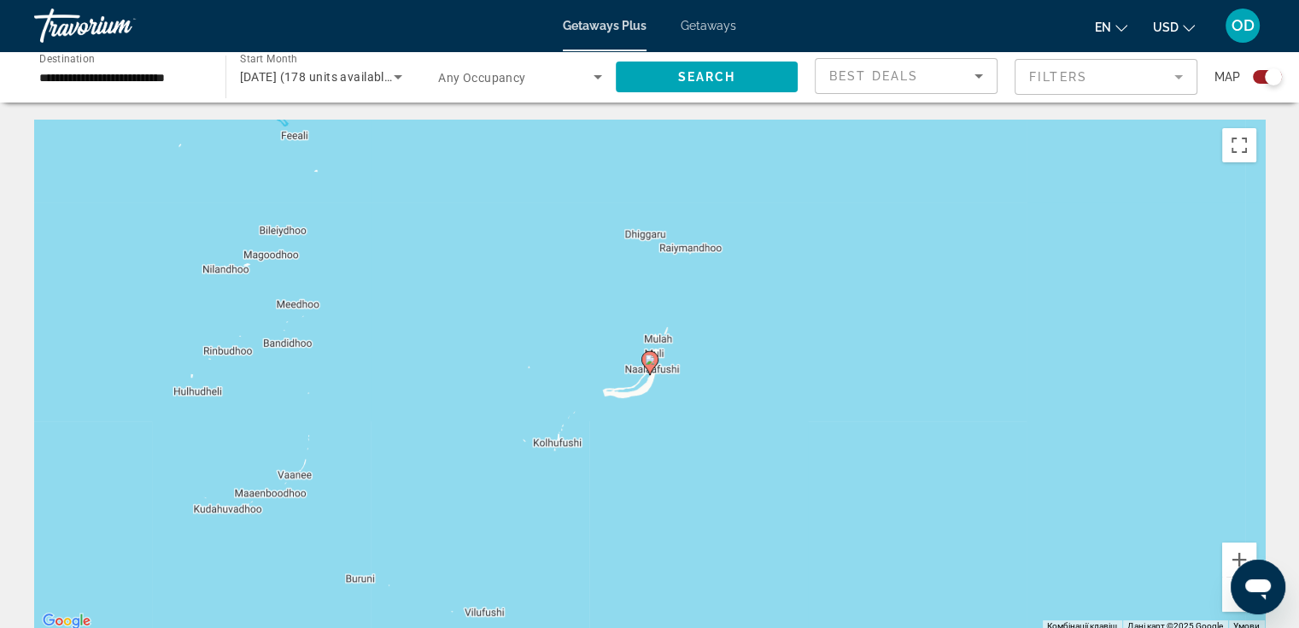
click at [650, 361] on image "Main content" at bounding box center [650, 359] width 10 height 10
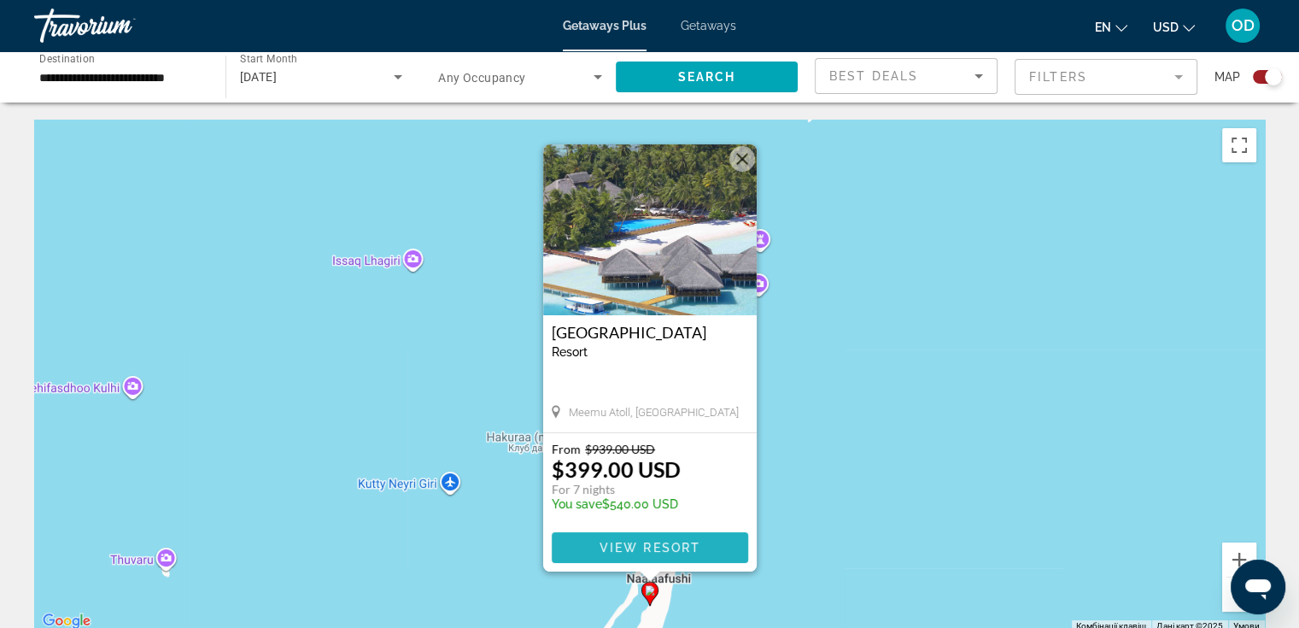
click at [653, 546] on span "View Resort" at bounding box center [649, 547] width 101 height 14
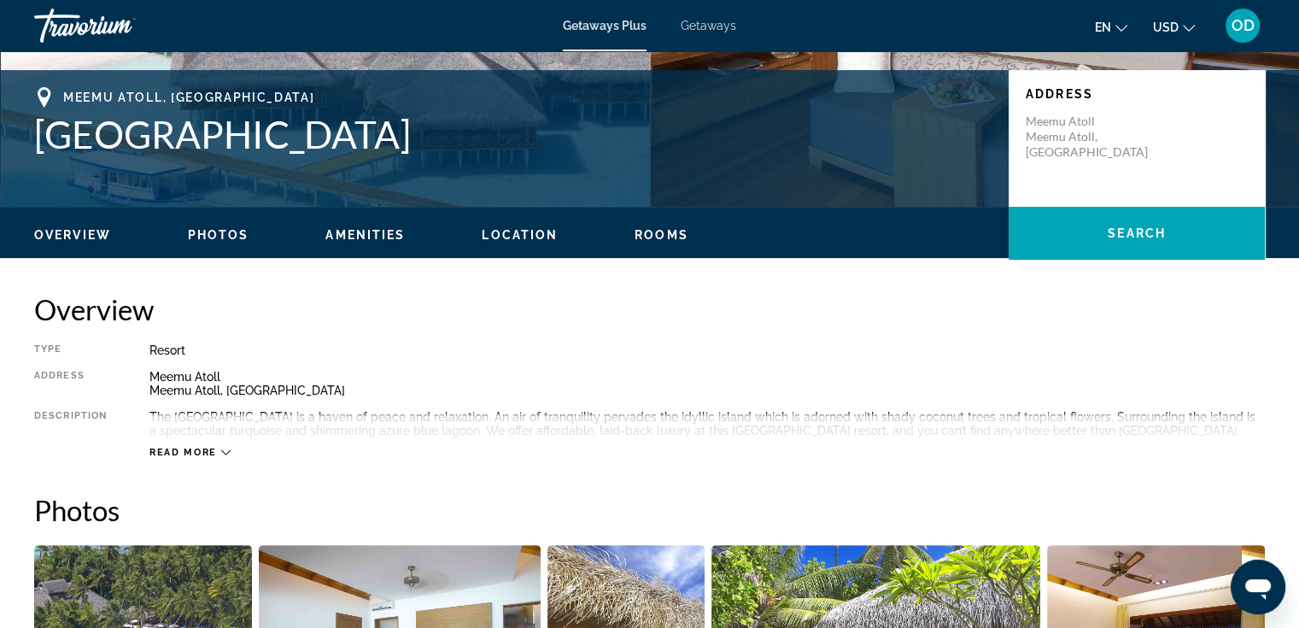
scroll to position [512, 0]
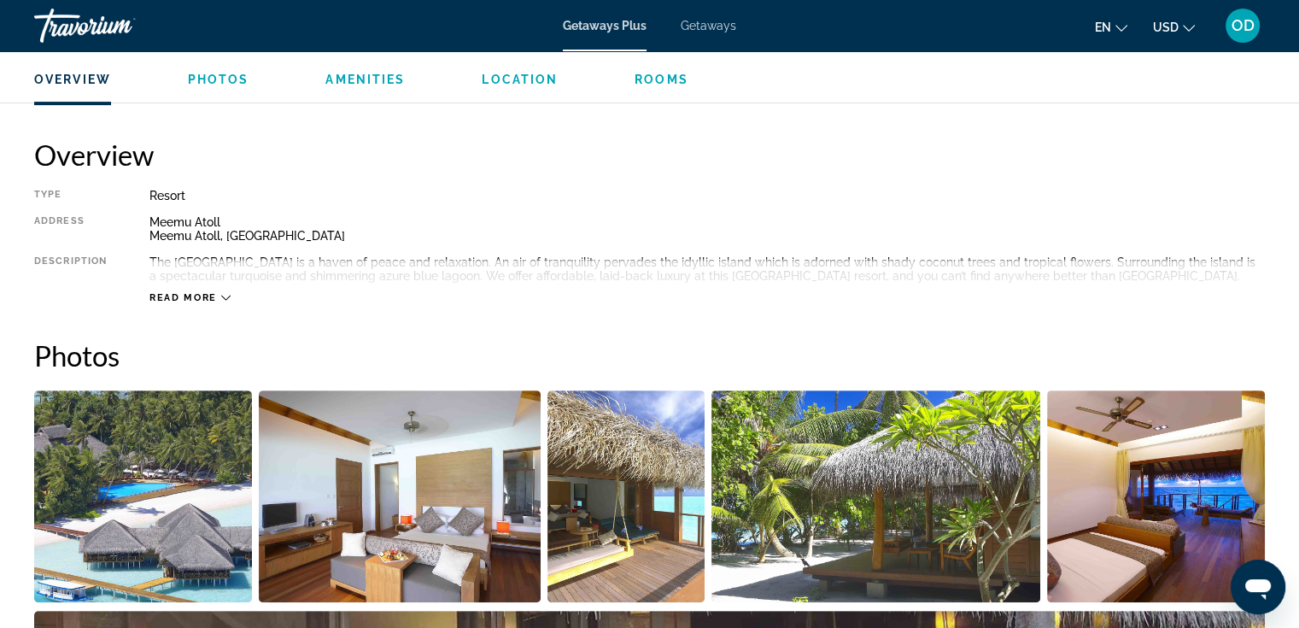
click at [197, 298] on span "Read more" at bounding box center [182, 297] width 67 height 11
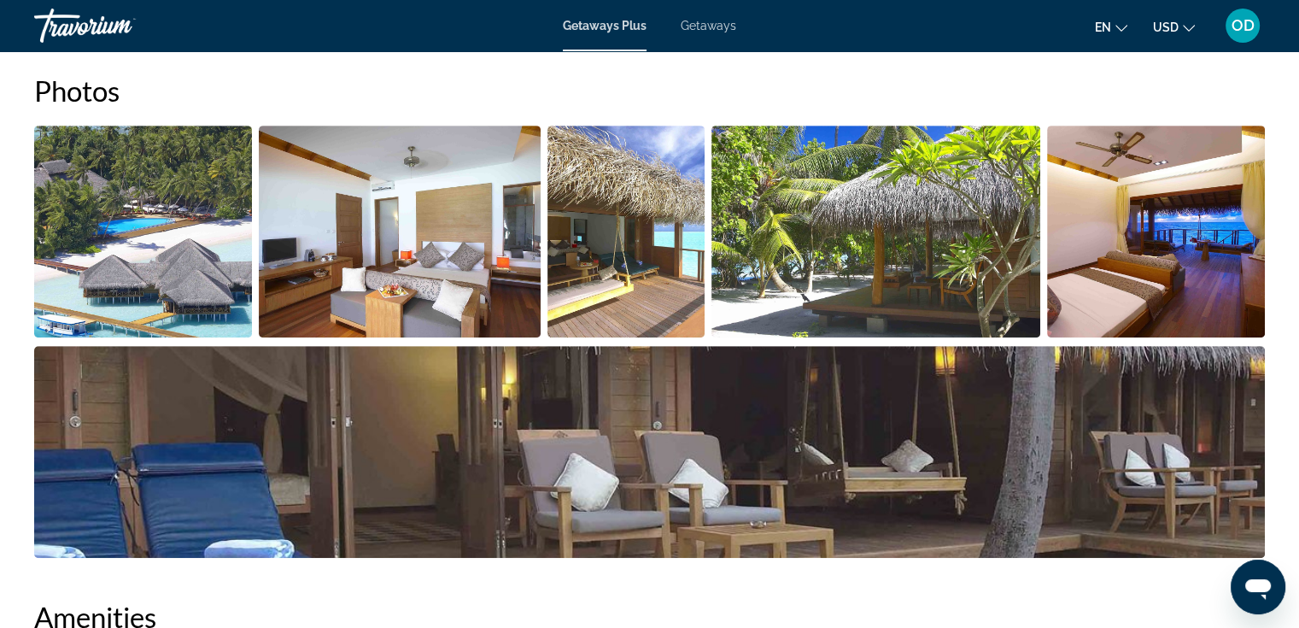
scroll to position [768, 0]
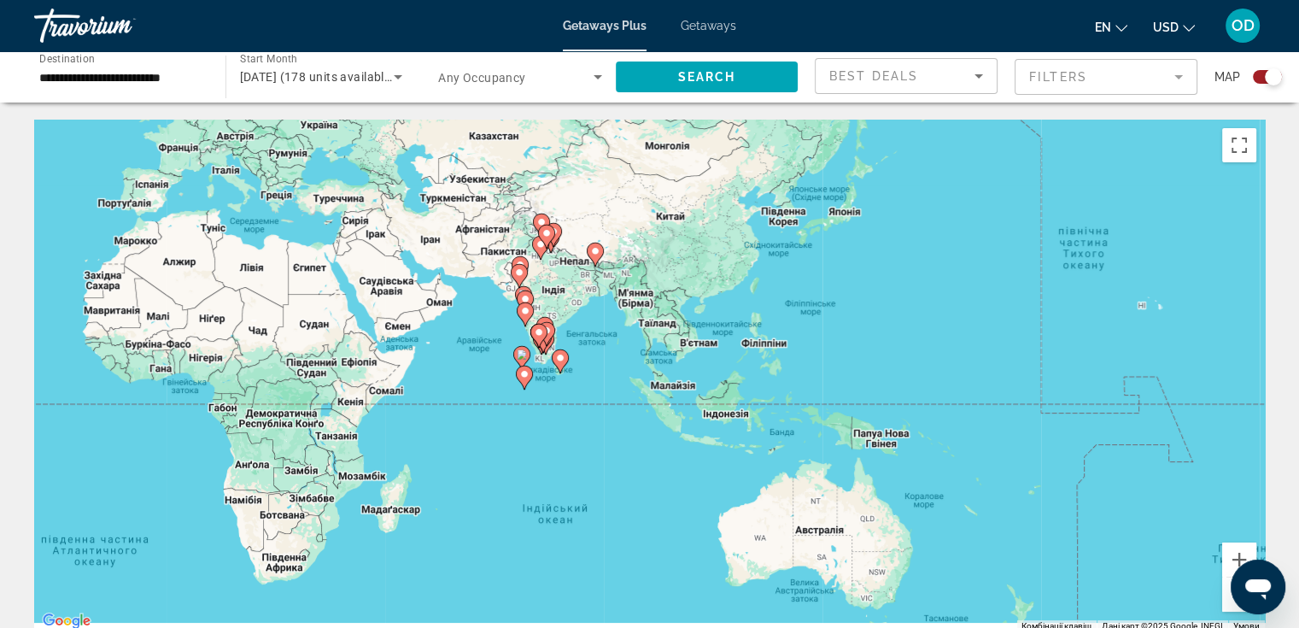
drag, startPoint x: 1165, startPoint y: 529, endPoint x: 532, endPoint y: 404, distance: 644.9
click at [532, 404] on div "Увімкніть режим перетягування за допомогою клавіатури, натиснувши Alt + Enter. …" at bounding box center [649, 376] width 1230 height 512
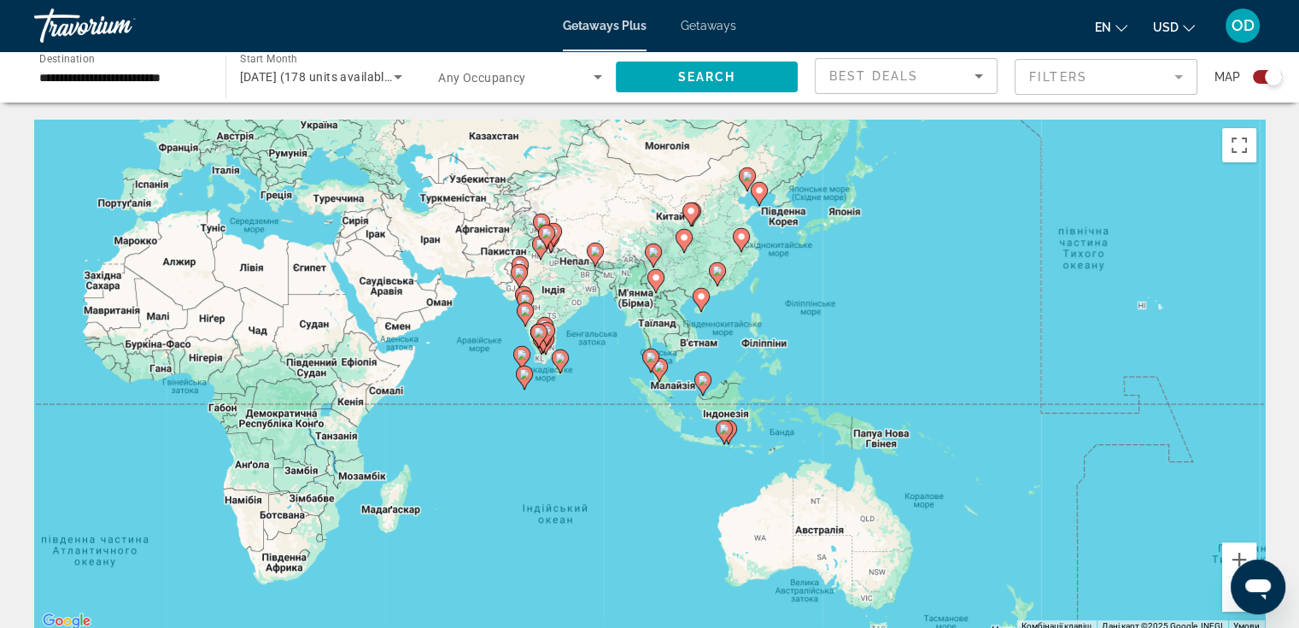
click at [519, 349] on image "Main content" at bounding box center [522, 354] width 10 height 10
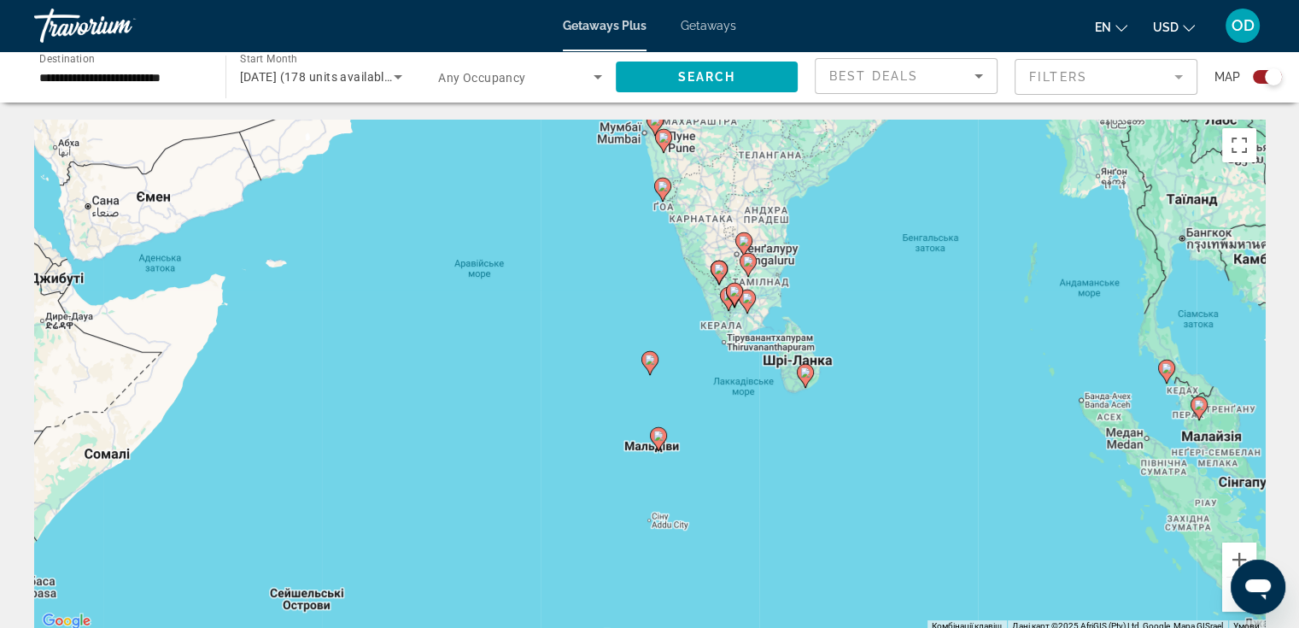
click at [649, 365] on icon "Main content" at bounding box center [648, 363] width 15 height 22
type input "**********"
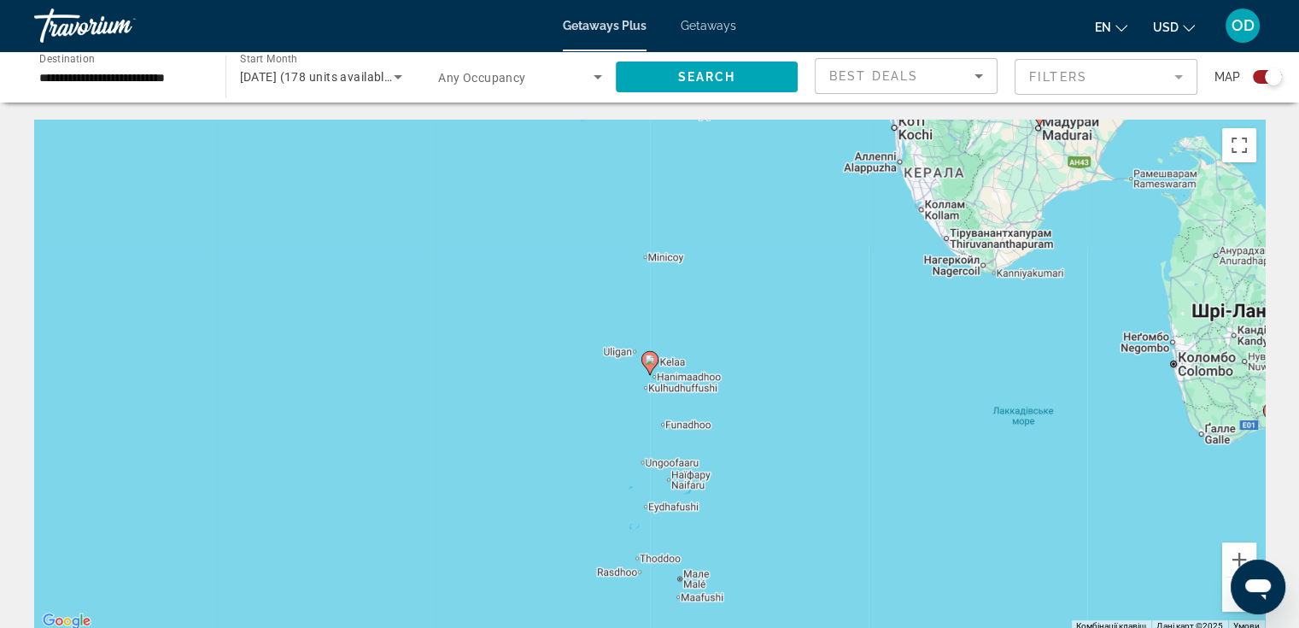
click at [649, 362] on image "Main content" at bounding box center [650, 359] width 10 height 10
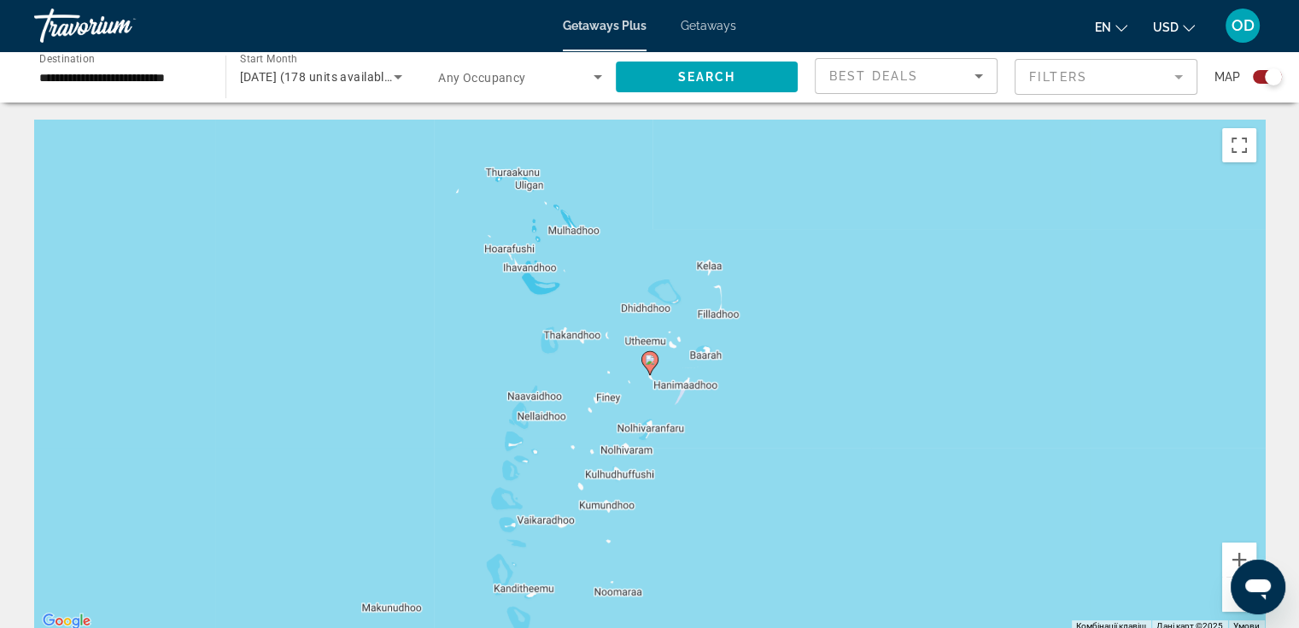
click at [649, 362] on image "Main content" at bounding box center [650, 359] width 10 height 10
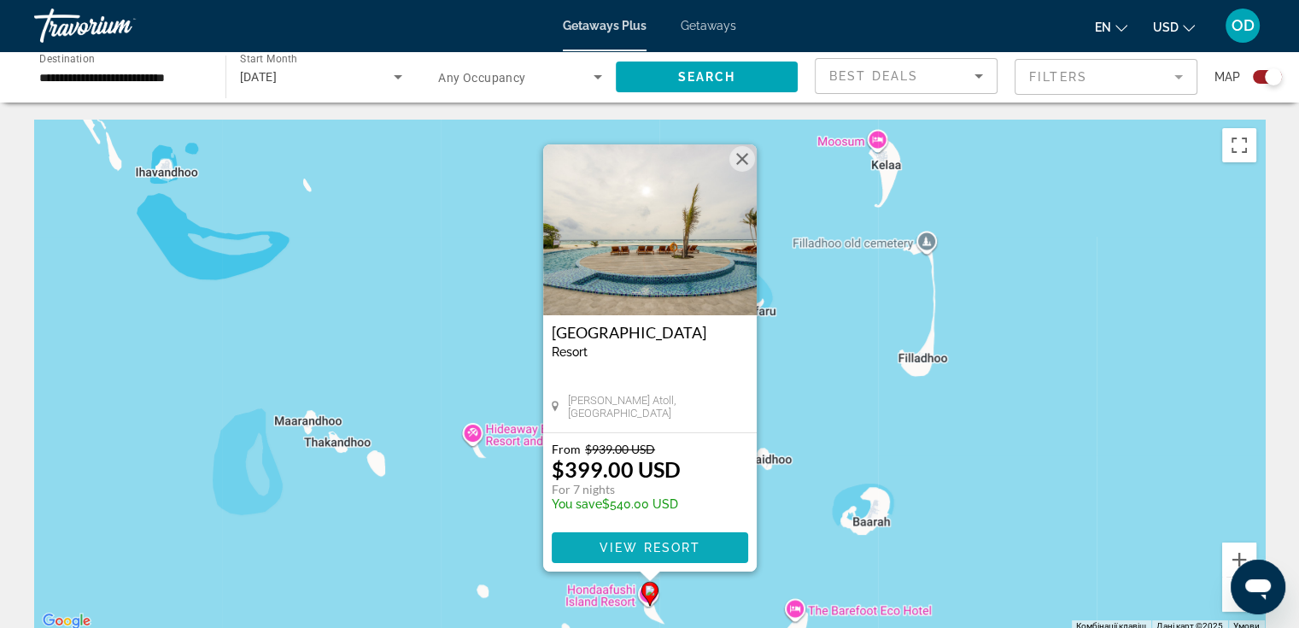
click at [666, 552] on span "View Resort" at bounding box center [649, 547] width 101 height 14
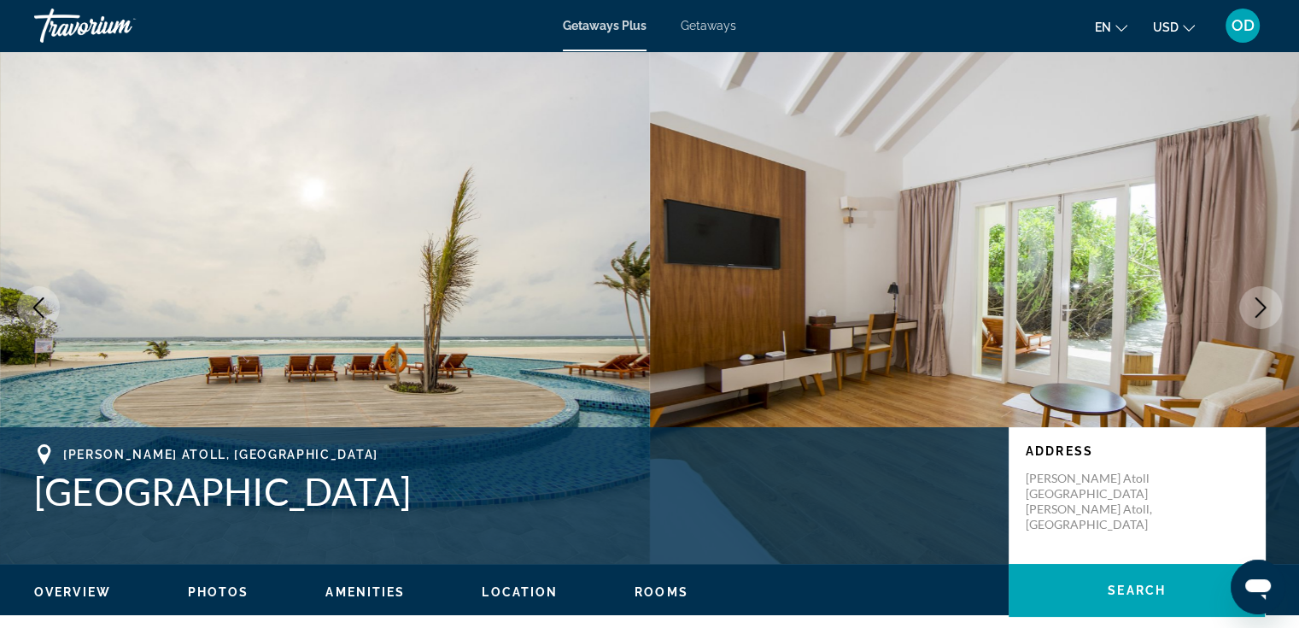
click at [1254, 307] on icon "Next image" at bounding box center [1260, 307] width 20 height 20
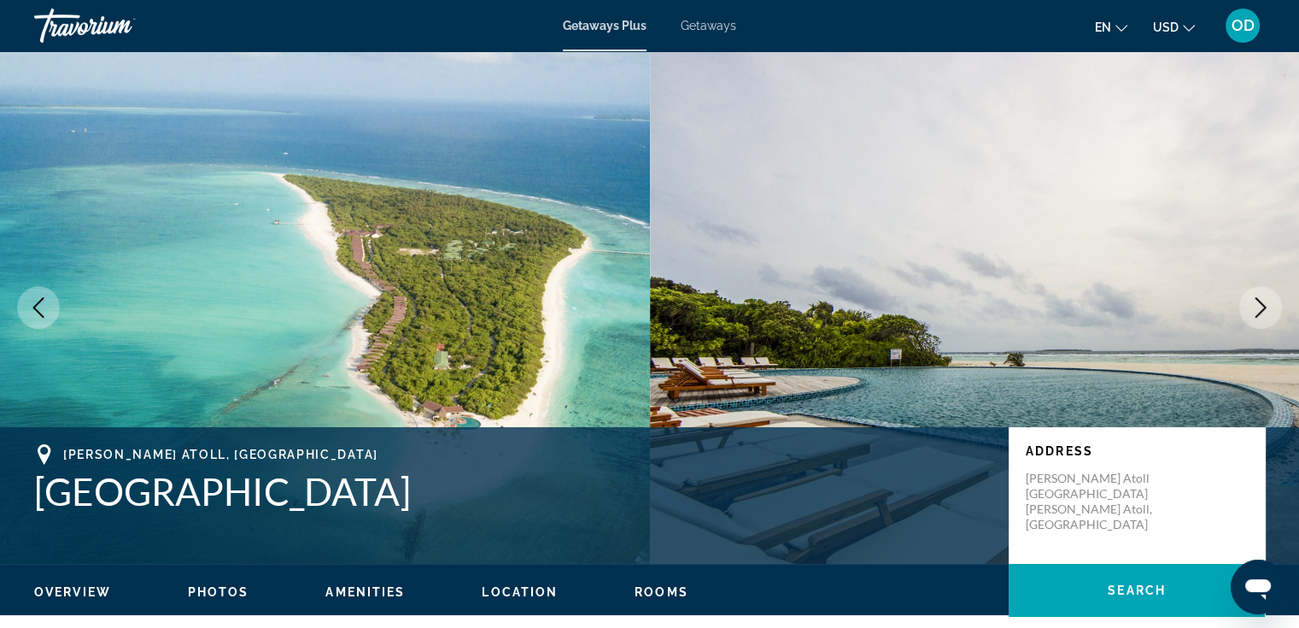
click at [1254, 307] on icon "Next image" at bounding box center [1260, 307] width 20 height 20
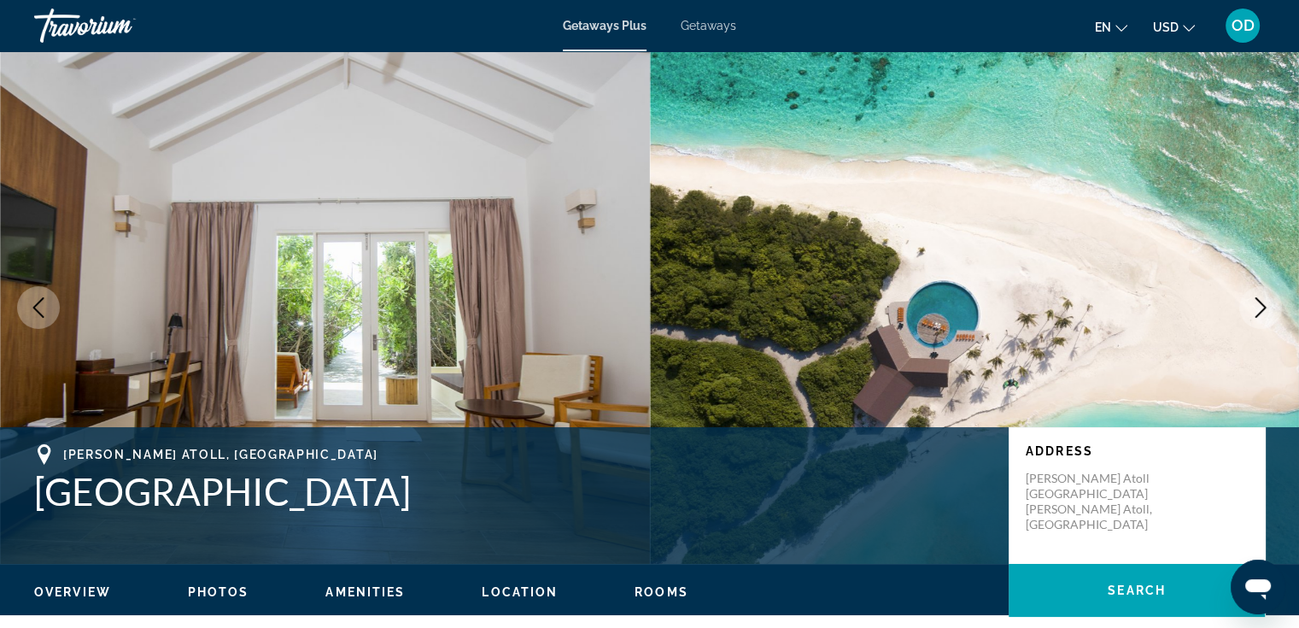
click at [1254, 307] on icon "Next image" at bounding box center [1260, 307] width 20 height 20
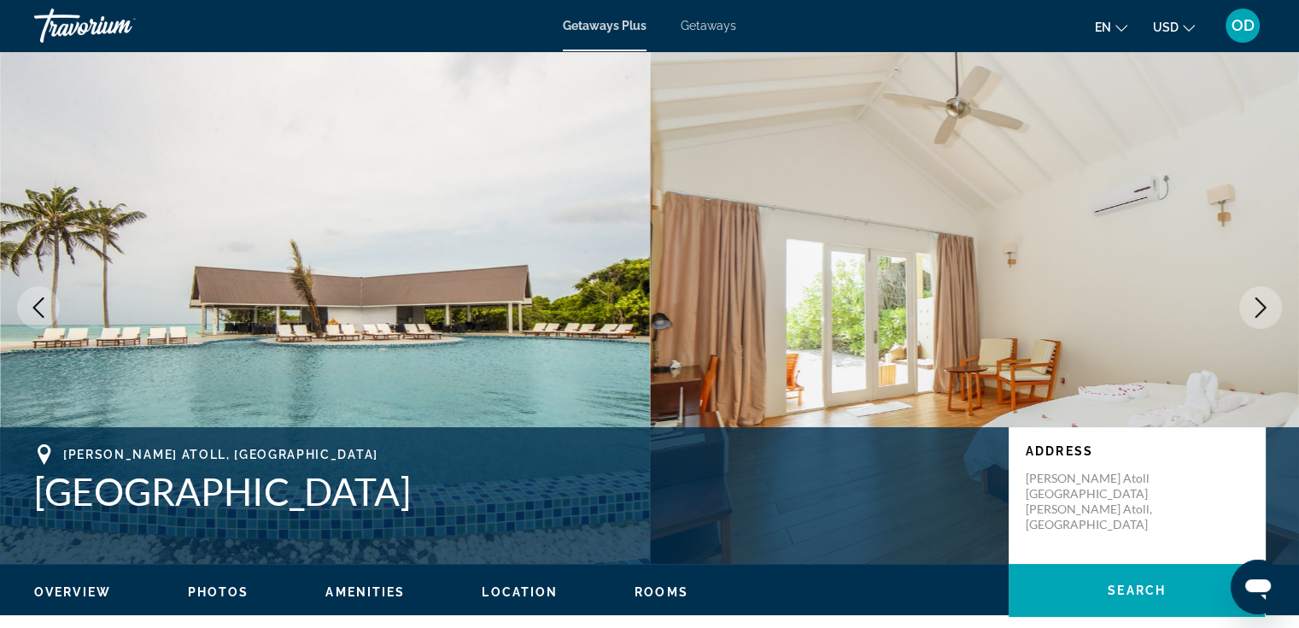
click at [1254, 307] on icon "Next image" at bounding box center [1260, 307] width 20 height 20
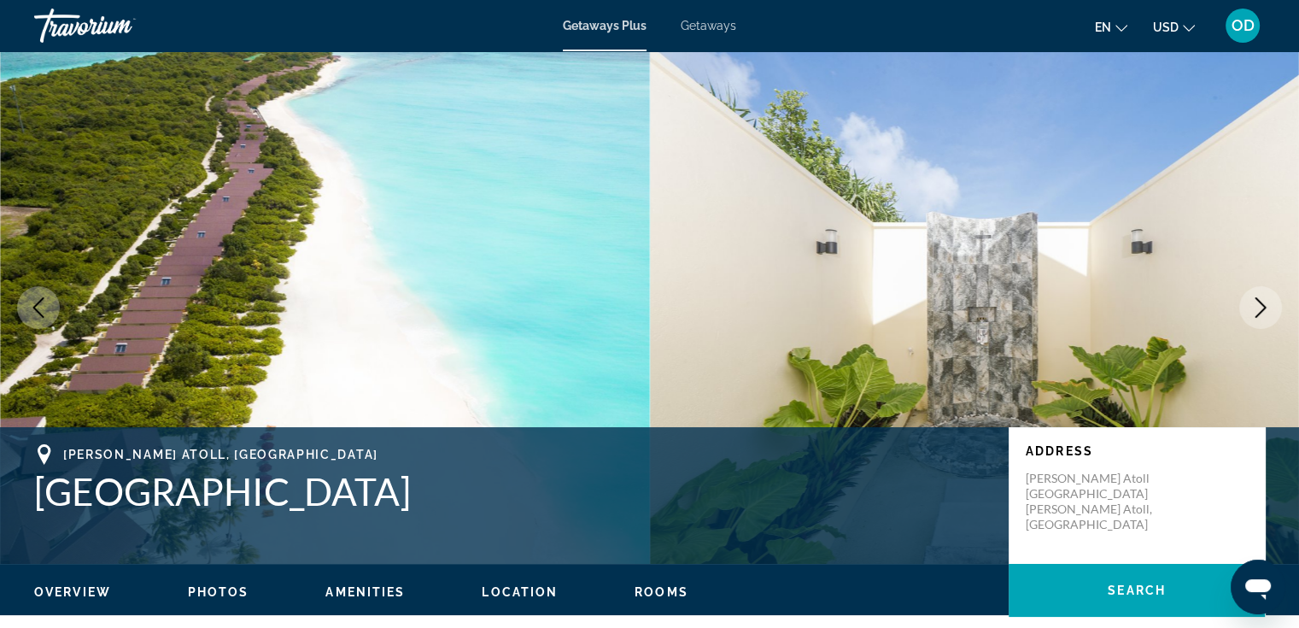
click at [1254, 307] on icon "Next image" at bounding box center [1260, 307] width 20 height 20
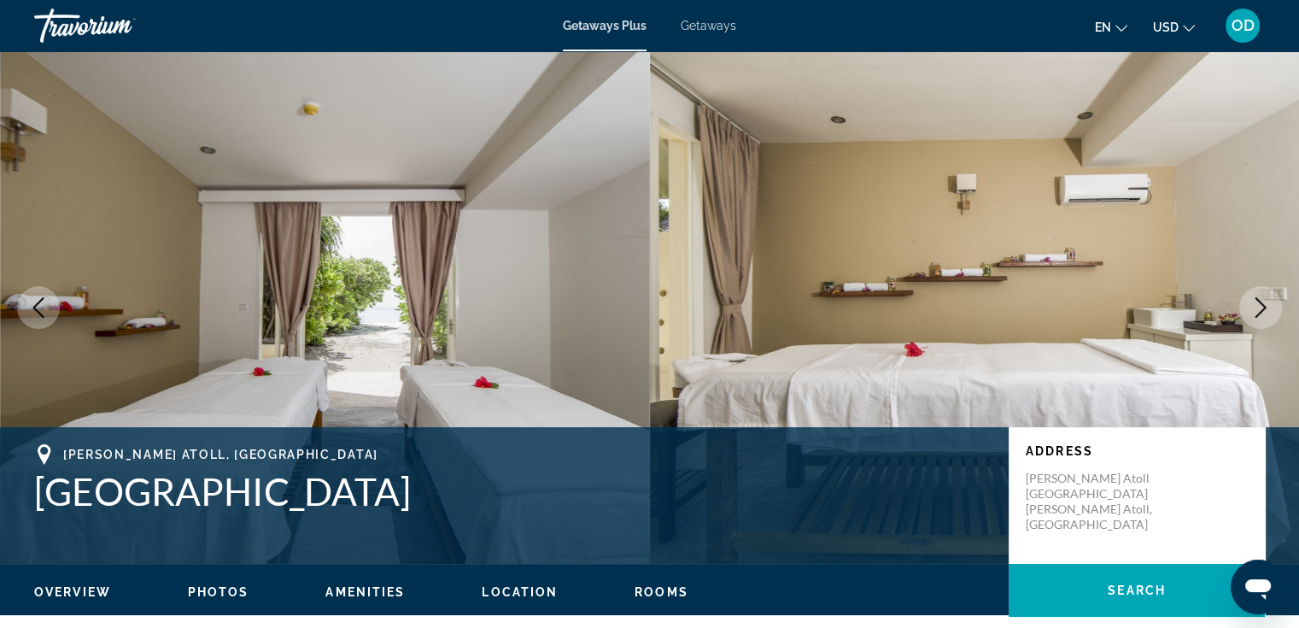
click at [1254, 307] on icon "Next image" at bounding box center [1260, 307] width 20 height 20
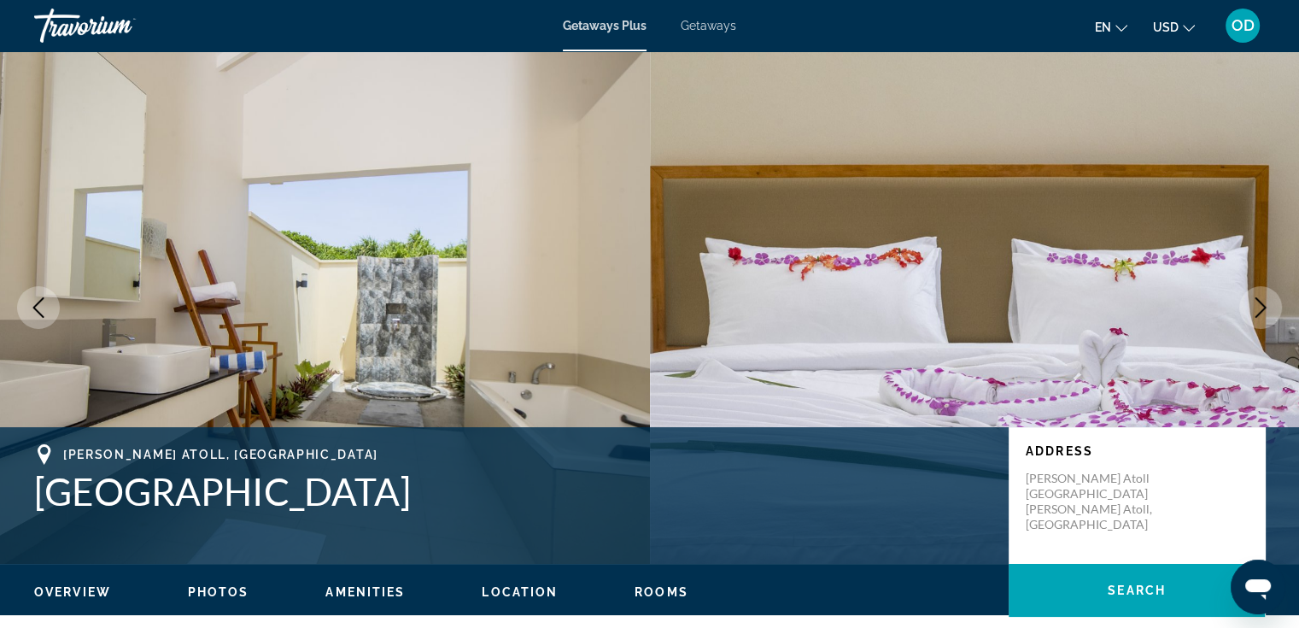
click at [1254, 307] on icon "Next image" at bounding box center [1260, 307] width 20 height 20
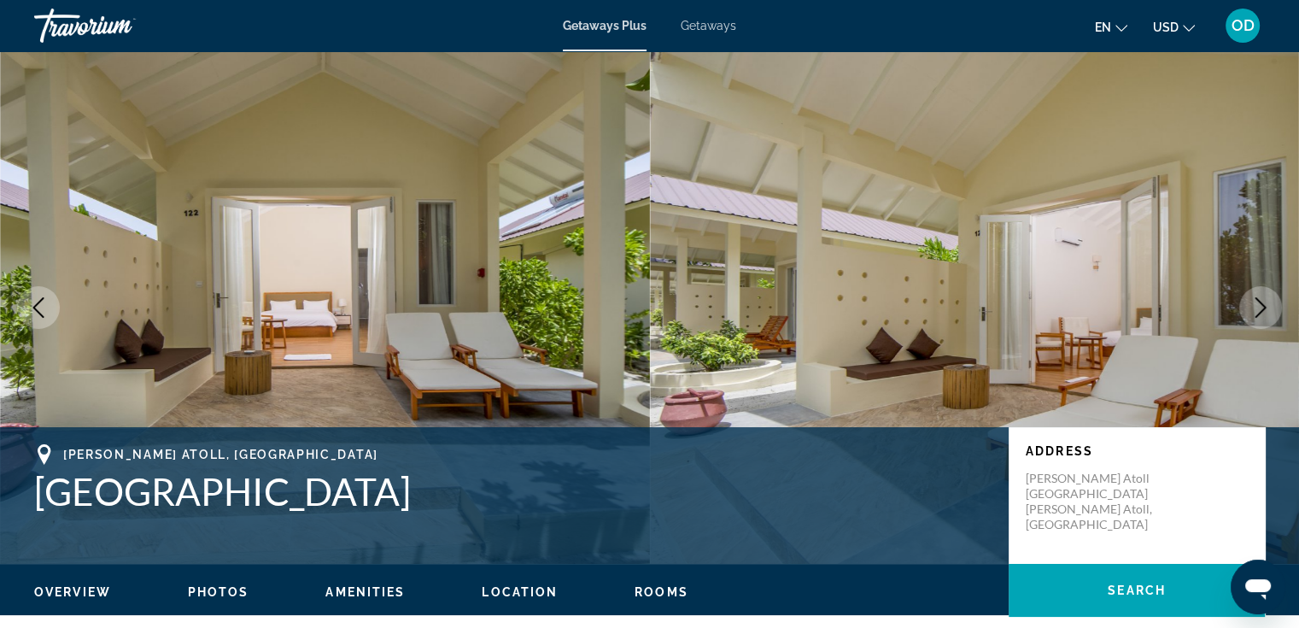
click at [1254, 307] on icon "Next image" at bounding box center [1260, 307] width 20 height 20
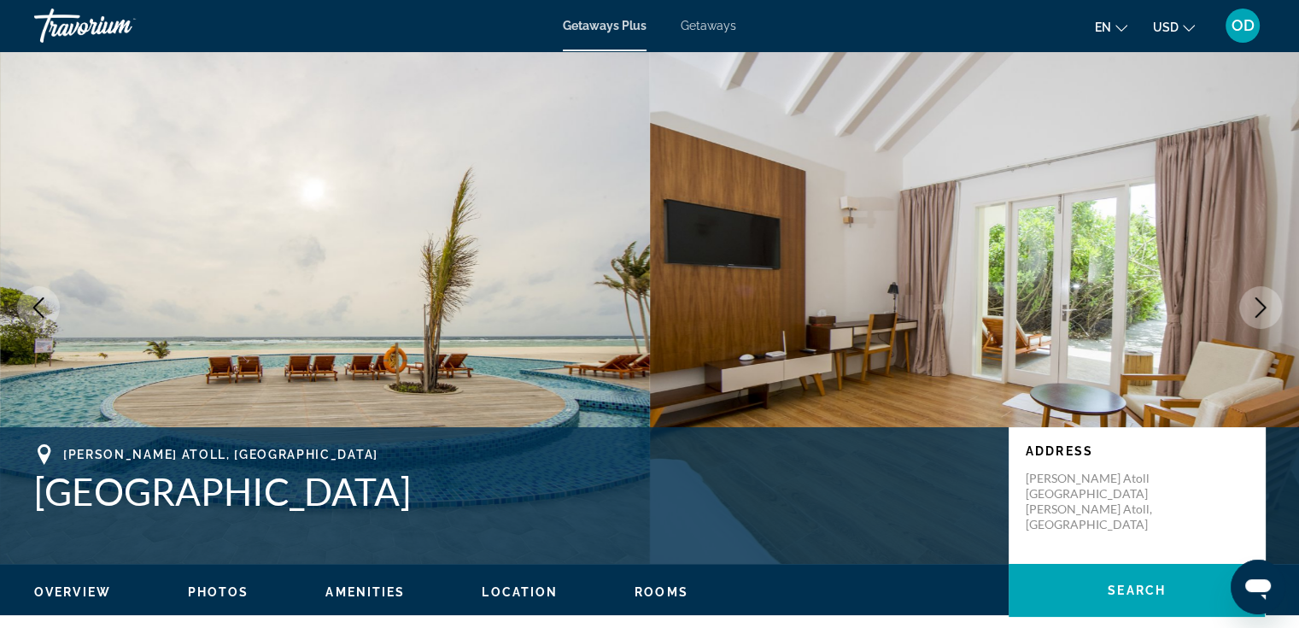
click at [1254, 307] on icon "Next image" at bounding box center [1260, 307] width 20 height 20
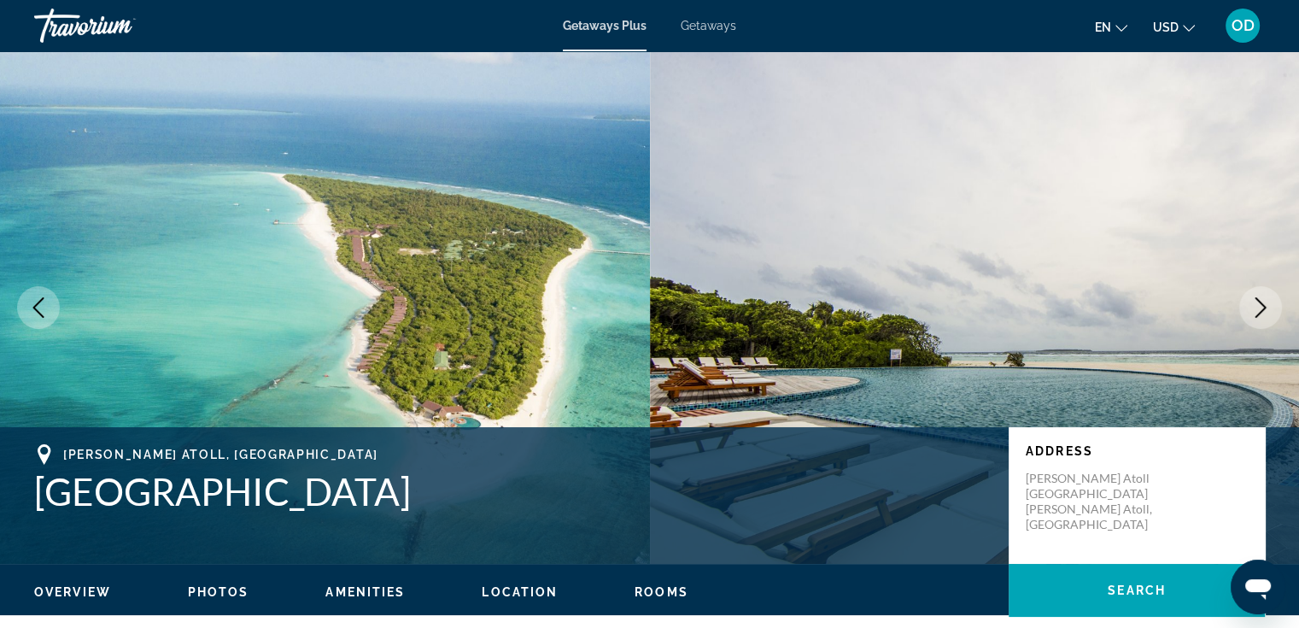
click at [1254, 307] on icon "Next image" at bounding box center [1260, 307] width 20 height 20
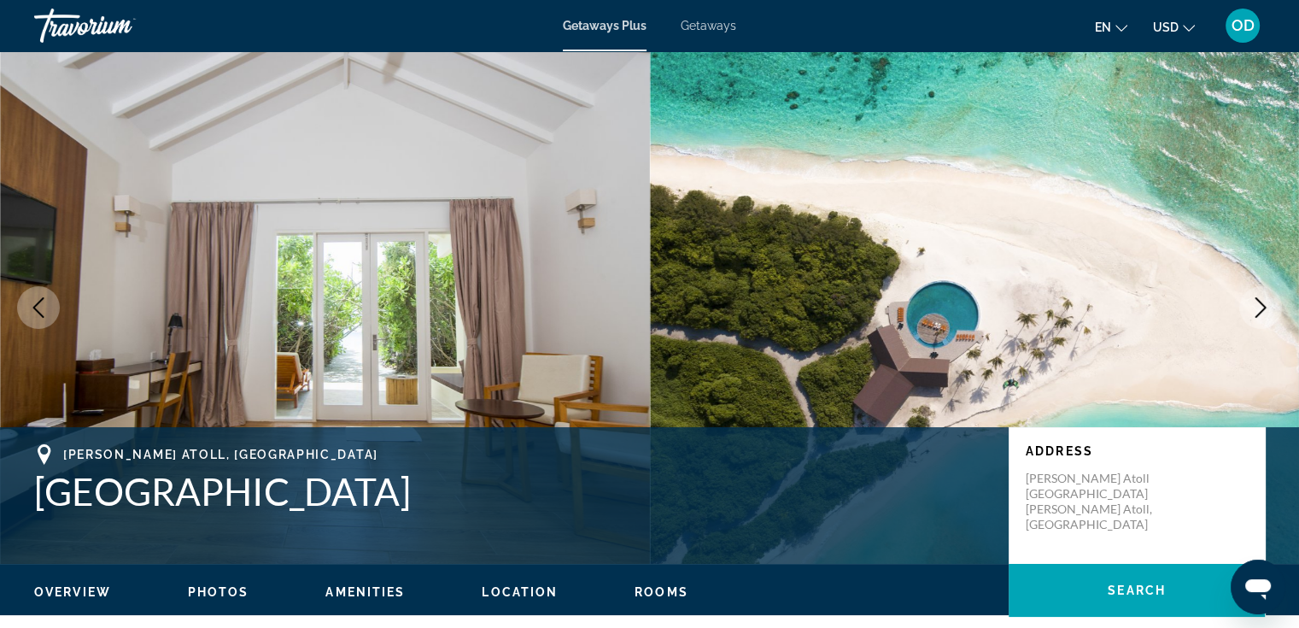
click at [1260, 310] on icon "Next image" at bounding box center [1260, 307] width 20 height 20
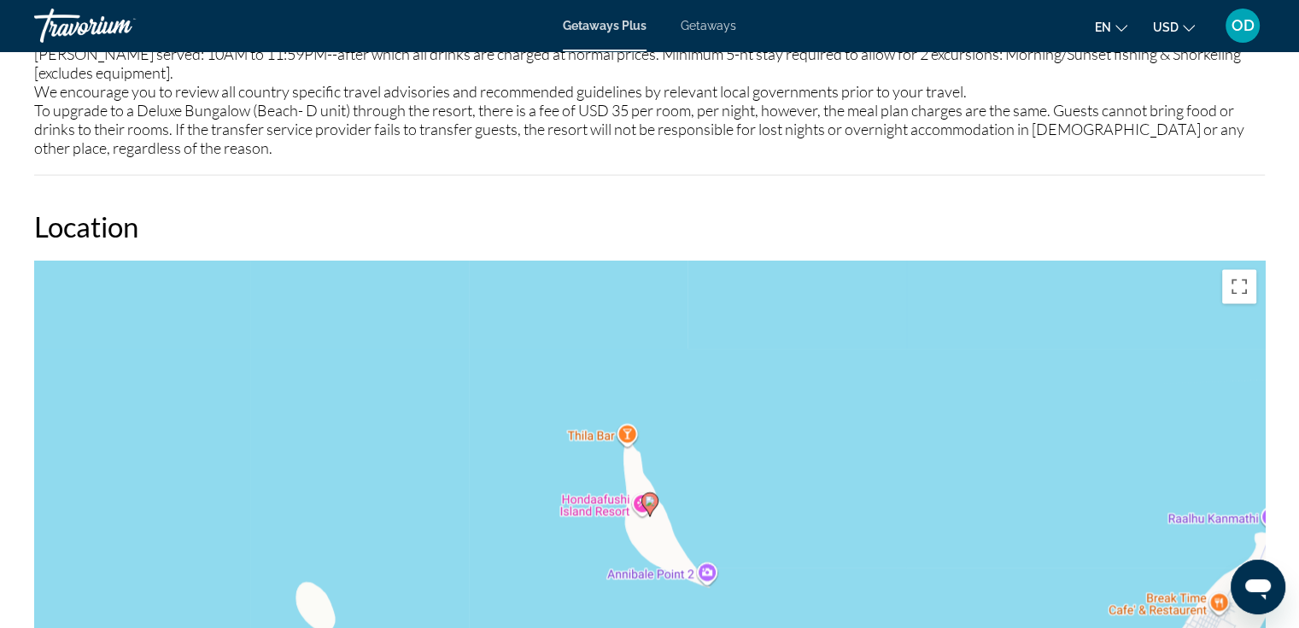
scroll to position [2562, 0]
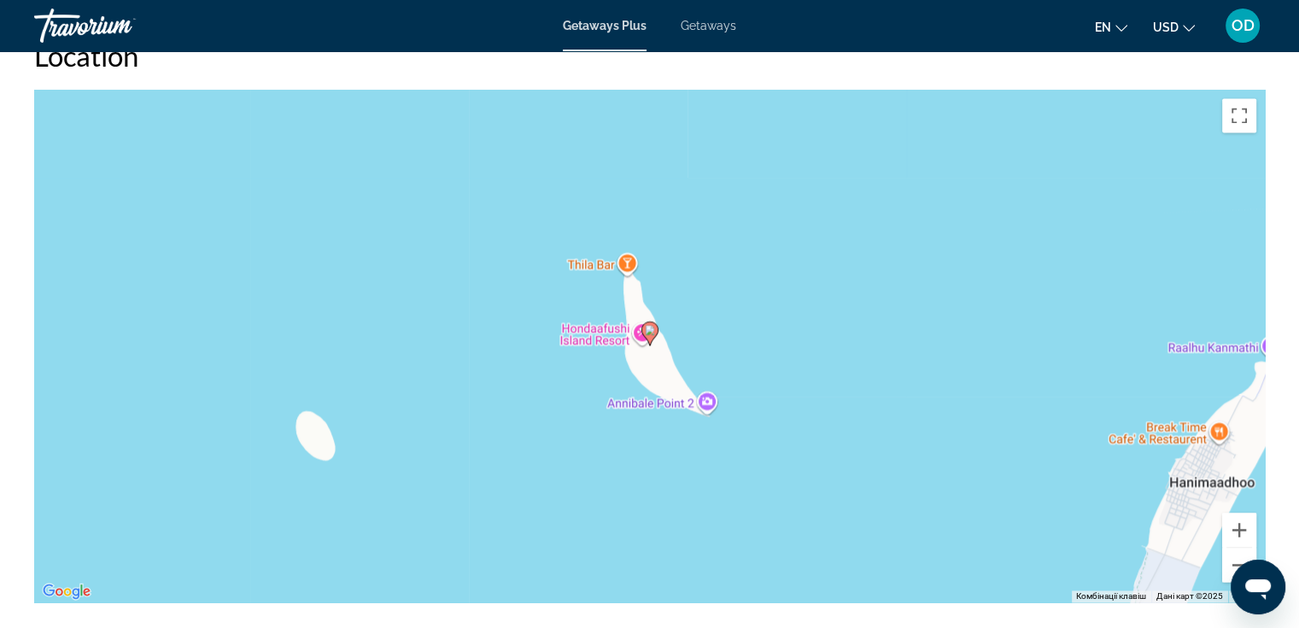
click at [704, 383] on div "Увімкніть режим перетягування за допомогою клавіатури, натиснувши Alt + Enter. …" at bounding box center [649, 346] width 1230 height 512
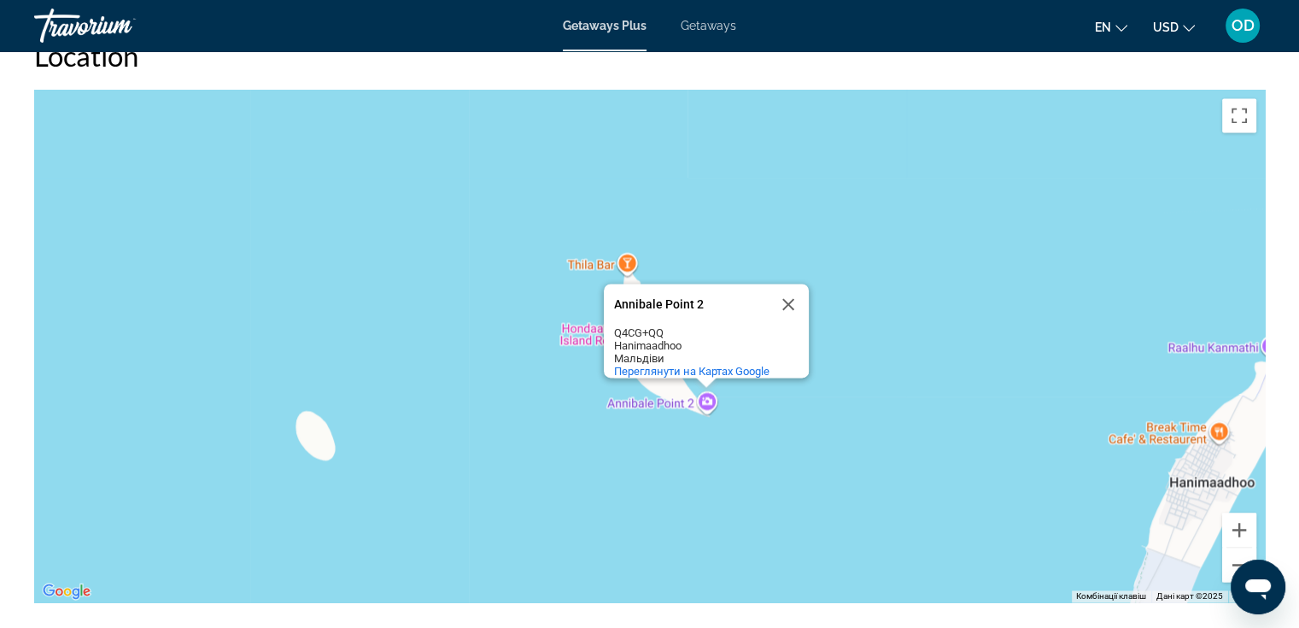
click at [706, 384] on div "Увімкніть режим перетягування за допомогою клавіатури, натиснувши Alt + Enter. …" at bounding box center [649, 346] width 1230 height 512
click at [710, 365] on span "Переглянути на Картах Google" at bounding box center [691, 371] width 155 height 13
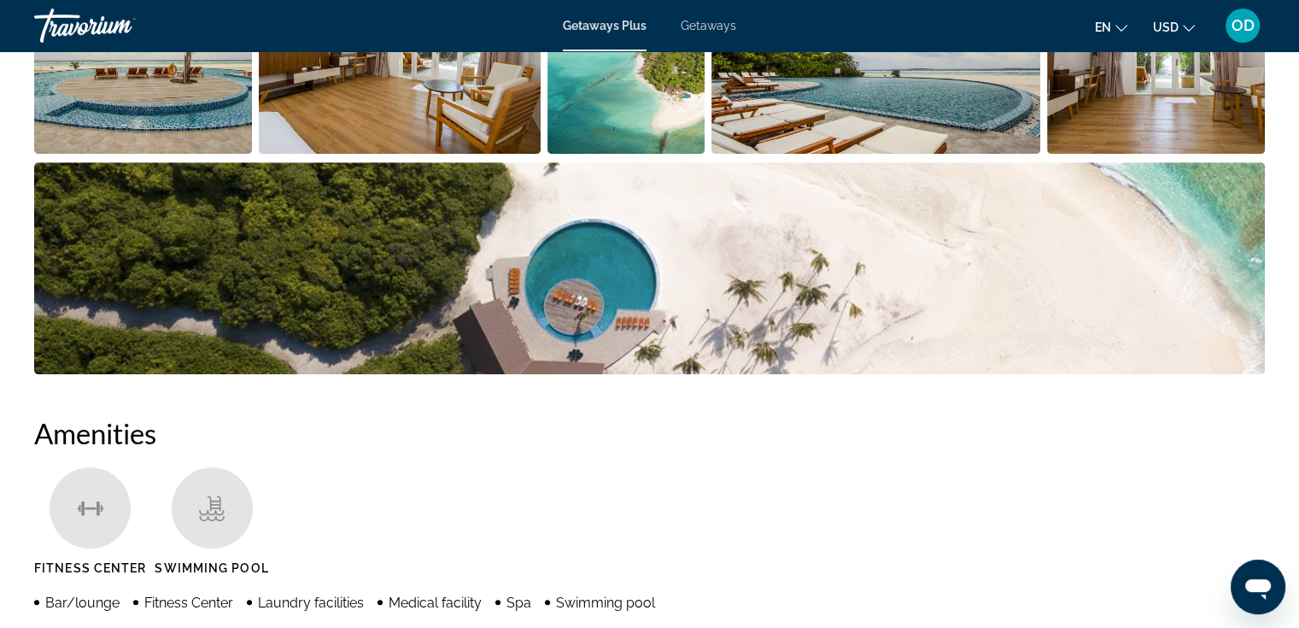
scroll to position [1002, 0]
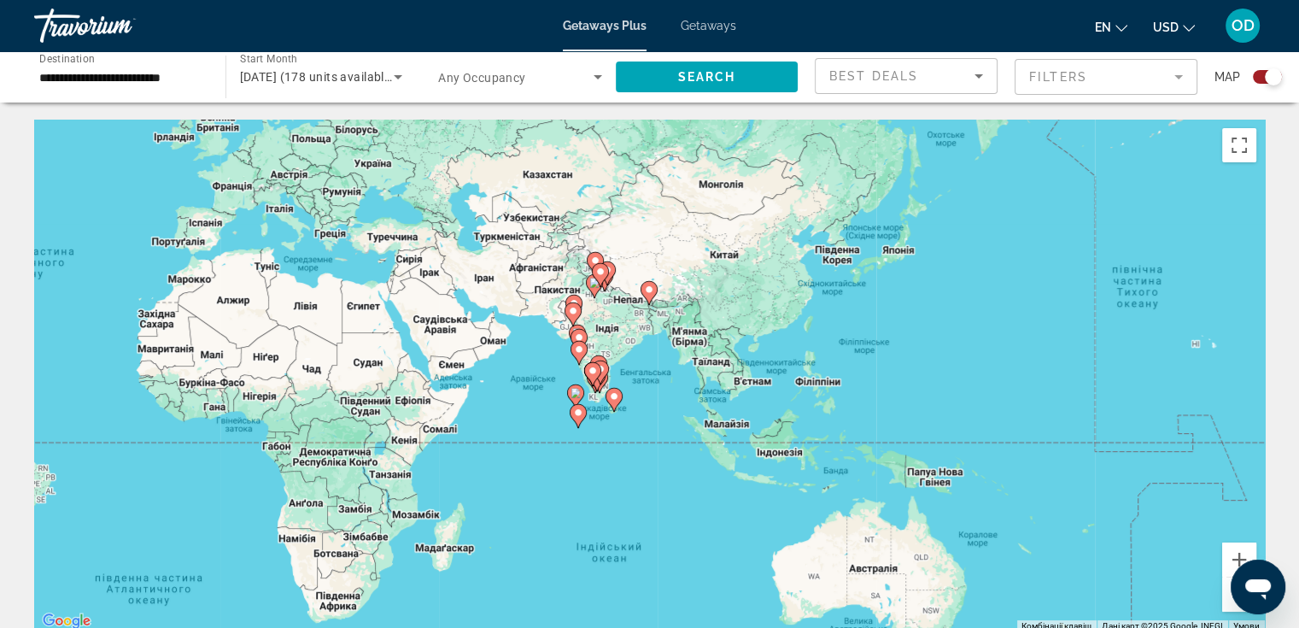
drag, startPoint x: 1212, startPoint y: 513, endPoint x: 634, endPoint y: 426, distance: 584.6
click at [634, 426] on div "Увімкніть режим перетягування за допомогою клавіатури, натиснувши Alt + Enter. …" at bounding box center [649, 376] width 1230 height 512
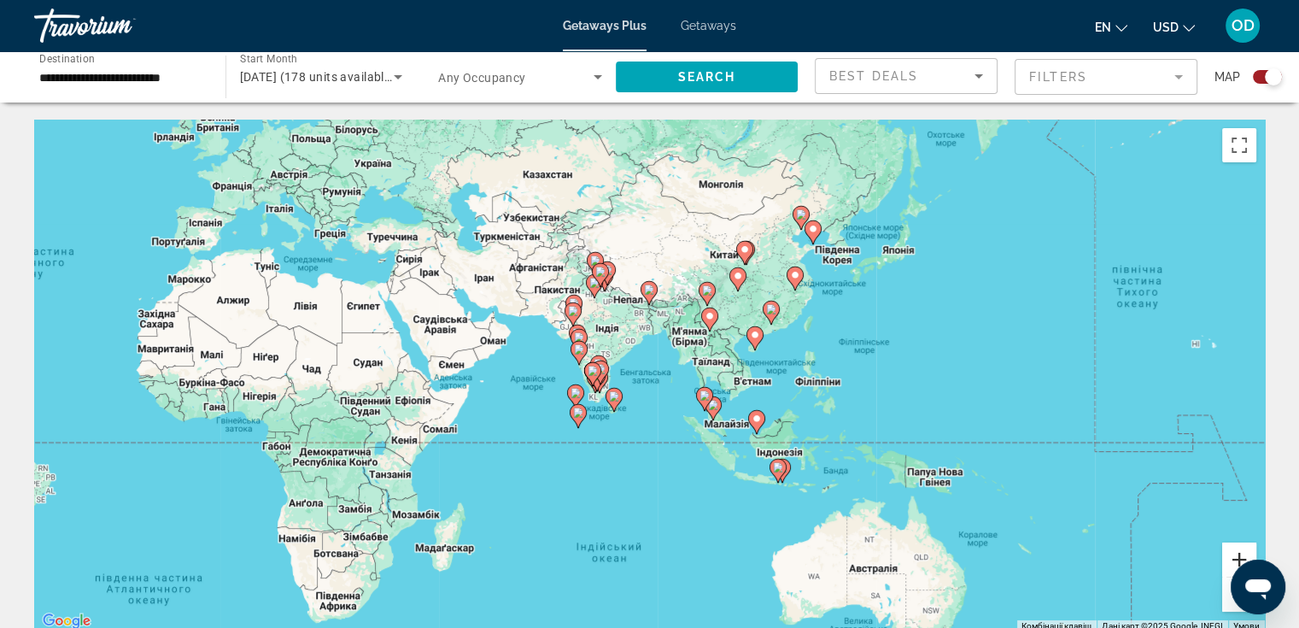
click at [1232, 559] on button "Збільшити" at bounding box center [1239, 559] width 34 height 34
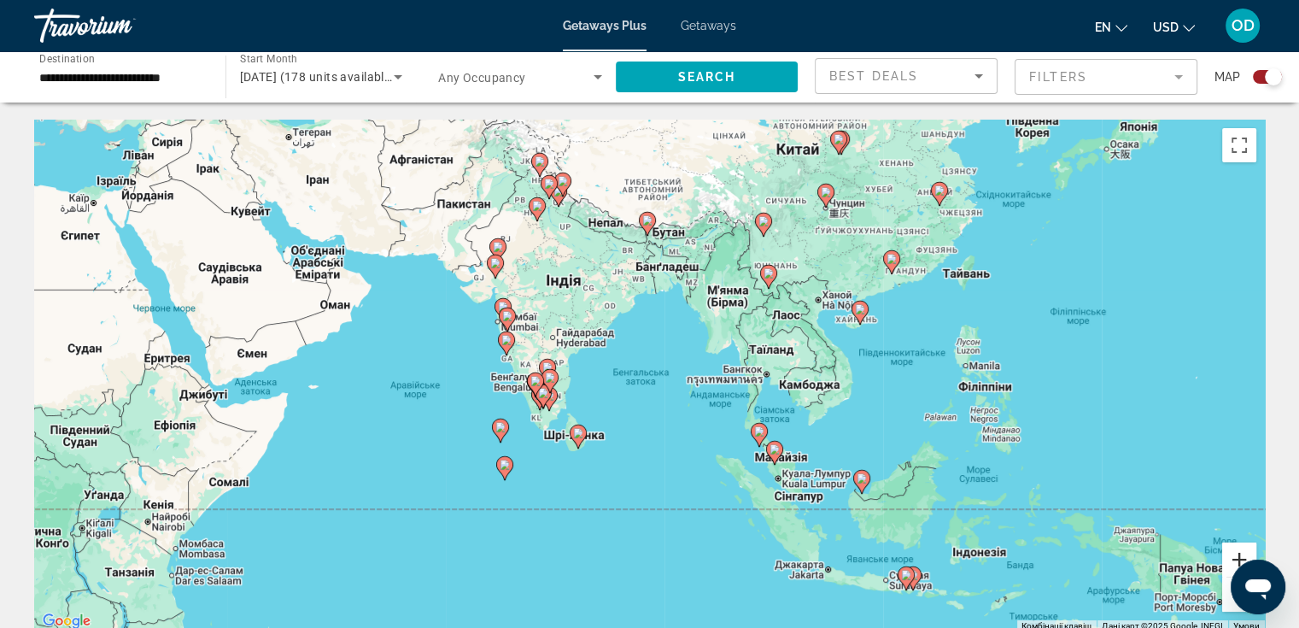
click at [1232, 559] on button "Збільшити" at bounding box center [1239, 559] width 34 height 34
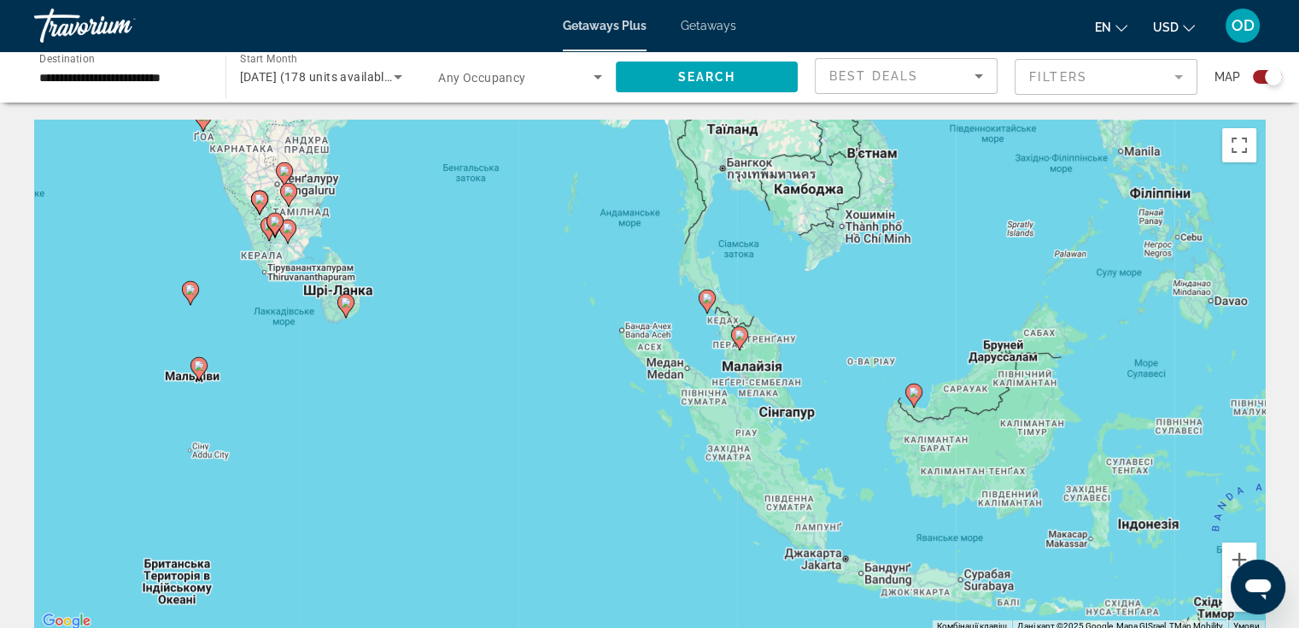
drag, startPoint x: 984, startPoint y: 532, endPoint x: 822, endPoint y: 326, distance: 261.5
click at [822, 326] on div "Увімкніть режим перетягування за допомогою клавіатури, натиснувши Alt + Enter. …" at bounding box center [649, 376] width 1230 height 512
click at [344, 308] on icon "Main content" at bounding box center [344, 306] width 15 height 22
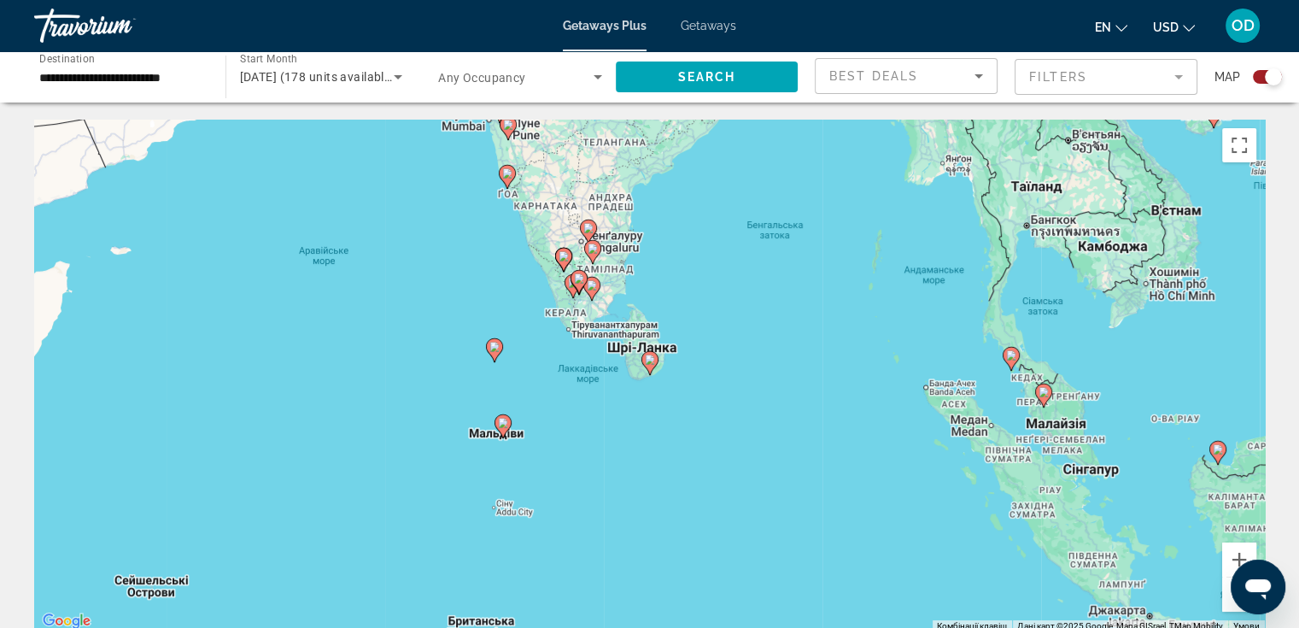
click at [649, 361] on image "Main content" at bounding box center [650, 359] width 10 height 10
type input "**********"
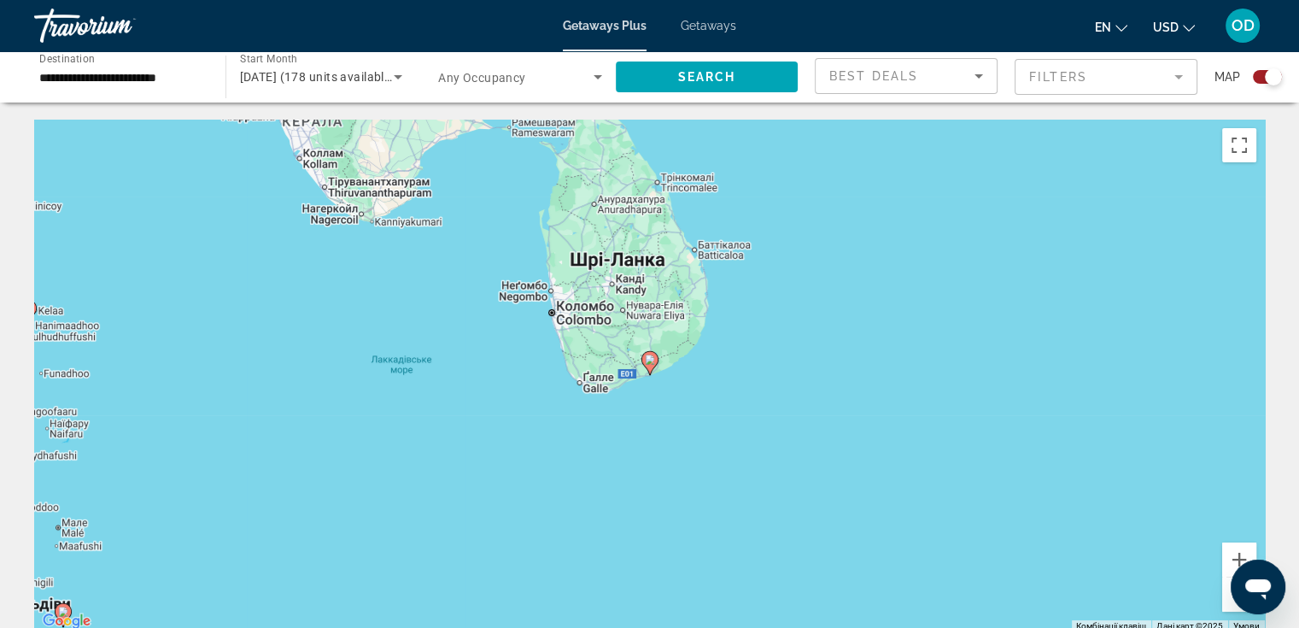
click at [649, 361] on image "Main content" at bounding box center [650, 359] width 10 height 10
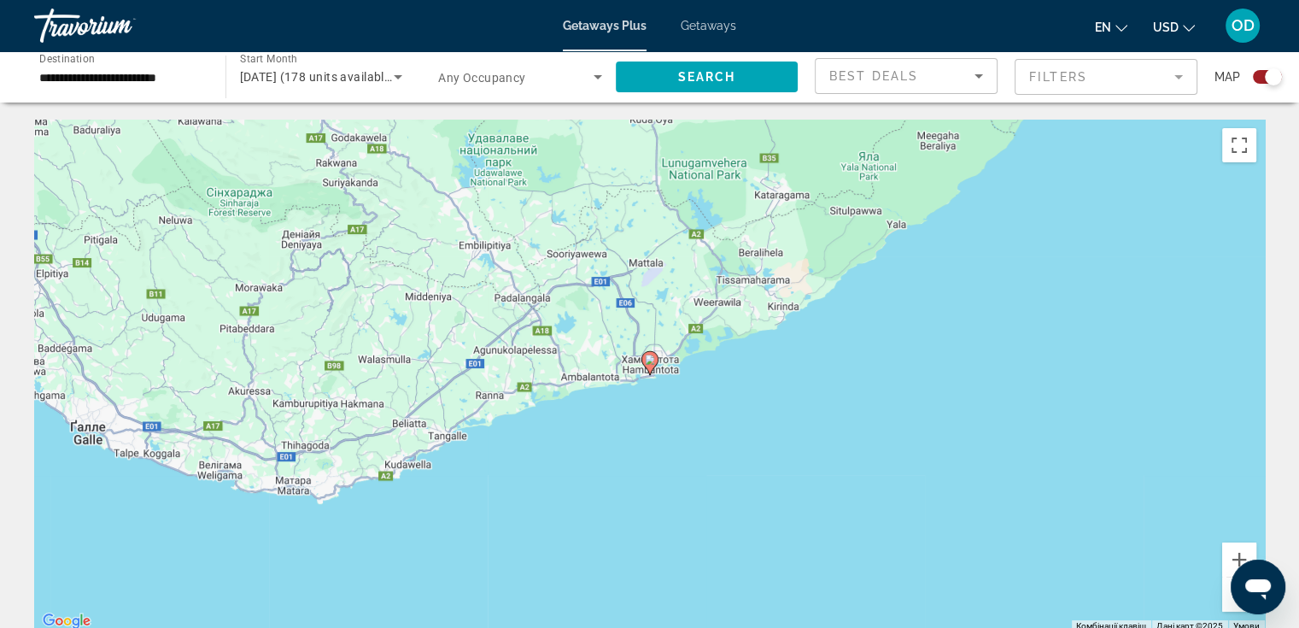
click at [649, 361] on image "Main content" at bounding box center [650, 359] width 10 height 10
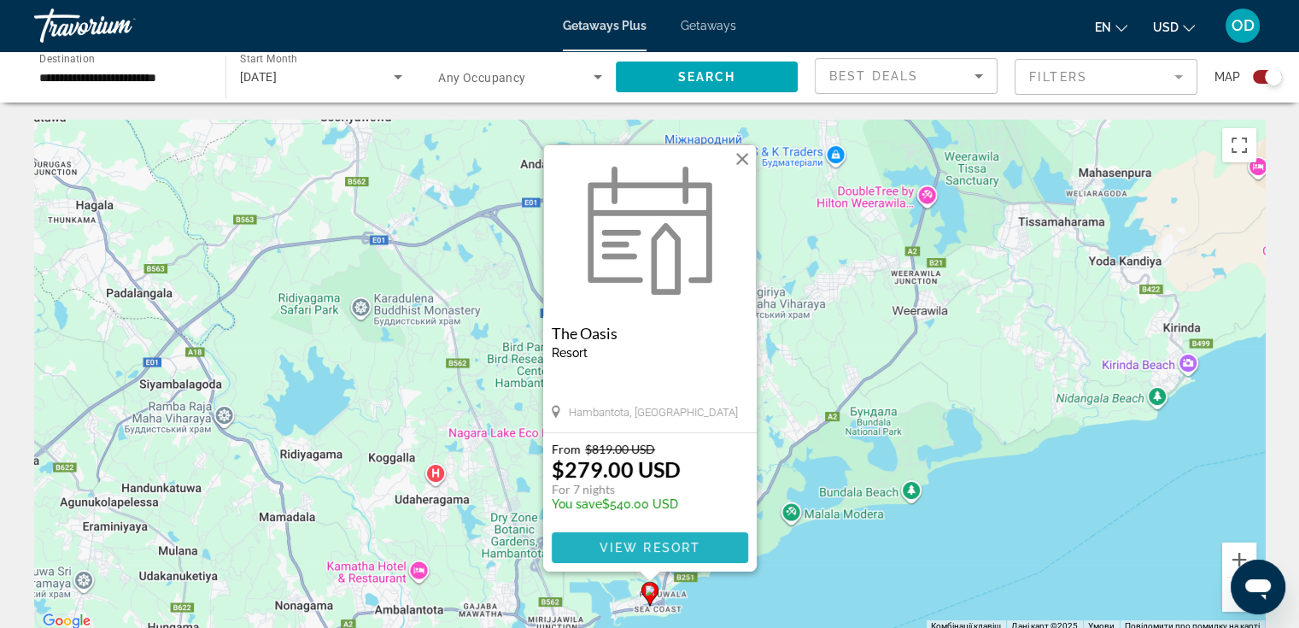
click at [655, 544] on span "View Resort" at bounding box center [649, 547] width 101 height 14
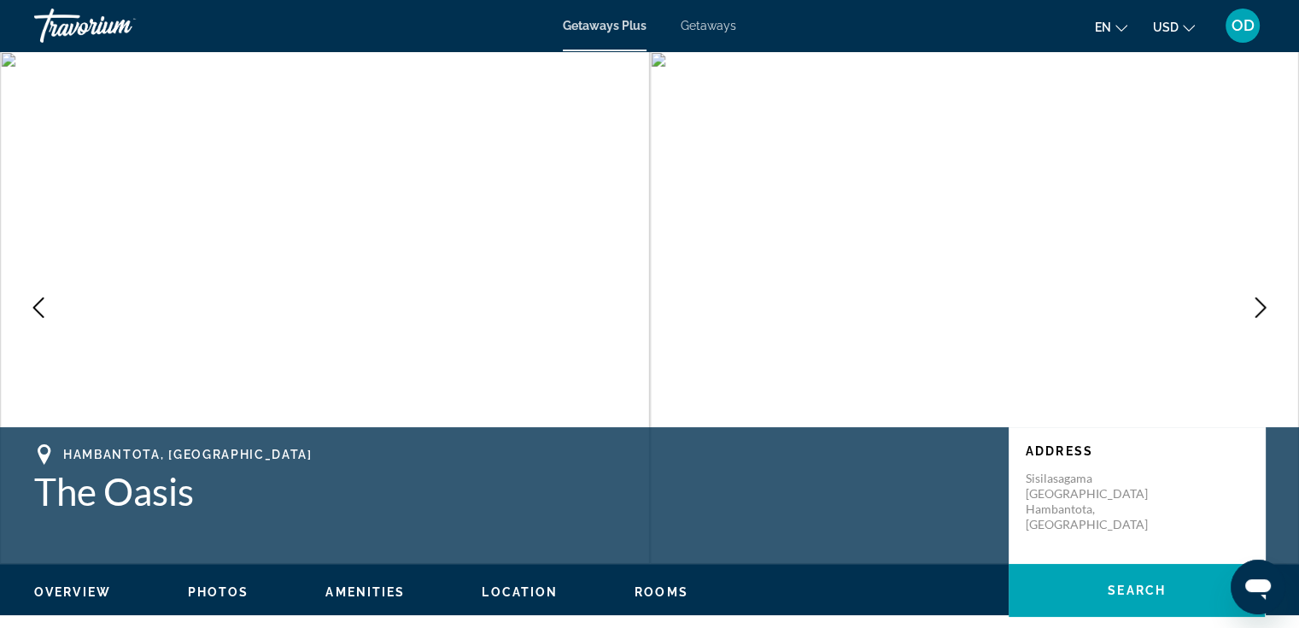
click at [1258, 308] on icon "Next image" at bounding box center [1260, 307] width 20 height 20
click at [39, 312] on icon "Previous image" at bounding box center [38, 307] width 20 height 20
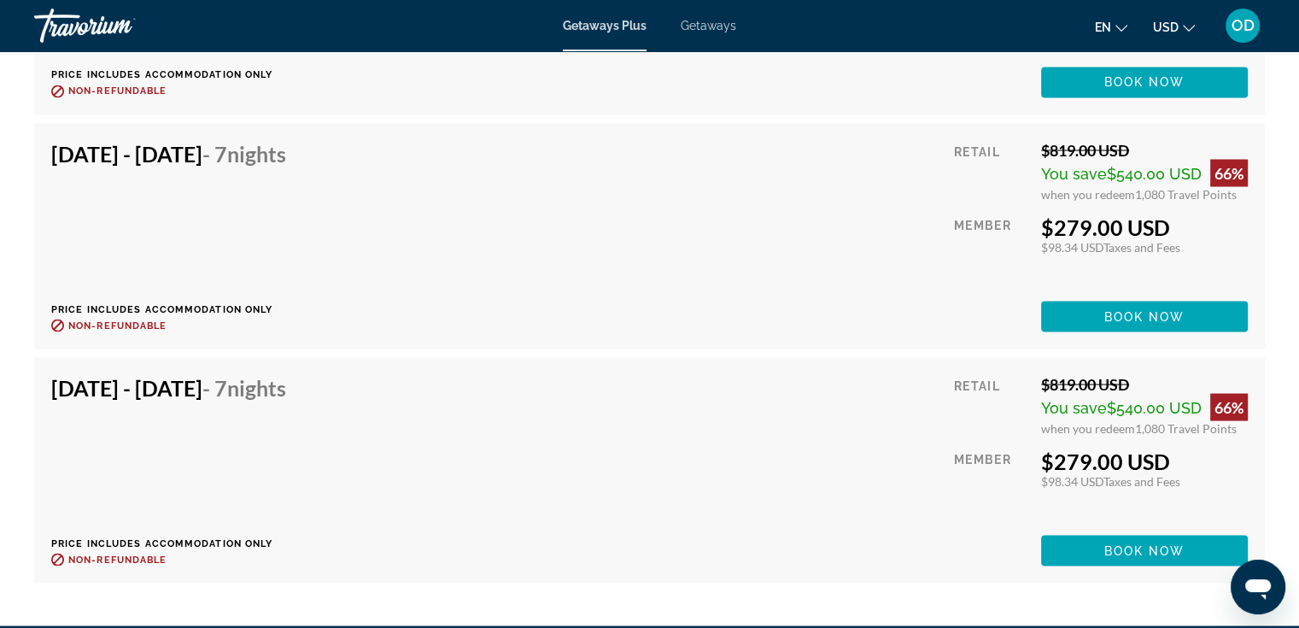
scroll to position [3159, 0]
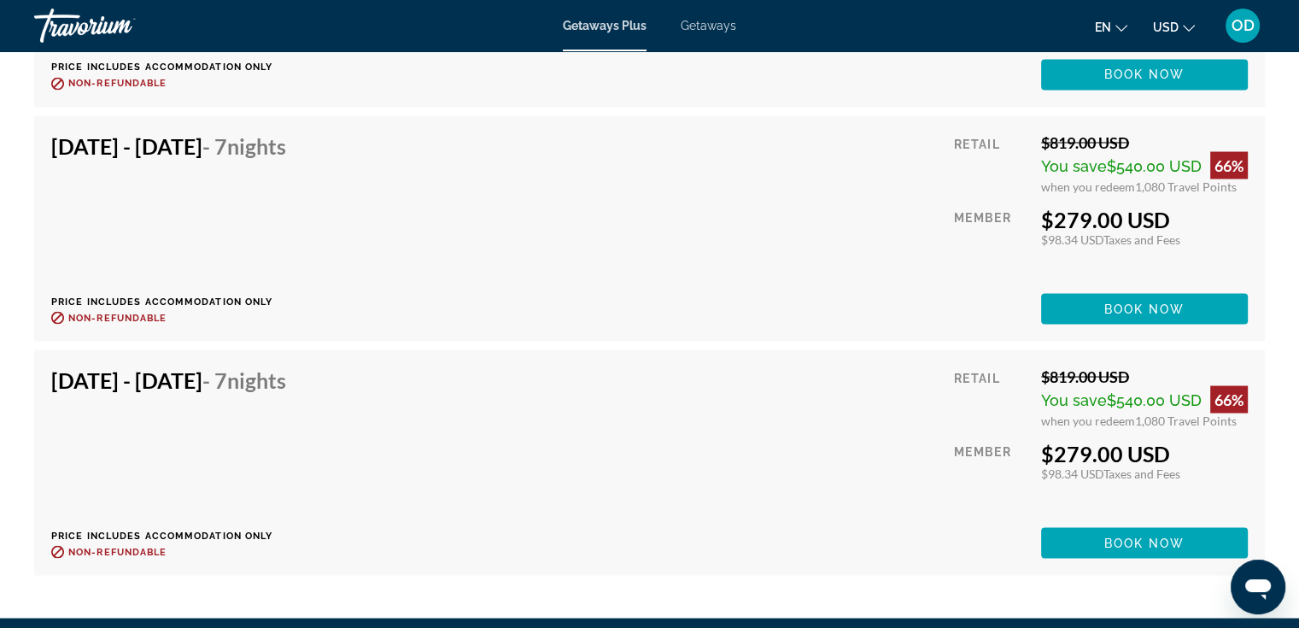
click at [708, 29] on span "Getaways" at bounding box center [708, 26] width 55 height 14
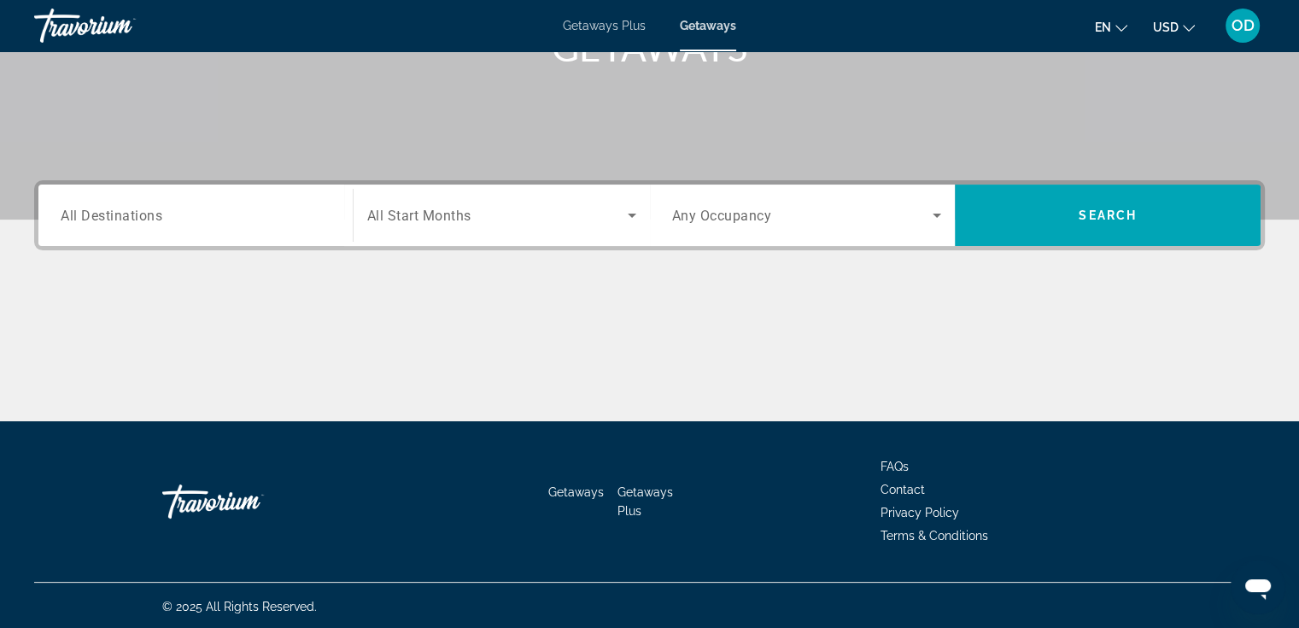
scroll to position [295, 0]
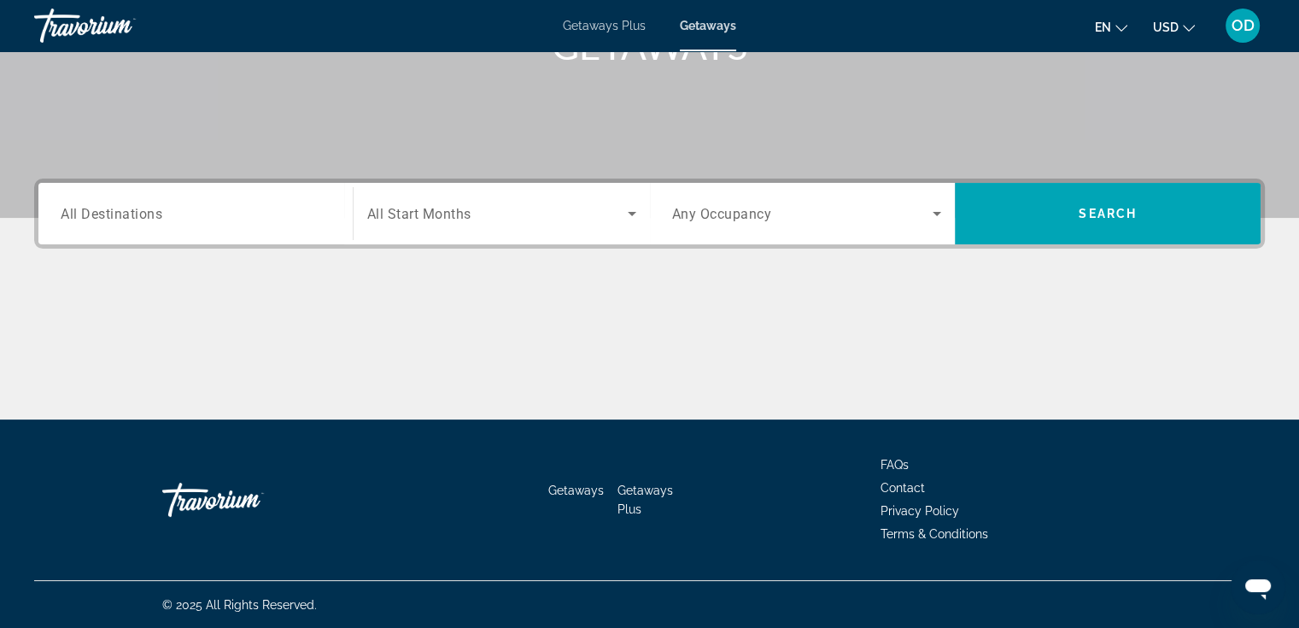
click at [239, 231] on div "Search widget" at bounding box center [196, 214] width 270 height 49
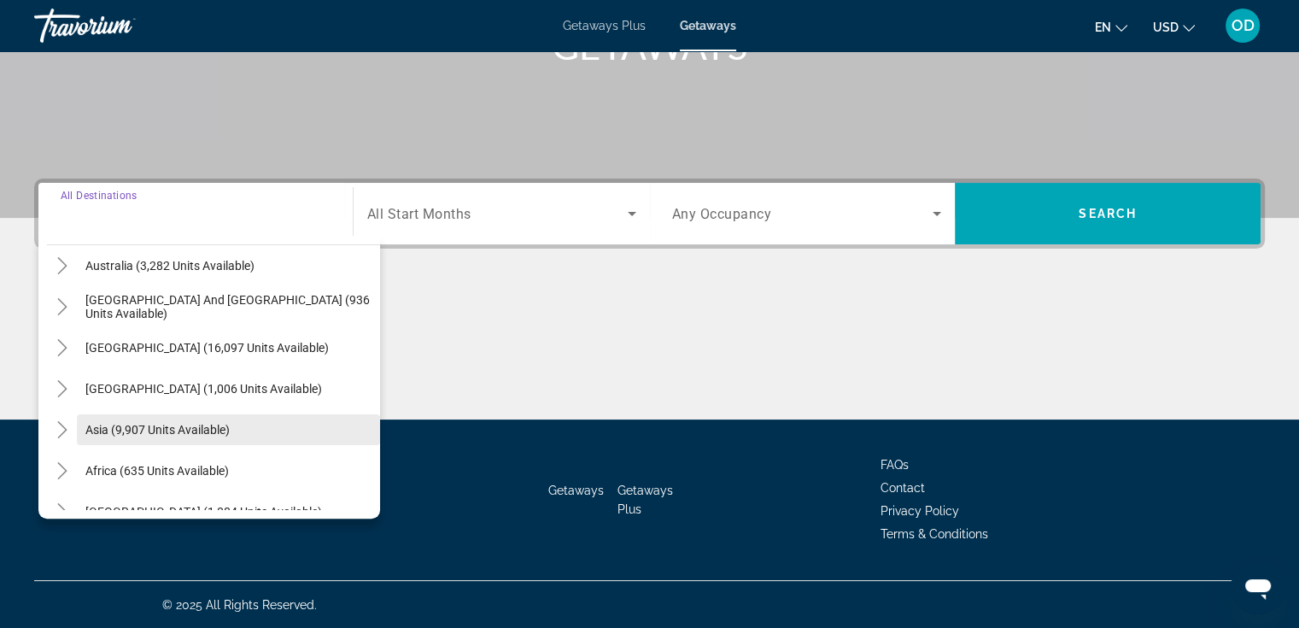
scroll to position [256, 0]
click at [150, 429] on span "Asia (9,907 units available)" at bounding box center [157, 428] width 144 height 14
type input "**********"
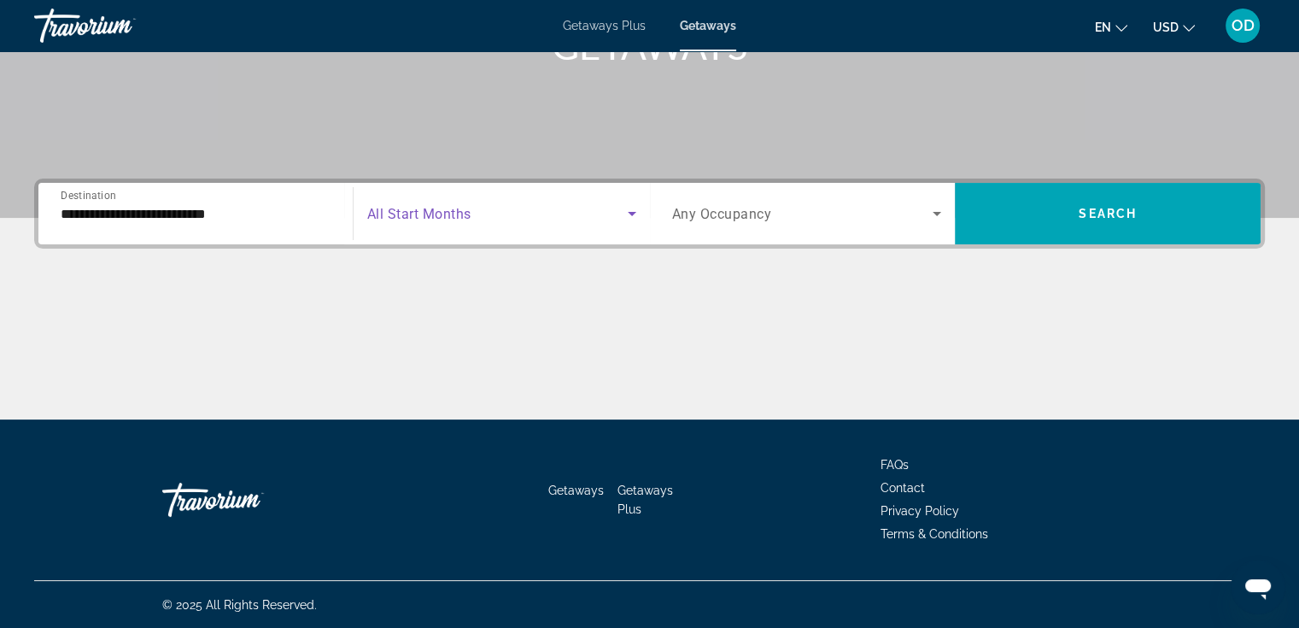
click at [475, 222] on span "Search widget" at bounding box center [497, 213] width 260 height 20
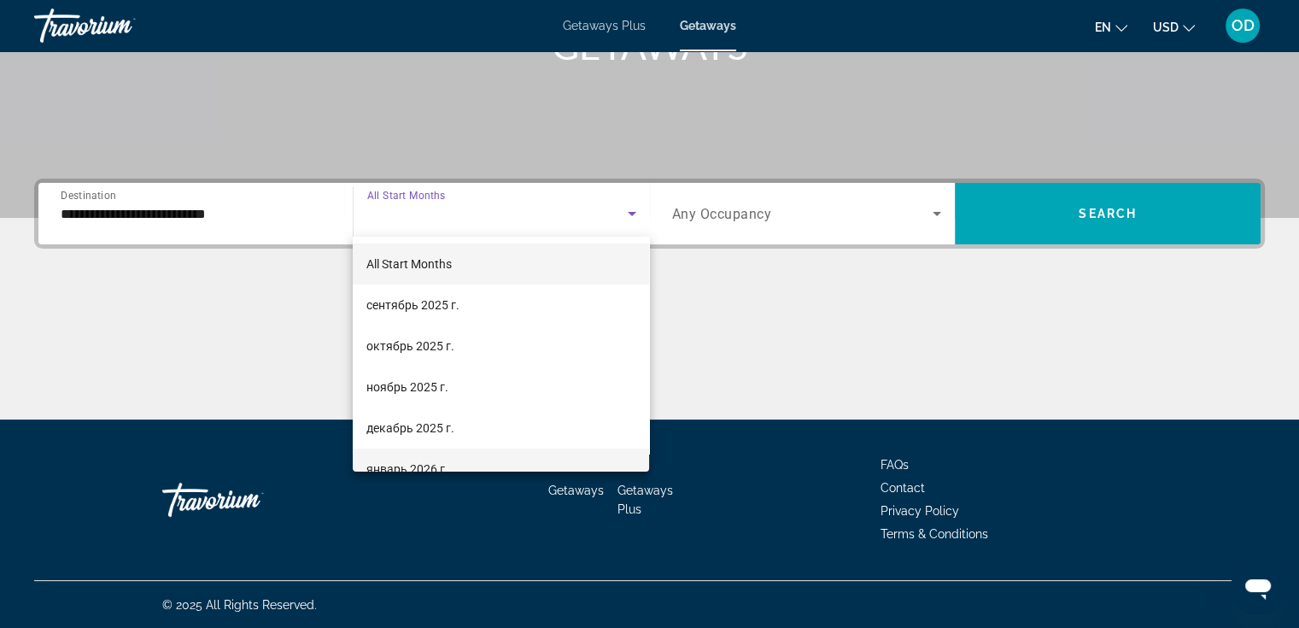
click at [416, 457] on mat-option "январь 2026 г." at bounding box center [501, 468] width 296 height 41
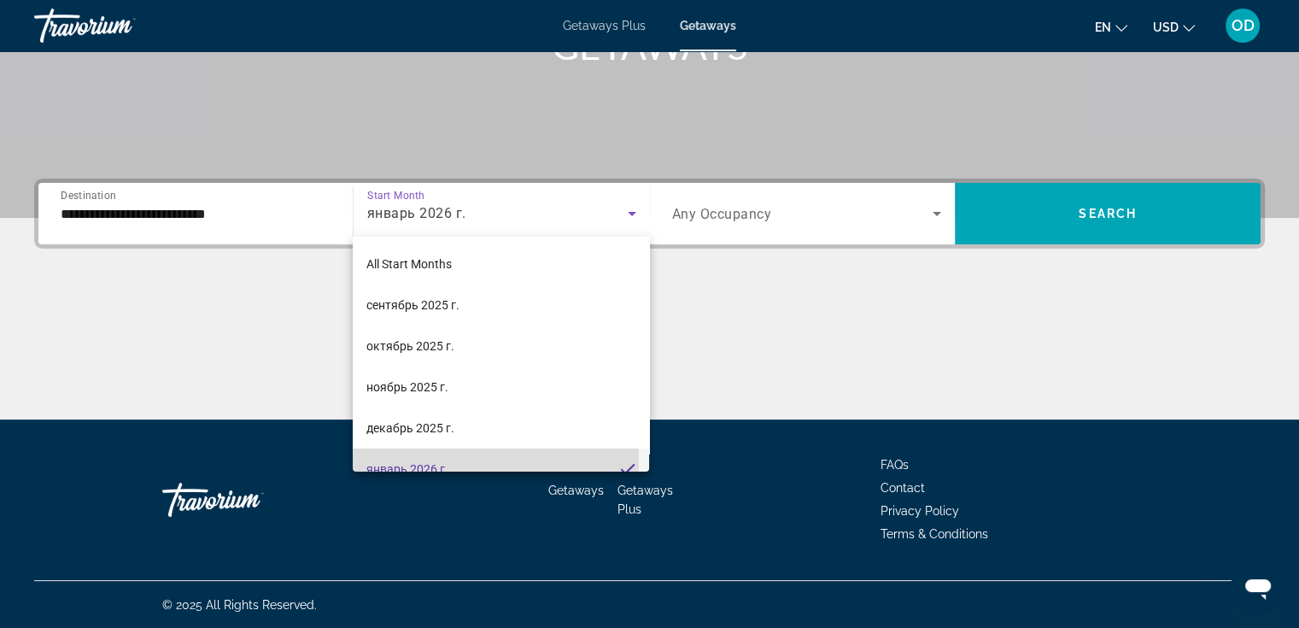
scroll to position [17, 0]
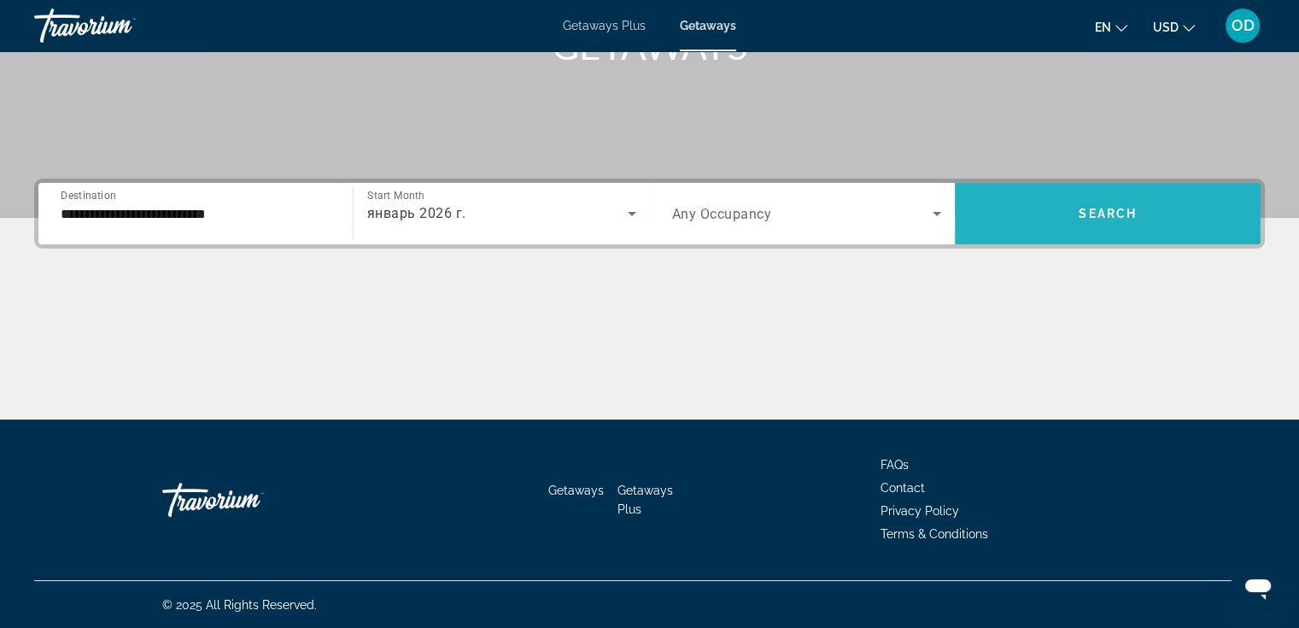
click at [1106, 224] on span "Search widget" at bounding box center [1108, 213] width 306 height 41
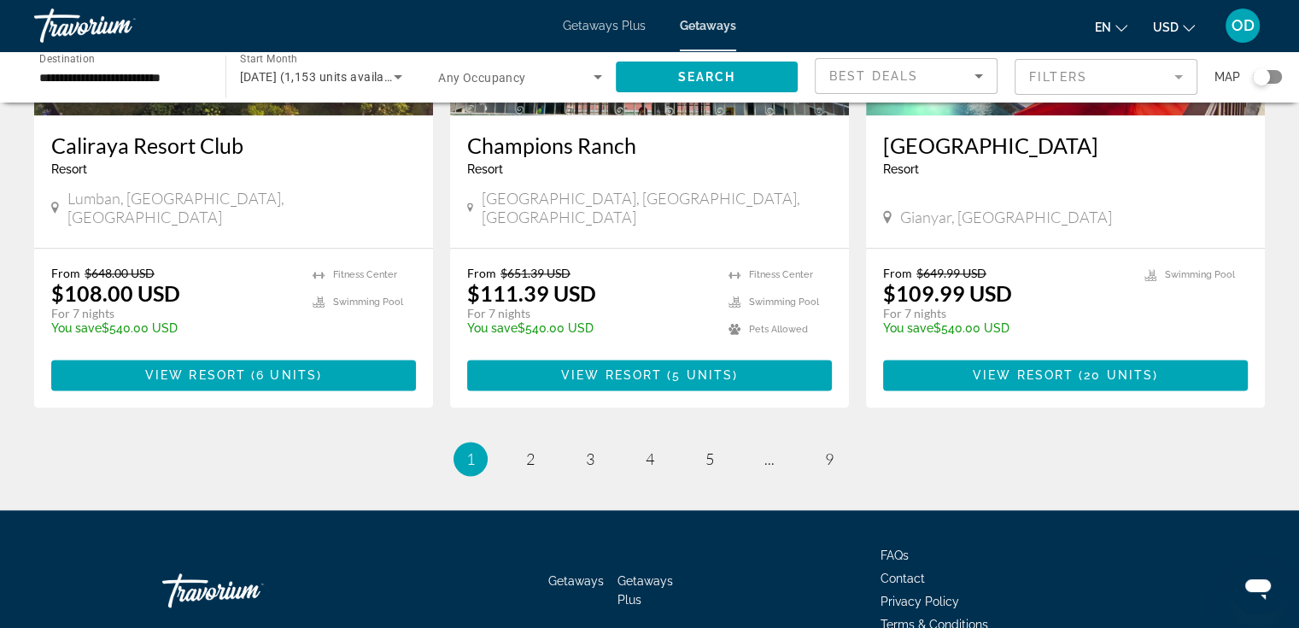
scroll to position [2158, 0]
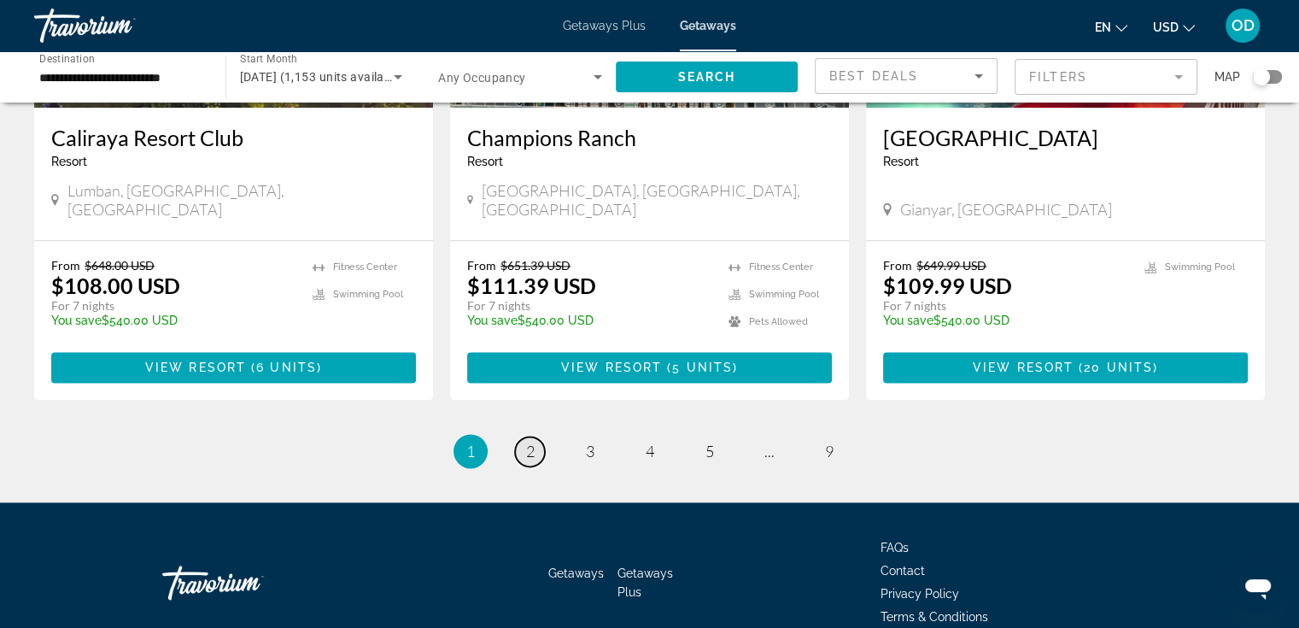
click at [530, 441] on span "2" at bounding box center [530, 450] width 9 height 19
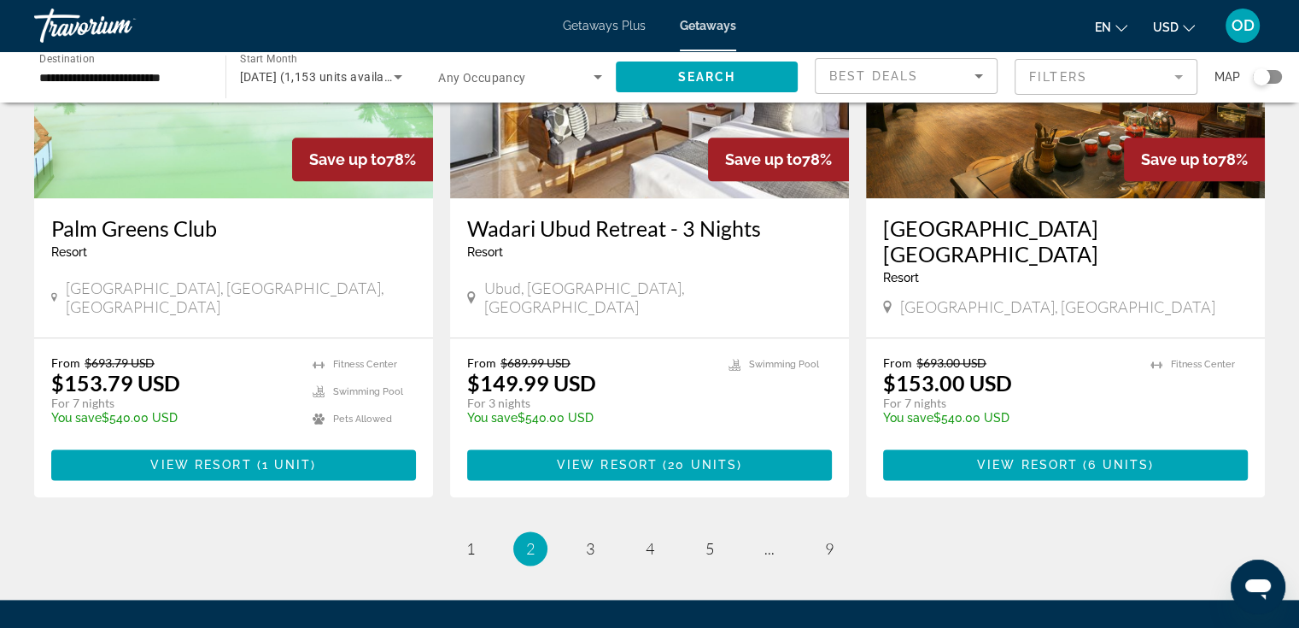
scroll to position [2135, 0]
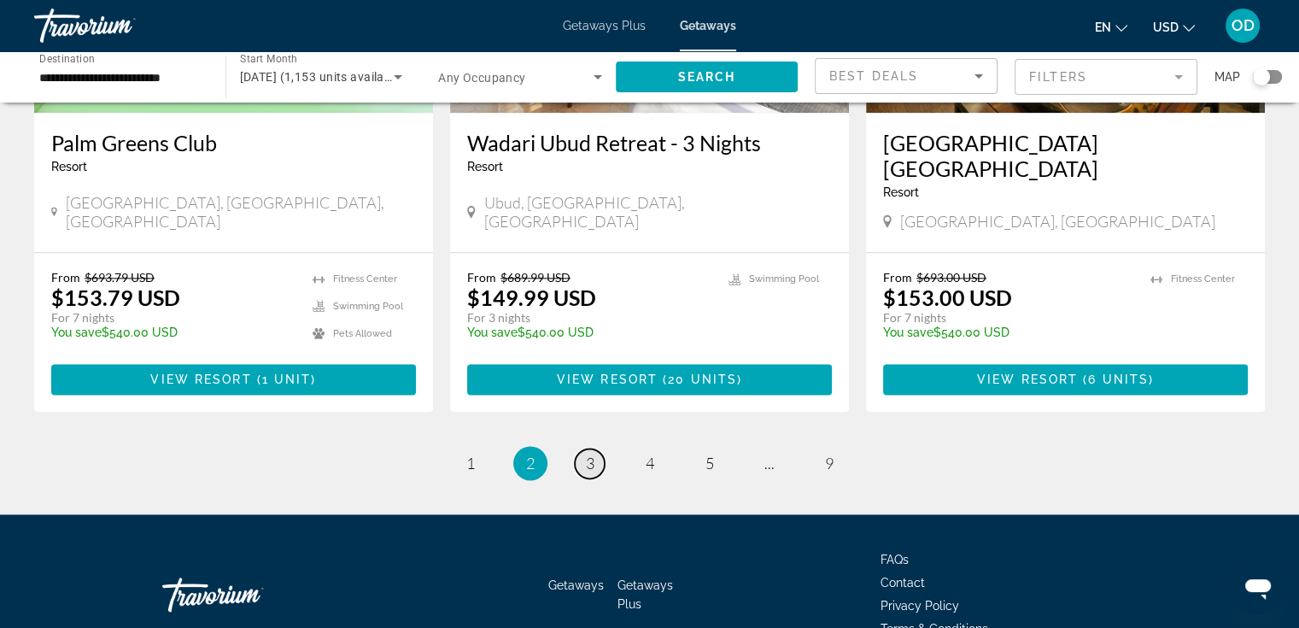
click at [587, 453] on span "3" at bounding box center [590, 462] width 9 height 19
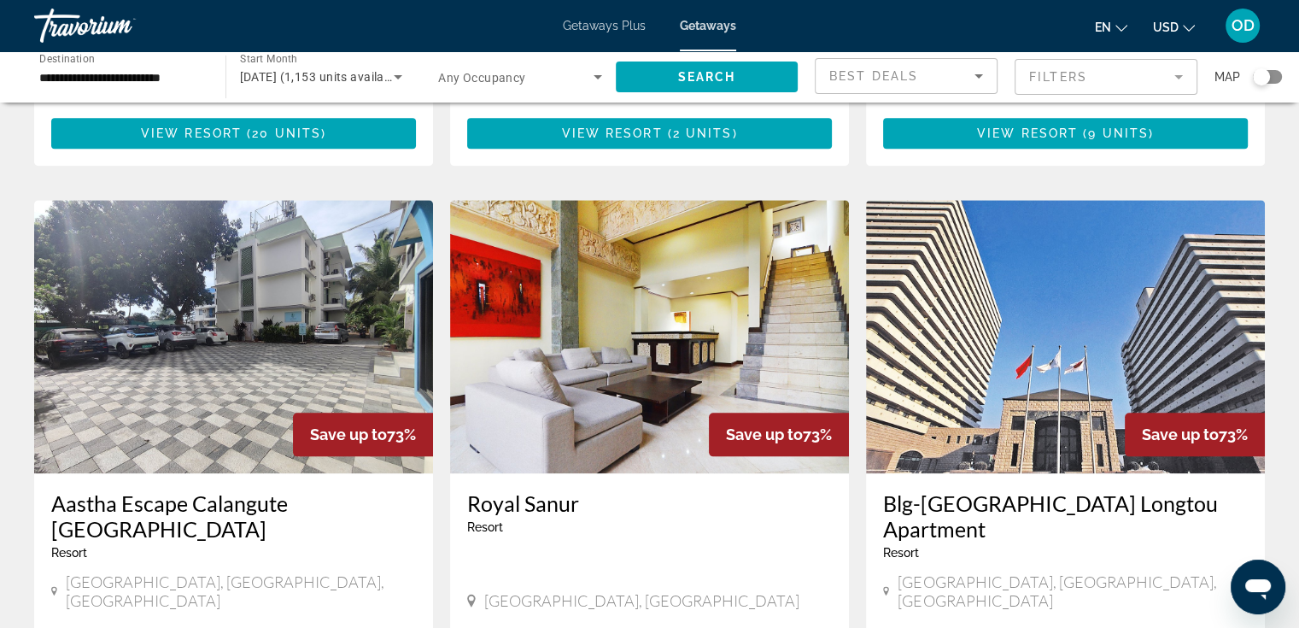
scroll to position [2049, 0]
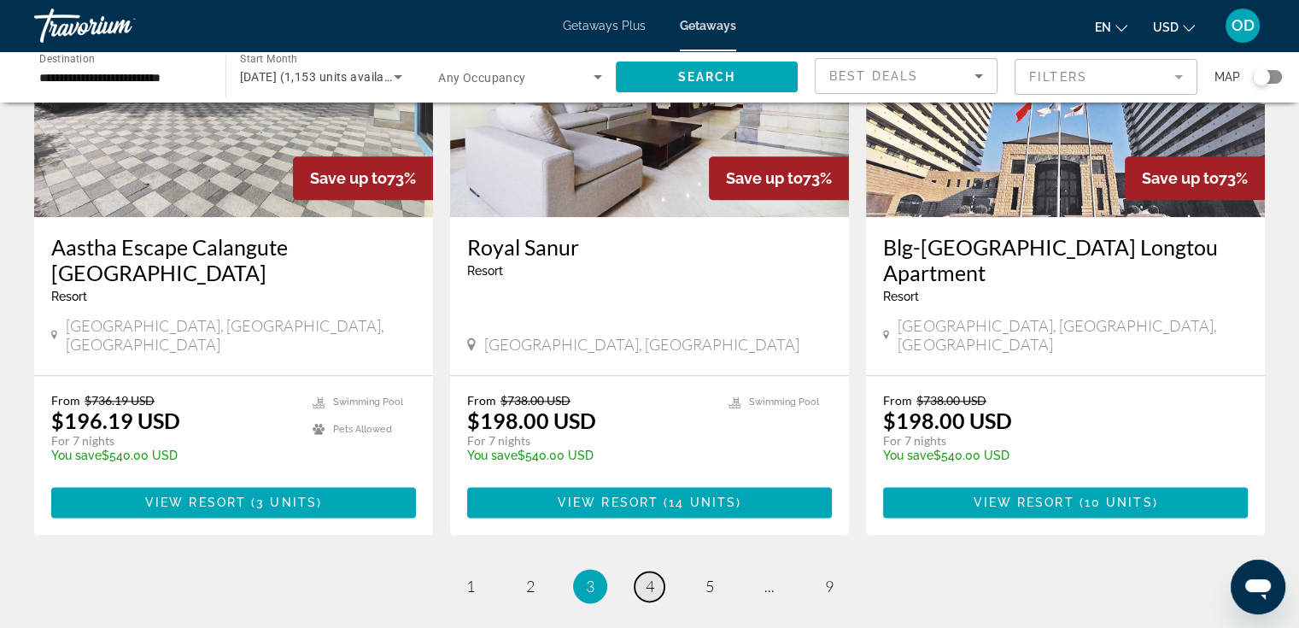
click at [647, 576] on span "4" at bounding box center [649, 585] width 9 height 19
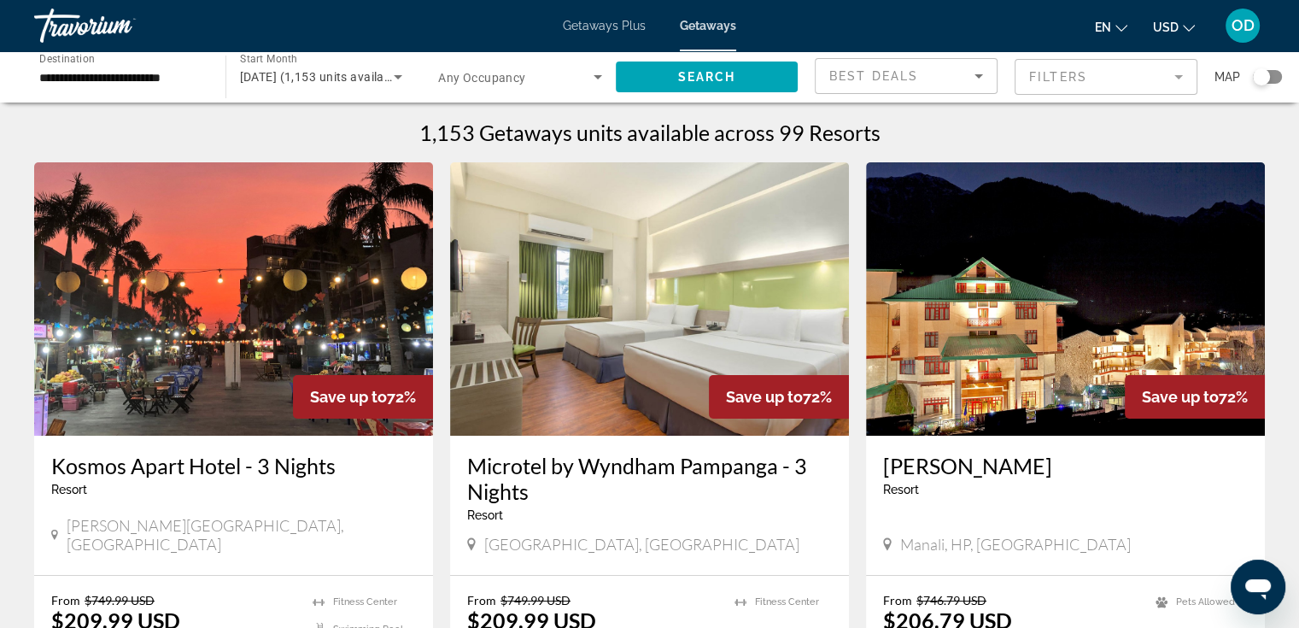
click at [1273, 79] on div "Search widget" at bounding box center [1267, 77] width 29 height 14
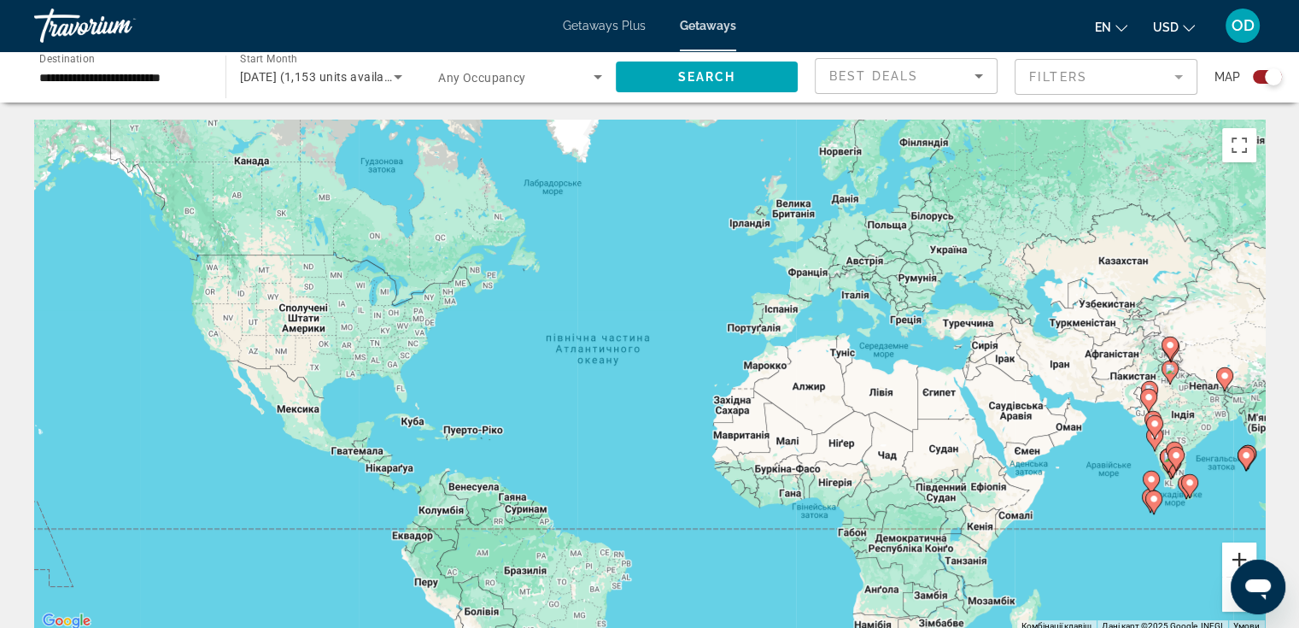
click at [1233, 552] on button "Збільшити" at bounding box center [1239, 559] width 34 height 34
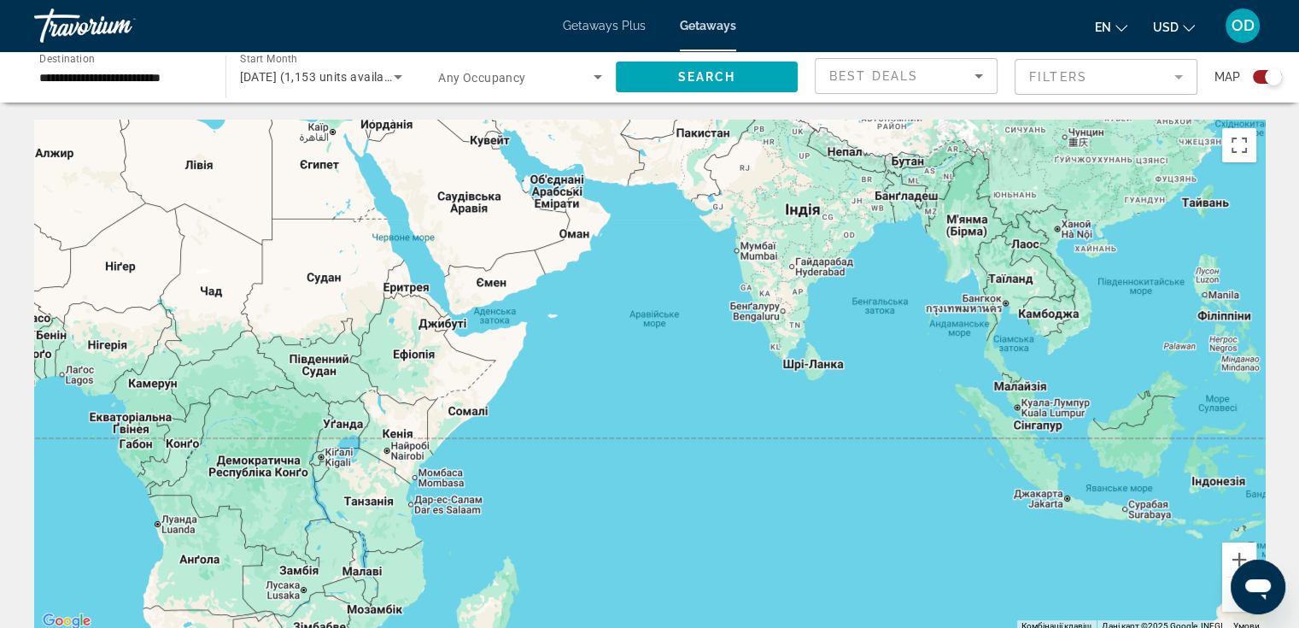
drag, startPoint x: 1179, startPoint y: 523, endPoint x: 266, endPoint y: 280, distance: 945.5
click at [266, 280] on div "Main content" at bounding box center [649, 376] width 1230 height 512
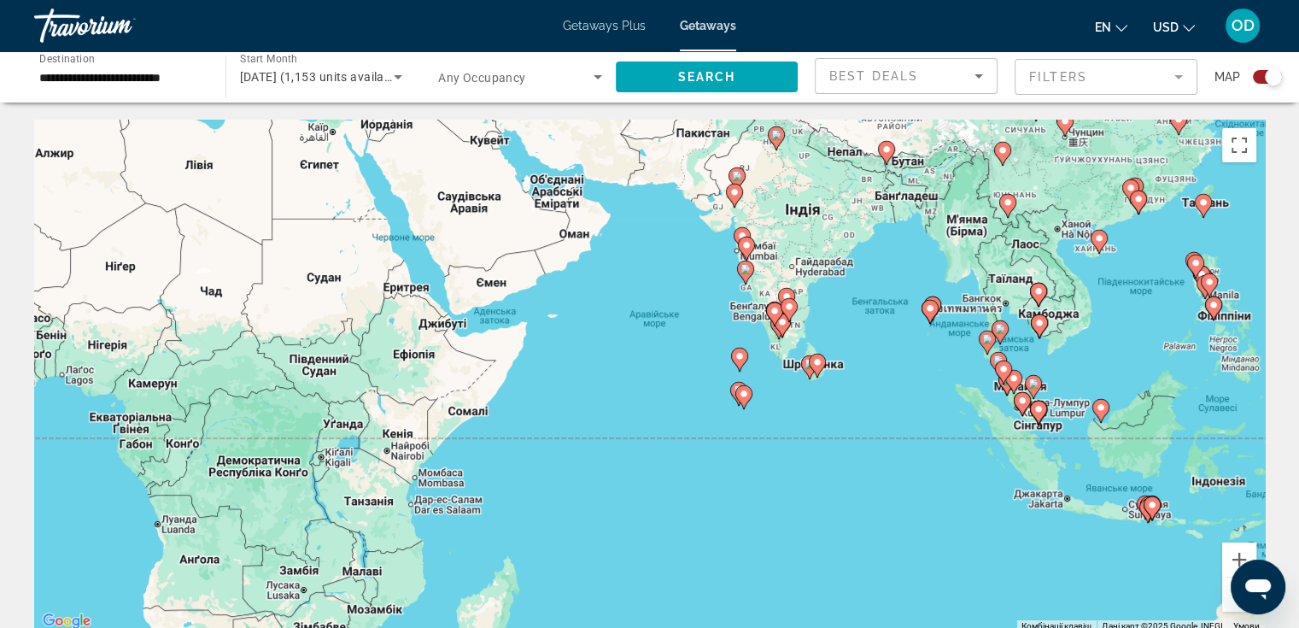
click at [742, 398] on image "Main content" at bounding box center [744, 393] width 10 height 10
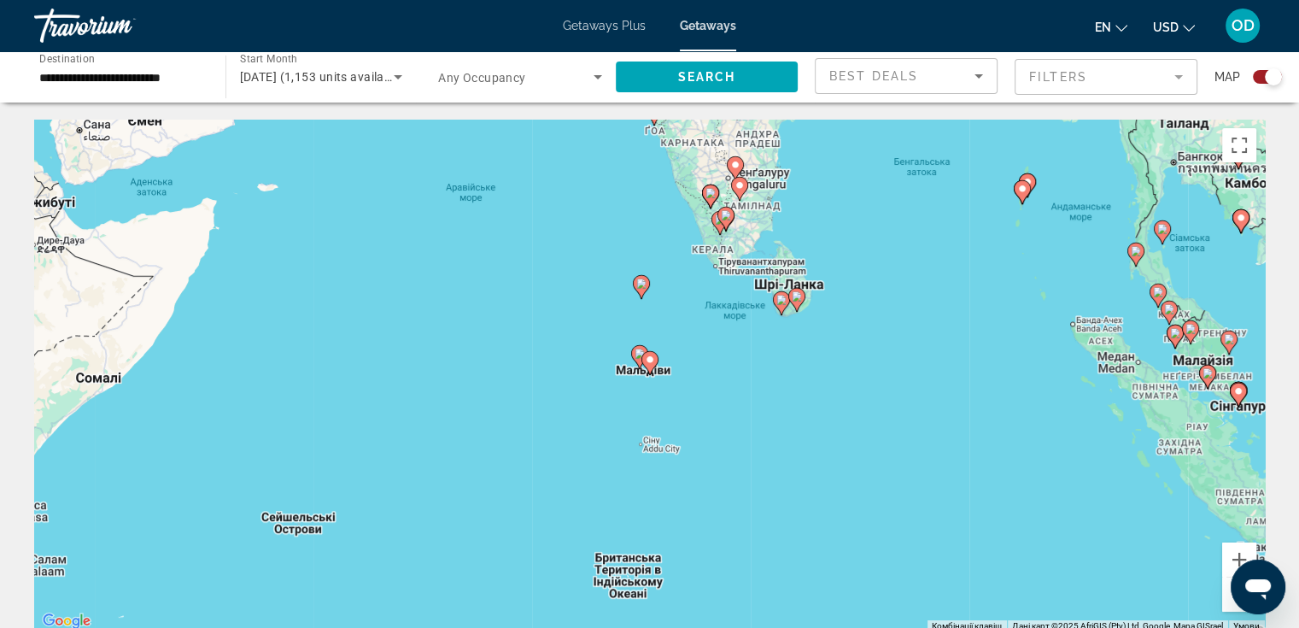
click at [646, 361] on image "Main content" at bounding box center [650, 359] width 10 height 10
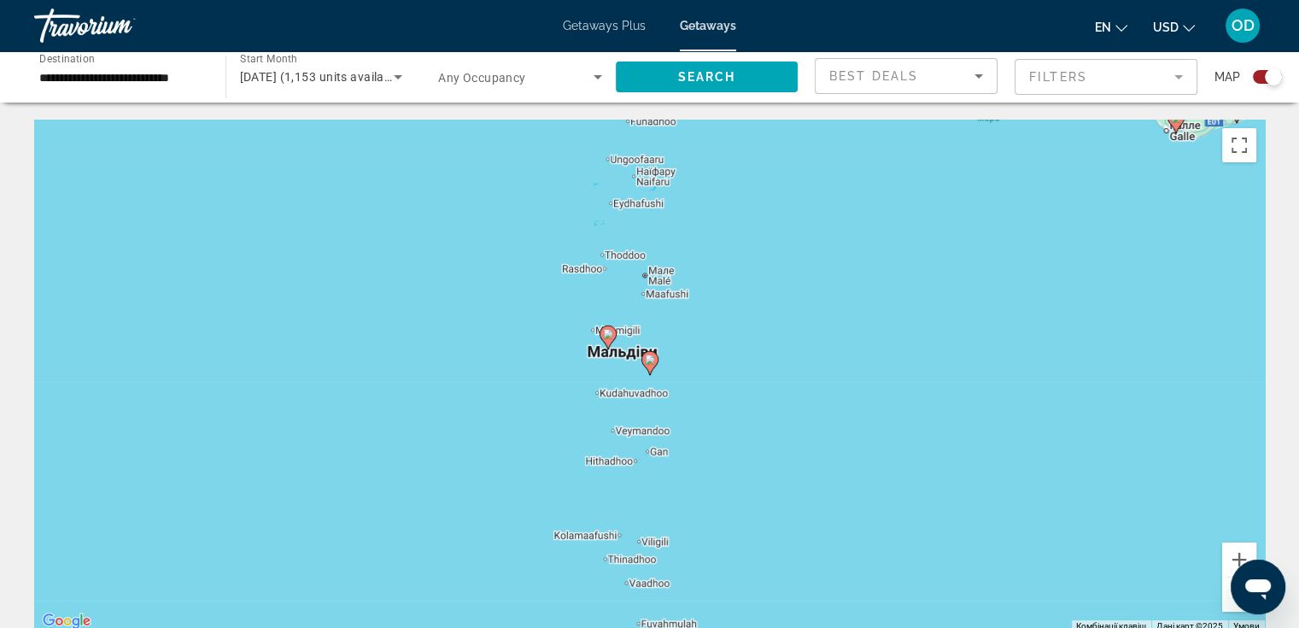
click at [646, 361] on image "Main content" at bounding box center [650, 359] width 10 height 10
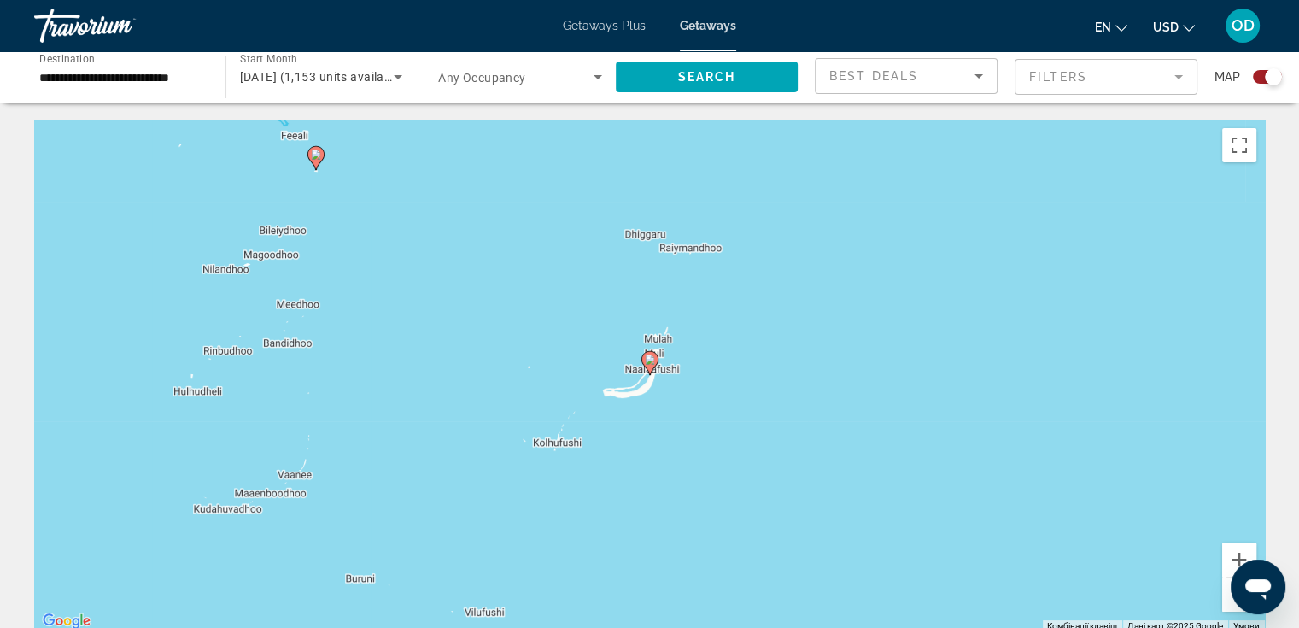
click at [646, 361] on image "Main content" at bounding box center [650, 359] width 10 height 10
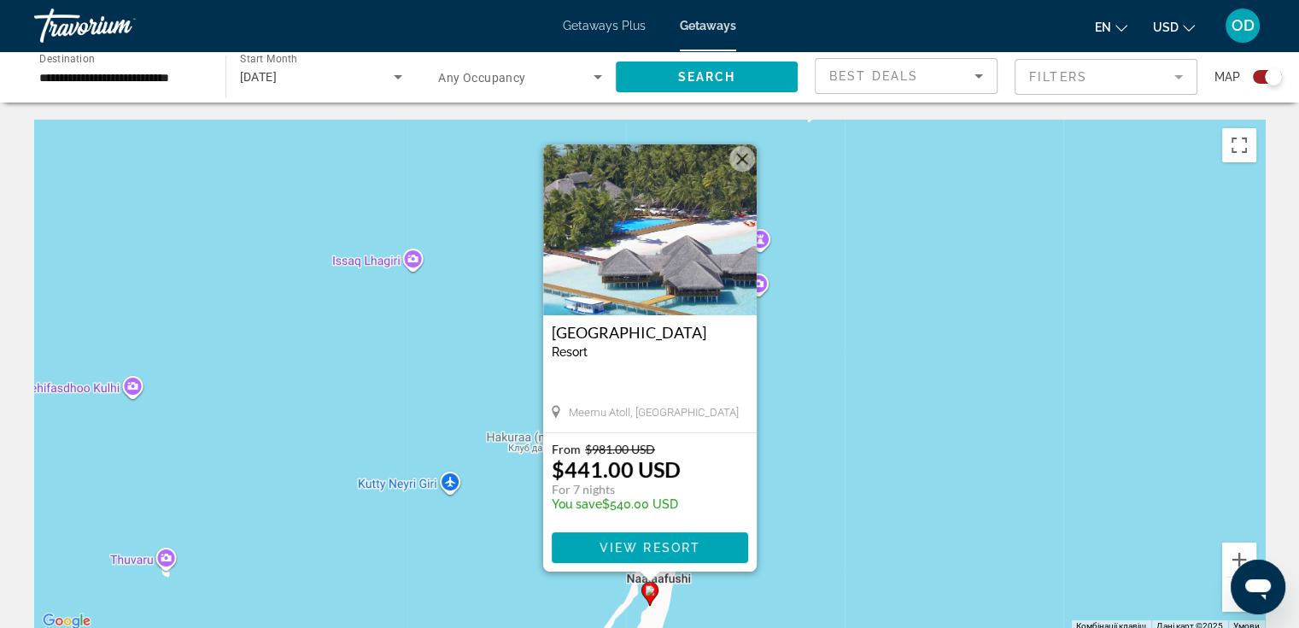
click at [737, 160] on button "Закрити" at bounding box center [742, 159] width 26 height 26
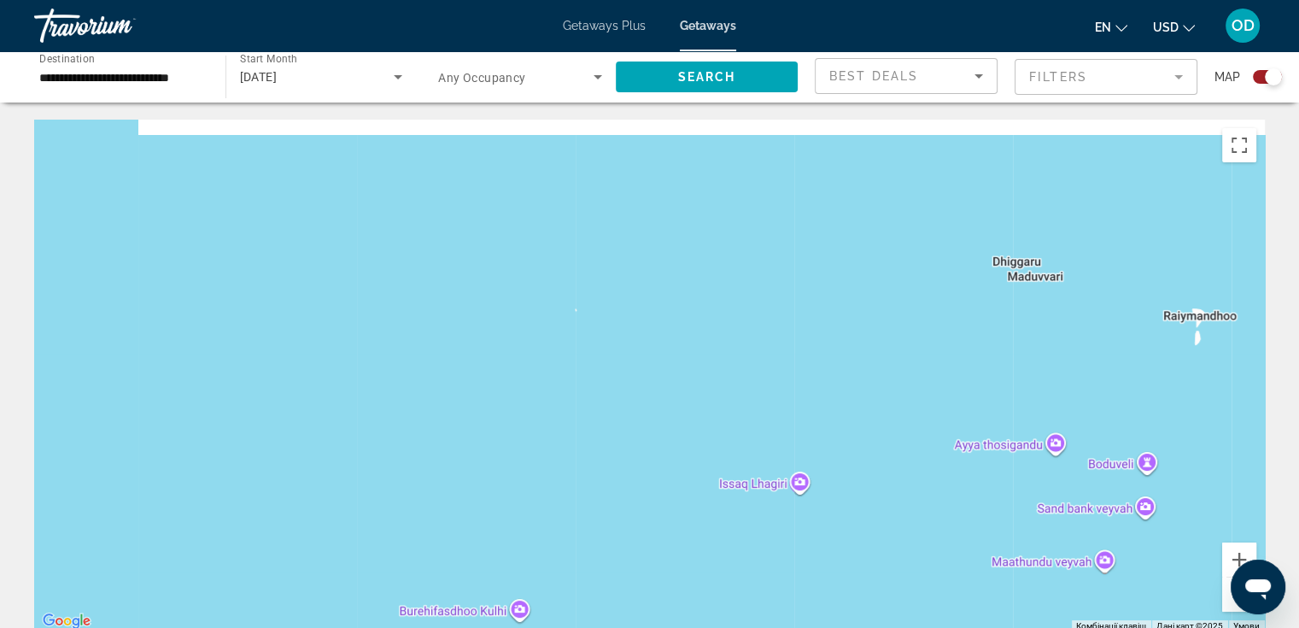
drag, startPoint x: 581, startPoint y: 371, endPoint x: 984, endPoint y: 602, distance: 464.7
click at [984, 602] on div "Увімкніть режим перетягування за допомогою клавіатури, натиснувши Alt + Enter. …" at bounding box center [649, 376] width 1230 height 512
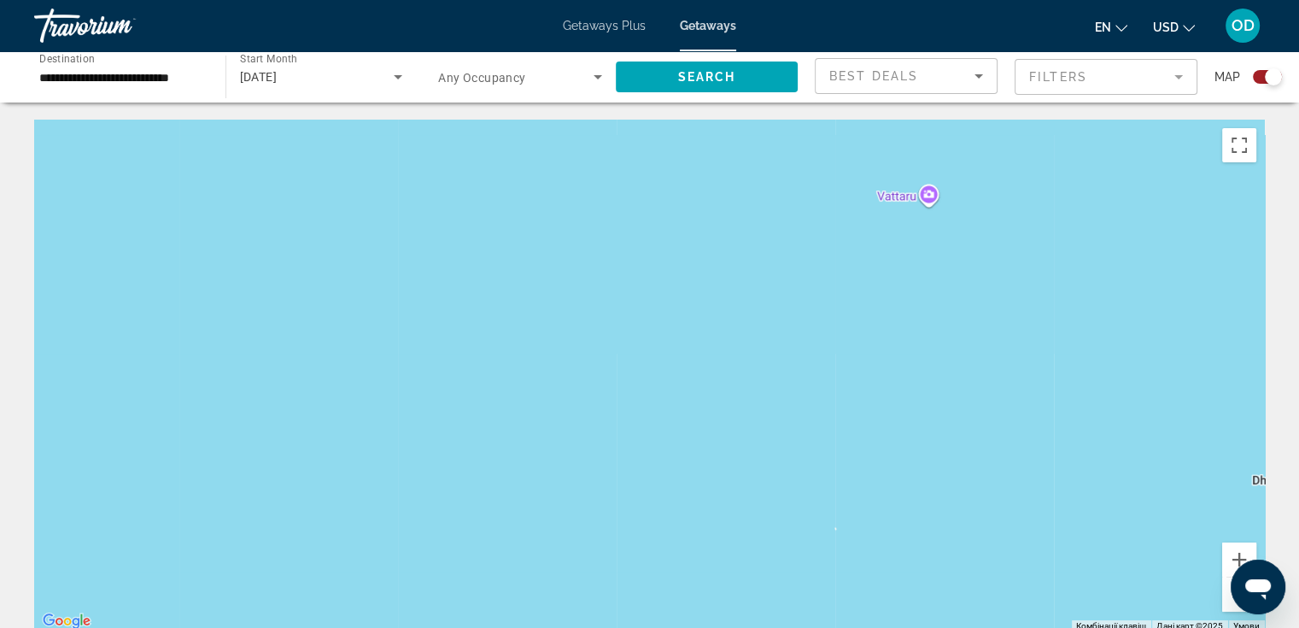
drag, startPoint x: 586, startPoint y: 286, endPoint x: 840, endPoint y: 505, distance: 336.0
click at [844, 505] on div "Увімкніть режим перетягування за допомогою клавіатури, натиснувши Alt + Enter. …" at bounding box center [649, 376] width 1230 height 512
click at [1225, 597] on button "Зменшити" at bounding box center [1239, 594] width 34 height 34
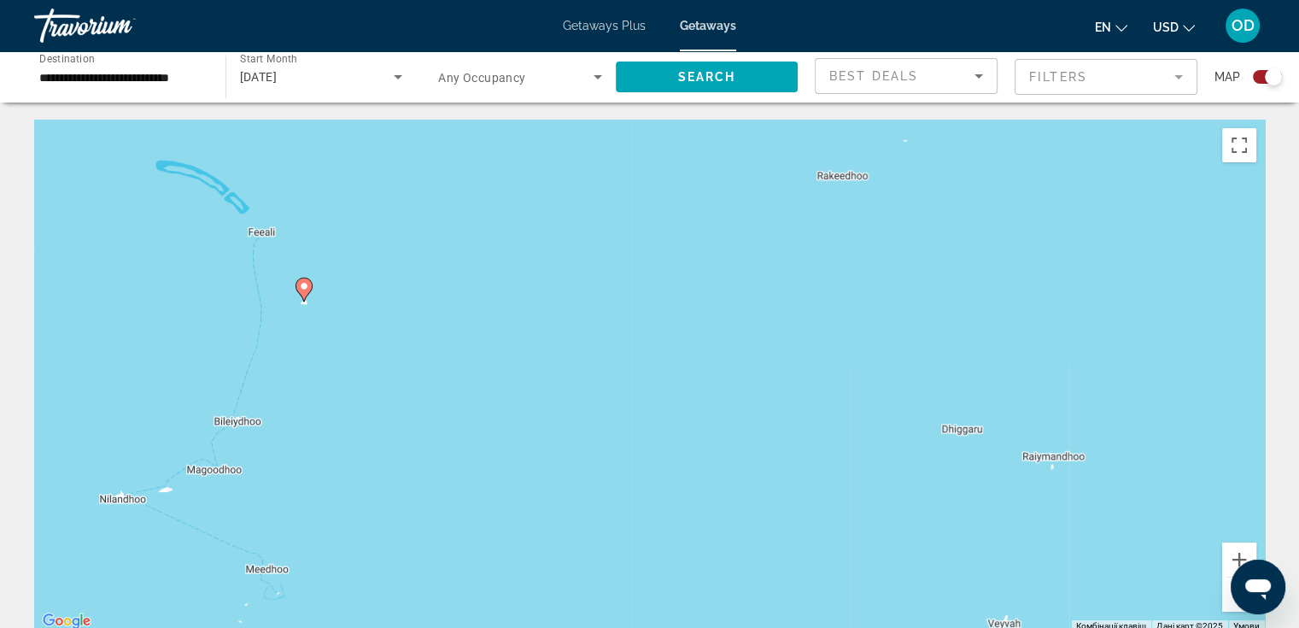
click at [301, 289] on image "Main content" at bounding box center [304, 286] width 10 height 10
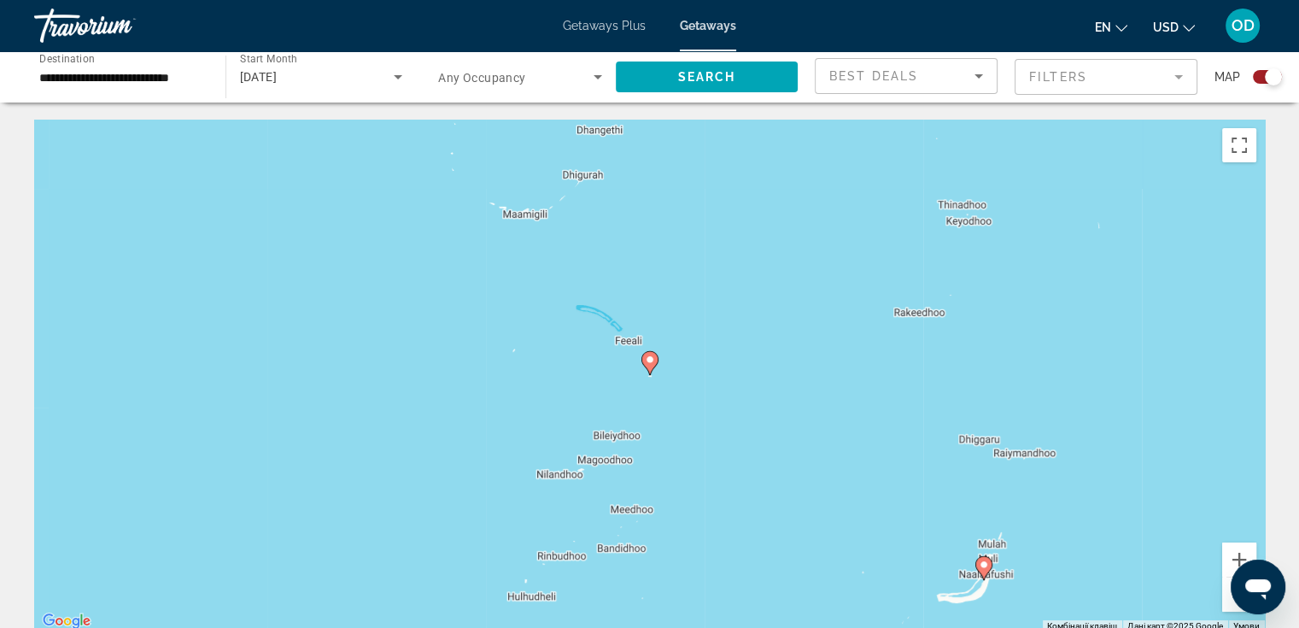
click at [649, 365] on icon "Main content" at bounding box center [648, 363] width 15 height 22
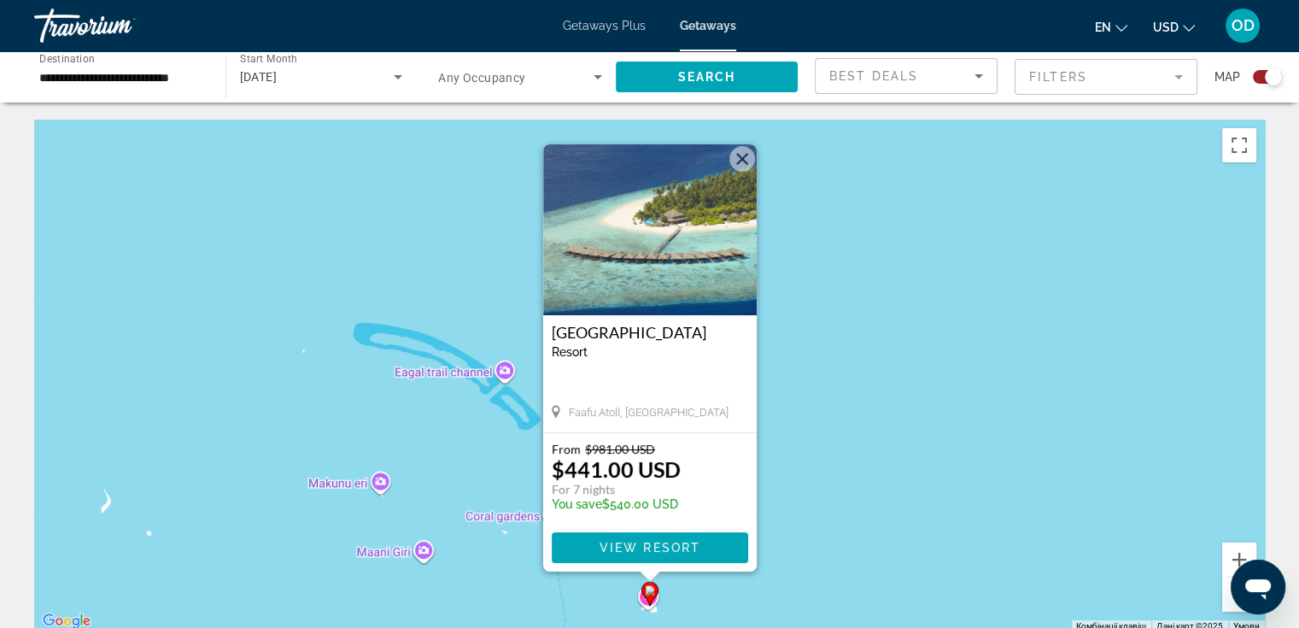
click at [741, 156] on button "Закрити" at bounding box center [742, 159] width 26 height 26
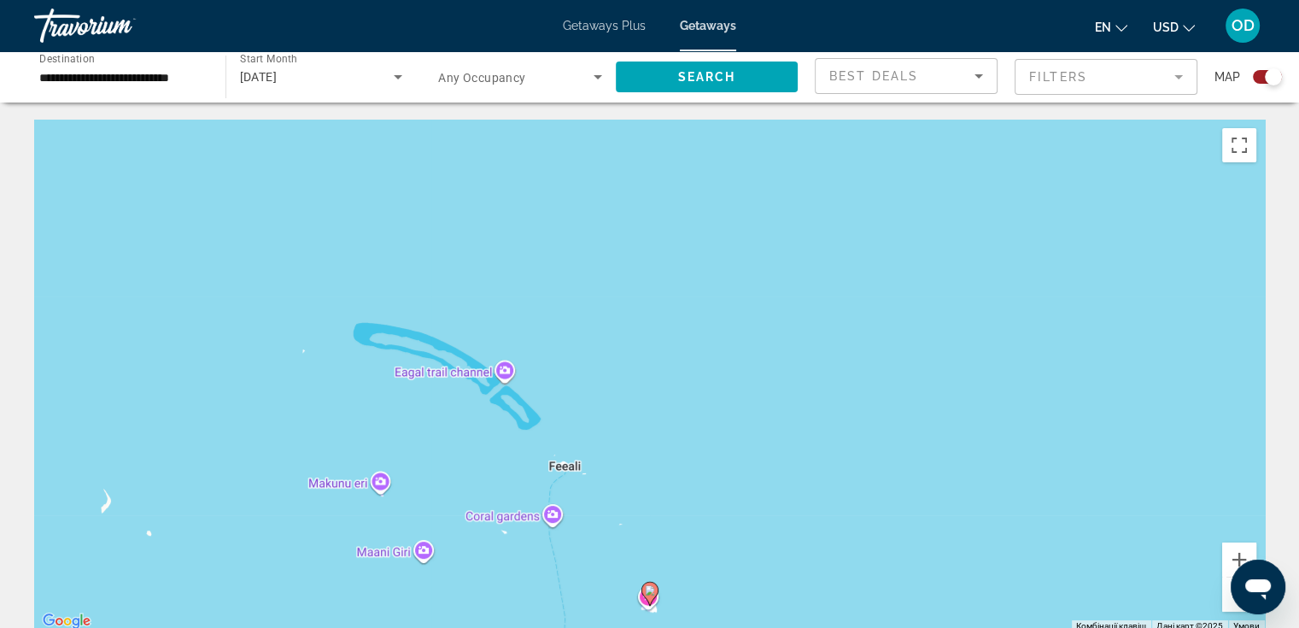
click at [1230, 602] on button "Зменшити" at bounding box center [1239, 594] width 34 height 34
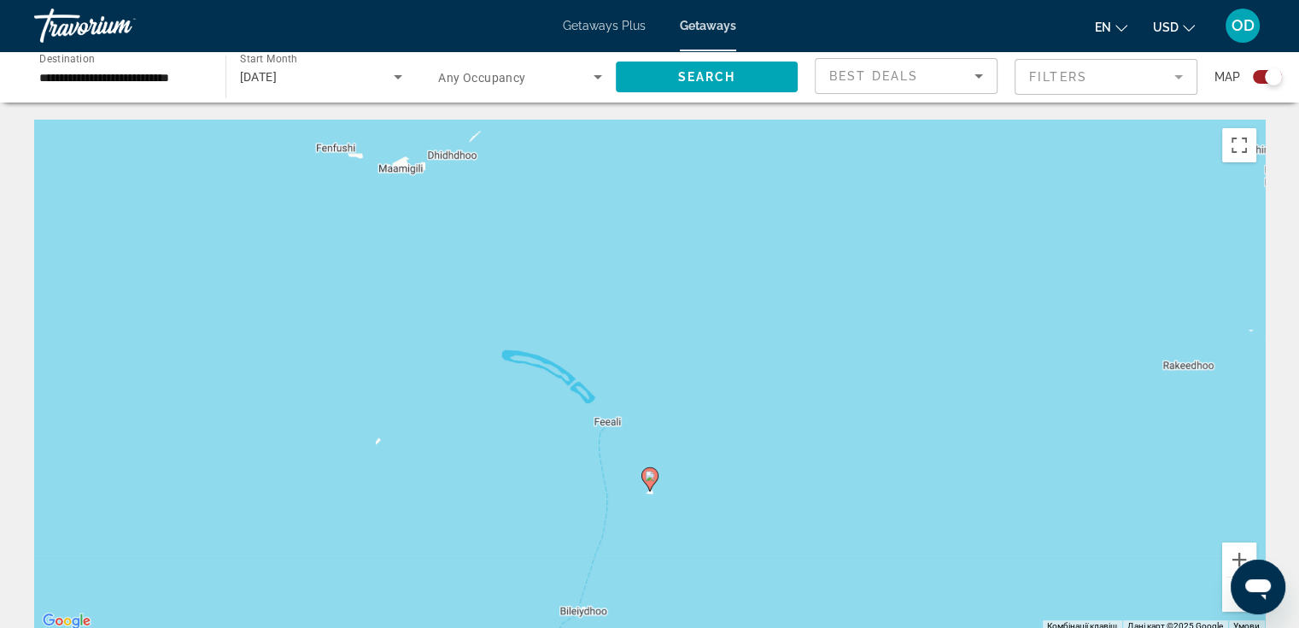
click at [1230, 602] on button "Зменшити" at bounding box center [1239, 594] width 34 height 34
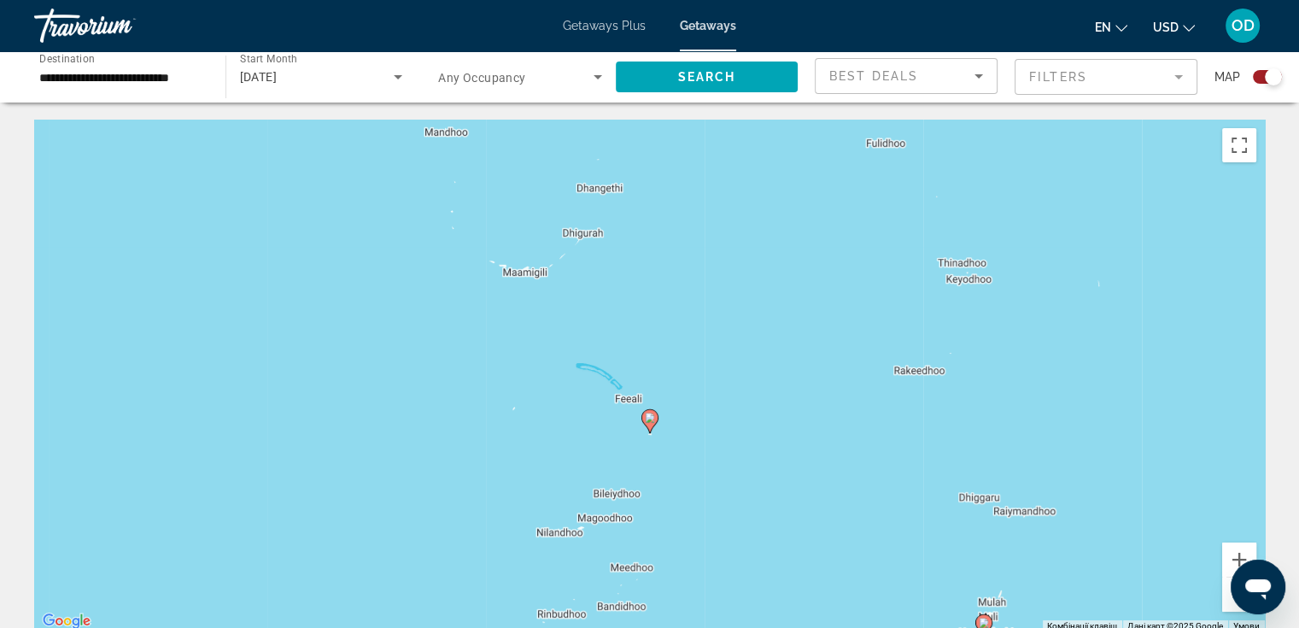
click at [1225, 605] on button "Зменшити" at bounding box center [1239, 594] width 34 height 34
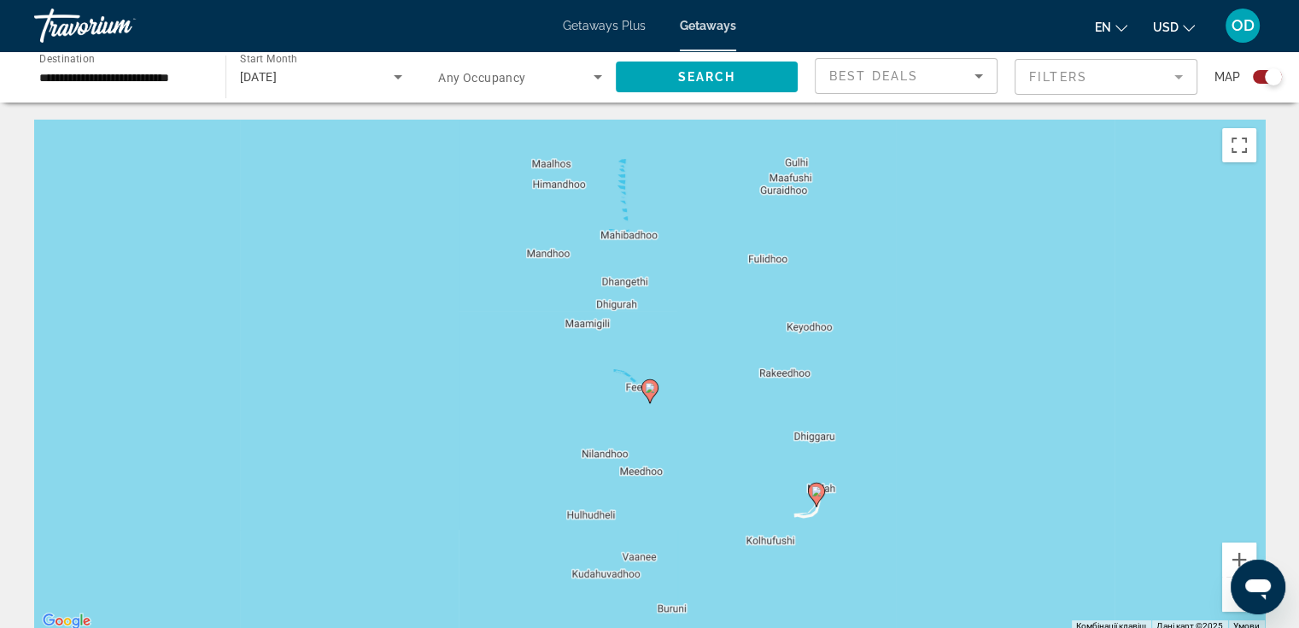
click at [1225, 605] on button "Зменшити" at bounding box center [1239, 594] width 34 height 34
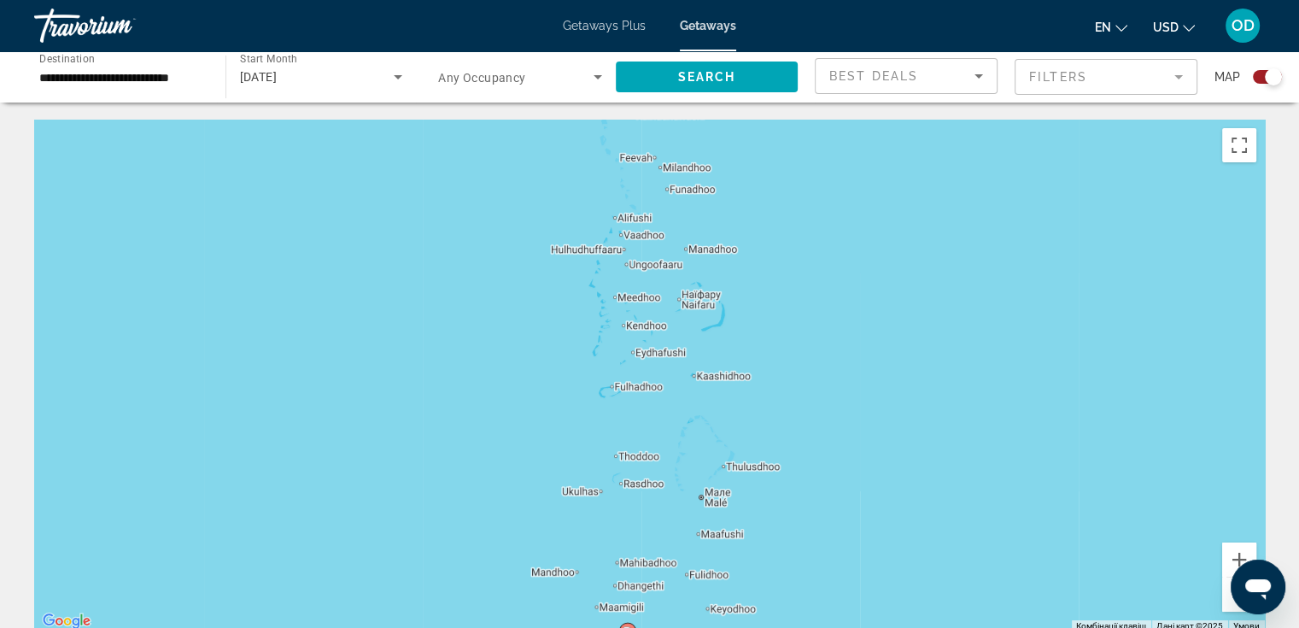
drag, startPoint x: 902, startPoint y: 365, endPoint x: 878, endPoint y: 622, distance: 258.1
click at [879, 627] on html "**********" at bounding box center [649, 314] width 1299 height 628
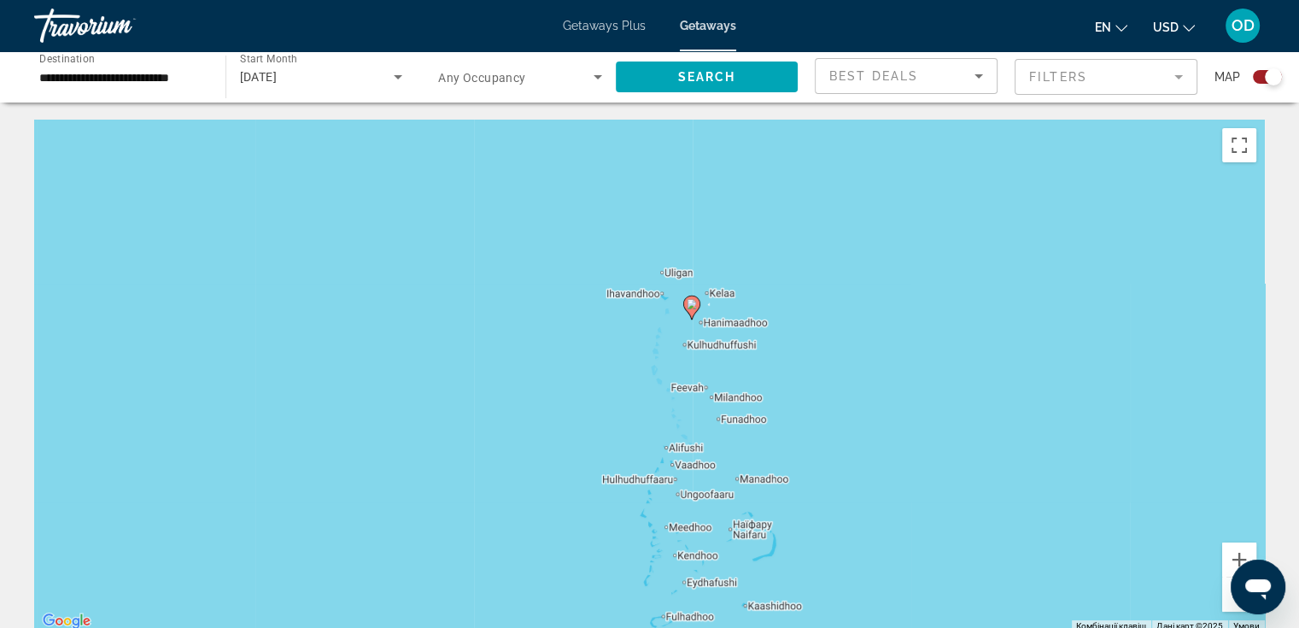
drag, startPoint x: 811, startPoint y: 426, endPoint x: 745, endPoint y: 420, distance: 66.9
click at [812, 530] on div "Увімкніть режим перетягування за допомогою клавіатури, натиснувши Alt + Enter. …" at bounding box center [649, 376] width 1230 height 512
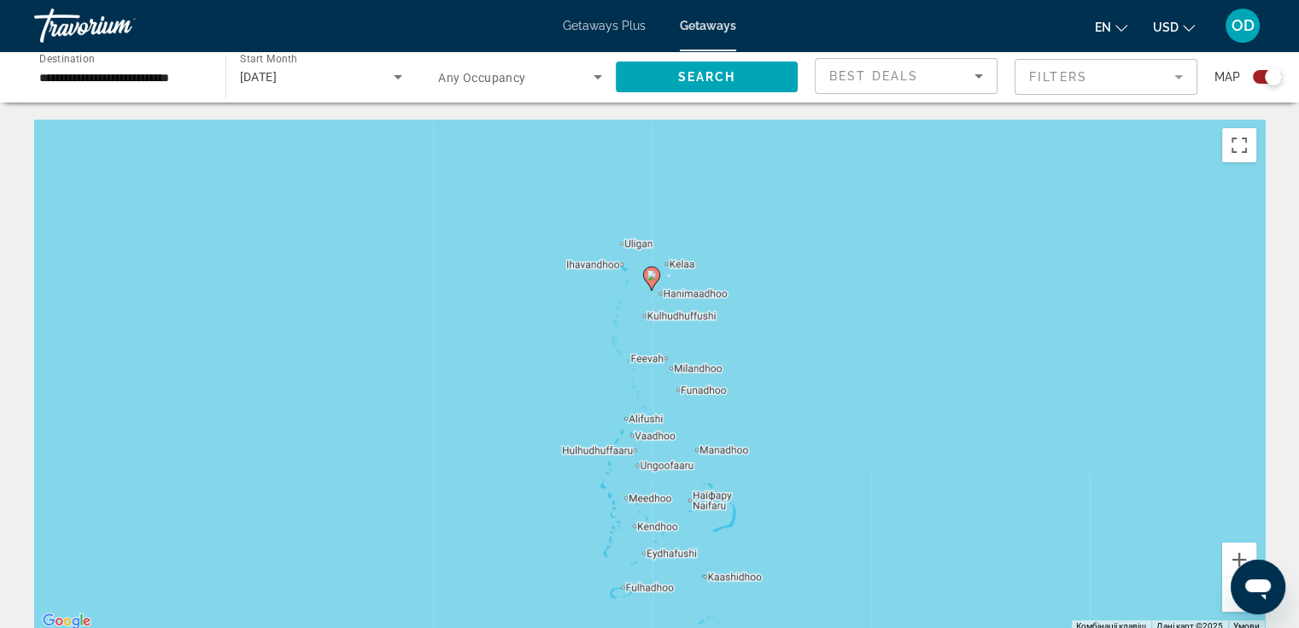
click at [652, 279] on image "Main content" at bounding box center [651, 275] width 10 height 10
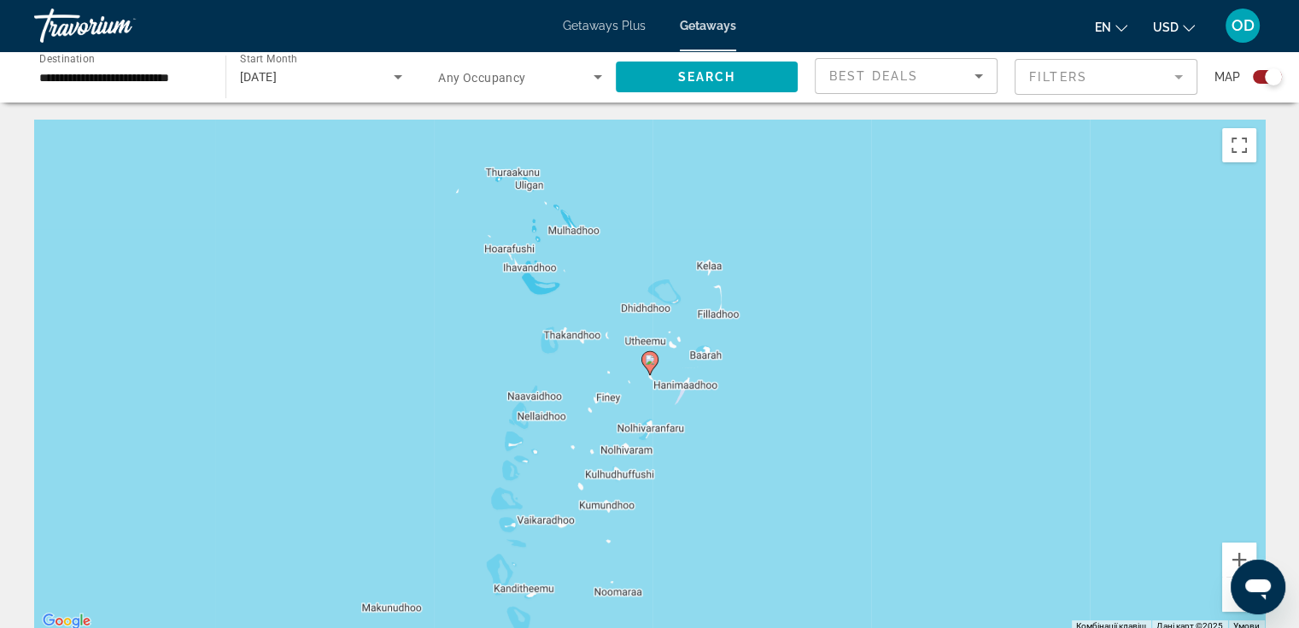
click at [651, 363] on image "Main content" at bounding box center [650, 359] width 10 height 10
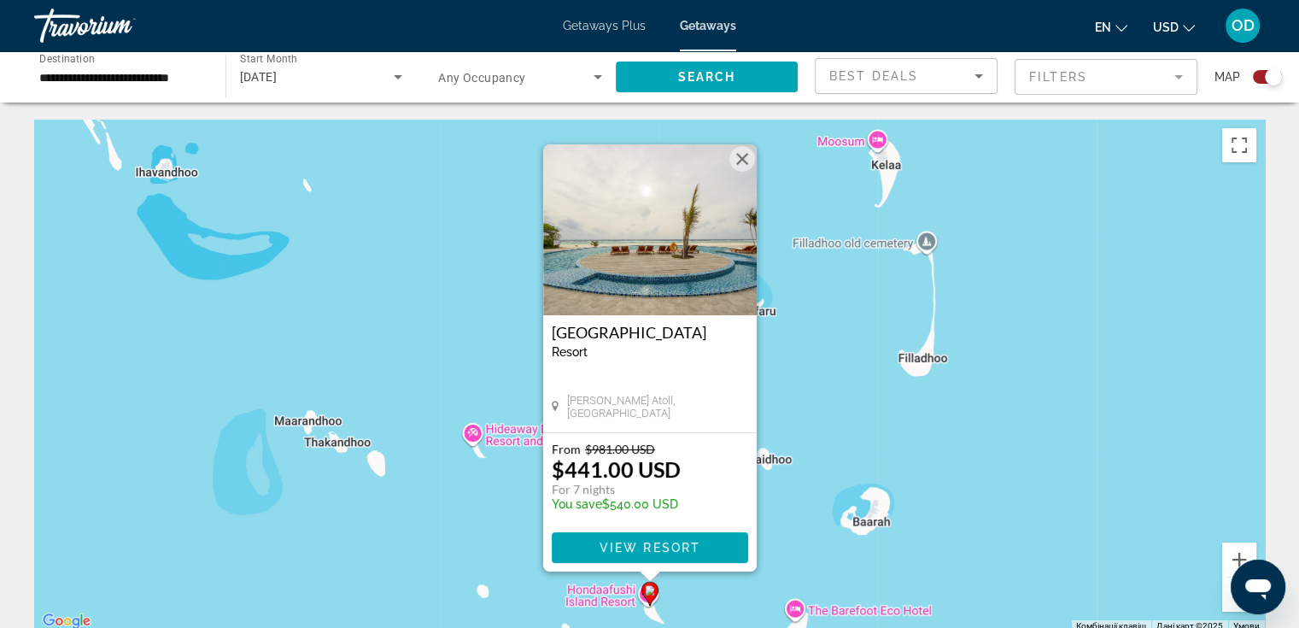
click at [739, 162] on button "Закрити" at bounding box center [742, 159] width 26 height 26
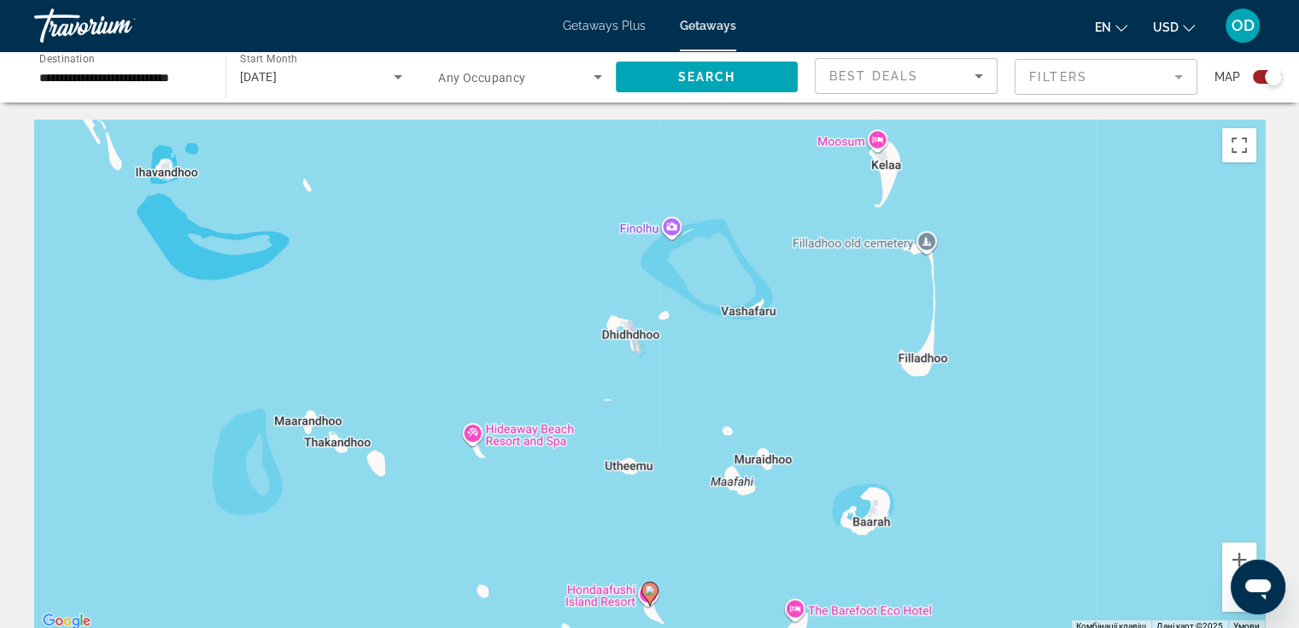
click at [1224, 597] on button "Зменшити" at bounding box center [1239, 594] width 34 height 34
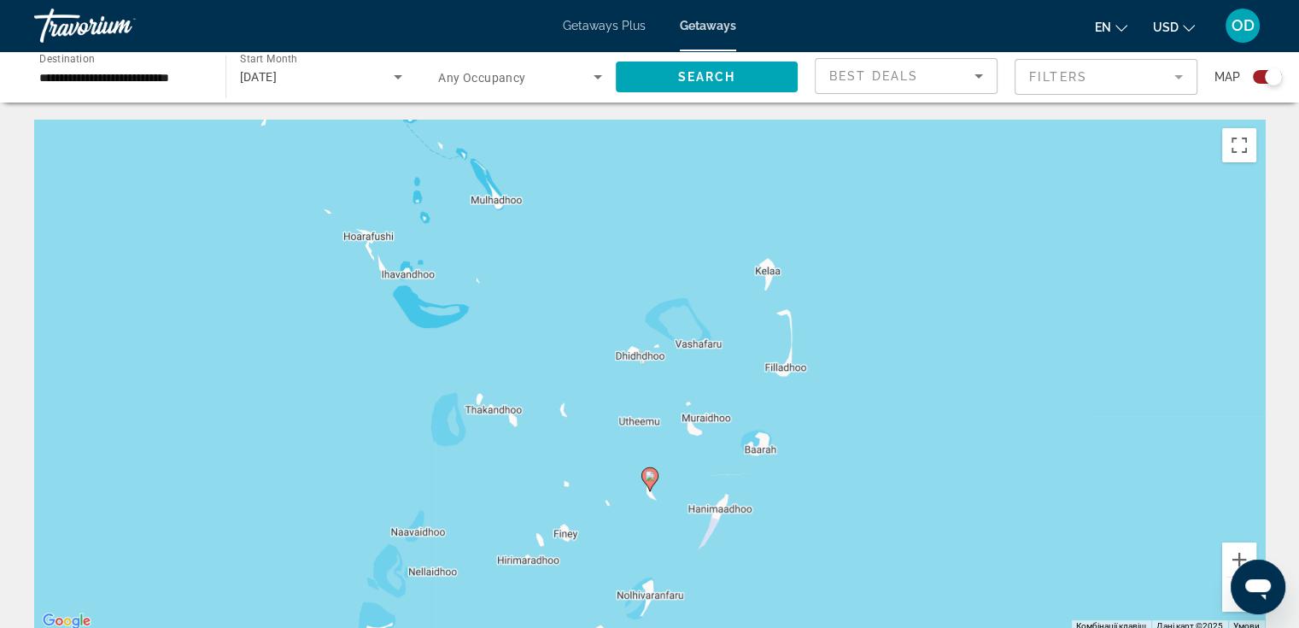
click at [1224, 597] on button "Зменшити" at bounding box center [1239, 594] width 34 height 34
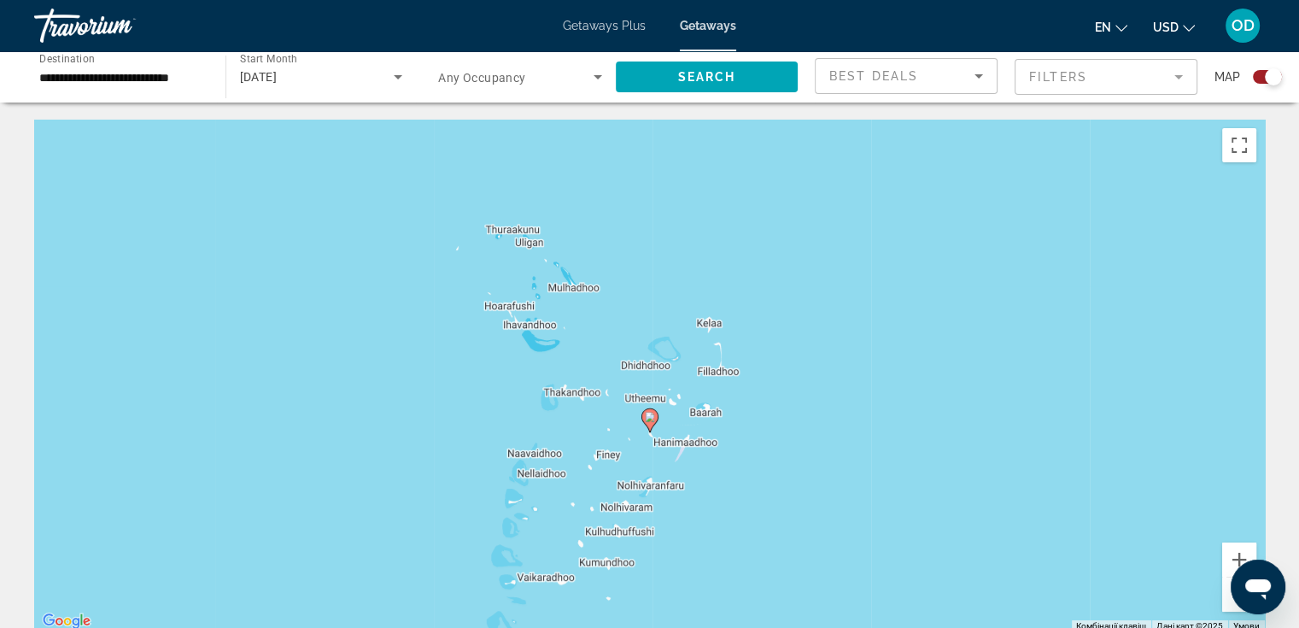
click at [1224, 597] on button "Зменшити" at bounding box center [1239, 594] width 34 height 34
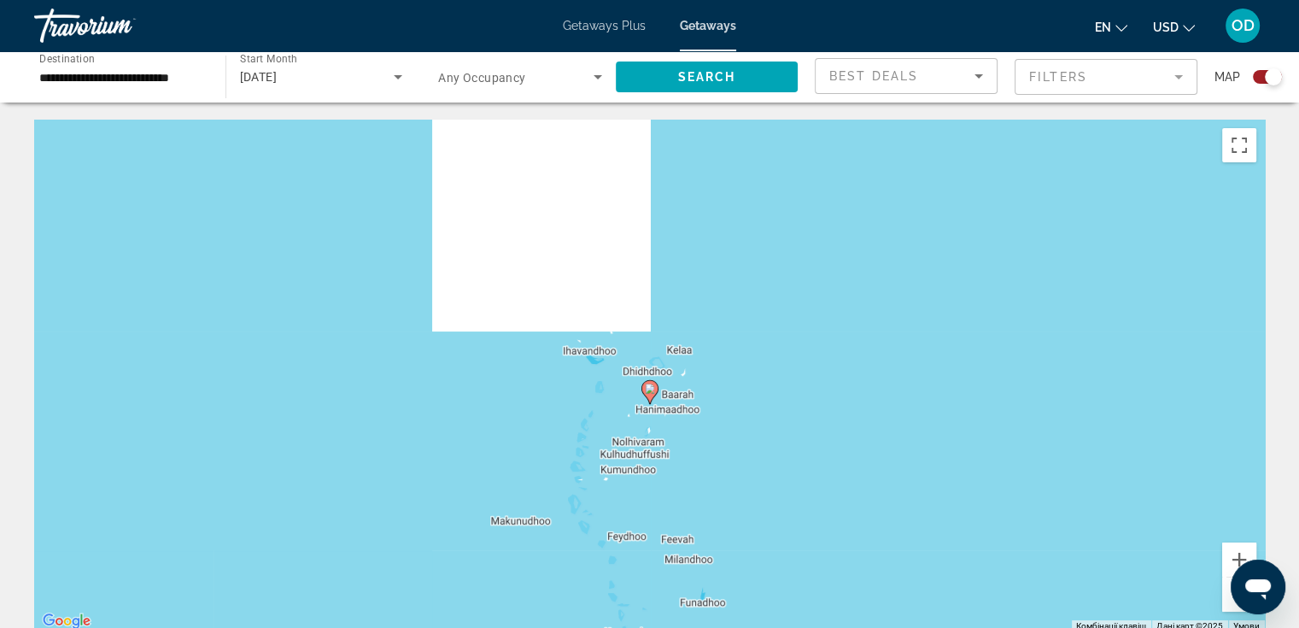
click at [1224, 597] on button "Зменшити" at bounding box center [1239, 594] width 34 height 34
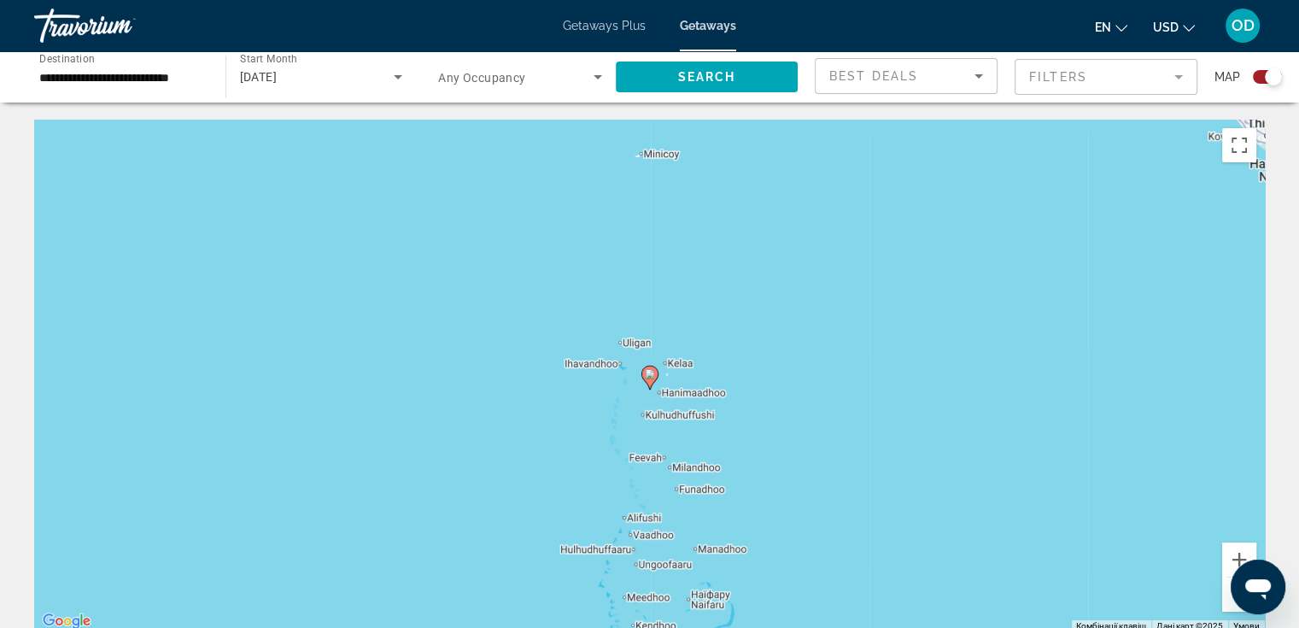
click at [1224, 597] on button "Зменшити" at bounding box center [1239, 594] width 34 height 34
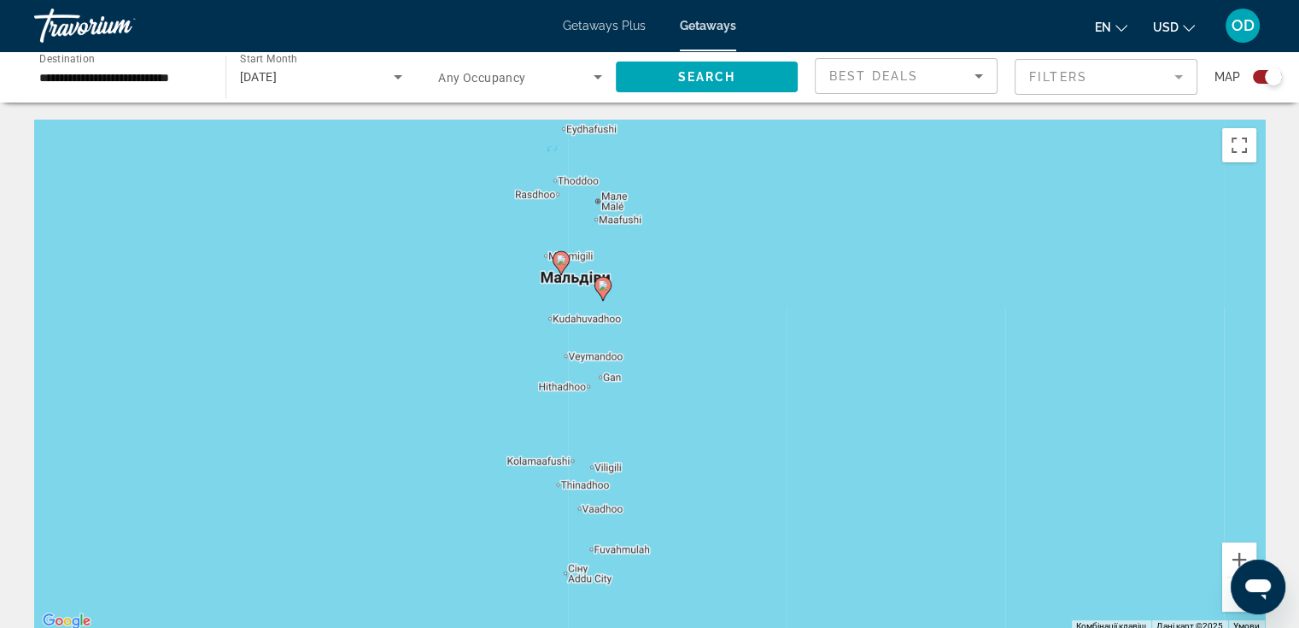
drag, startPoint x: 1038, startPoint y: 618, endPoint x: 956, endPoint y: 231, distance: 395.4
click at [956, 231] on div "Увімкніть режим перетягування за допомогою клавіатури, натиснувши Alt + Enter. …" at bounding box center [649, 376] width 1230 height 512
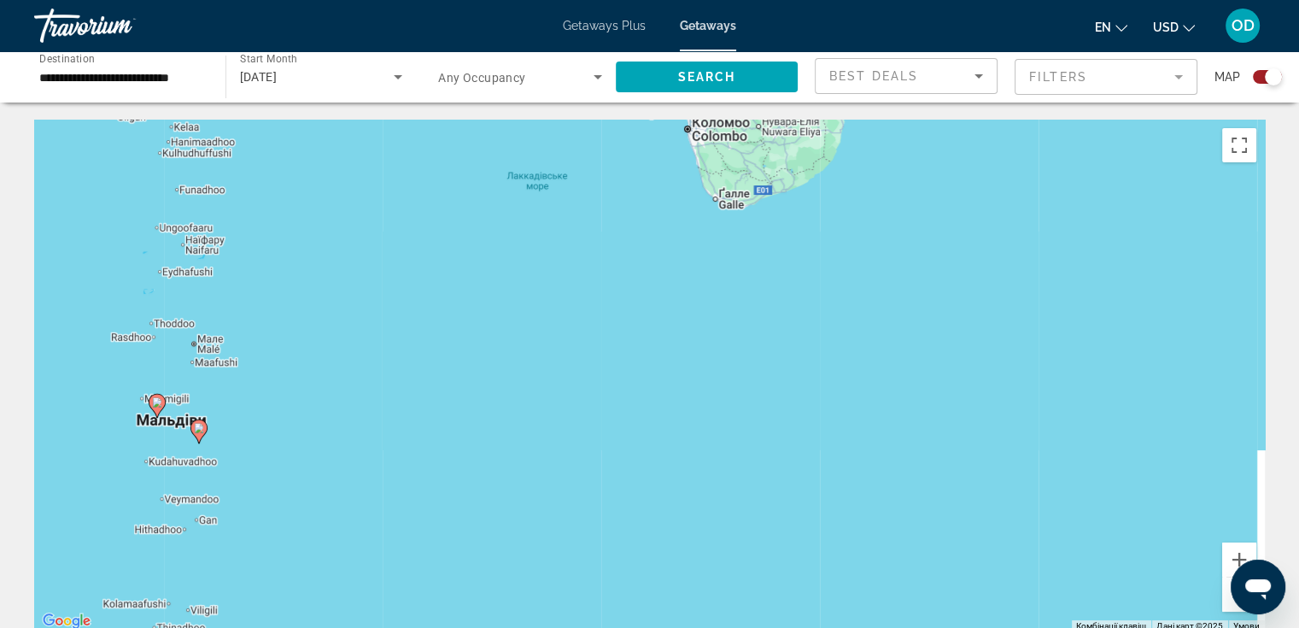
drag, startPoint x: 912, startPoint y: 524, endPoint x: 610, endPoint y: 456, distance: 309.9
click at [502, 627] on html "**********" at bounding box center [649, 314] width 1299 height 628
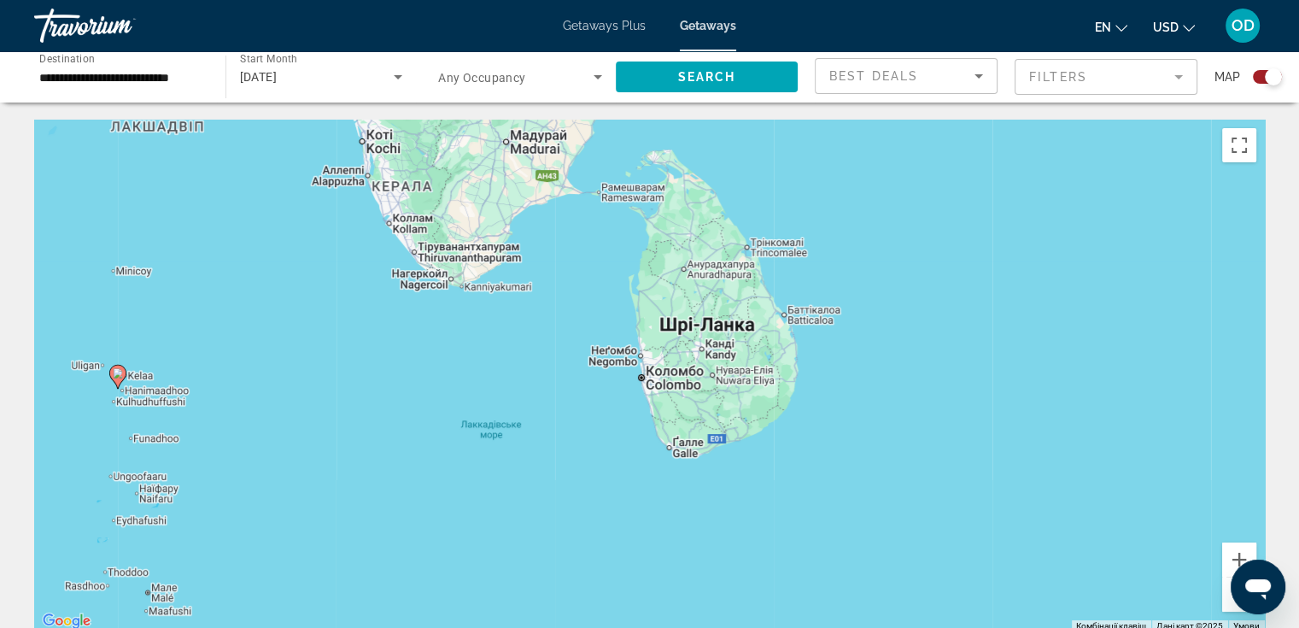
drag, startPoint x: 700, startPoint y: 242, endPoint x: 666, endPoint y: 523, distance: 283.8
click at [671, 559] on div "Увімкніть режим перетягування за допомогою клавіатури, натиснувши Alt + Enter. …" at bounding box center [649, 376] width 1230 height 512
click at [1227, 602] on button "Зменшити" at bounding box center [1239, 594] width 34 height 34
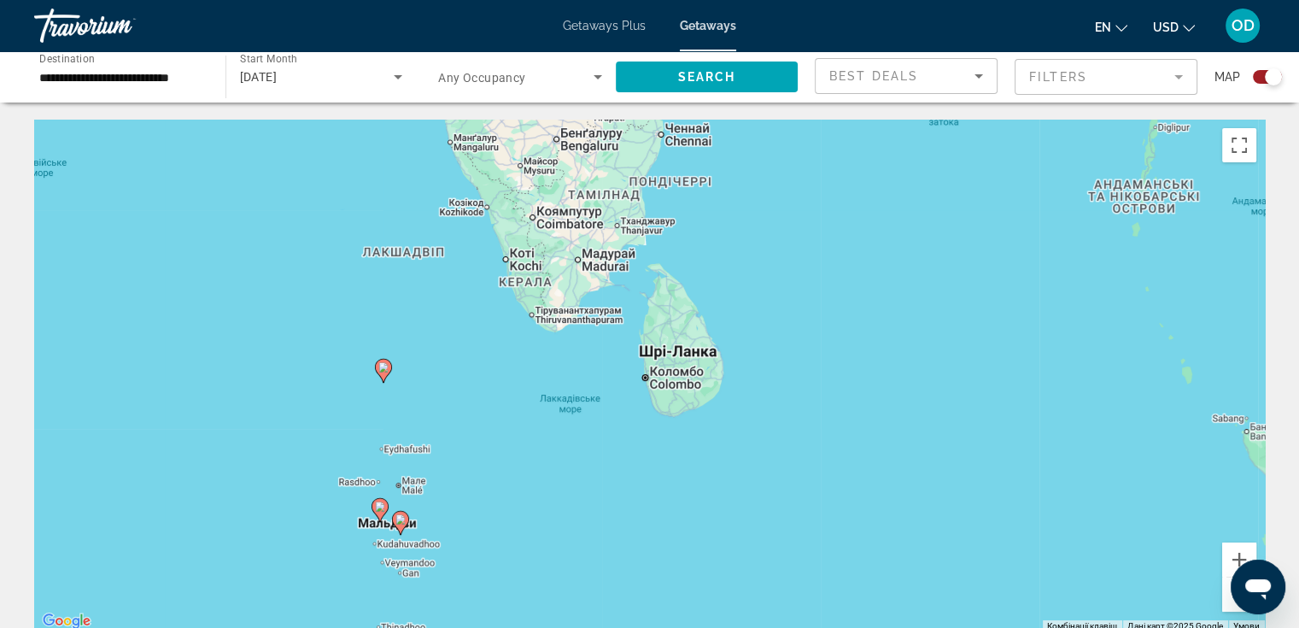
click at [1227, 602] on button "Зменшити" at bounding box center [1239, 594] width 34 height 34
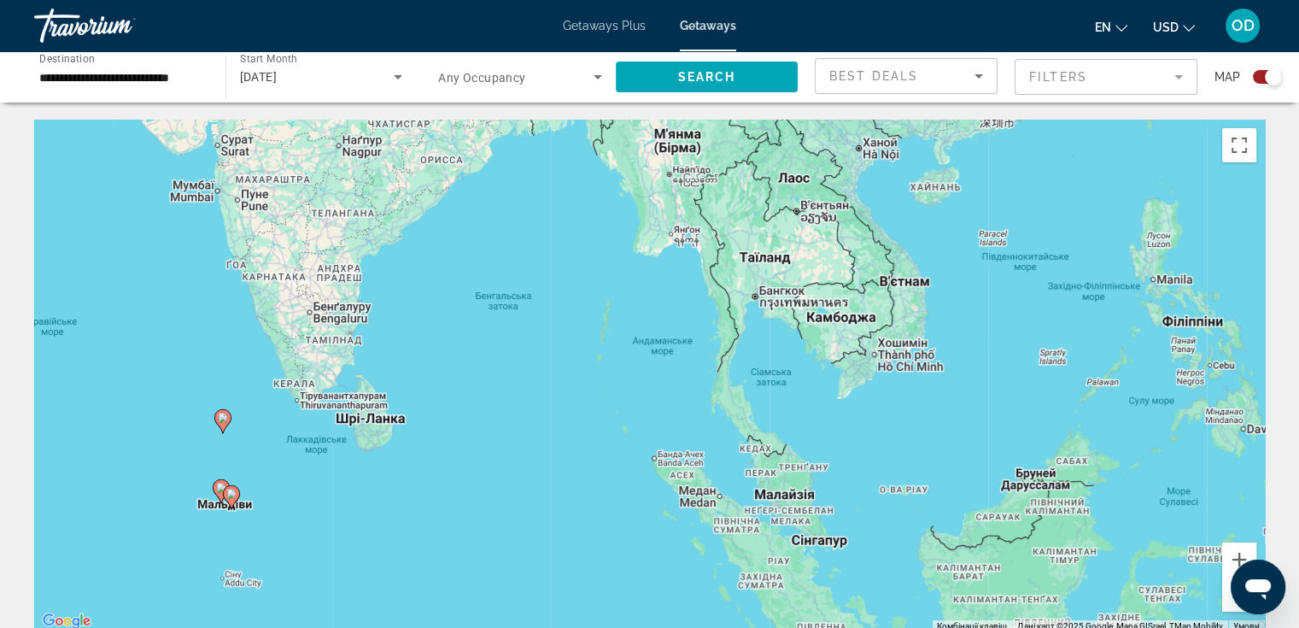
drag, startPoint x: 1078, startPoint y: 470, endPoint x: 779, endPoint y: 526, distance: 304.8
click at [779, 526] on div "Увімкніть режим перетягування за допомогою клавіатури, натиснувши Alt + Enter. …" at bounding box center [649, 376] width 1230 height 512
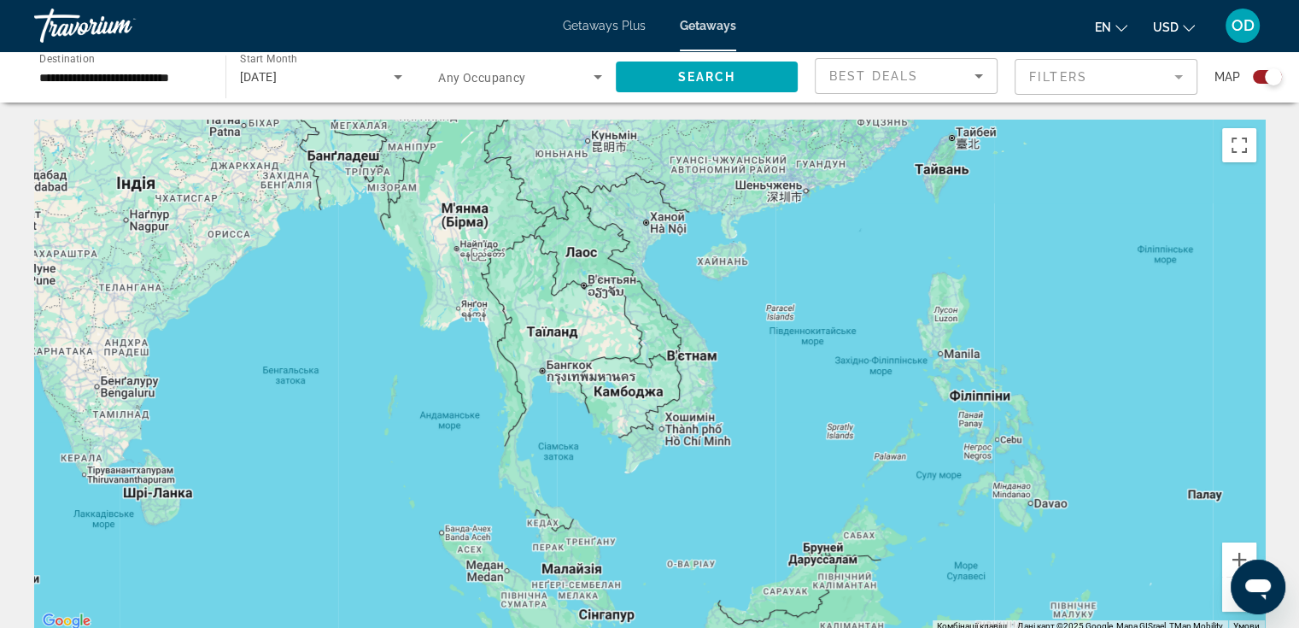
drag, startPoint x: 912, startPoint y: 498, endPoint x: 714, endPoint y: 569, distance: 210.4
click at [714, 569] on div "Увімкніть режим перетягування за допомогою клавіатури, натиснувши Alt + Enter. …" at bounding box center [649, 376] width 1230 height 512
click at [1231, 603] on button "Зменшити" at bounding box center [1239, 594] width 34 height 34
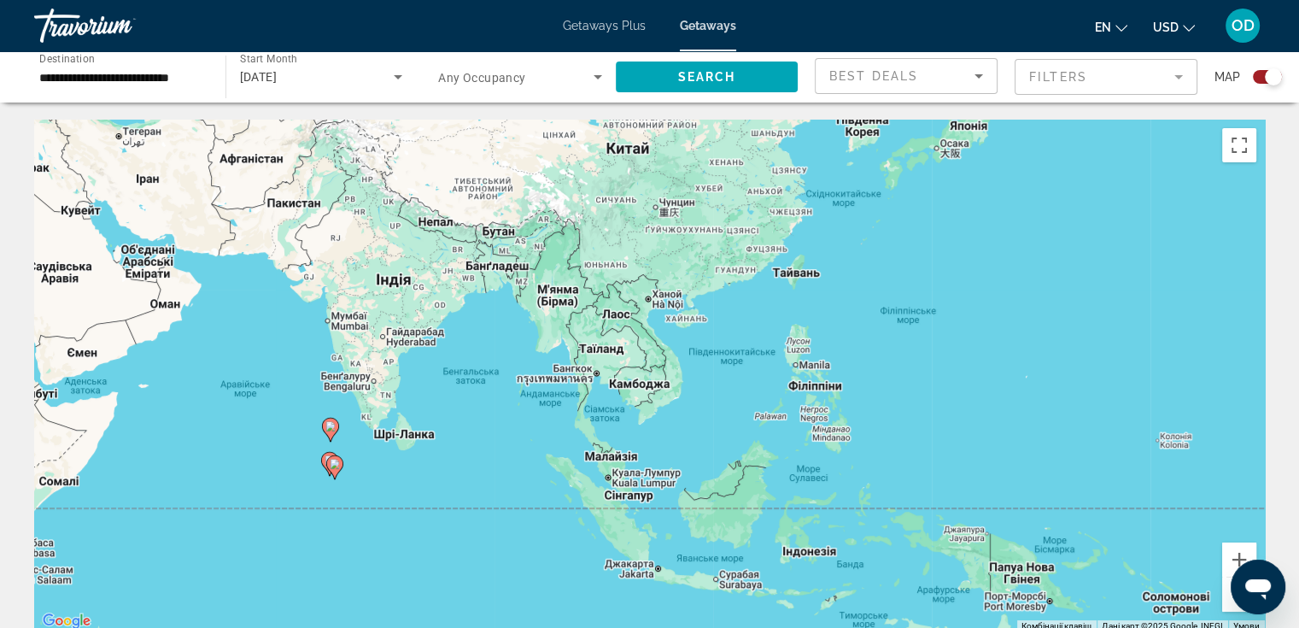
click at [1231, 604] on button "Зменшити" at bounding box center [1239, 594] width 34 height 34
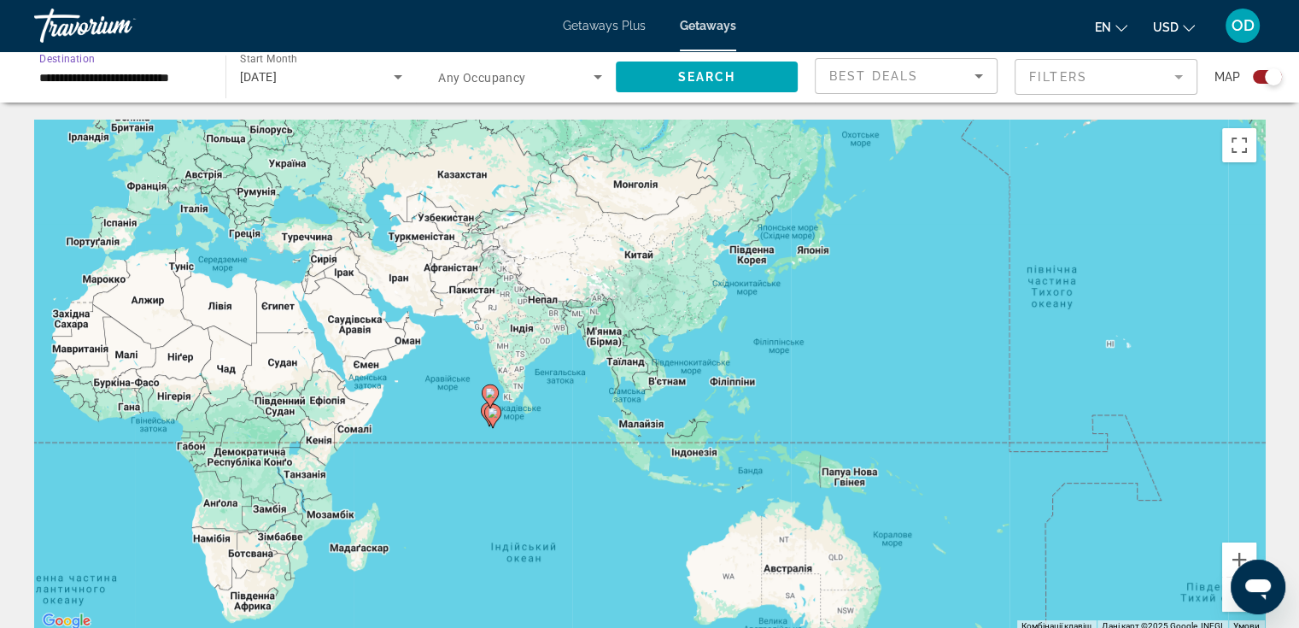
click at [173, 81] on input "**********" at bounding box center [121, 77] width 164 height 20
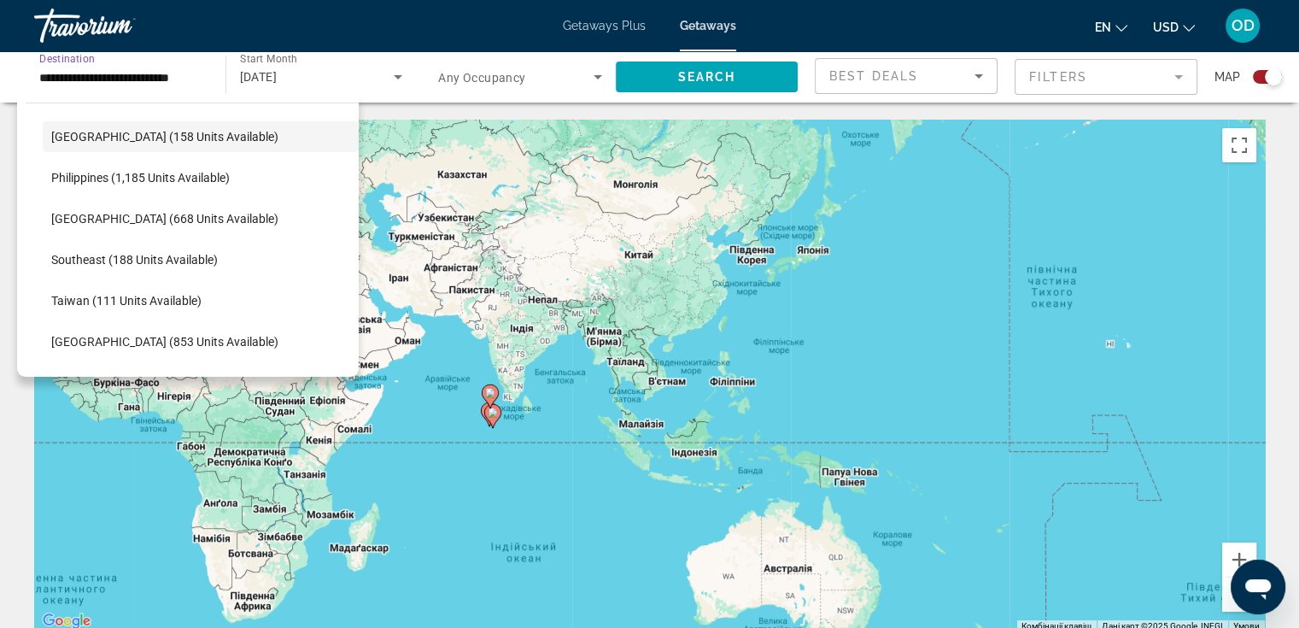
scroll to position [634, 0]
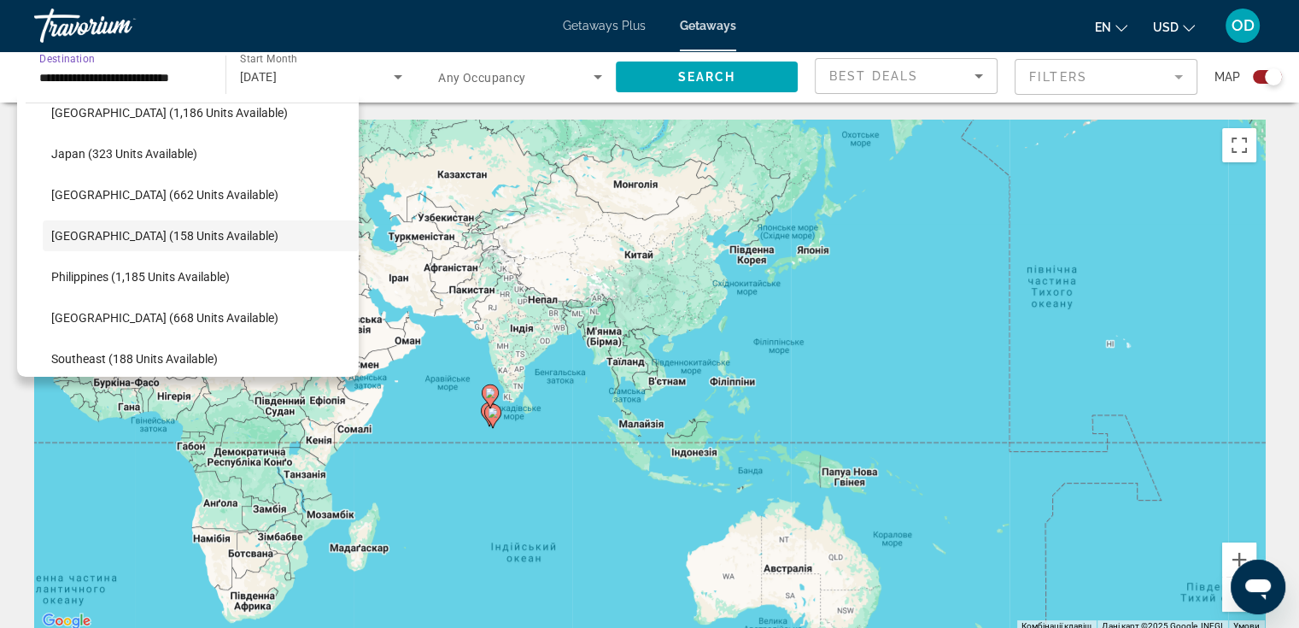
click at [146, 81] on input "**********" at bounding box center [121, 77] width 164 height 20
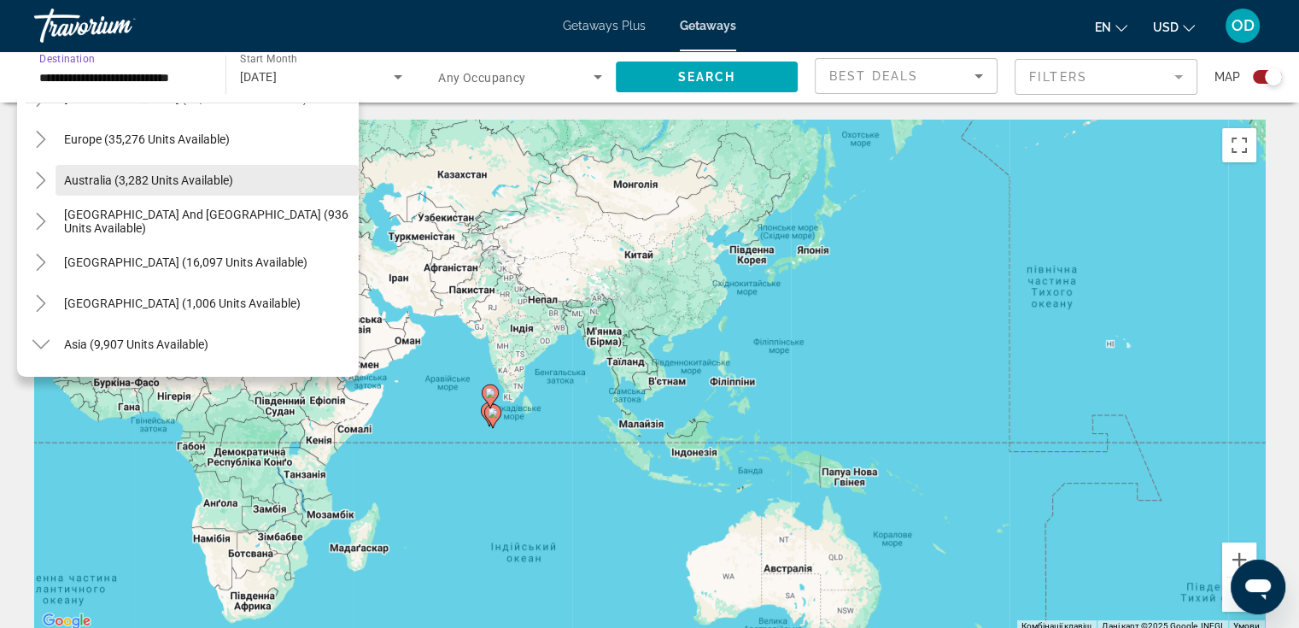
scroll to position [171, 0]
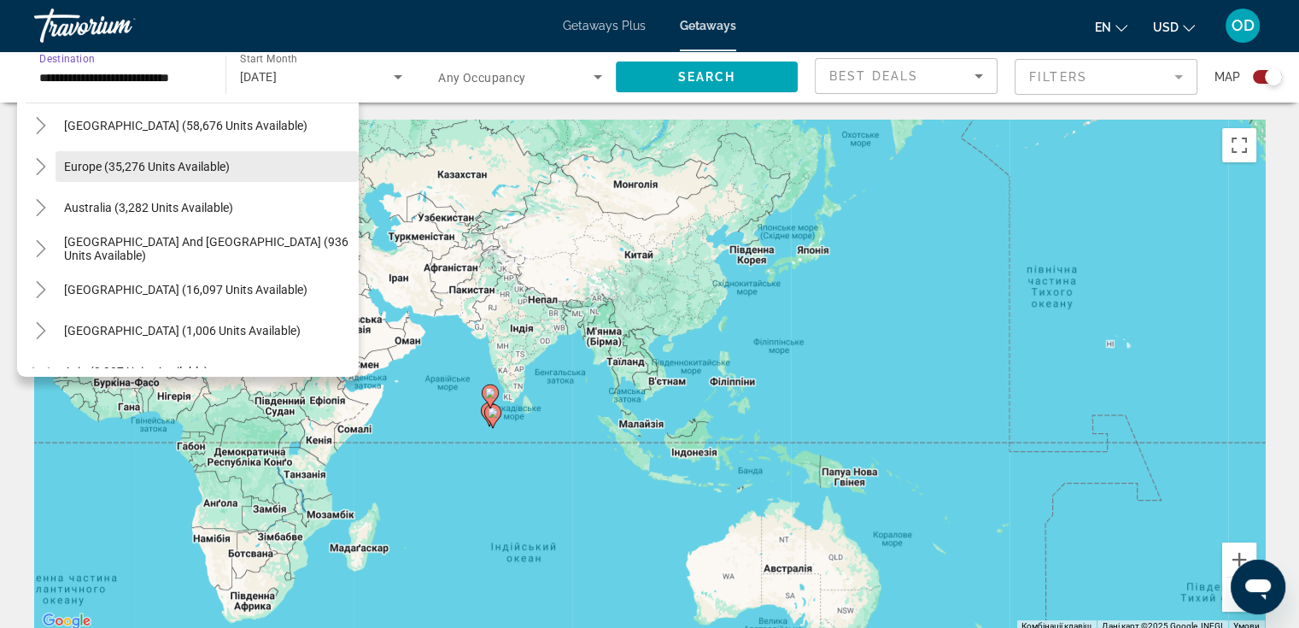
click at [180, 167] on span "Europe (35,276 units available)" at bounding box center [147, 167] width 166 height 14
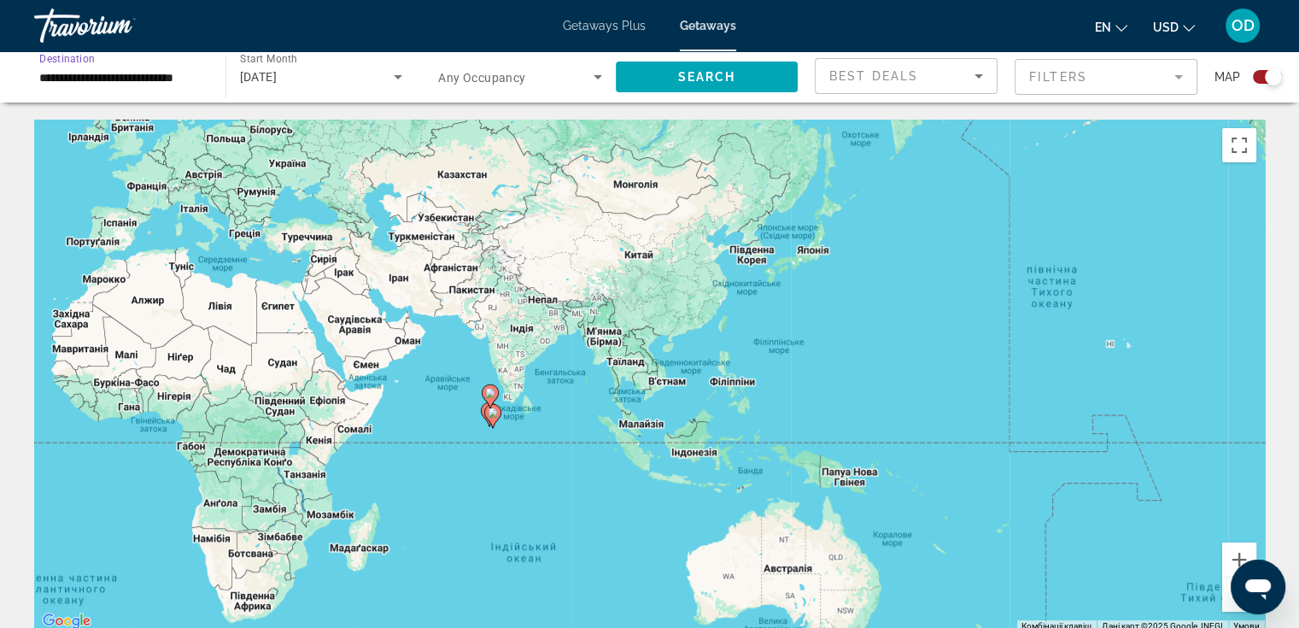
click at [341, 79] on div "January 2026" at bounding box center [317, 77] width 155 height 20
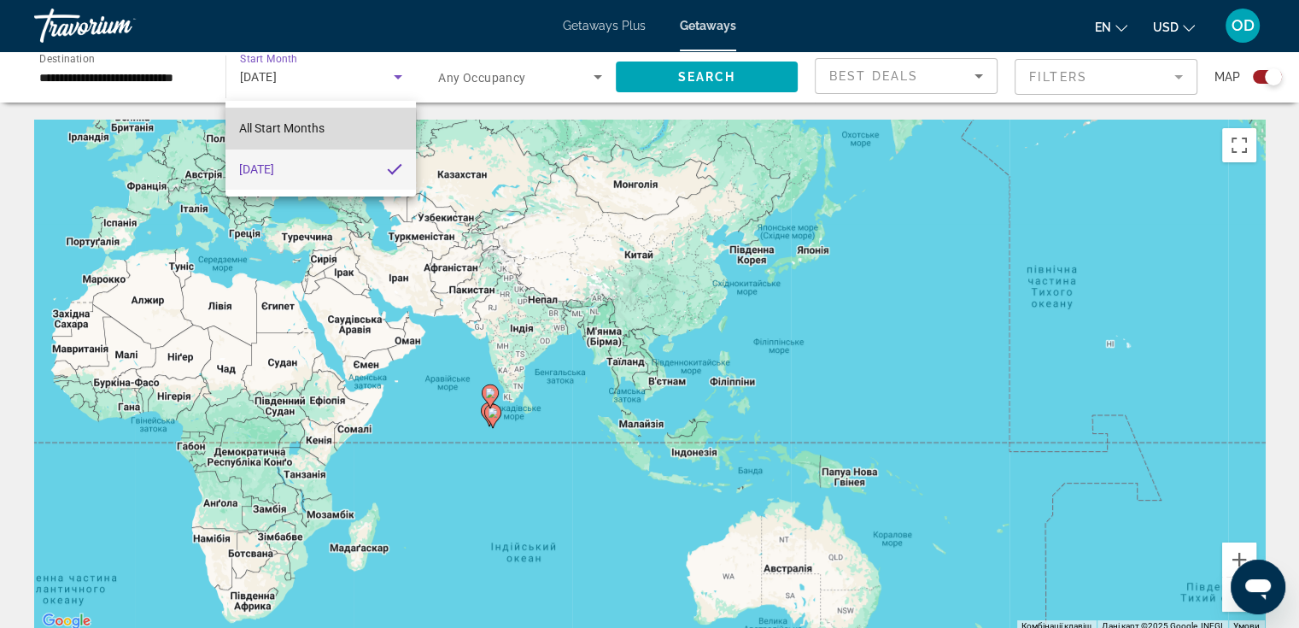
click at [291, 133] on span "All Start Months" at bounding box center [281, 128] width 85 height 14
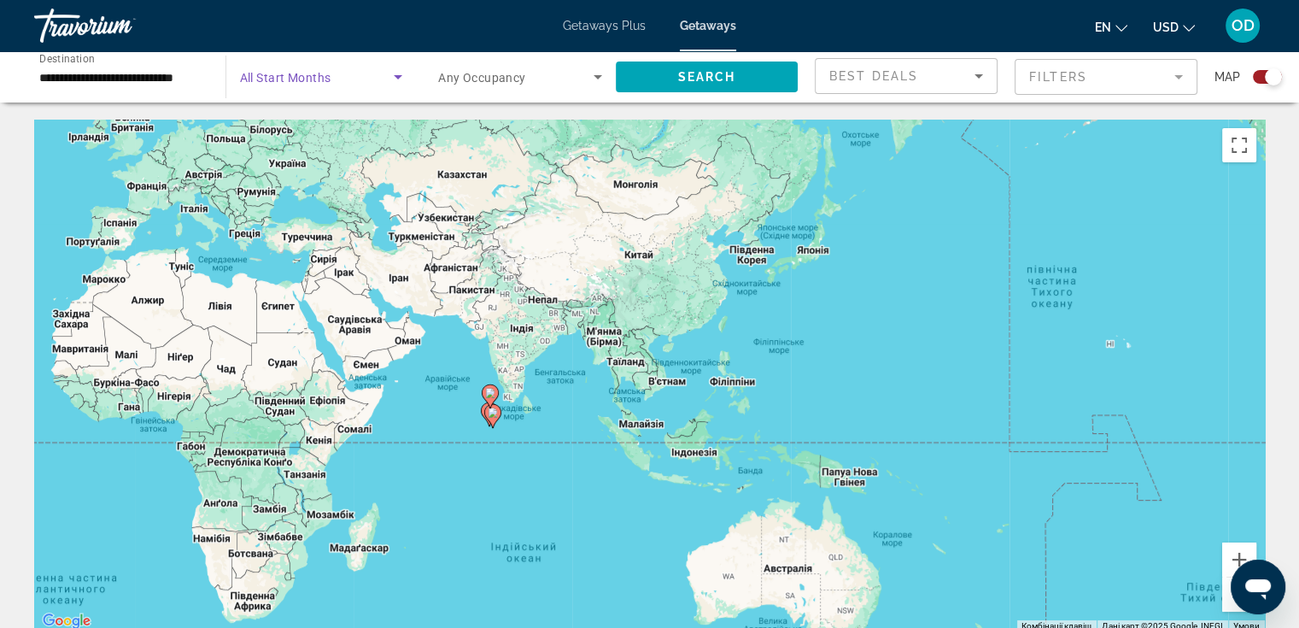
click at [346, 81] on span "Search widget" at bounding box center [317, 77] width 155 height 20
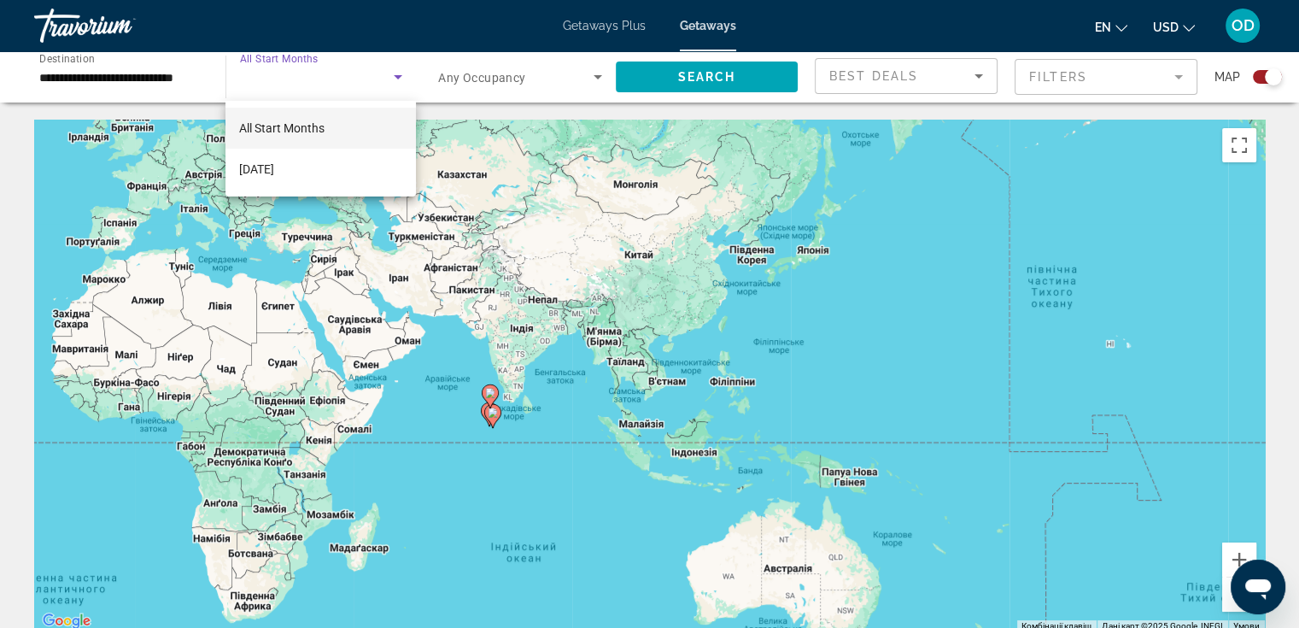
click at [346, 81] on div at bounding box center [649, 314] width 1299 height 628
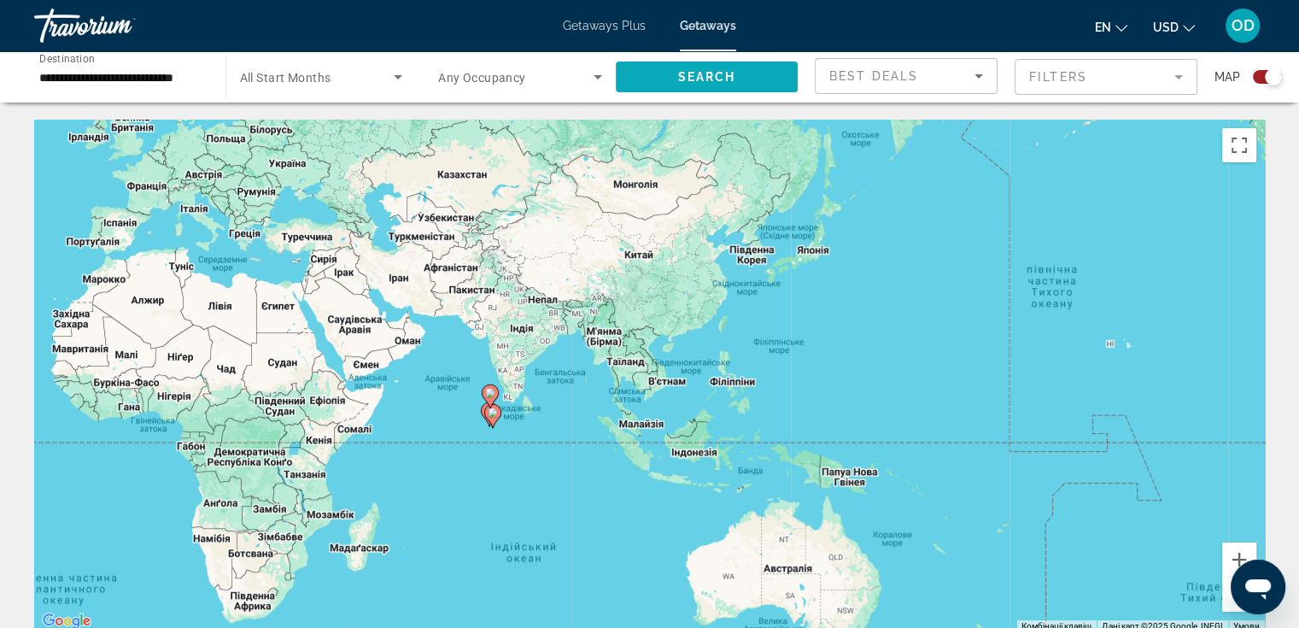
click at [710, 74] on span "Search" at bounding box center [706, 77] width 58 height 14
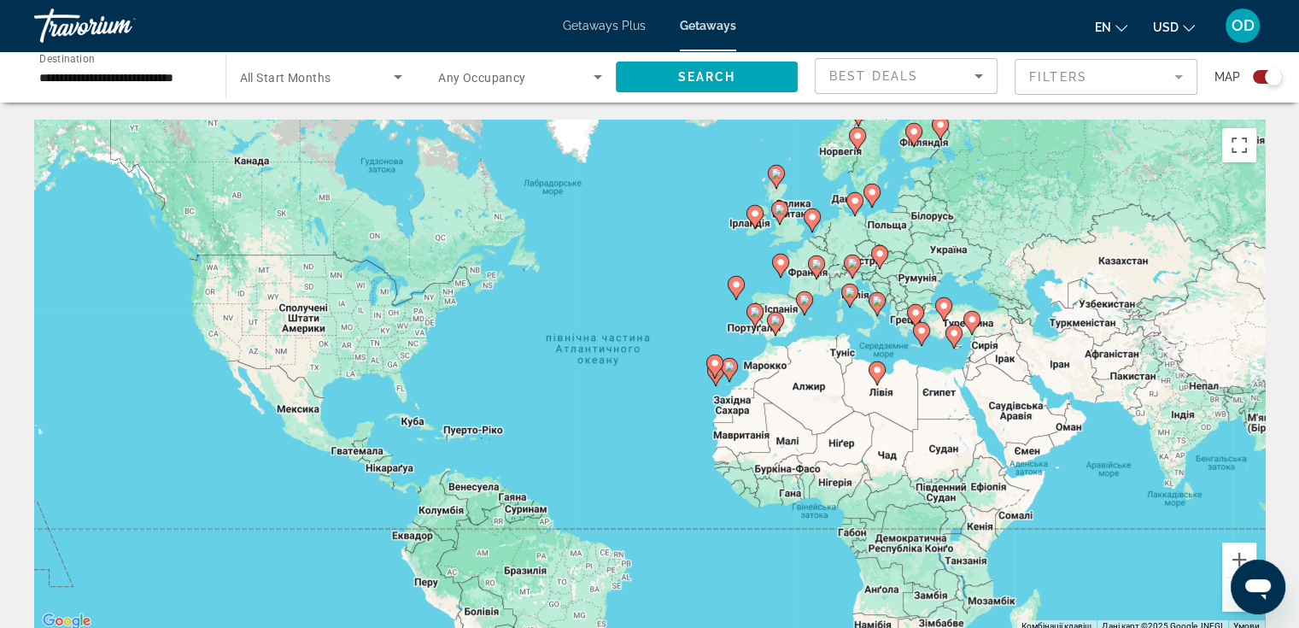
click at [955, 337] on image "Main content" at bounding box center [954, 333] width 10 height 10
type input "**********"
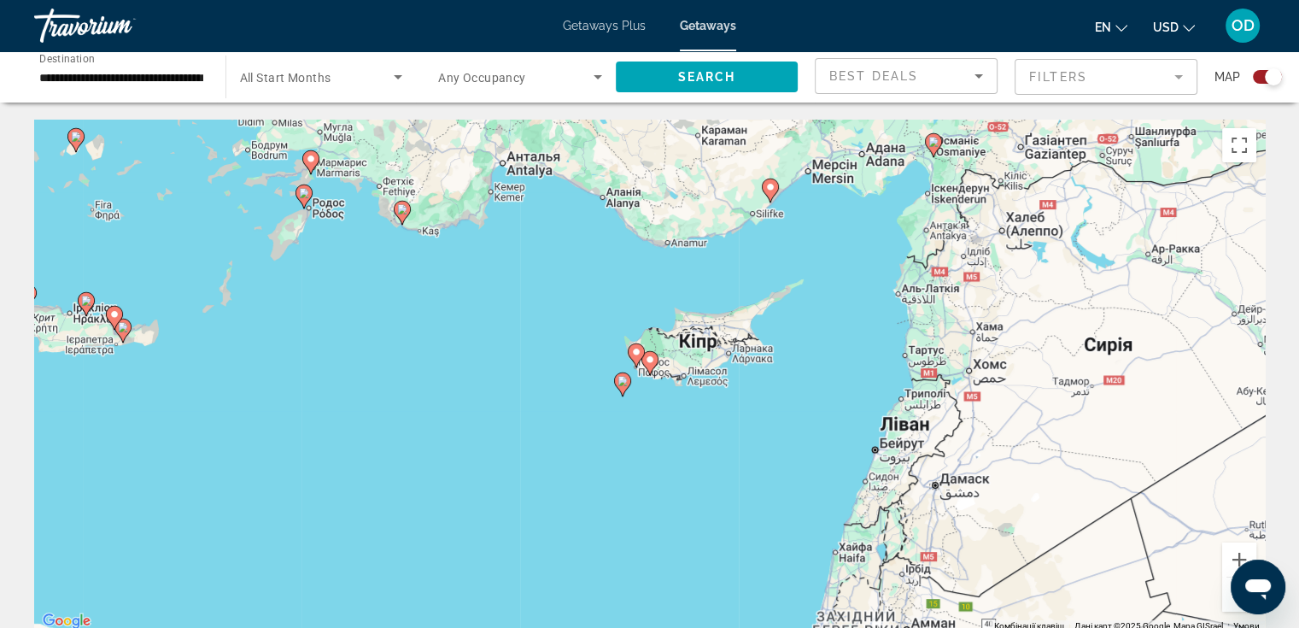
click at [650, 363] on image "Main content" at bounding box center [650, 359] width 10 height 10
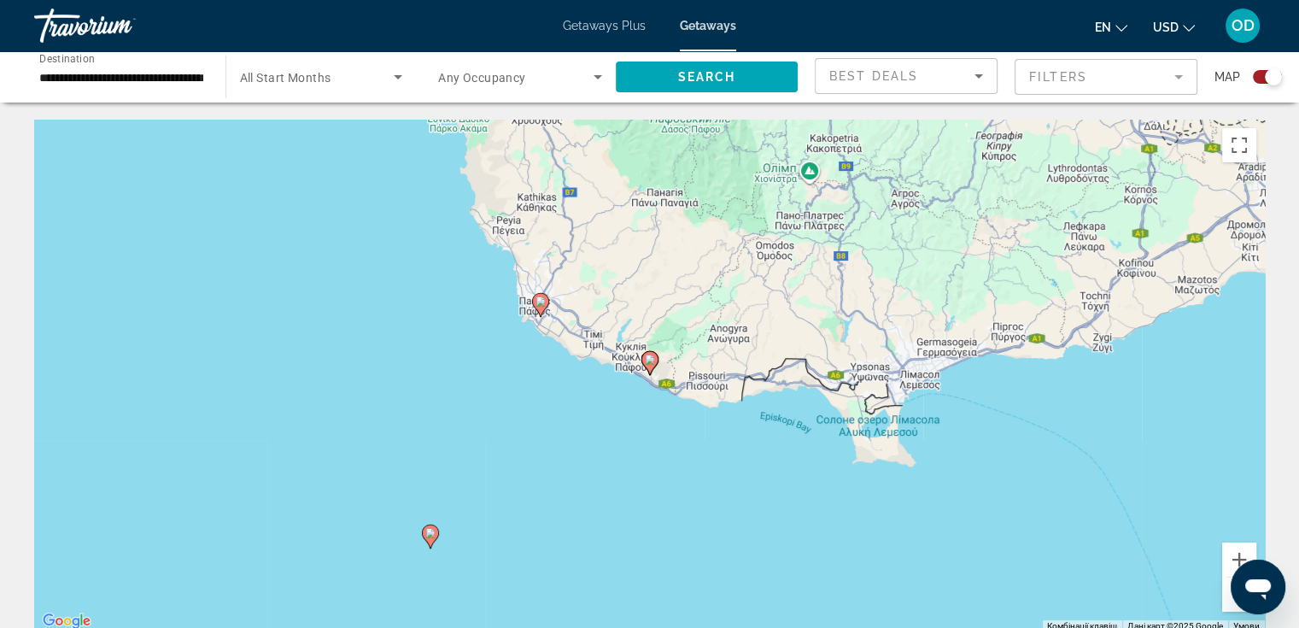
click at [645, 361] on image "Main content" at bounding box center [650, 359] width 10 height 10
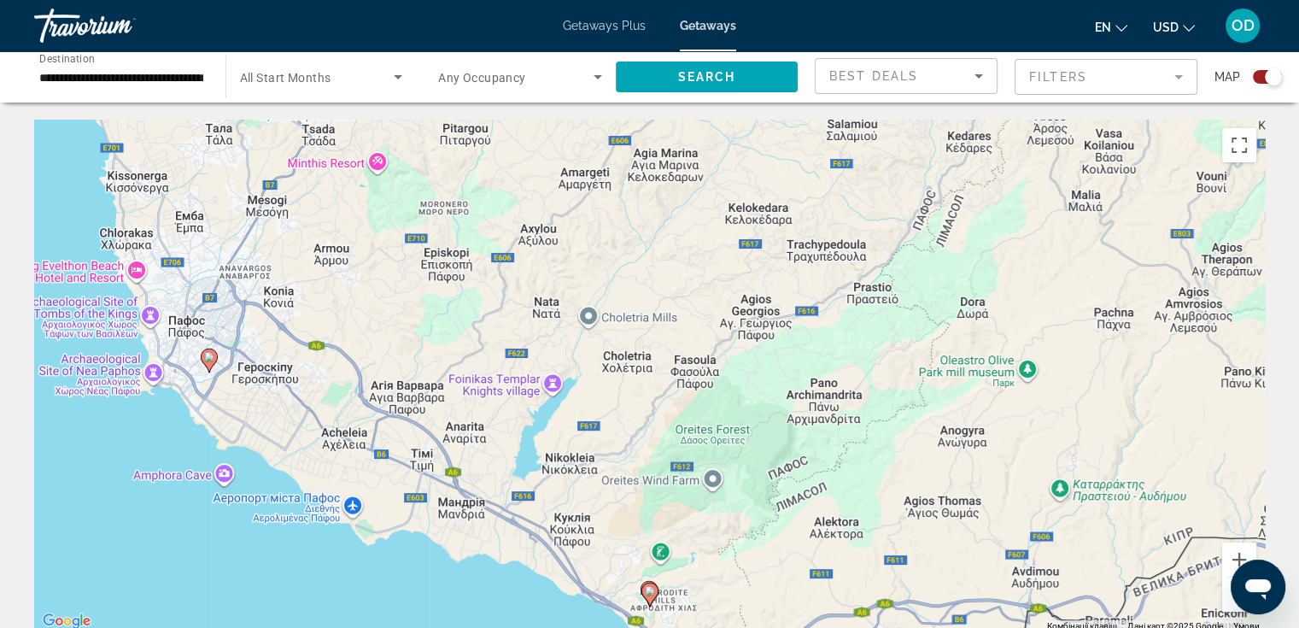
click at [651, 592] on image "Main content" at bounding box center [650, 591] width 10 height 10
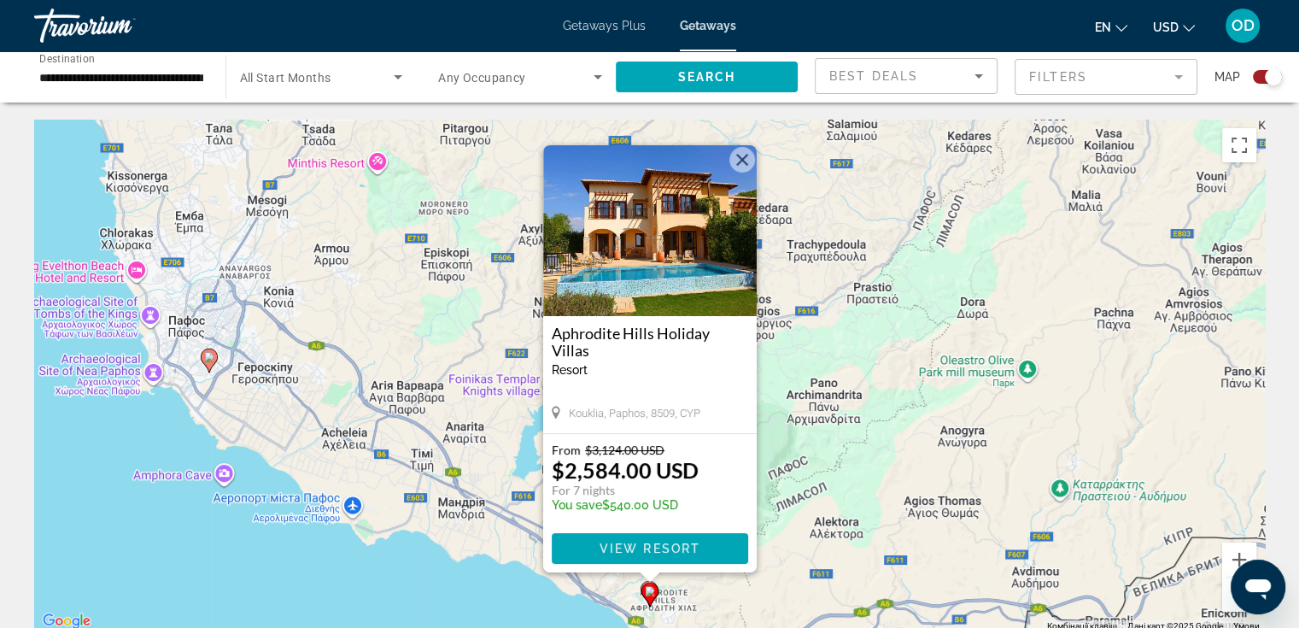
click at [207, 354] on image "Main content" at bounding box center [209, 357] width 10 height 10
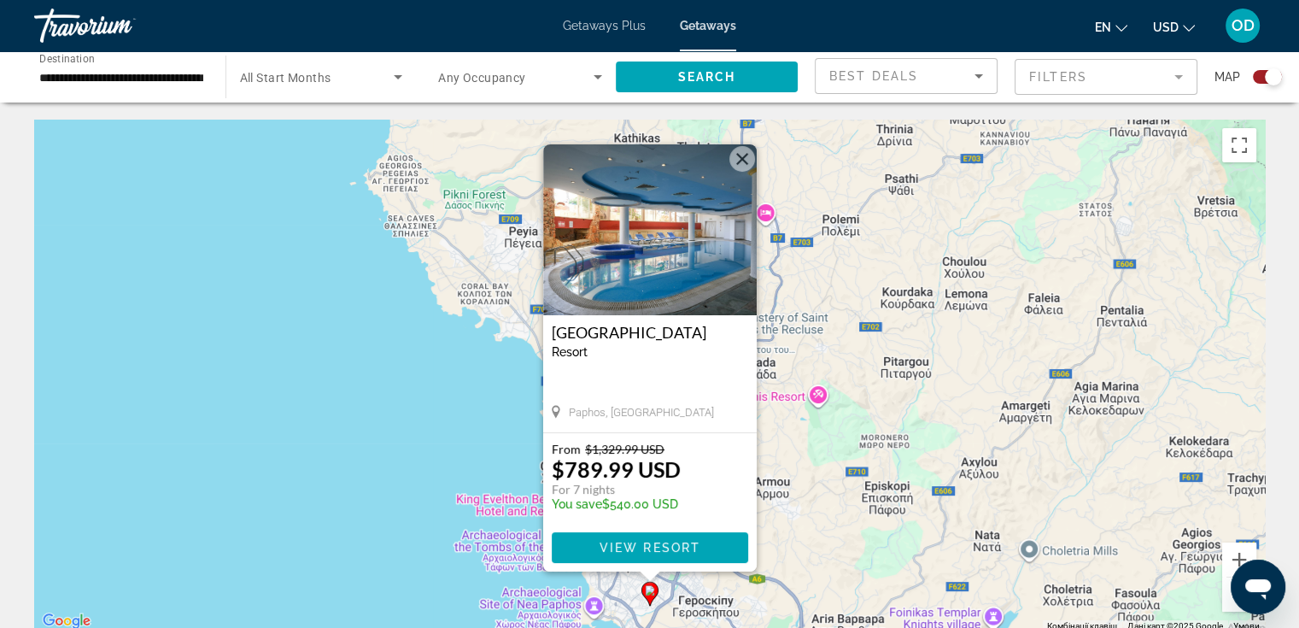
click at [738, 162] on button "Закрити" at bounding box center [742, 159] width 26 height 26
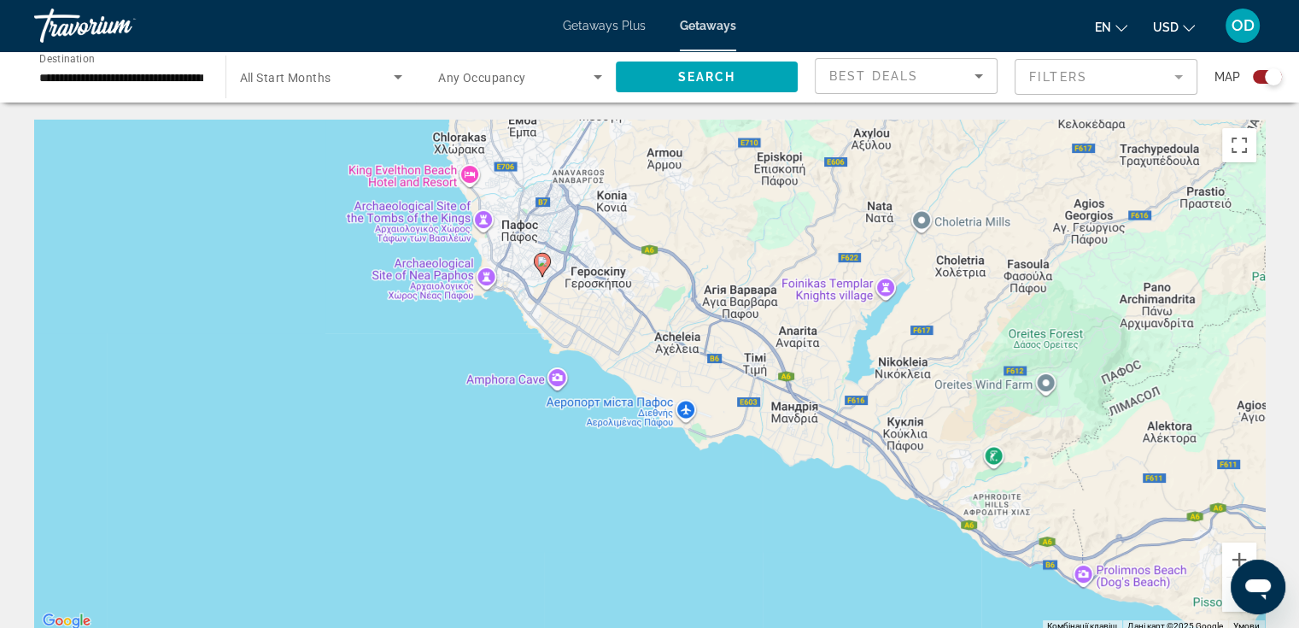
drag, startPoint x: 520, startPoint y: 517, endPoint x: 409, endPoint y: 180, distance: 354.2
click at [409, 180] on div "Увімкніть режим перетягування за допомогою клавіатури, натиснувши Alt + Enter. …" at bounding box center [649, 376] width 1230 height 512
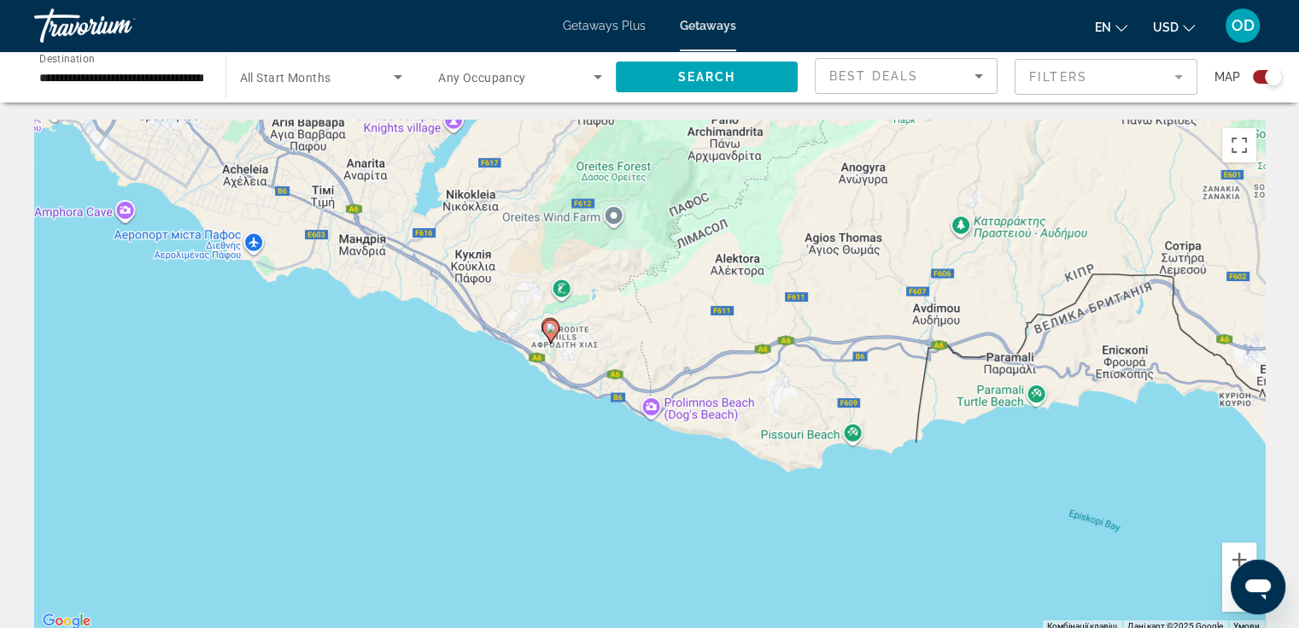
drag, startPoint x: 797, startPoint y: 571, endPoint x: 362, endPoint y: 400, distance: 466.9
click at [362, 400] on div "Увімкніть режим перетягування за допомогою клавіатури, натиснувши Alt + Enter. …" at bounding box center [649, 376] width 1230 height 512
click at [1230, 552] on button "Збільшити" at bounding box center [1239, 559] width 34 height 34
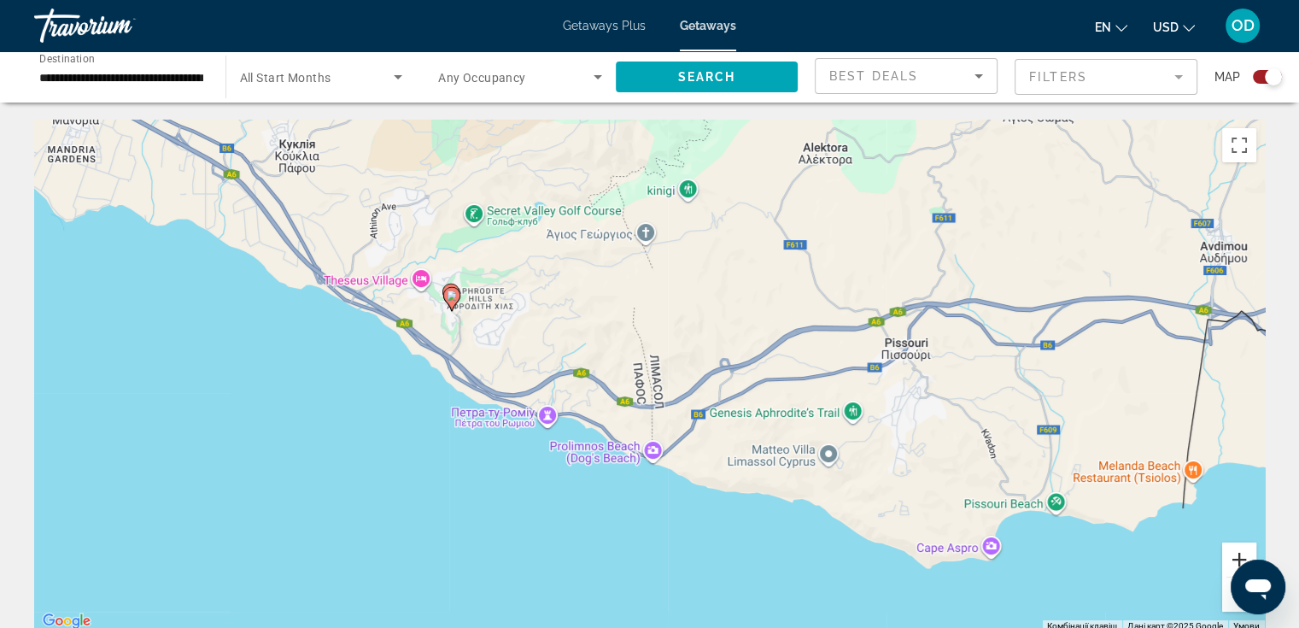
click at [1230, 552] on button "Збільшити" at bounding box center [1239, 559] width 34 height 34
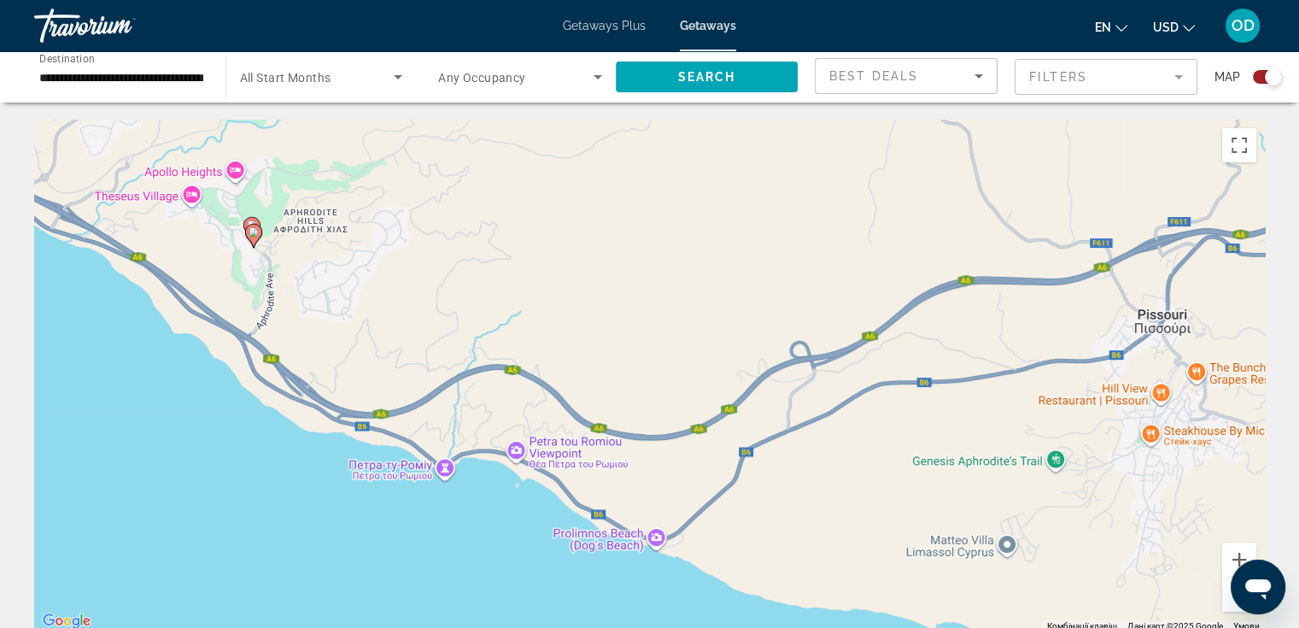
click at [253, 216] on gmp-advanced-marker "Main content" at bounding box center [251, 229] width 17 height 26
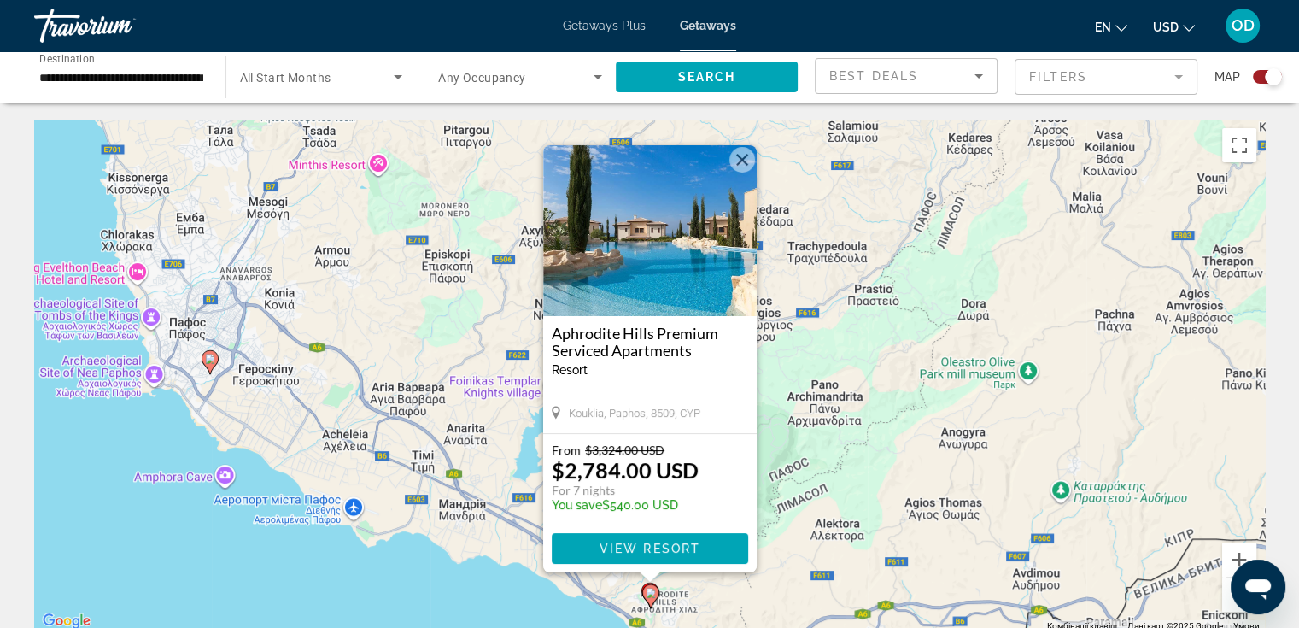
click at [745, 160] on button "Закрити" at bounding box center [742, 160] width 26 height 26
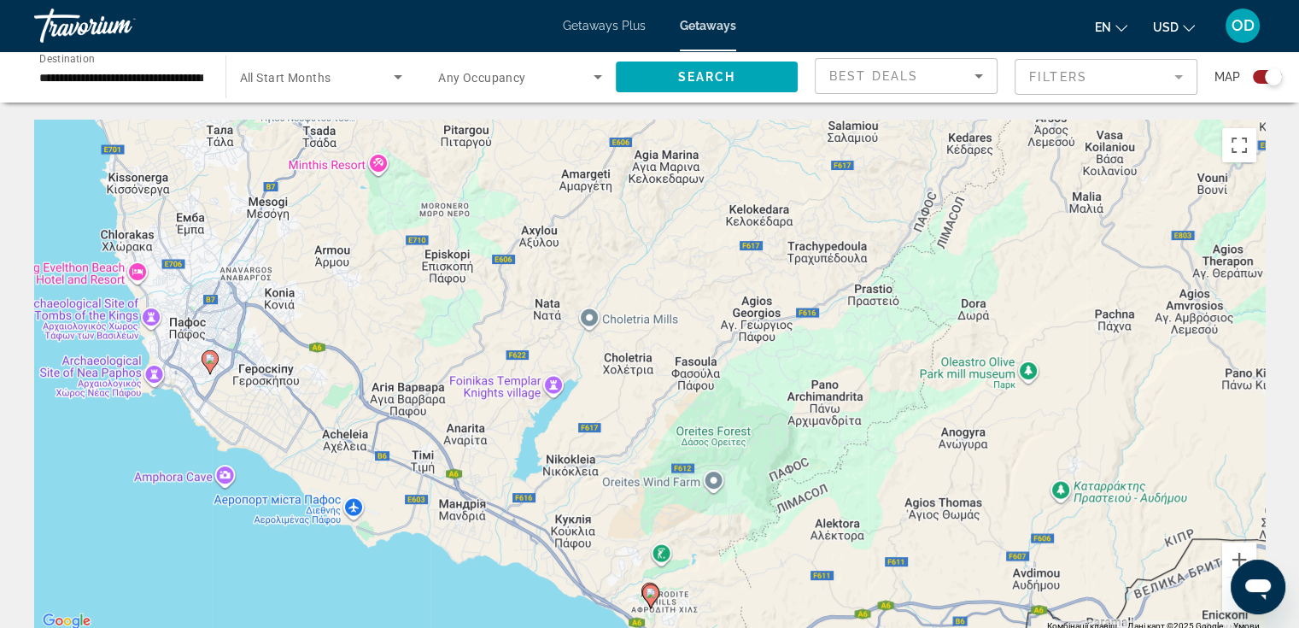
click at [647, 596] on image "Main content" at bounding box center [650, 592] width 10 height 10
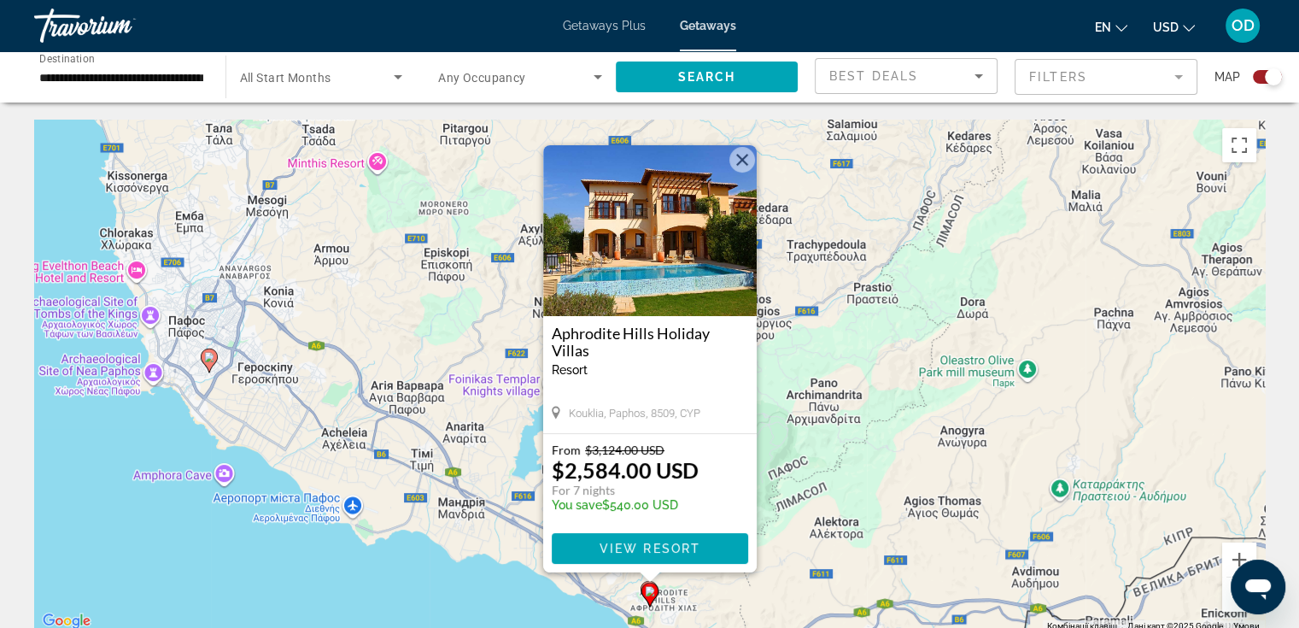
click at [741, 160] on button "Закрити" at bounding box center [742, 160] width 26 height 26
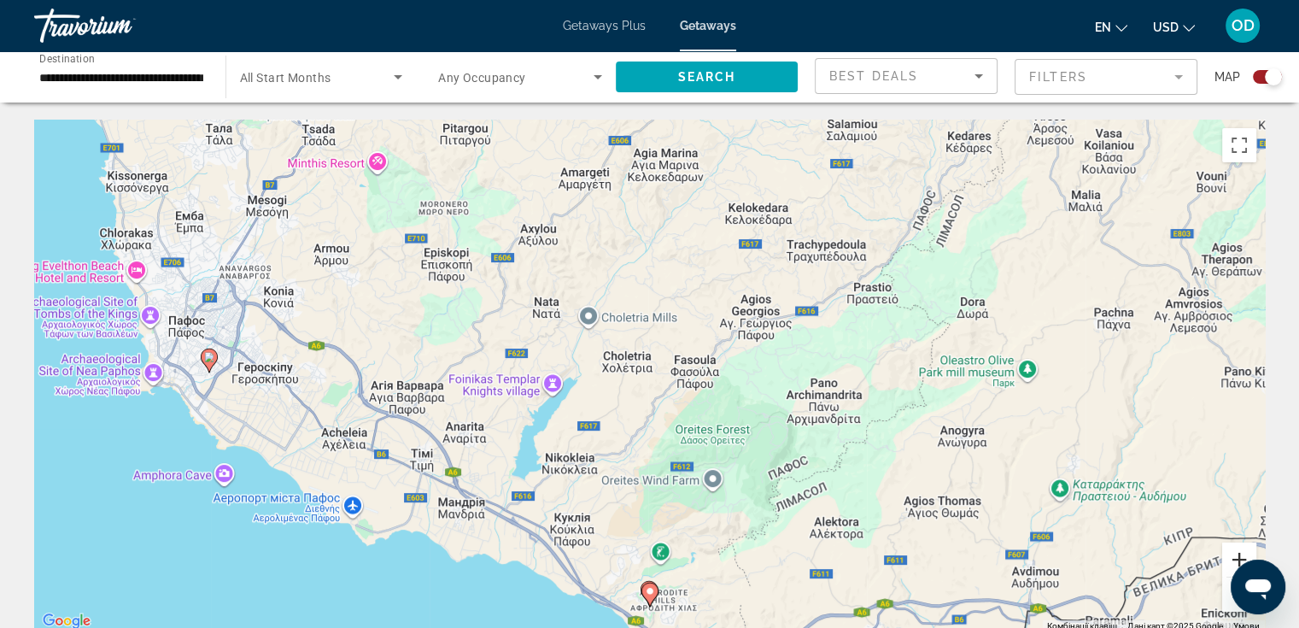
click at [1232, 557] on button "Збільшити" at bounding box center [1239, 559] width 34 height 34
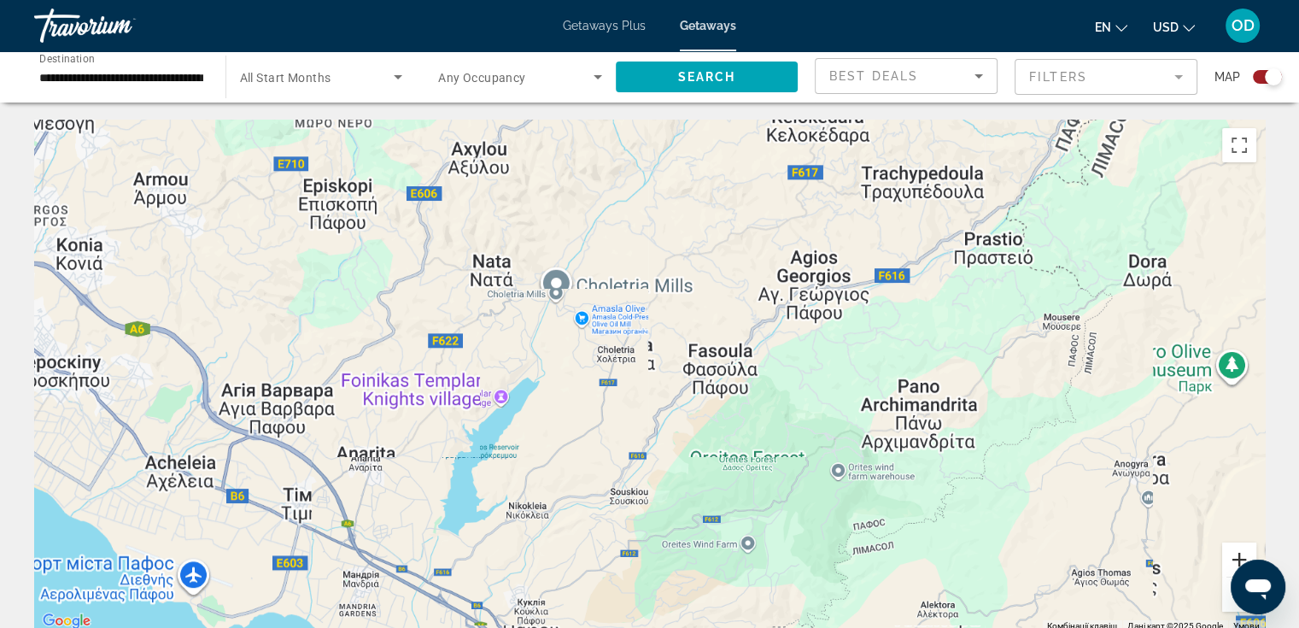
click at [1232, 557] on button "Збільшити" at bounding box center [1239, 559] width 34 height 34
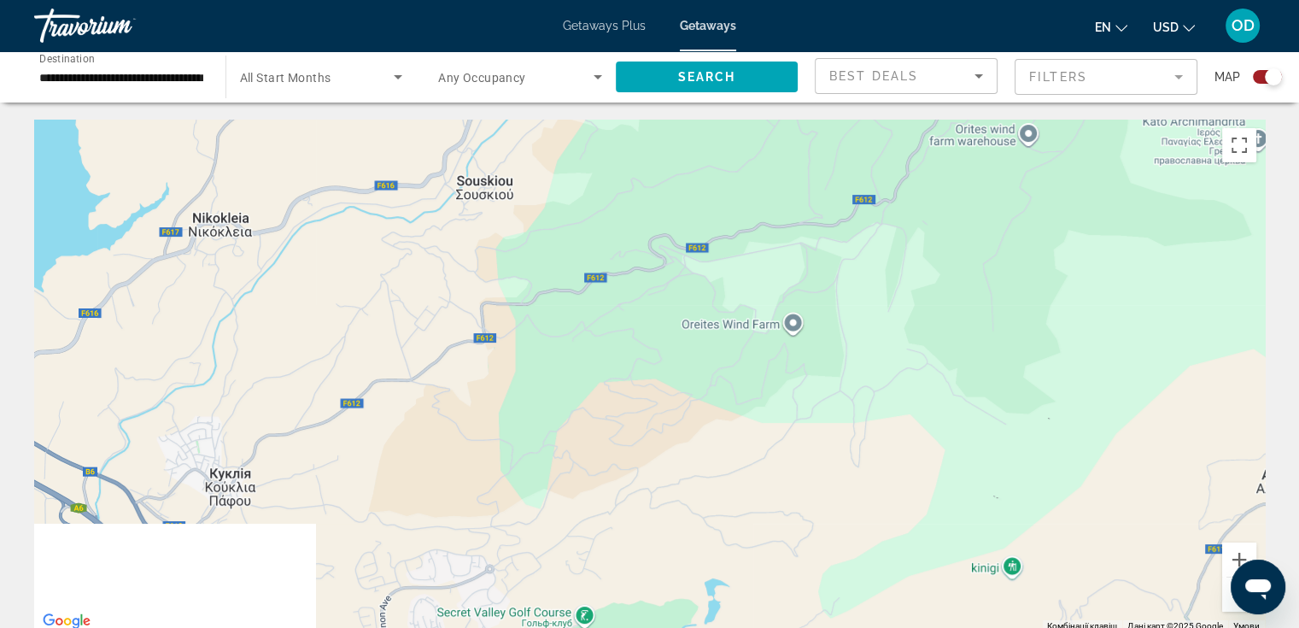
drag, startPoint x: 1037, startPoint y: 570, endPoint x: 923, endPoint y: -15, distance: 596.0
click at [923, 0] on html "**********" at bounding box center [649, 314] width 1299 height 628
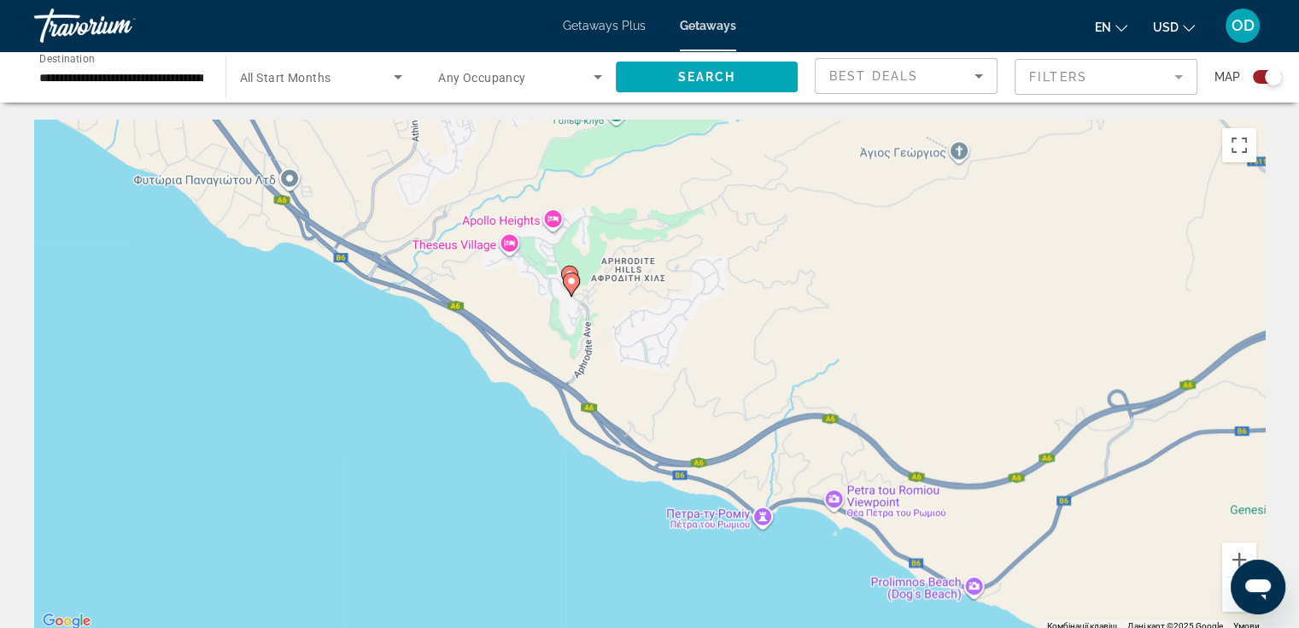
drag, startPoint x: 823, startPoint y: 467, endPoint x: 863, endPoint y: 75, distance: 394.0
click at [569, 268] on icon "Main content" at bounding box center [568, 277] width 15 height 22
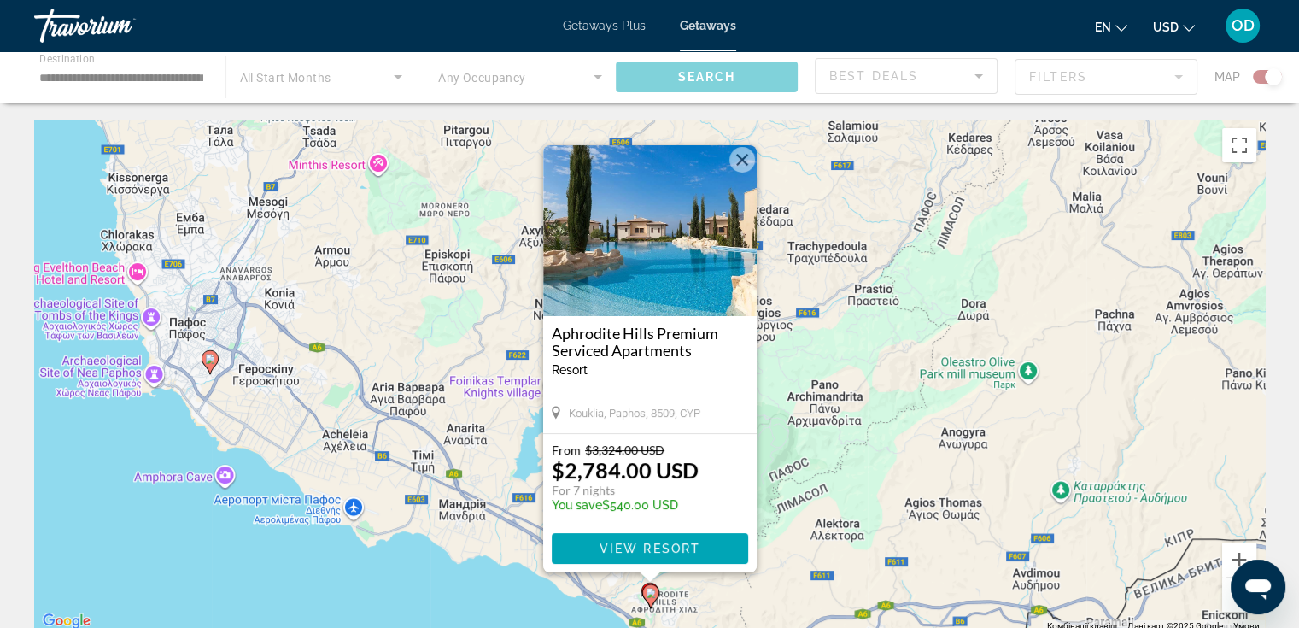
click at [739, 160] on button "Закрити" at bounding box center [742, 160] width 26 height 26
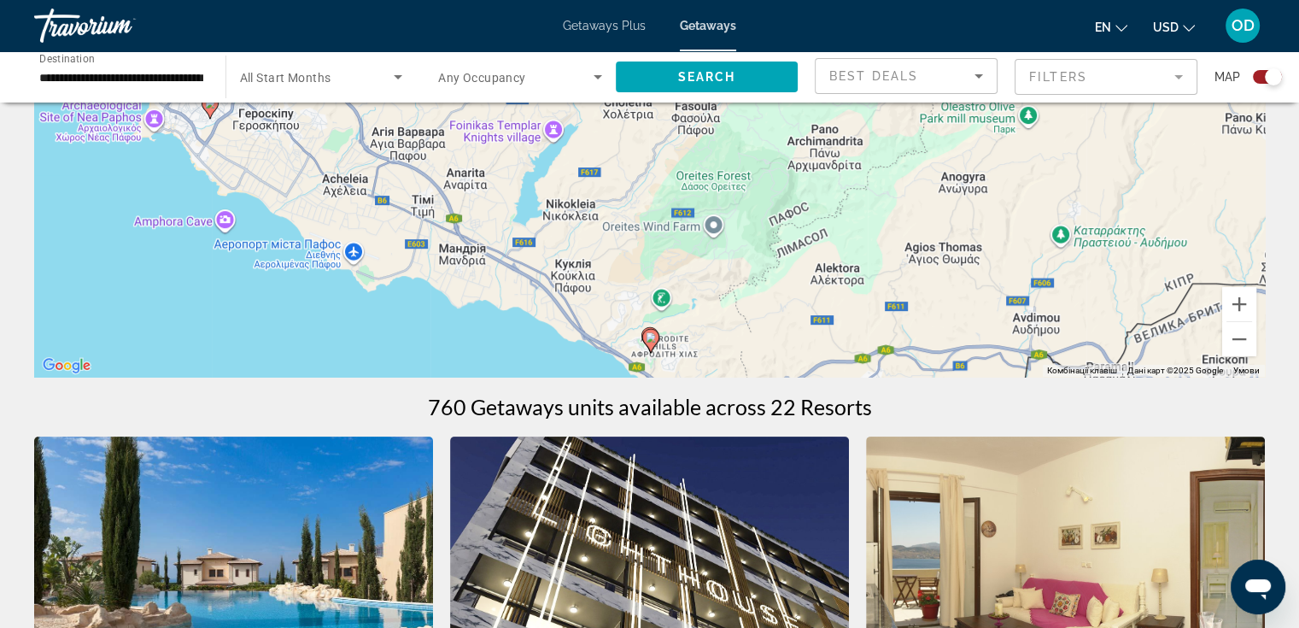
scroll to position [256, 0]
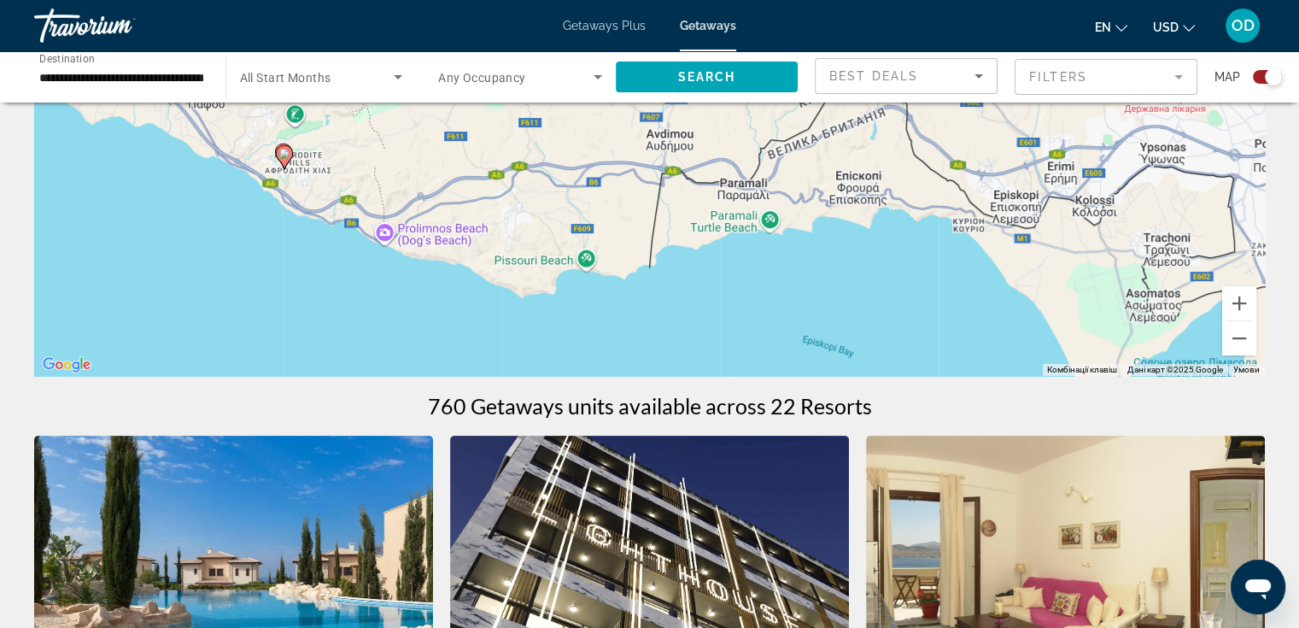
drag, startPoint x: 696, startPoint y: 319, endPoint x: 330, endPoint y: 135, distance: 410.1
click at [330, 135] on div "Увімкніть режим перетягування за допомогою клавіатури, натиснувши Alt + Enter. …" at bounding box center [649, 119] width 1230 height 512
click at [1240, 337] on button "Зменшити" at bounding box center [1239, 338] width 34 height 34
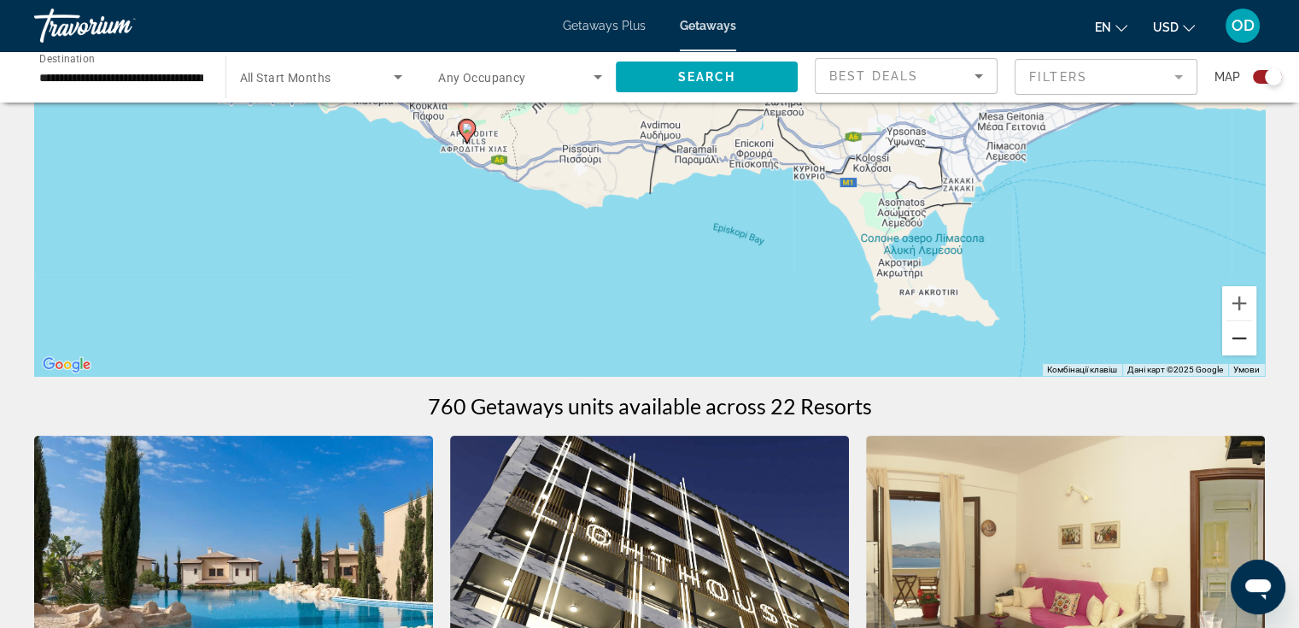
click at [1240, 337] on button "Зменшити" at bounding box center [1239, 338] width 34 height 34
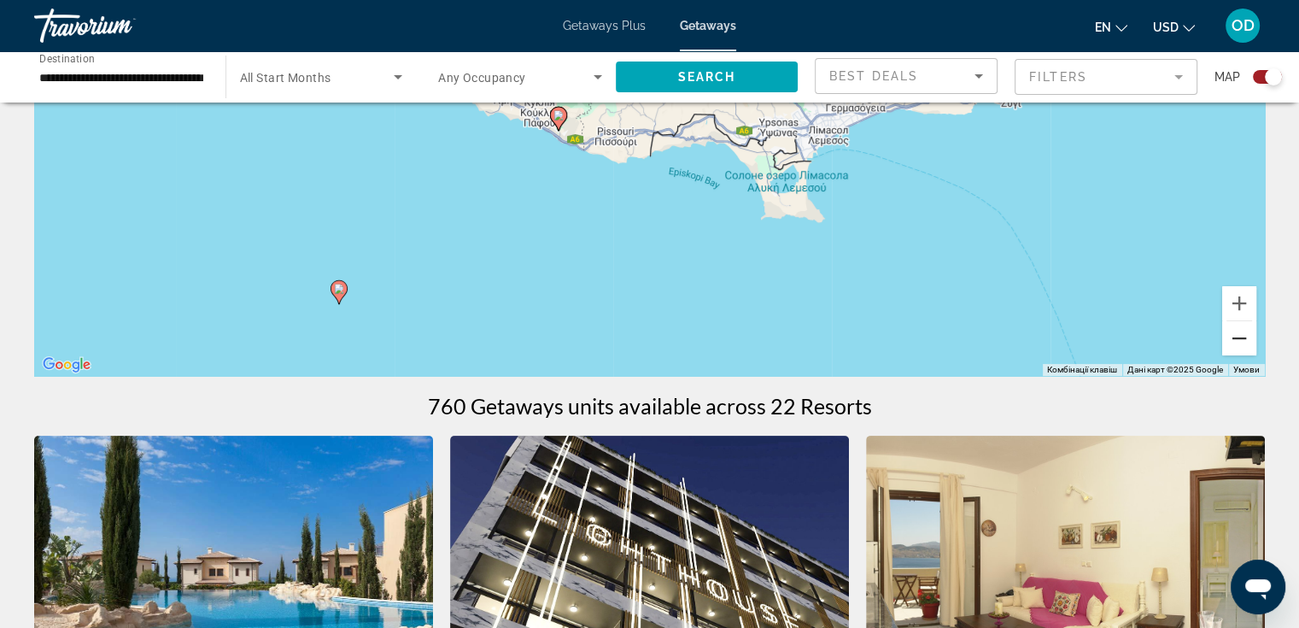
click at [1240, 337] on button "Зменшити" at bounding box center [1239, 338] width 34 height 34
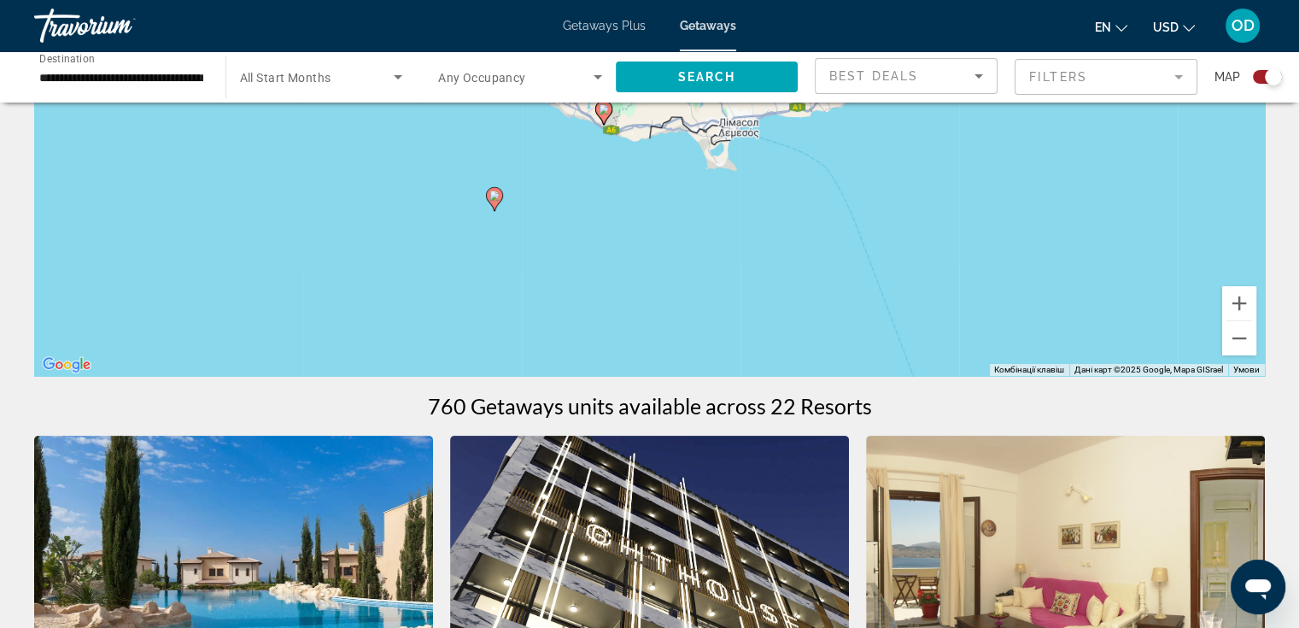
click at [493, 196] on image "Main content" at bounding box center [494, 195] width 10 height 10
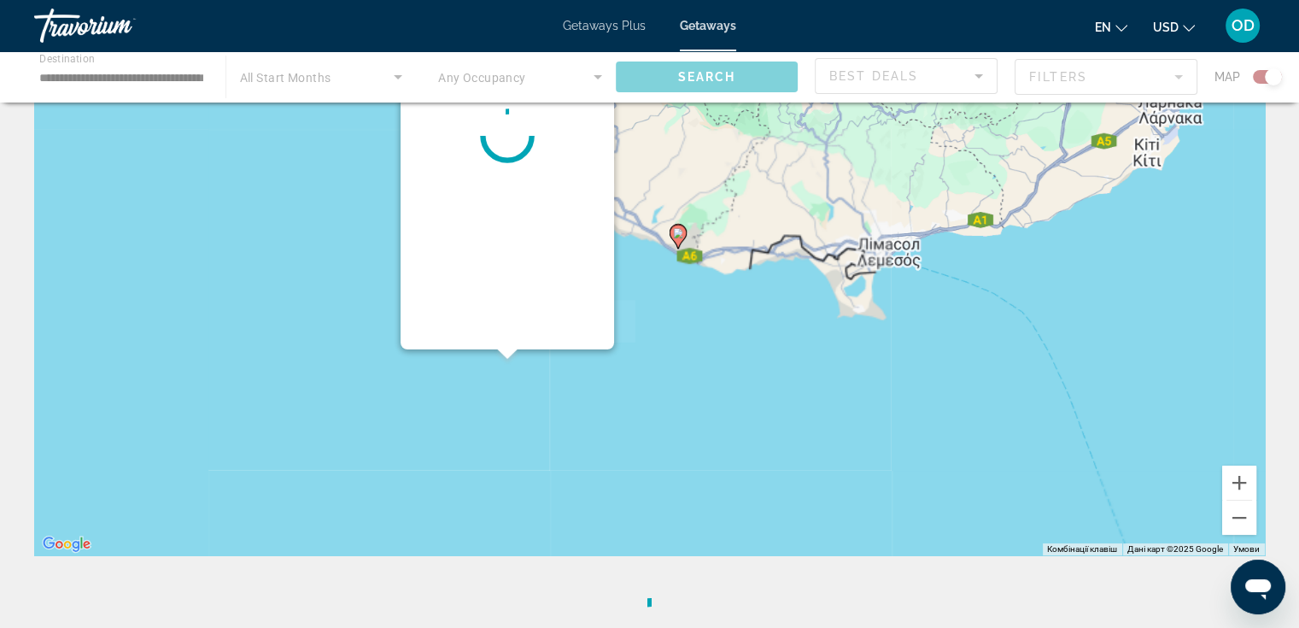
scroll to position [0, 0]
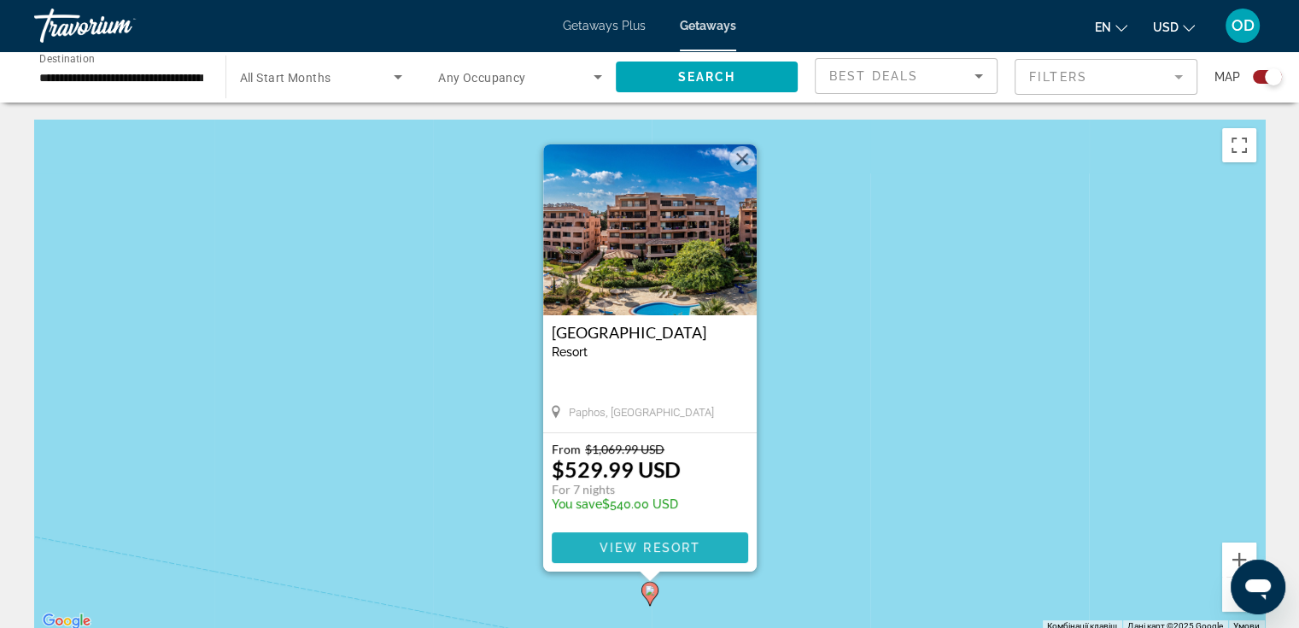
click at [664, 546] on span "View Resort" at bounding box center [649, 547] width 101 height 14
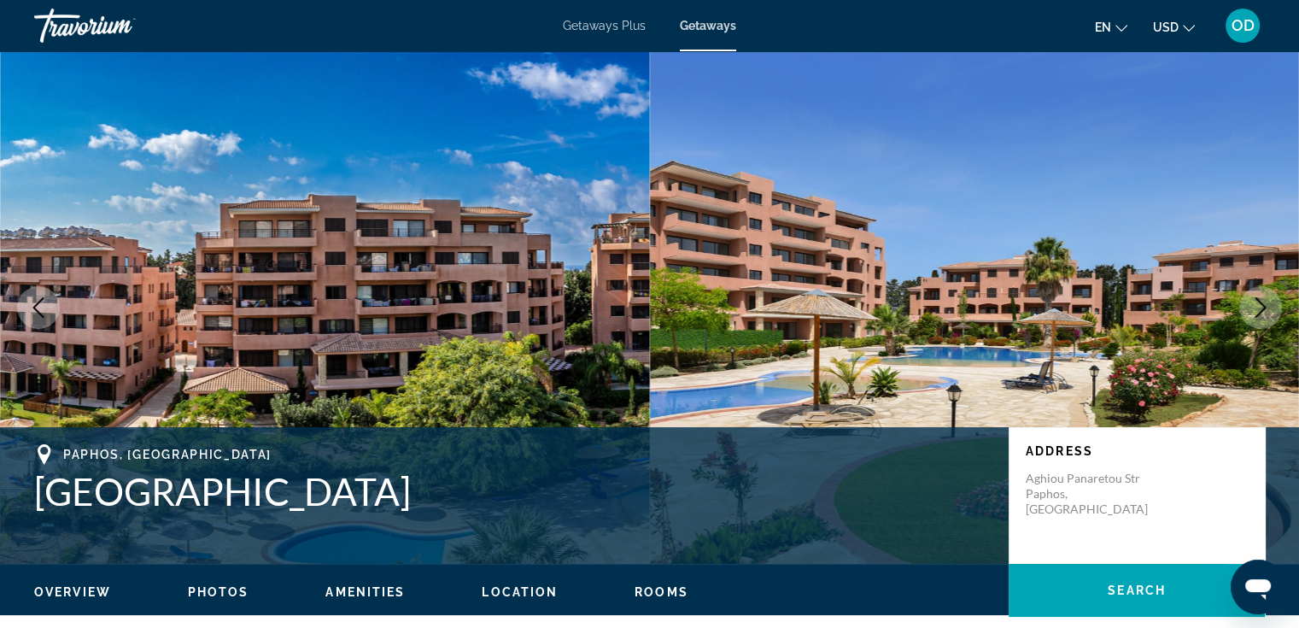
scroll to position [85, 0]
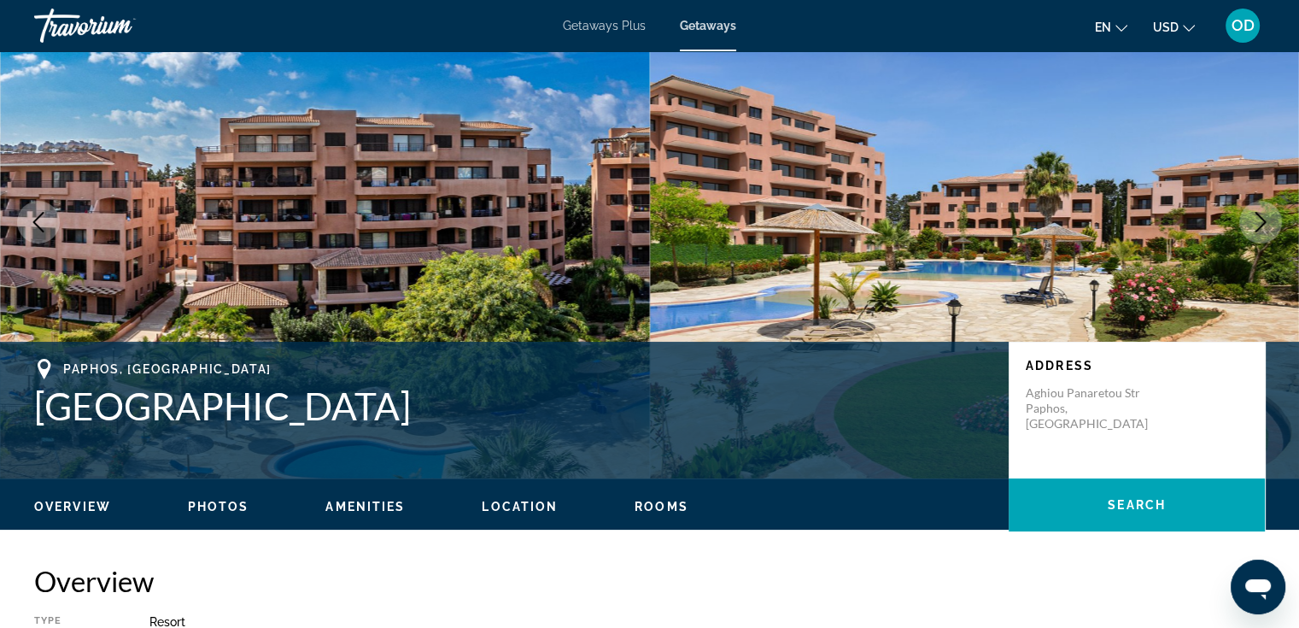
click at [1259, 219] on icon "Next image" at bounding box center [1260, 222] width 20 height 20
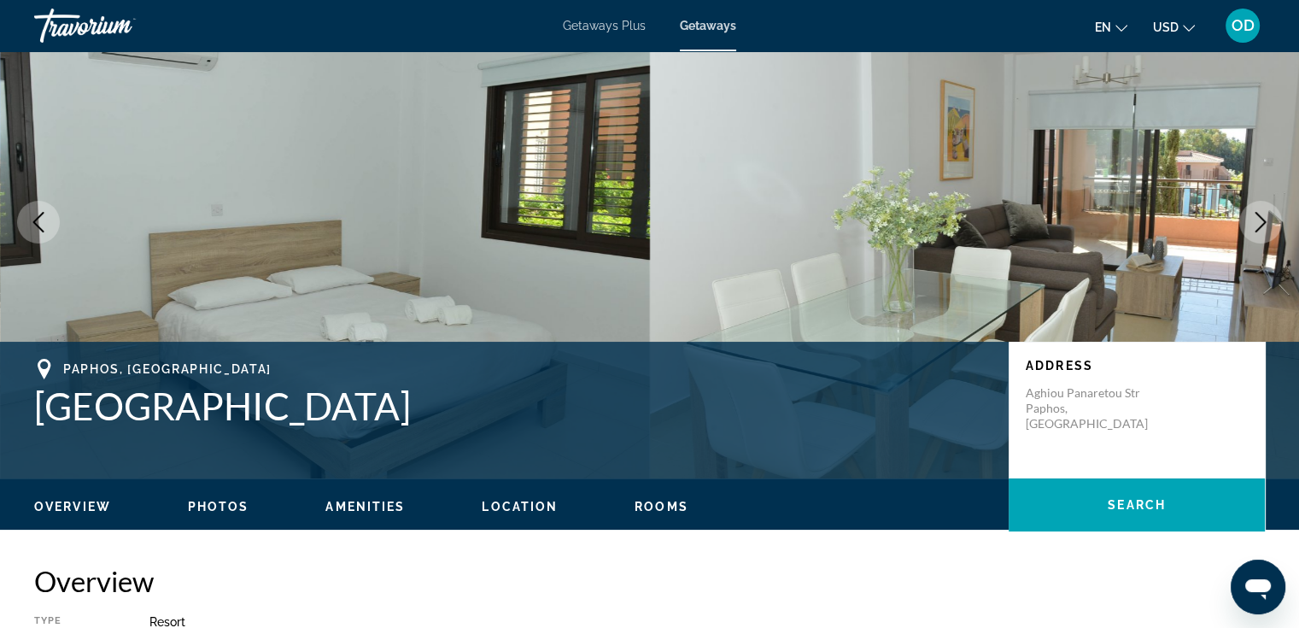
click at [1259, 218] on icon "Next image" at bounding box center [1260, 222] width 20 height 20
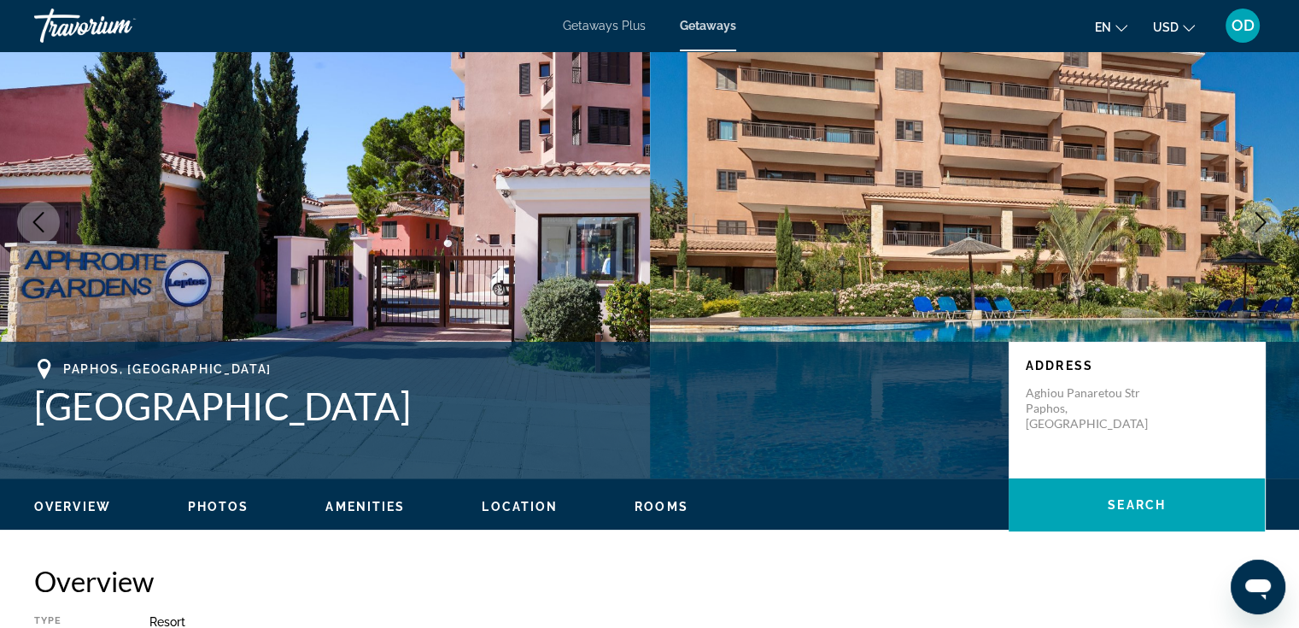
click at [1259, 218] on icon "Next image" at bounding box center [1260, 222] width 20 height 20
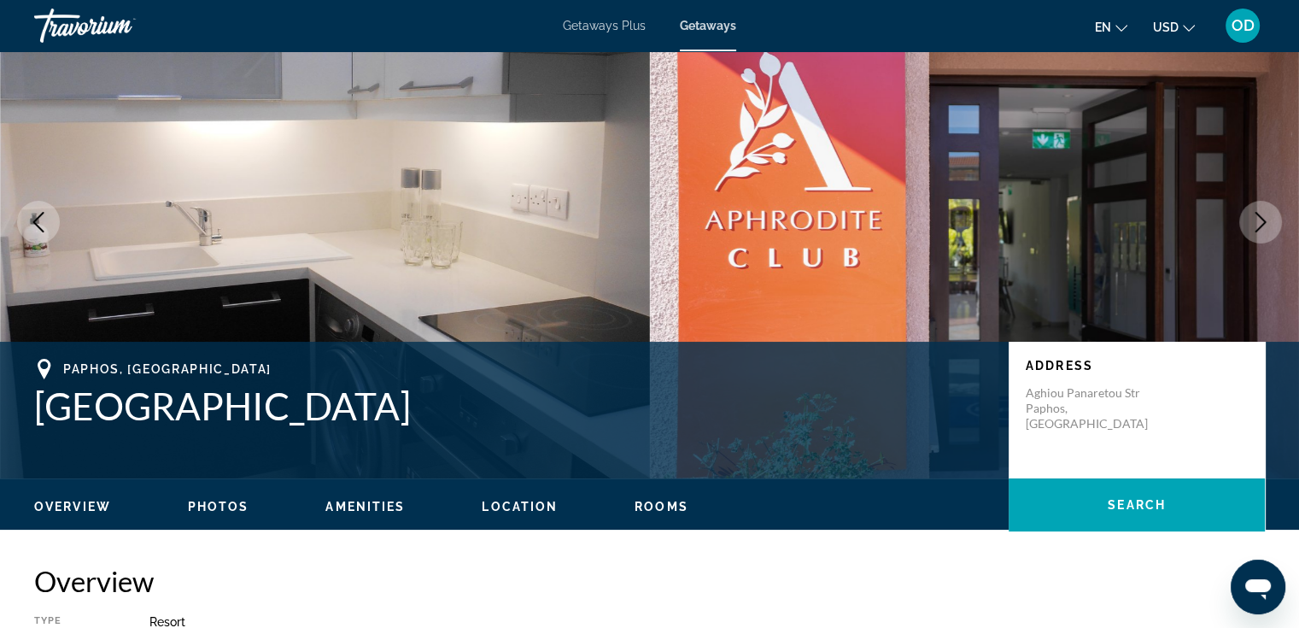
click at [1259, 218] on icon "Next image" at bounding box center [1260, 222] width 20 height 20
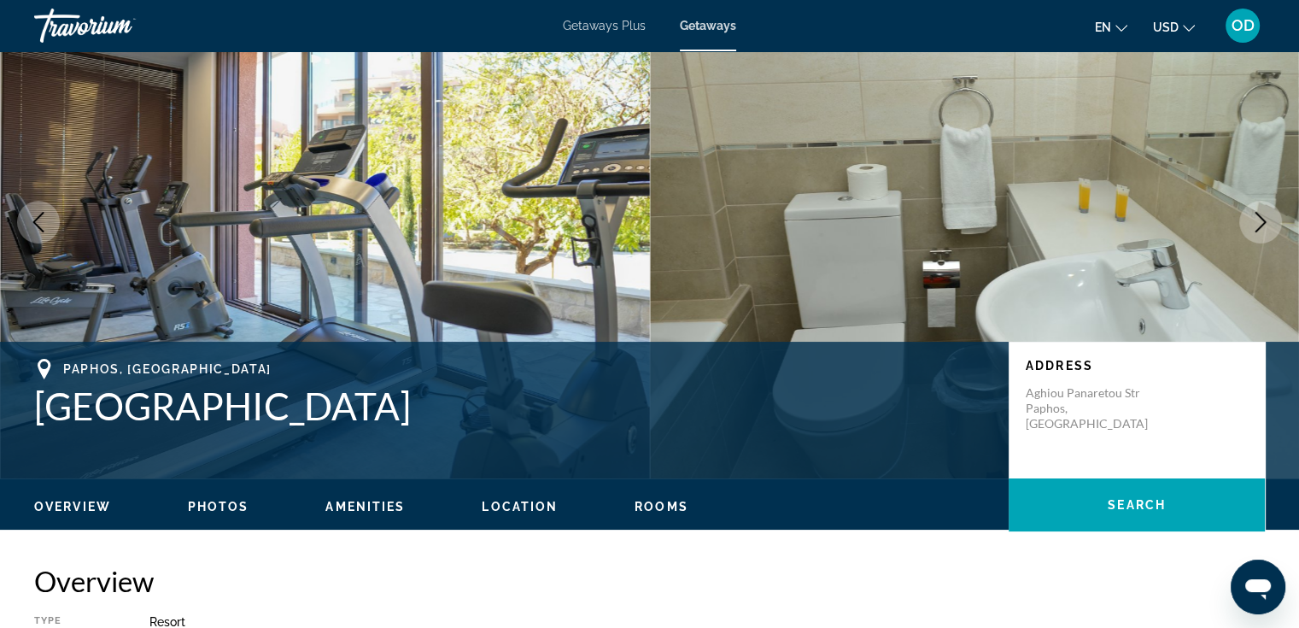
click at [1259, 218] on icon "Next image" at bounding box center [1260, 222] width 20 height 20
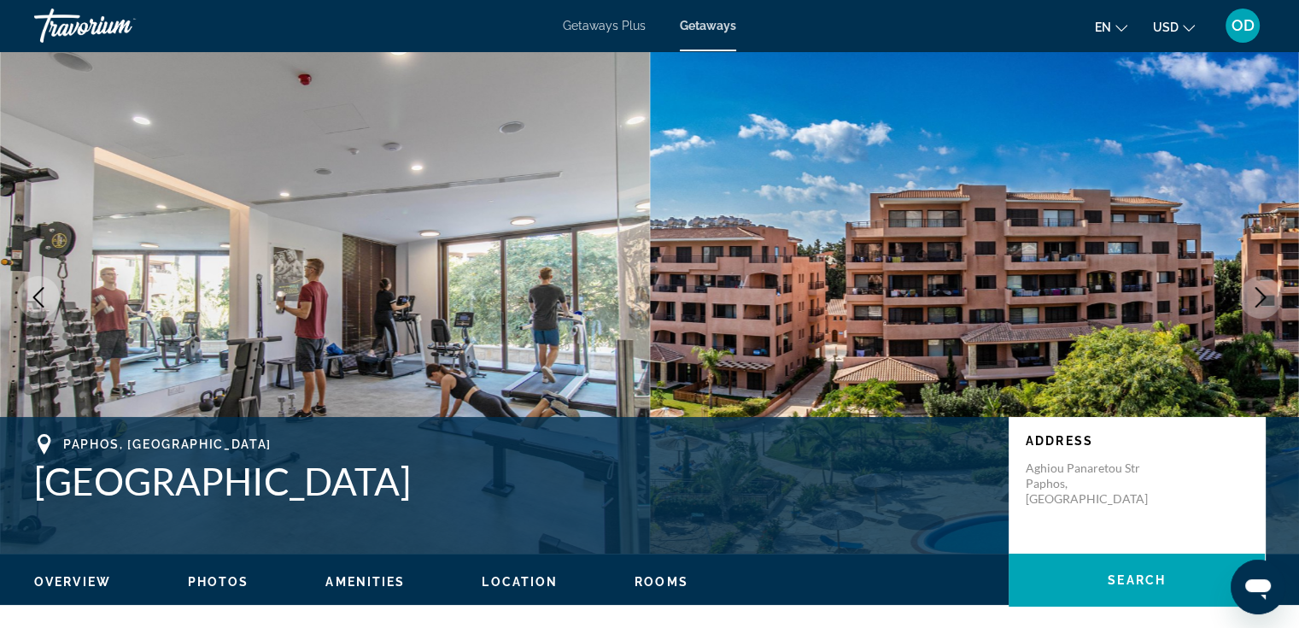
scroll to position [0, 0]
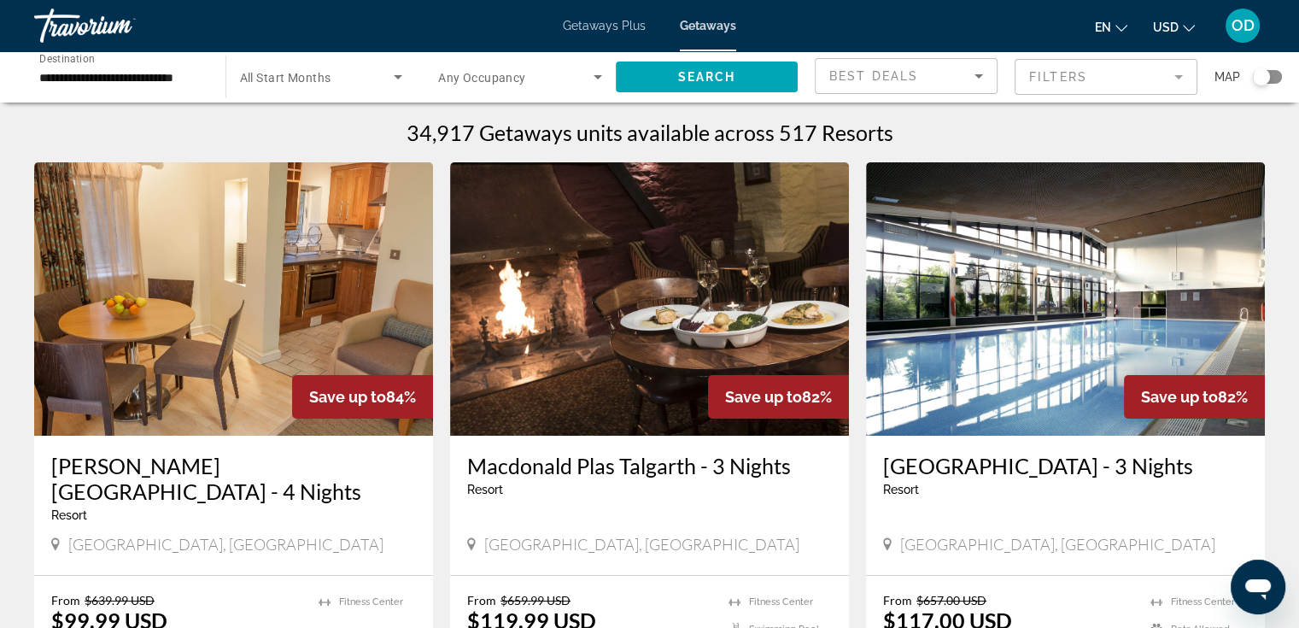
click at [1267, 72] on div "Search widget" at bounding box center [1261, 76] width 17 height 17
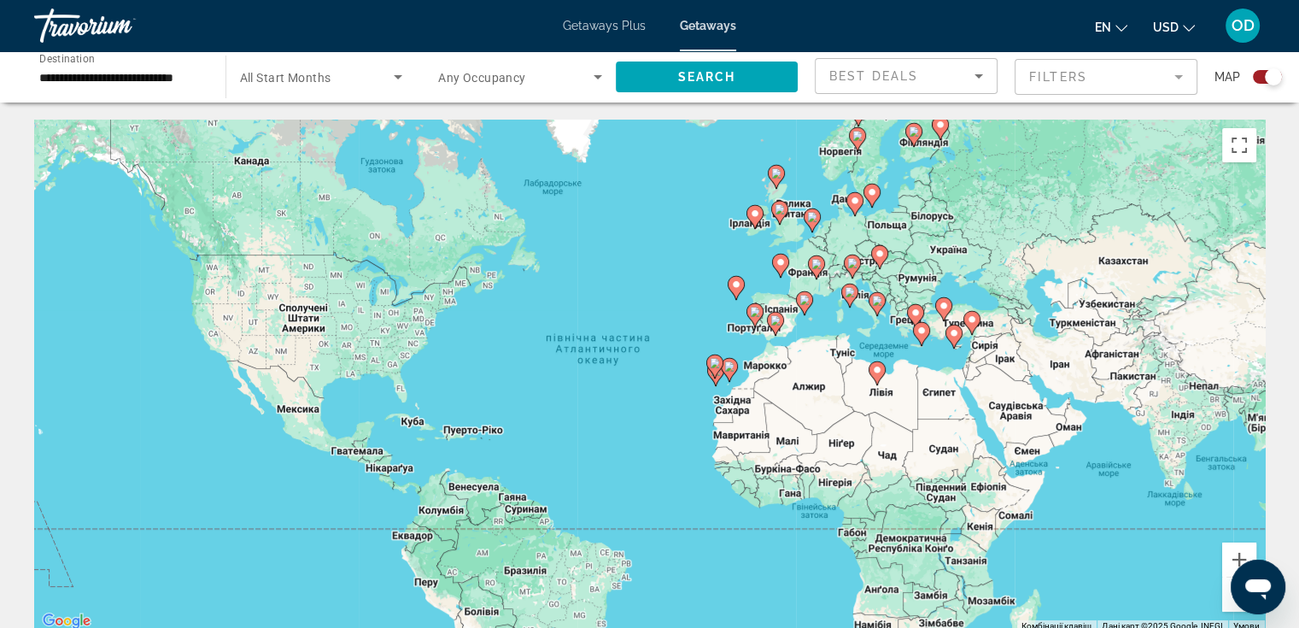
click at [953, 342] on icon "Main content" at bounding box center [952, 336] width 15 height 22
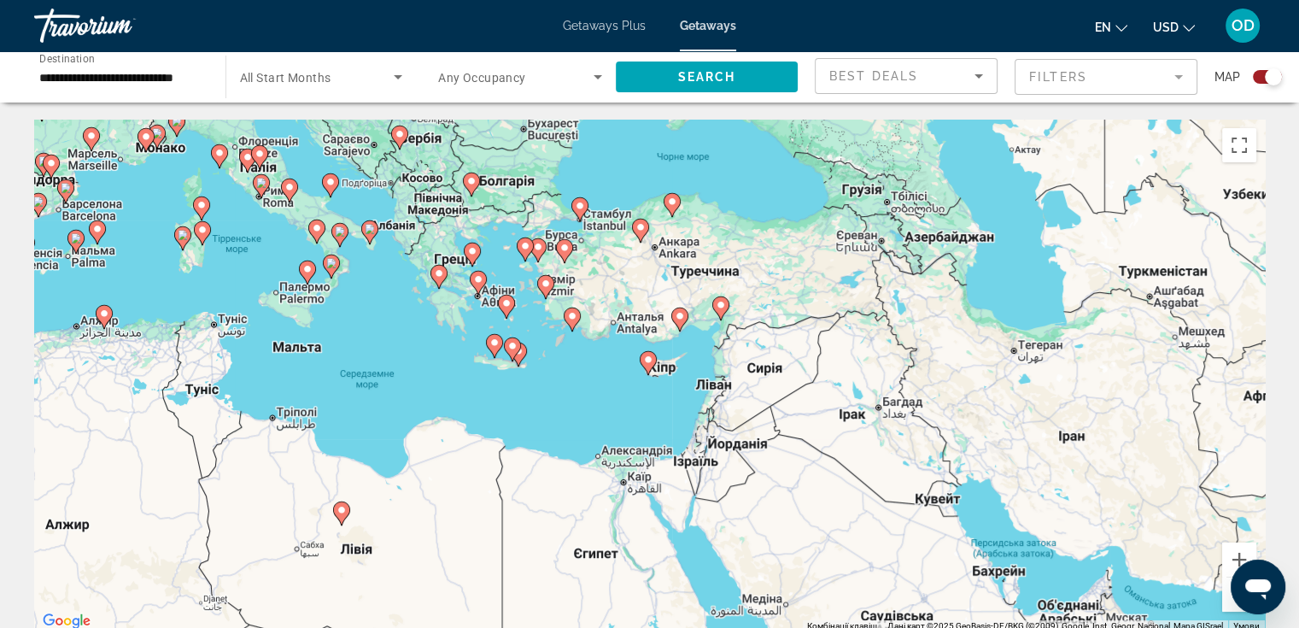
click at [645, 355] on image "Main content" at bounding box center [648, 359] width 10 height 10
type input "**********"
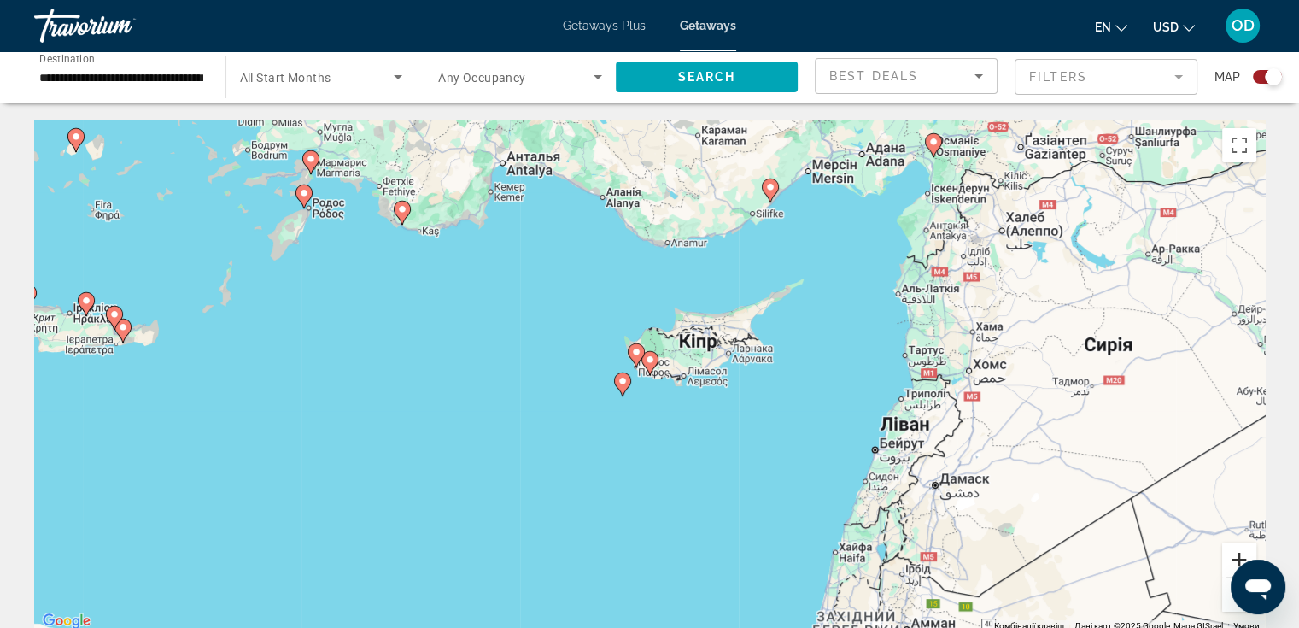
click at [1231, 559] on button "Збільшити" at bounding box center [1239, 559] width 34 height 34
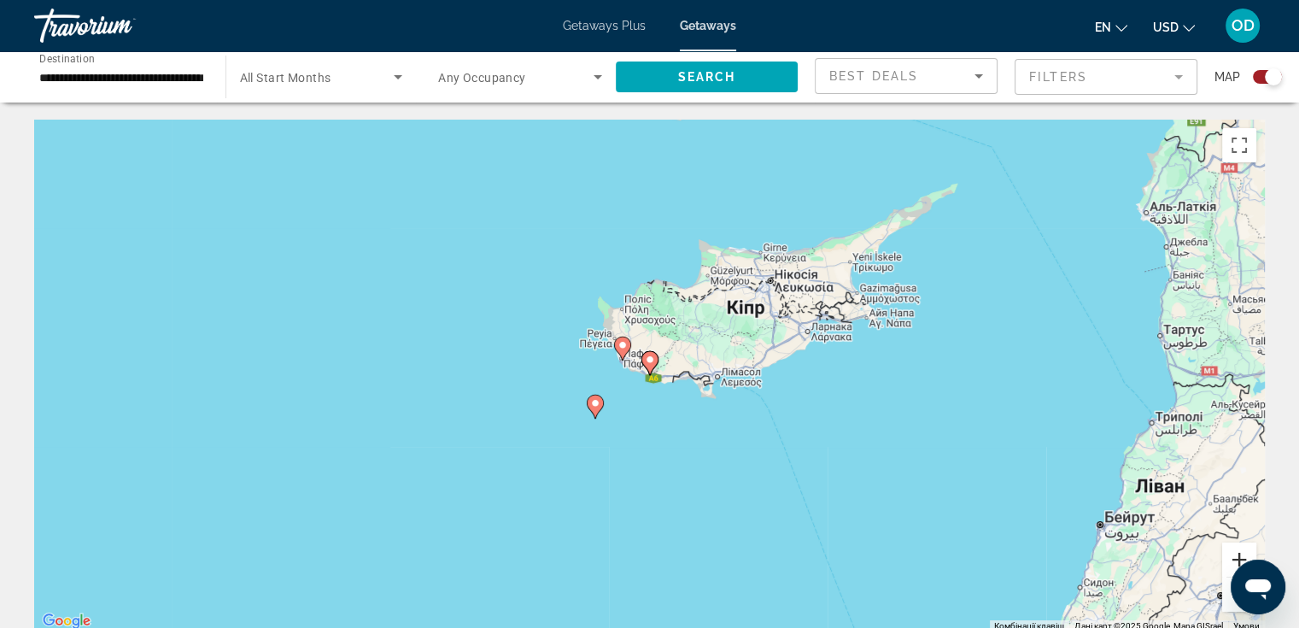
click at [1231, 559] on button "Збільшити" at bounding box center [1239, 559] width 34 height 34
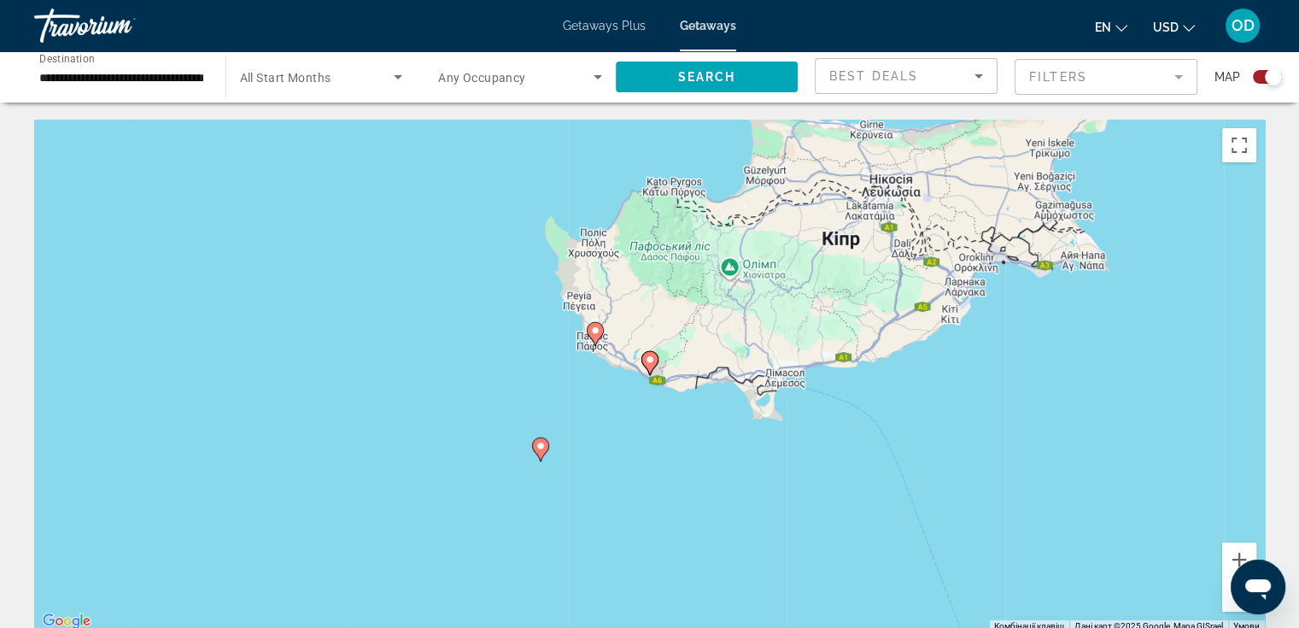
click at [603, 27] on span "Getaways Plus" at bounding box center [604, 26] width 83 height 14
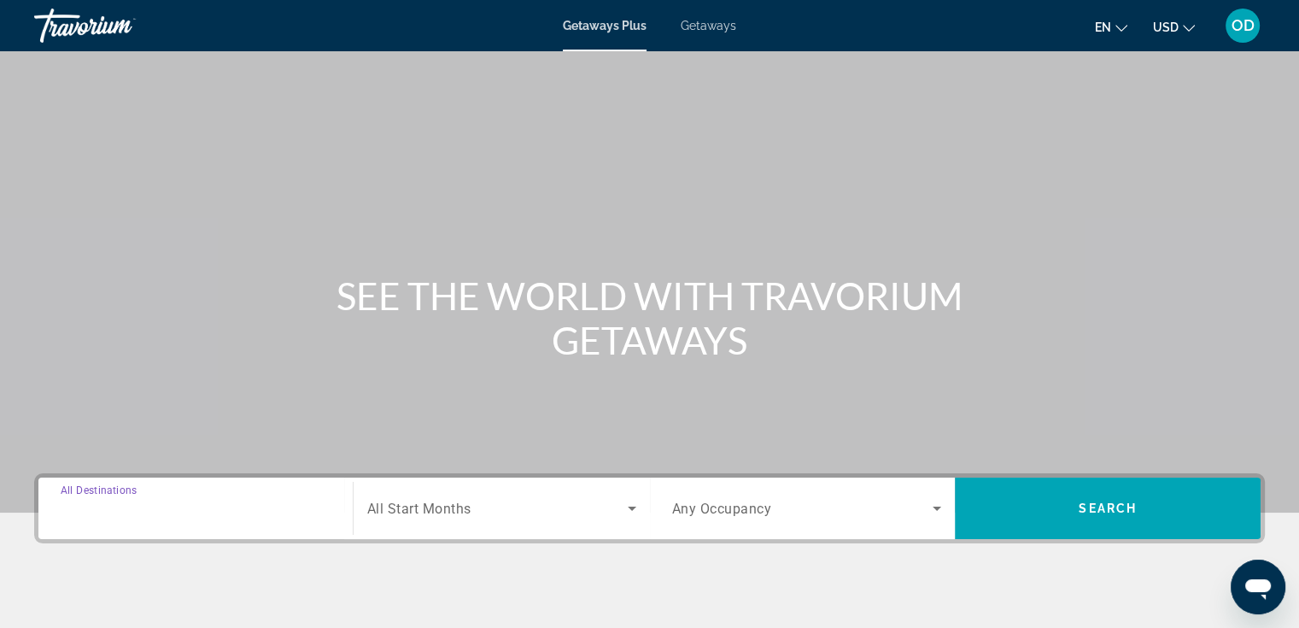
click at [191, 499] on input "Destination All Destinations" at bounding box center [196, 509] width 270 height 20
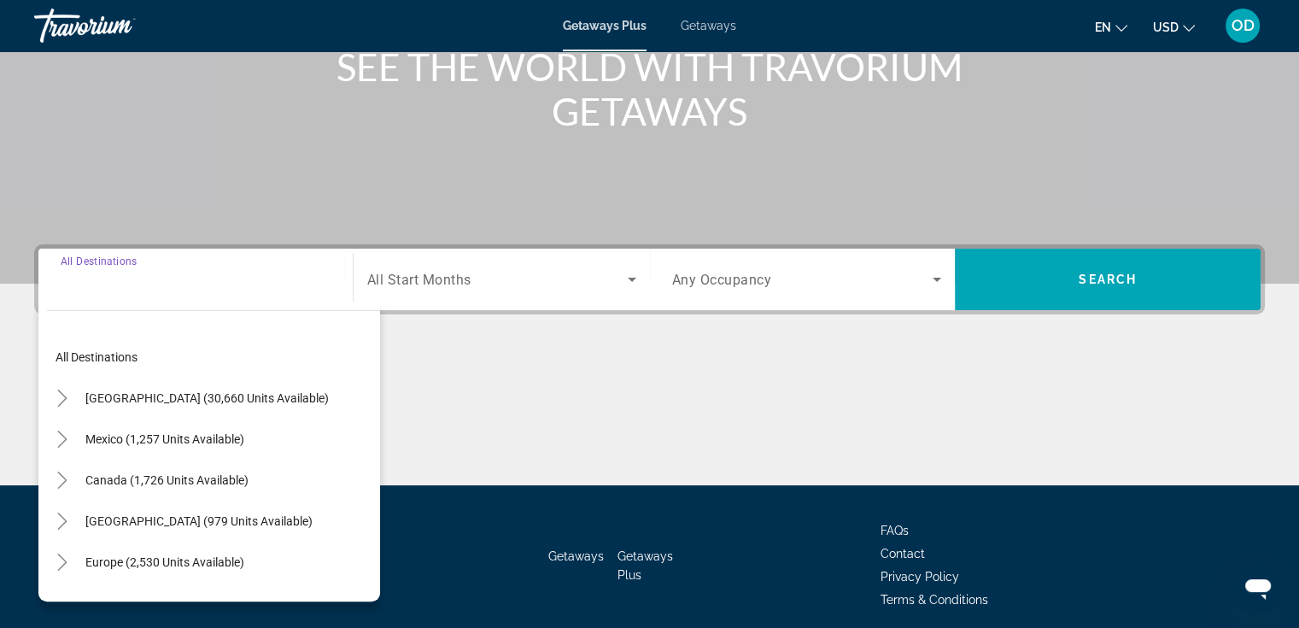
scroll to position [295, 0]
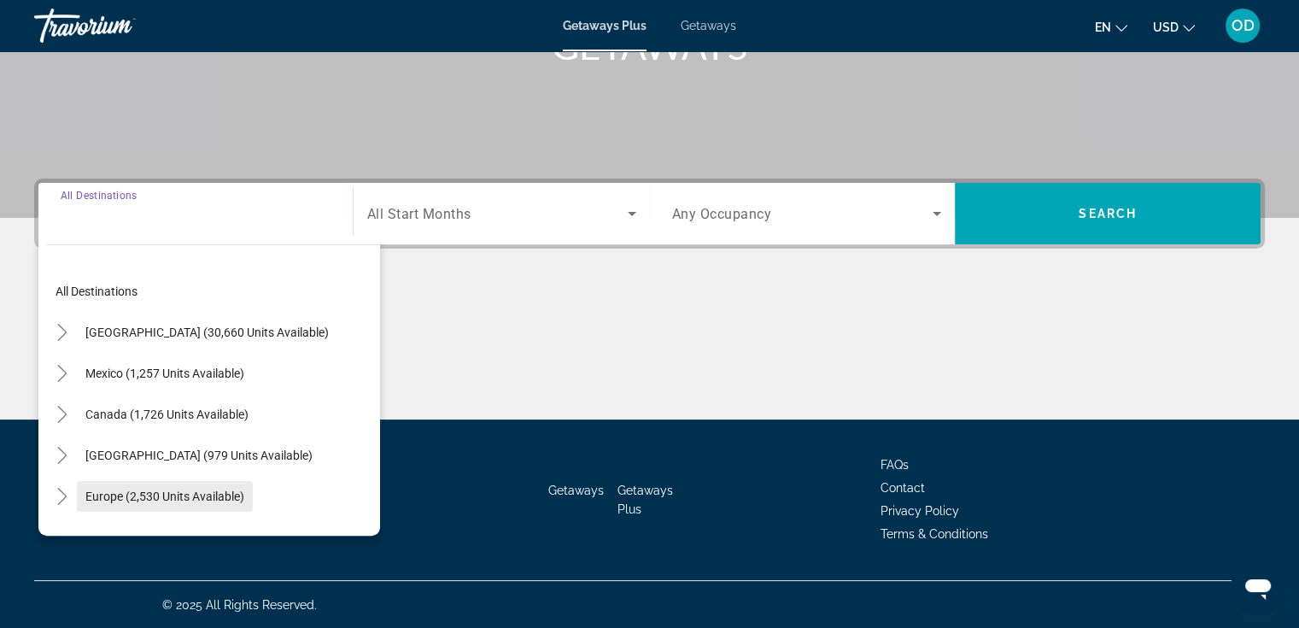
click at [146, 495] on span "Europe (2,530 units available)" at bounding box center [164, 496] width 159 height 14
type input "**********"
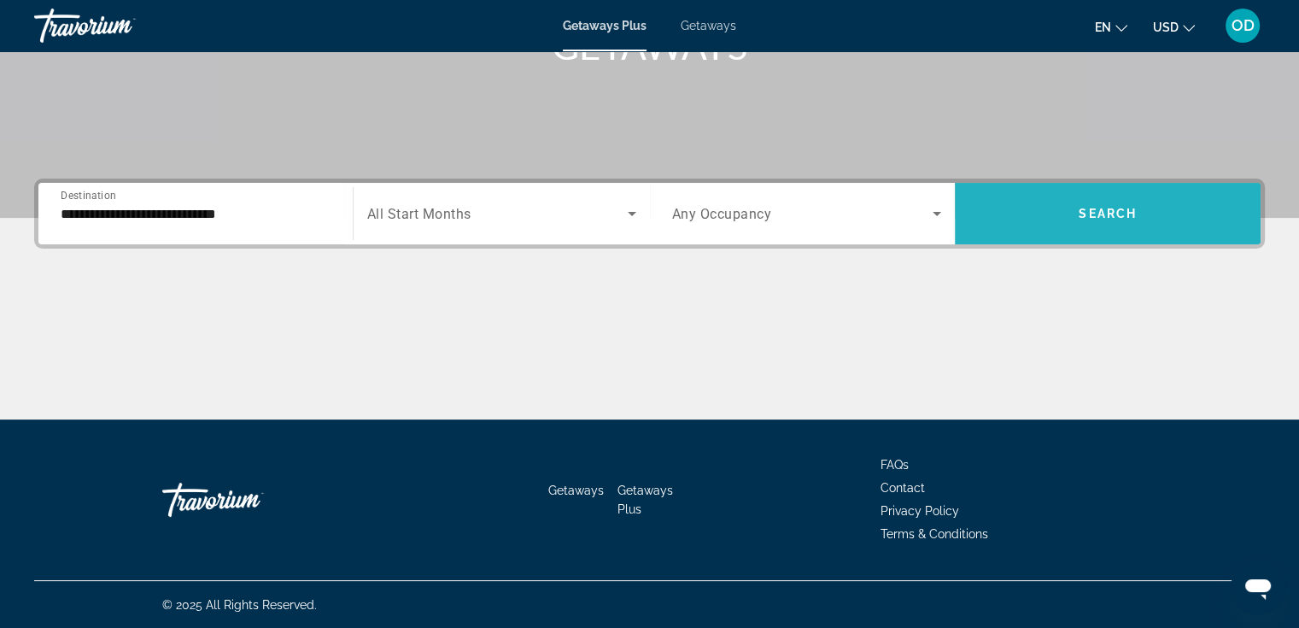
click at [1107, 225] on span "Search widget" at bounding box center [1108, 213] width 306 height 41
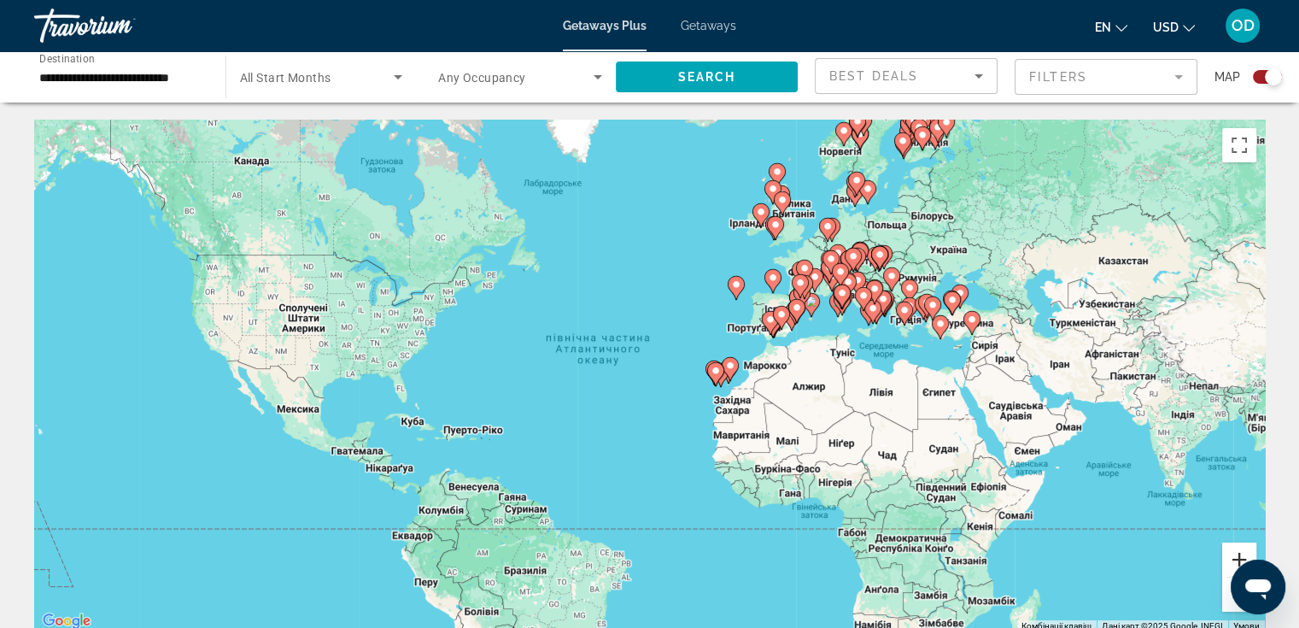
click at [1234, 556] on button "Збільшити" at bounding box center [1239, 559] width 34 height 34
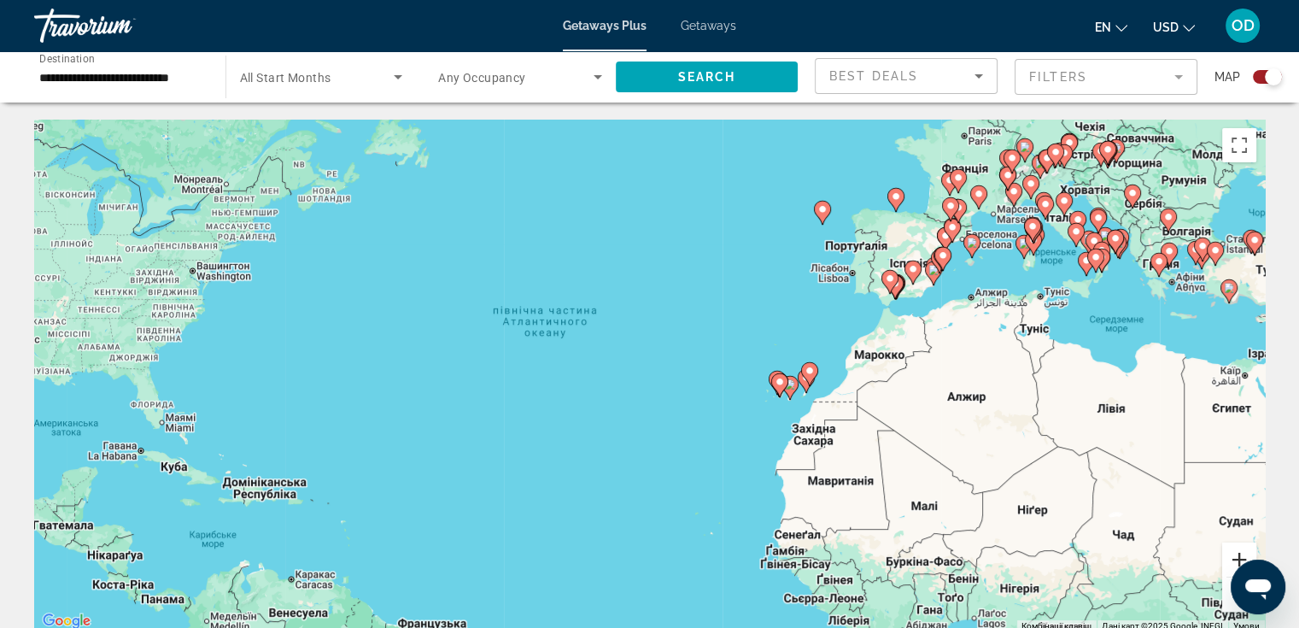
click at [1234, 556] on button "Збільшити" at bounding box center [1239, 559] width 34 height 34
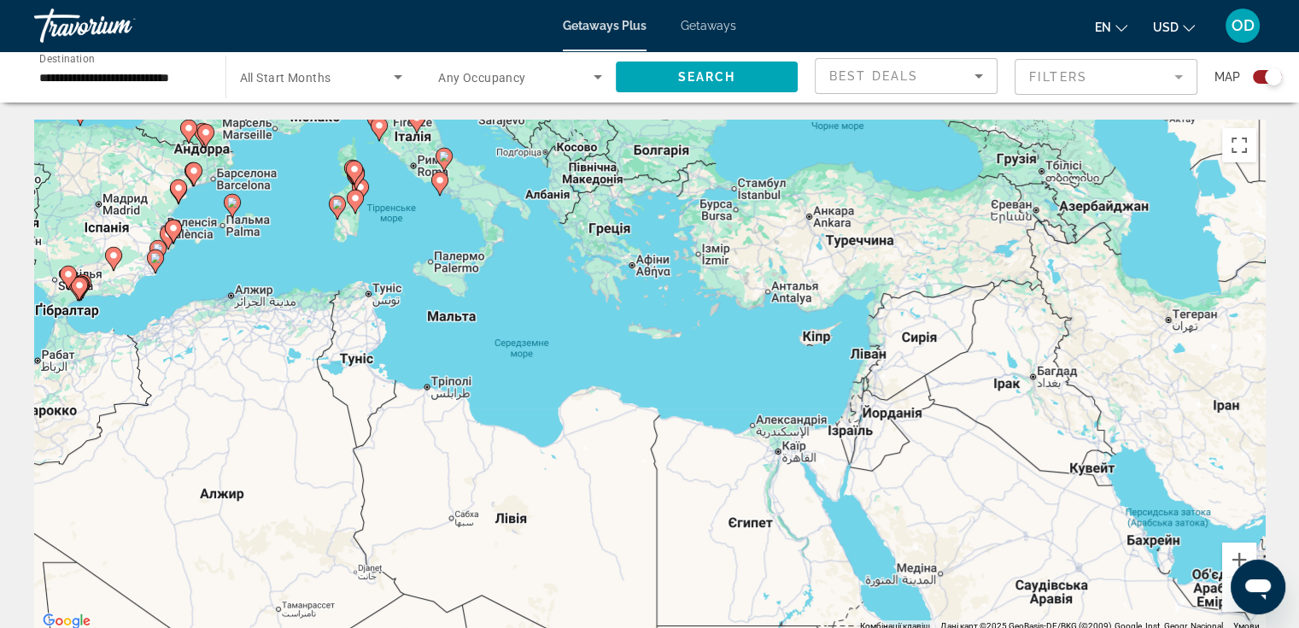
drag, startPoint x: 1200, startPoint y: 468, endPoint x: 131, endPoint y: 544, distance: 1071.7
click at [131, 544] on div "Увімкніть режим перетягування за допомогою клавіатури, натиснувши Alt + Enter. …" at bounding box center [649, 376] width 1230 height 512
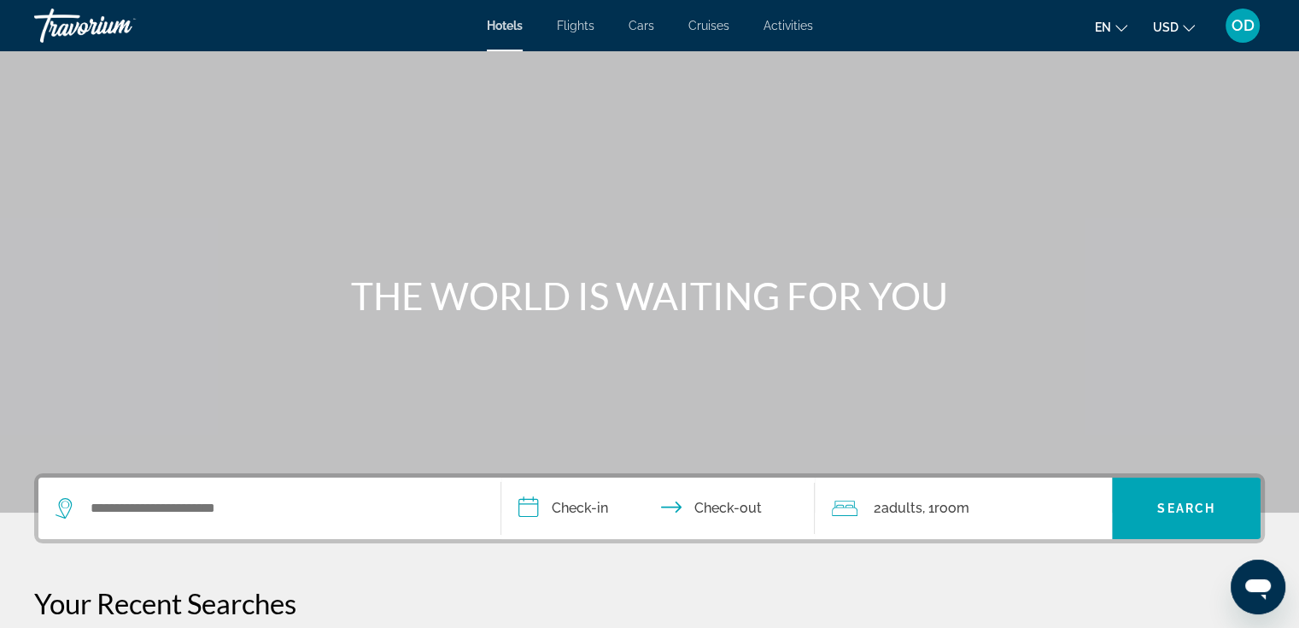
drag, startPoint x: 229, startPoint y: 535, endPoint x: 229, endPoint y: 523, distance: 12.8
click at [229, 535] on div "Search widget" at bounding box center [269, 507] width 428 height 61
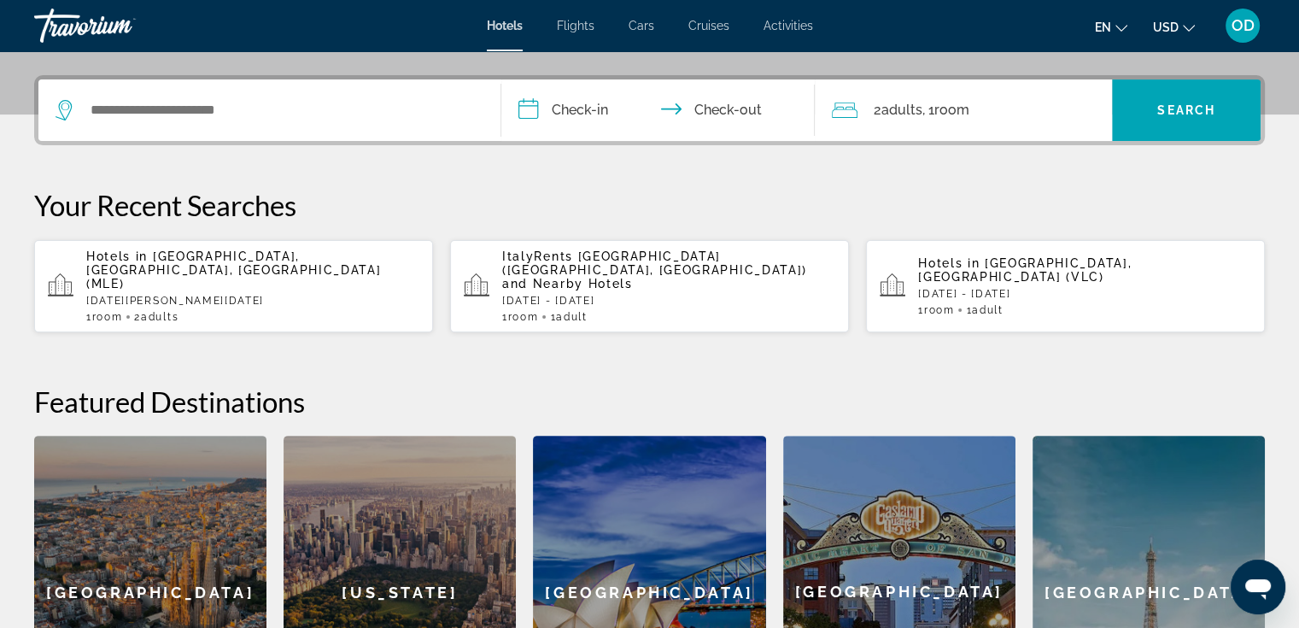
scroll to position [417, 0]
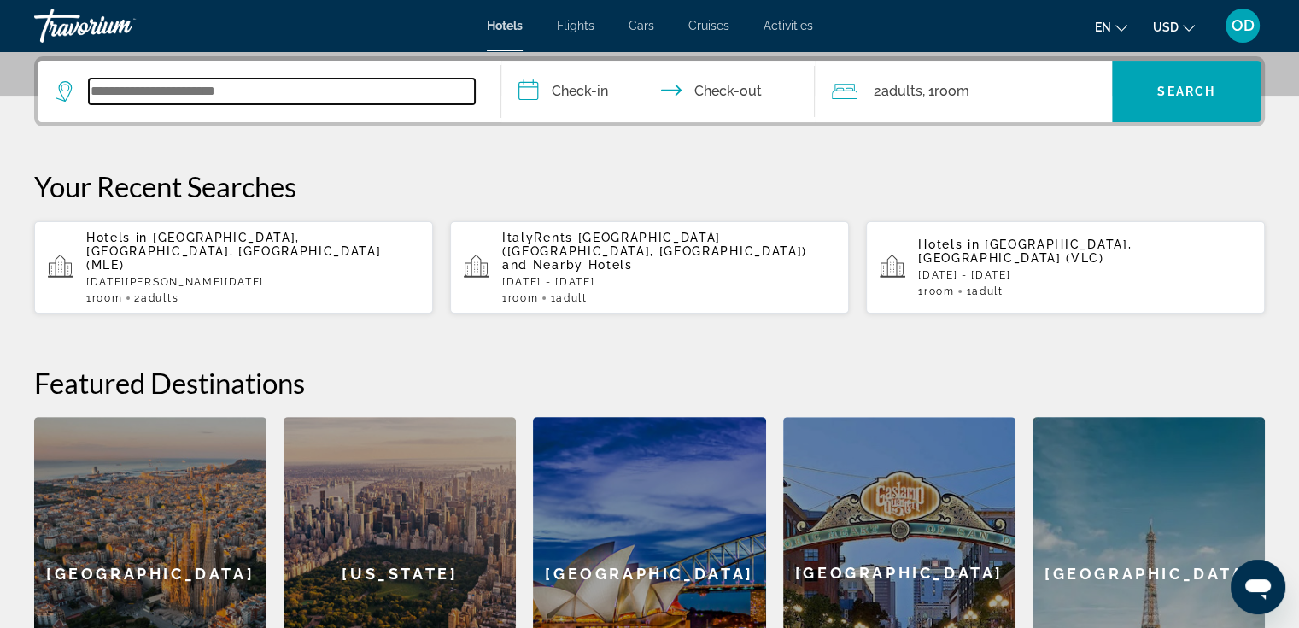
click at [255, 81] on input "Search widget" at bounding box center [282, 92] width 386 height 26
click at [254, 91] on input "Search widget" at bounding box center [282, 92] width 386 height 26
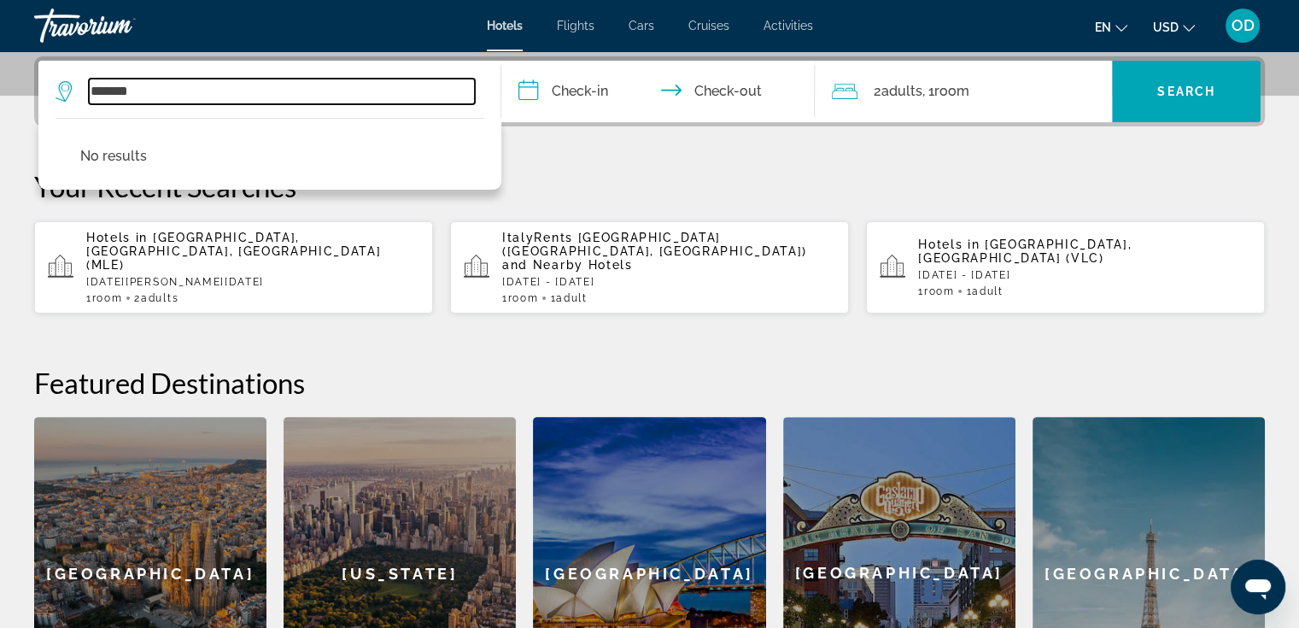
drag, startPoint x: 236, startPoint y: 97, endPoint x: 84, endPoint y: 87, distance: 152.3
click at [84, 87] on div "*******" at bounding box center [264, 92] width 419 height 26
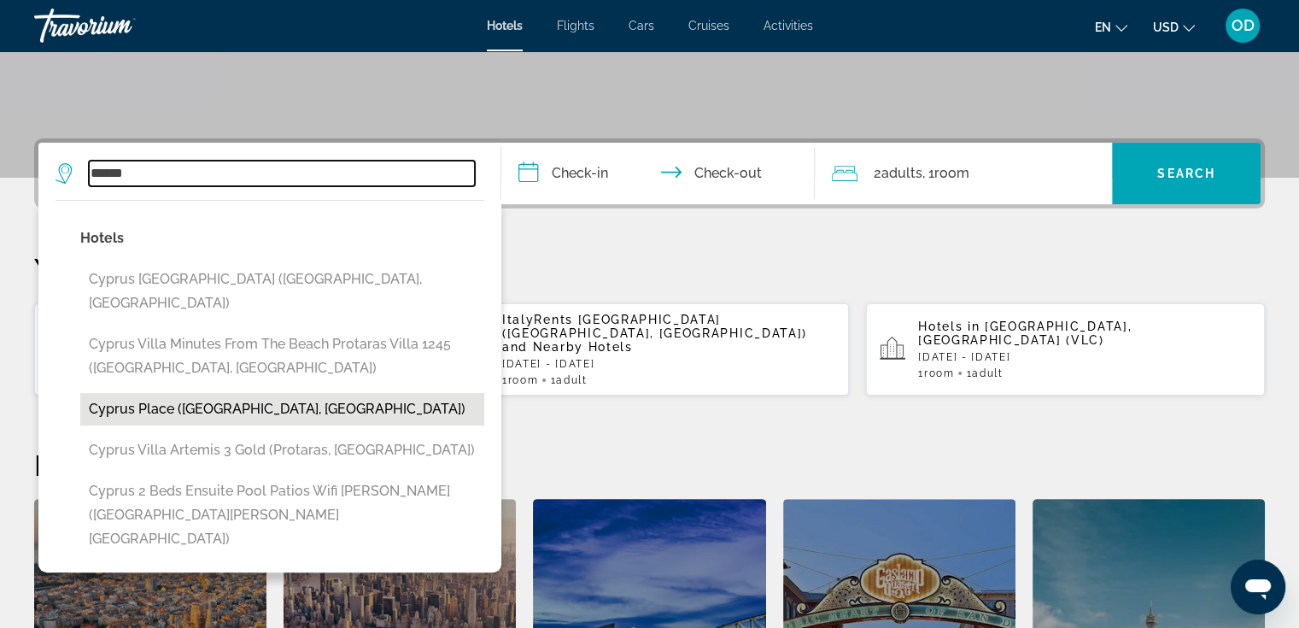
scroll to position [331, 0]
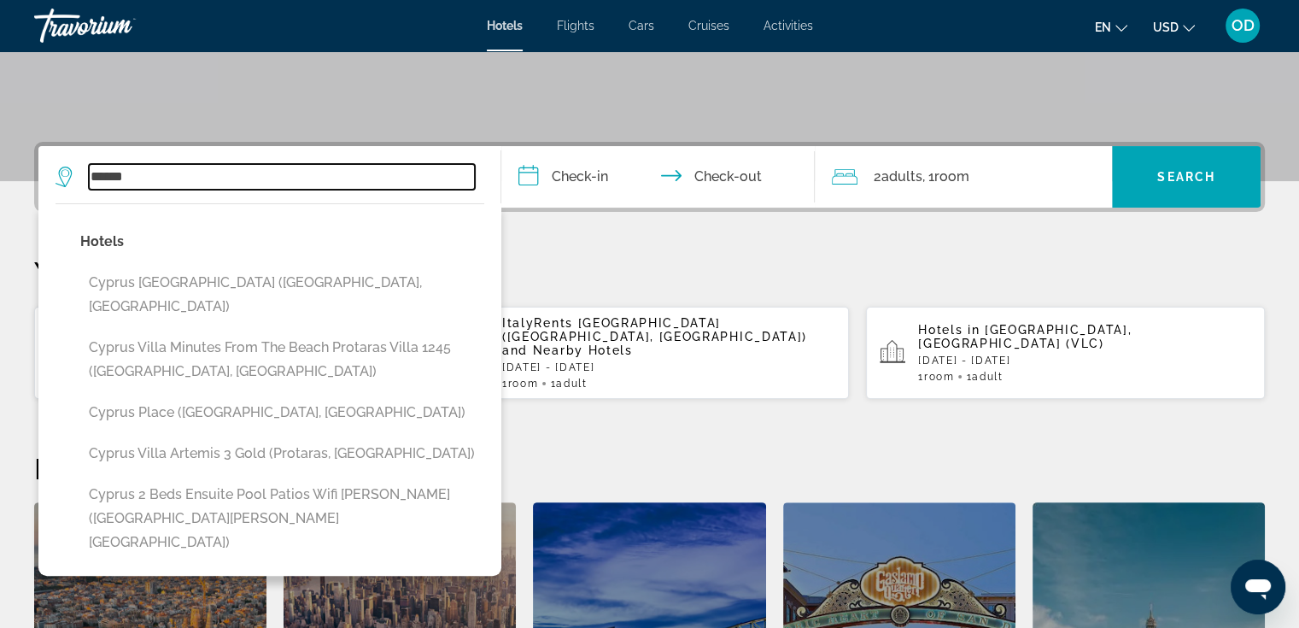
click at [254, 184] on input "******" at bounding box center [282, 177] width 386 height 26
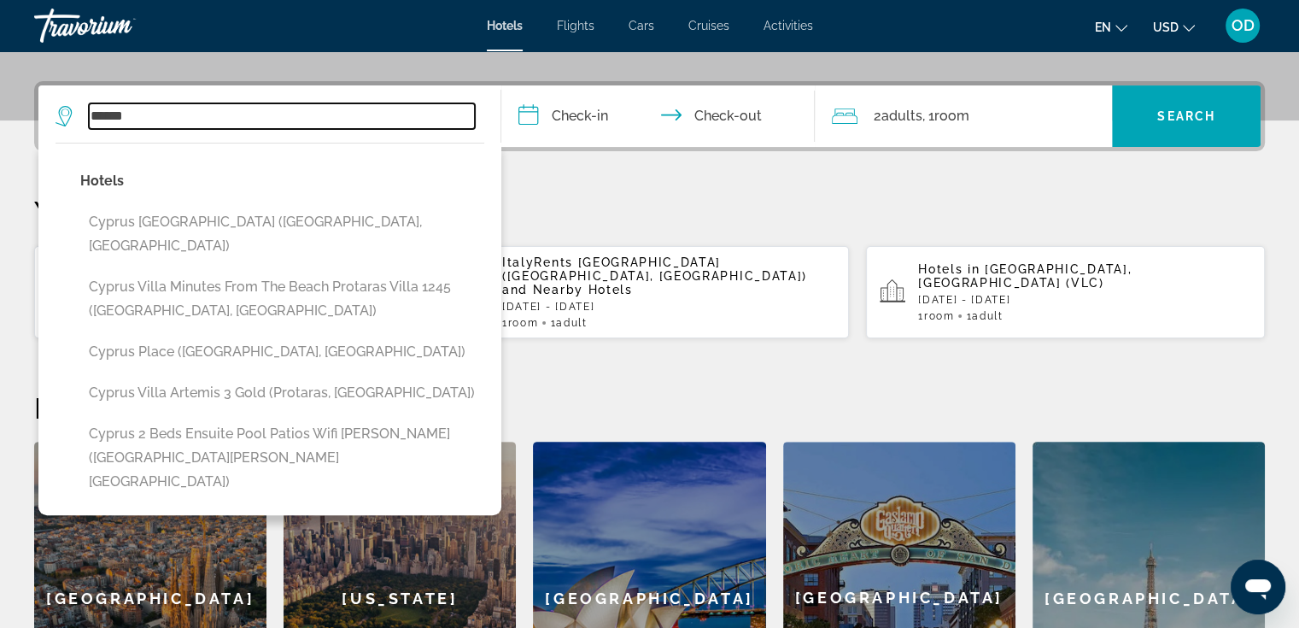
scroll to position [417, 0]
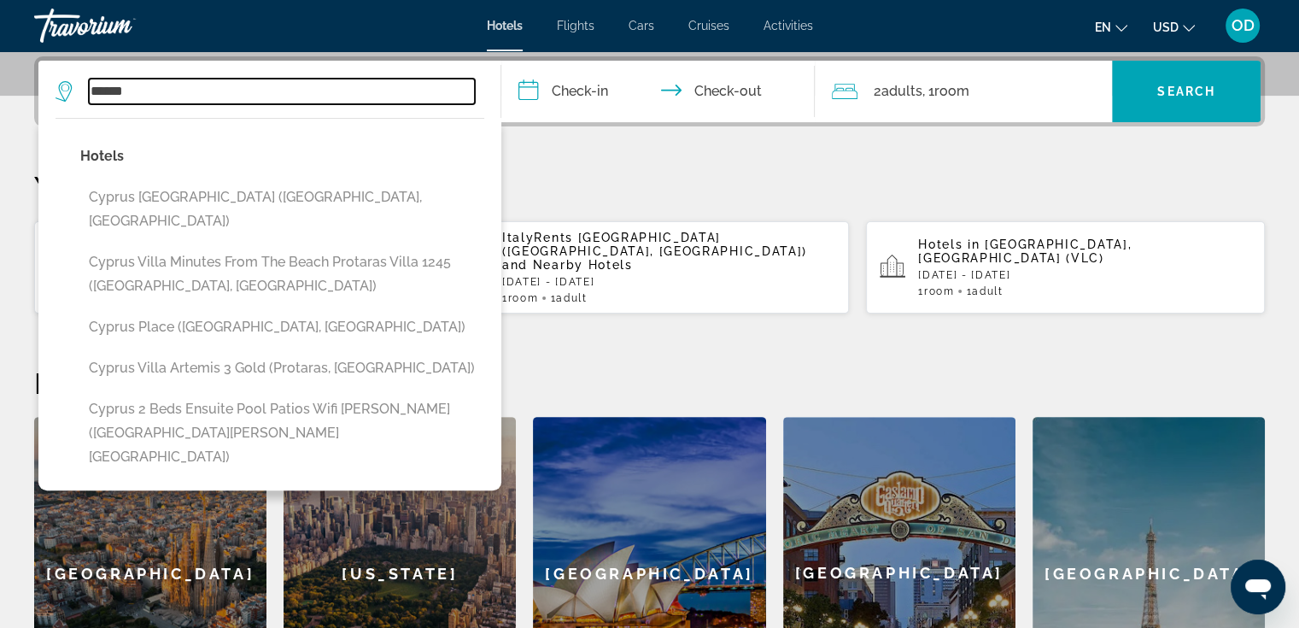
type input "******"
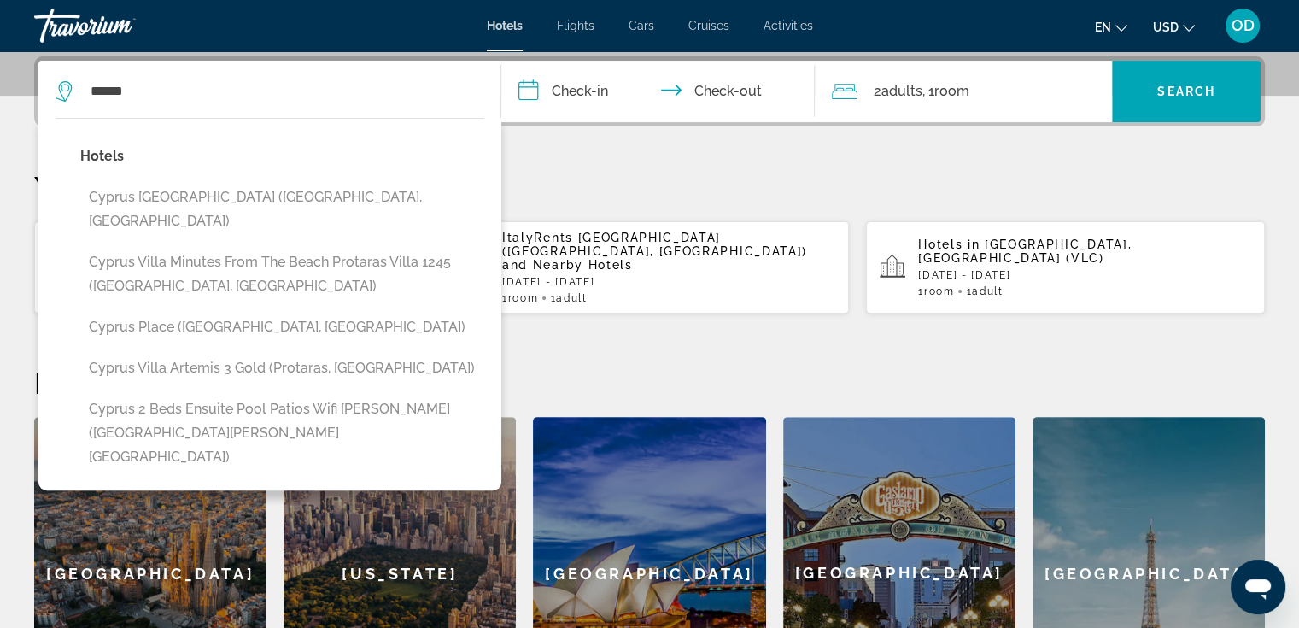
click at [574, 96] on input "**********" at bounding box center [661, 94] width 321 height 67
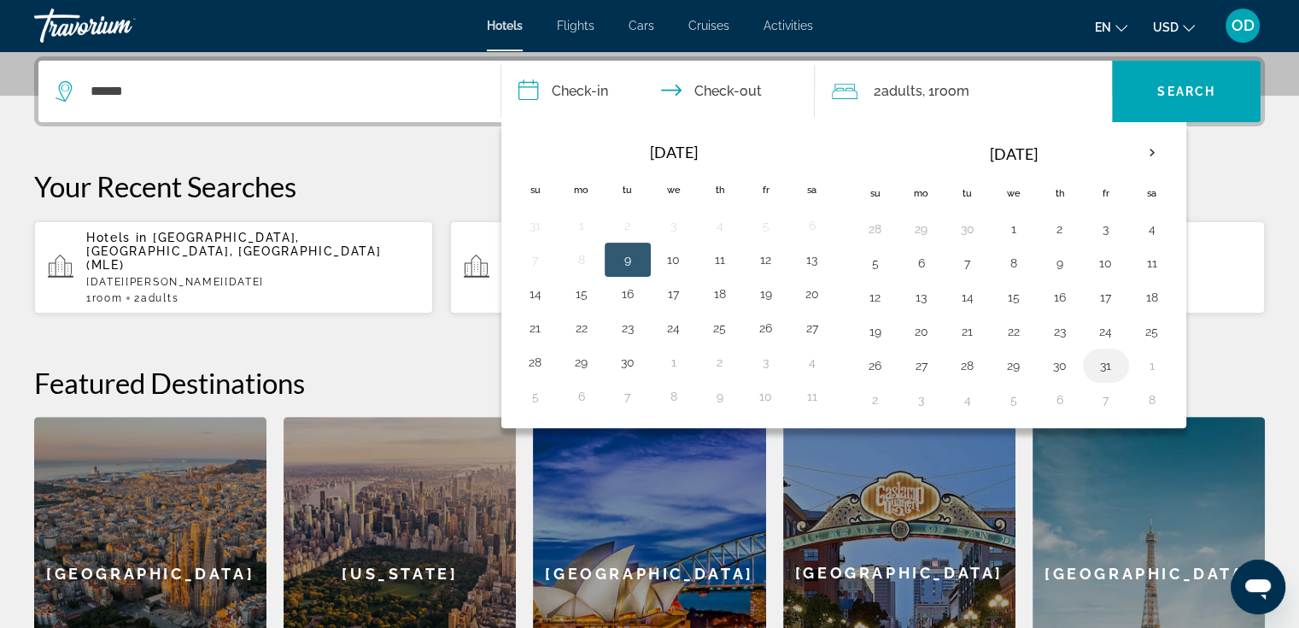
click at [1097, 365] on button "31" at bounding box center [1105, 365] width 27 height 24
click at [1148, 155] on th "Next month" at bounding box center [1152, 153] width 46 height 38
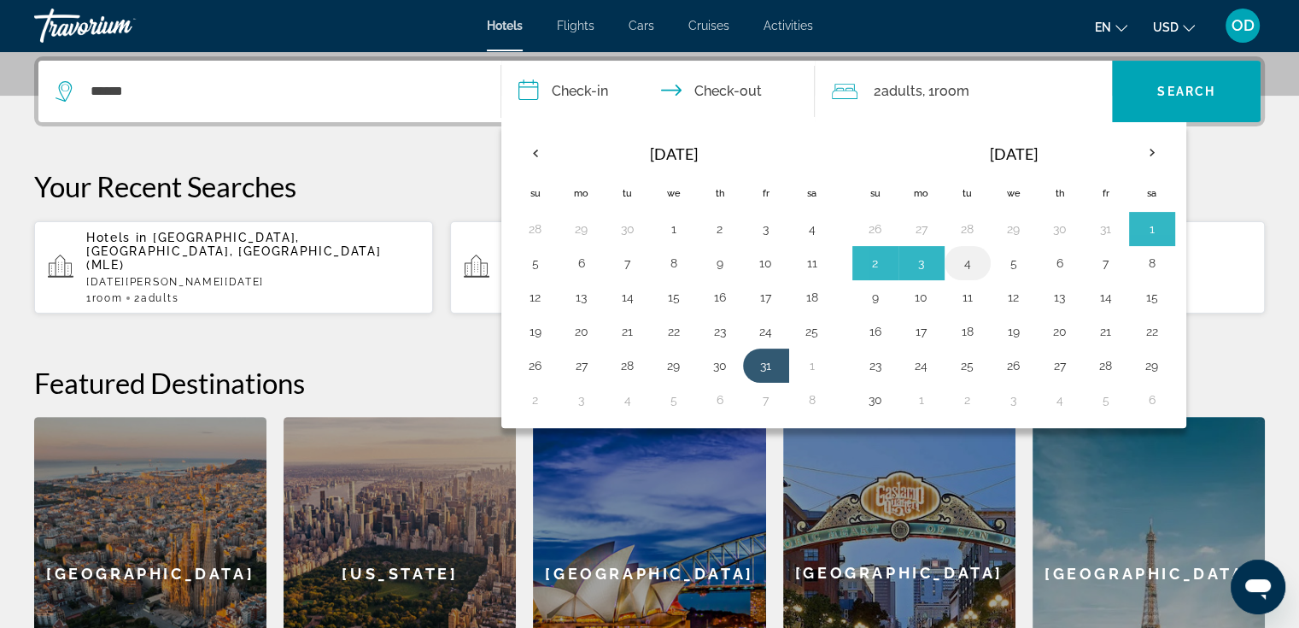
click at [962, 260] on button "4" at bounding box center [967, 263] width 27 height 24
type input "**********"
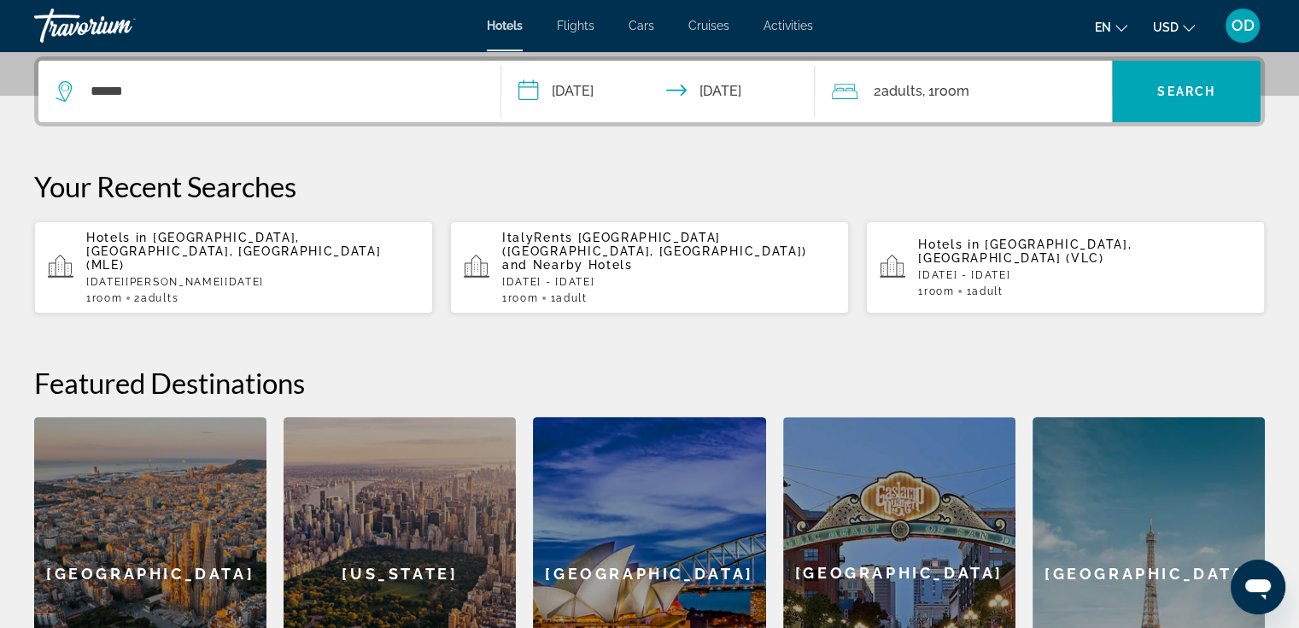
click at [967, 91] on span "Room" at bounding box center [950, 91] width 35 height 16
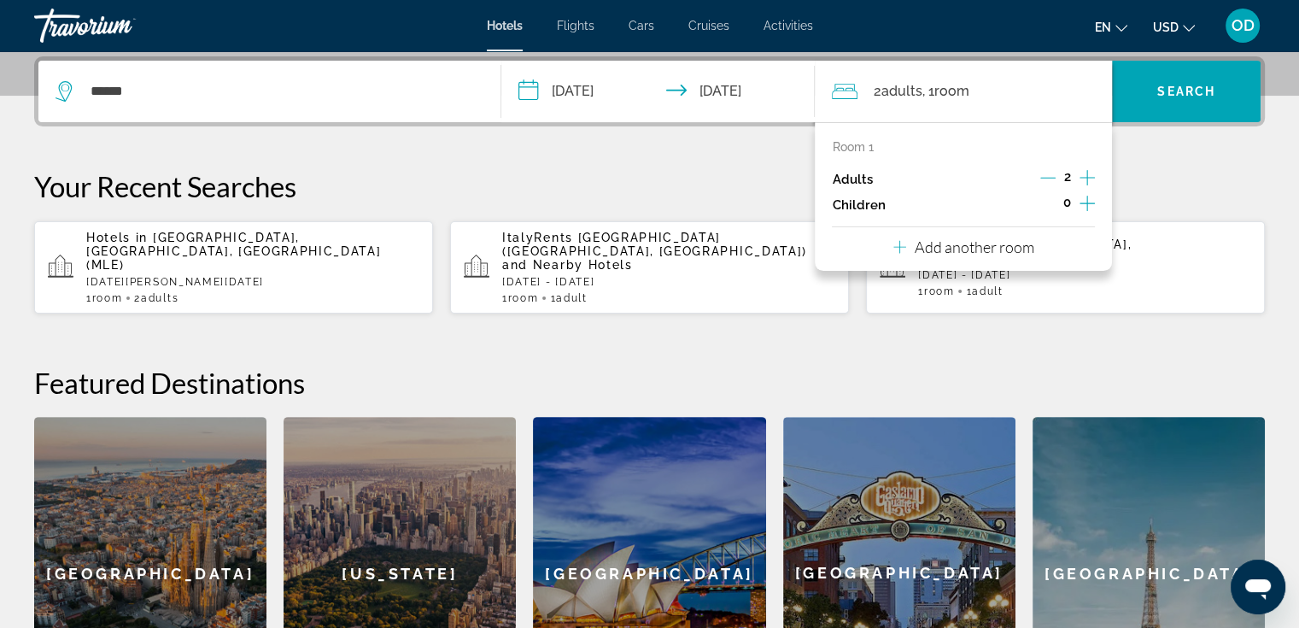
click at [1088, 177] on icon "Increment adults" at bounding box center [1086, 177] width 15 height 20
click at [1161, 102] on span "Search widget" at bounding box center [1186, 91] width 149 height 41
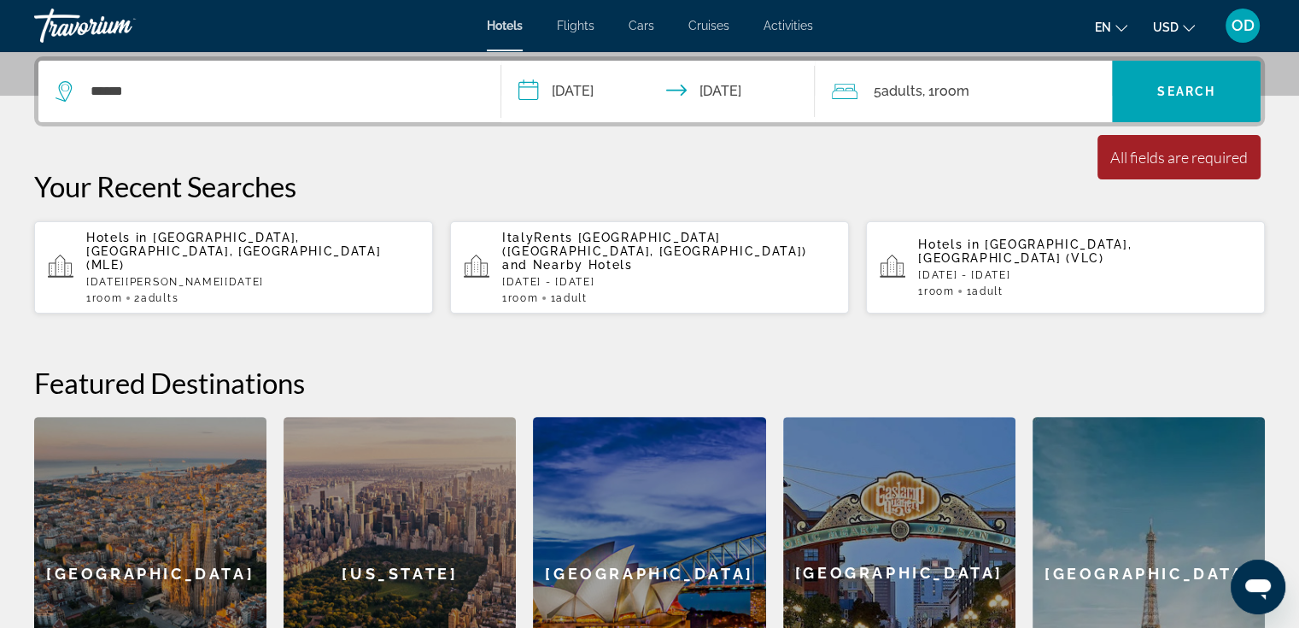
click at [1169, 156] on div "All fields are required" at bounding box center [1178, 157] width 137 height 19
click at [1170, 100] on span "Search widget" at bounding box center [1186, 91] width 149 height 41
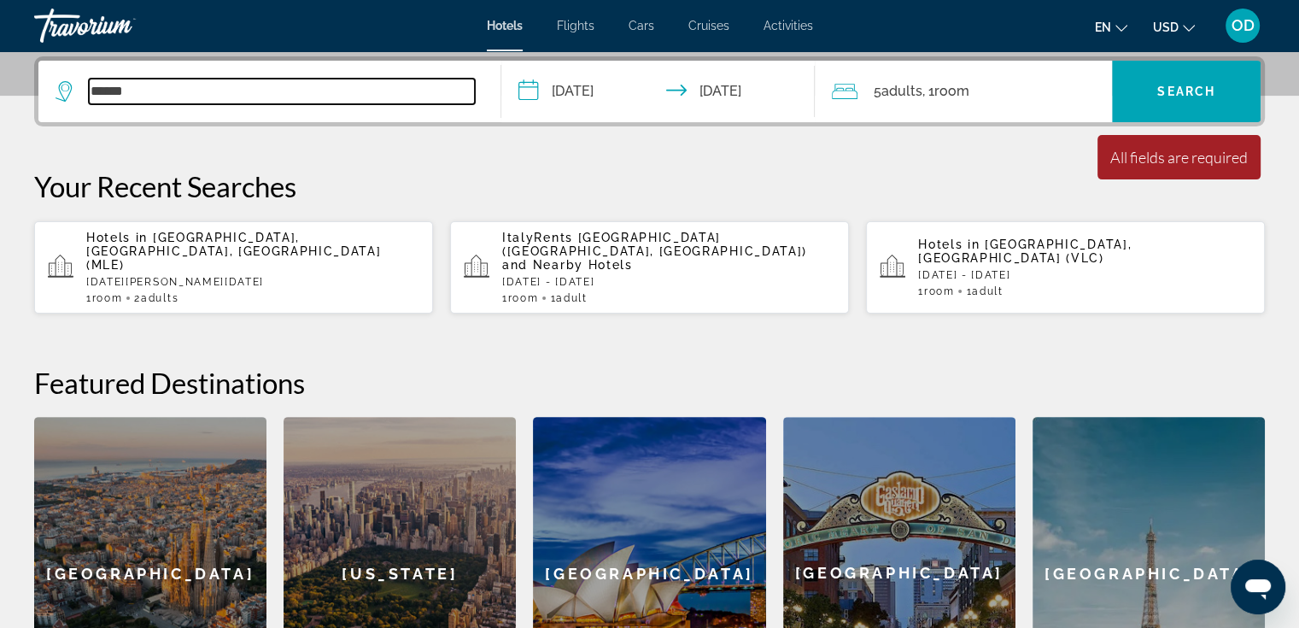
click at [366, 91] on input "******" at bounding box center [282, 92] width 386 height 26
